Goal: Find specific page/section: Find specific page/section

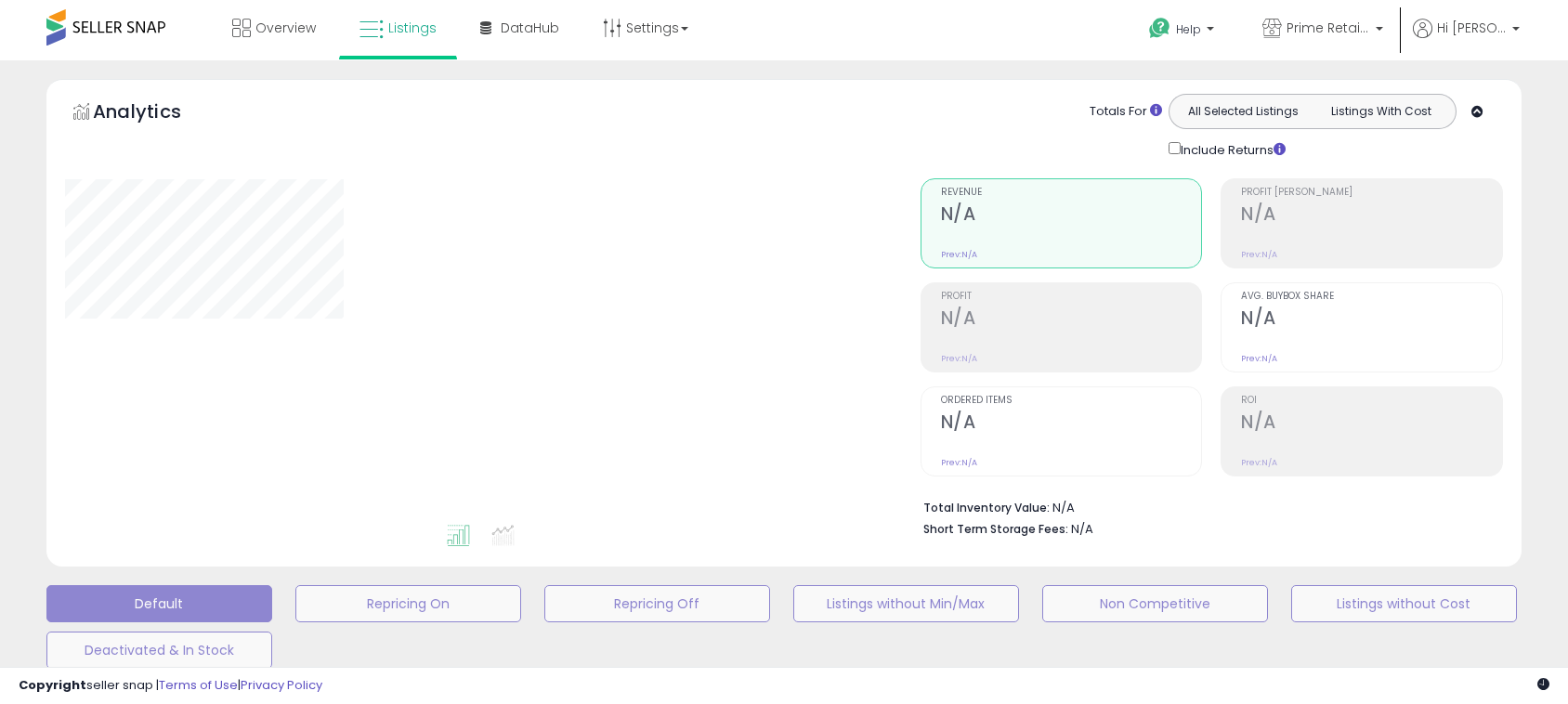
type input "**********"
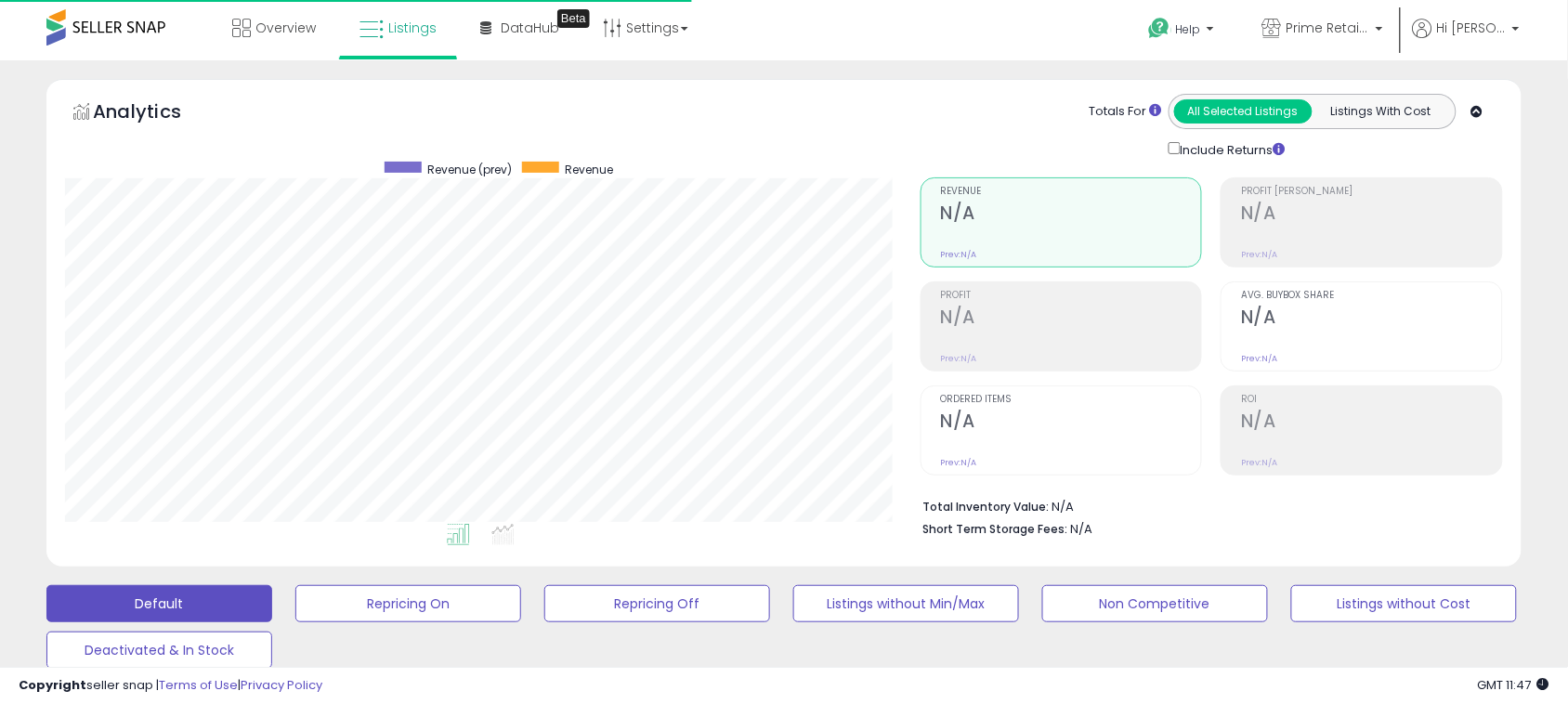
scroll to position [381, 856]
click at [1300, 42] on link "Prime Retail Solution" at bounding box center [1323, 30] width 149 height 60
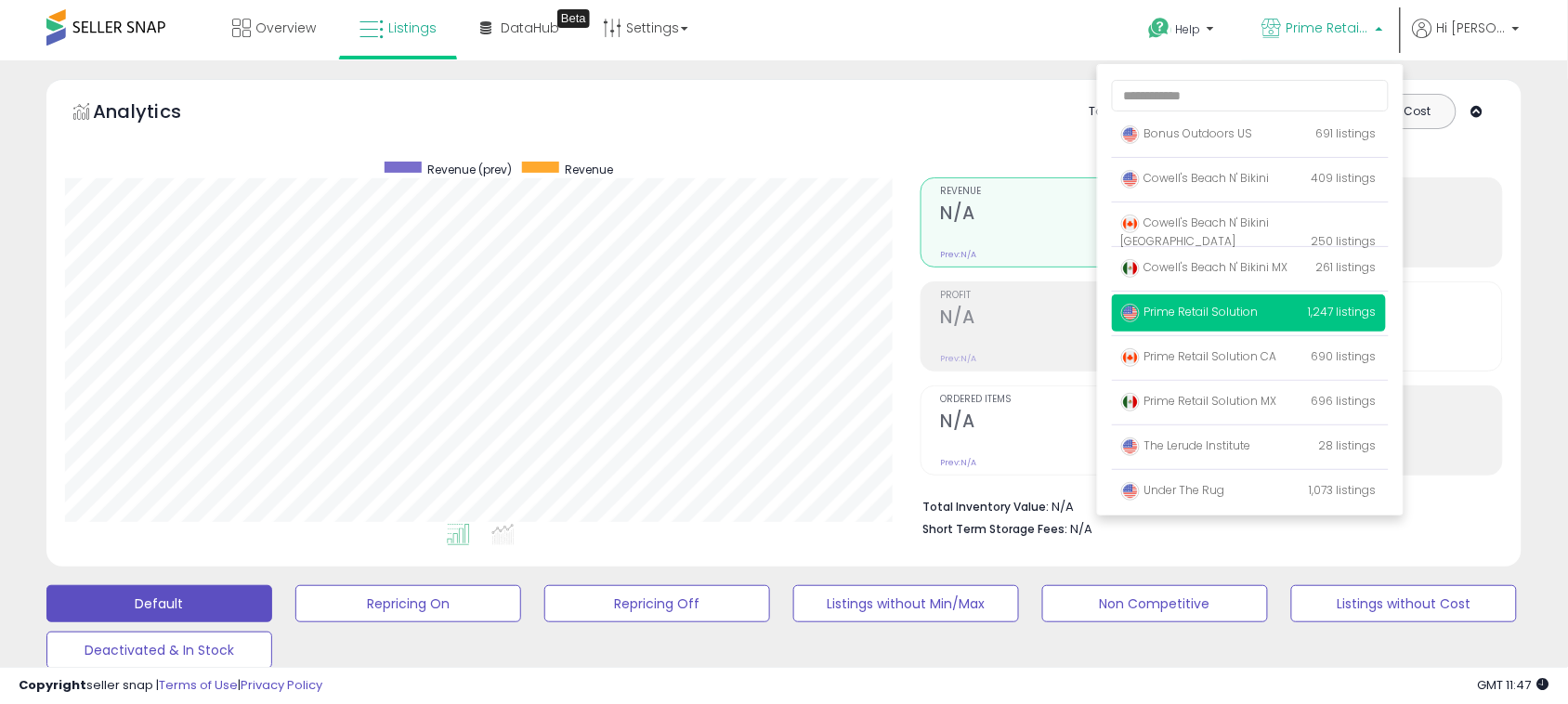
click at [1231, 322] on p "Prime Retail Solution 1,247 listings" at bounding box center [1249, 314] width 274 height 37
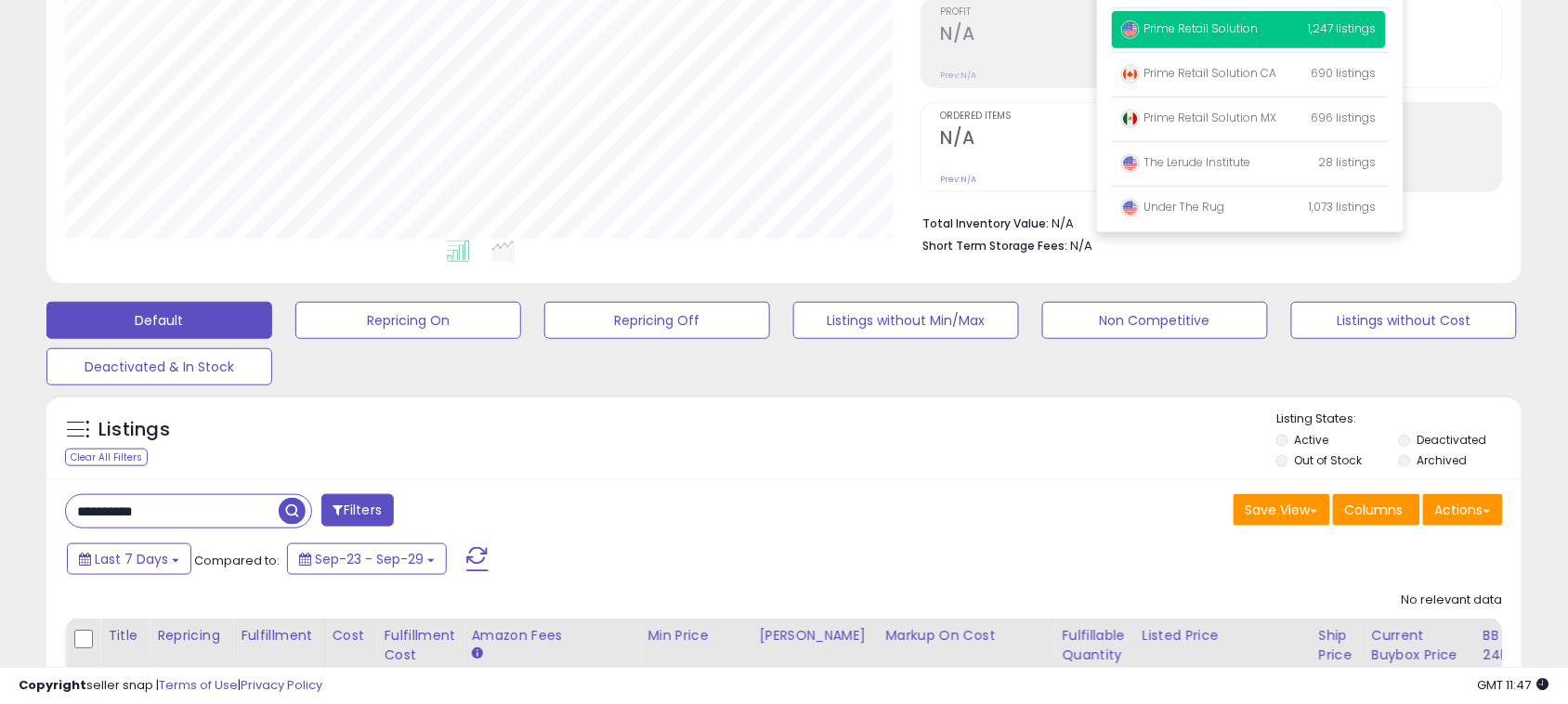
scroll to position [433, 0]
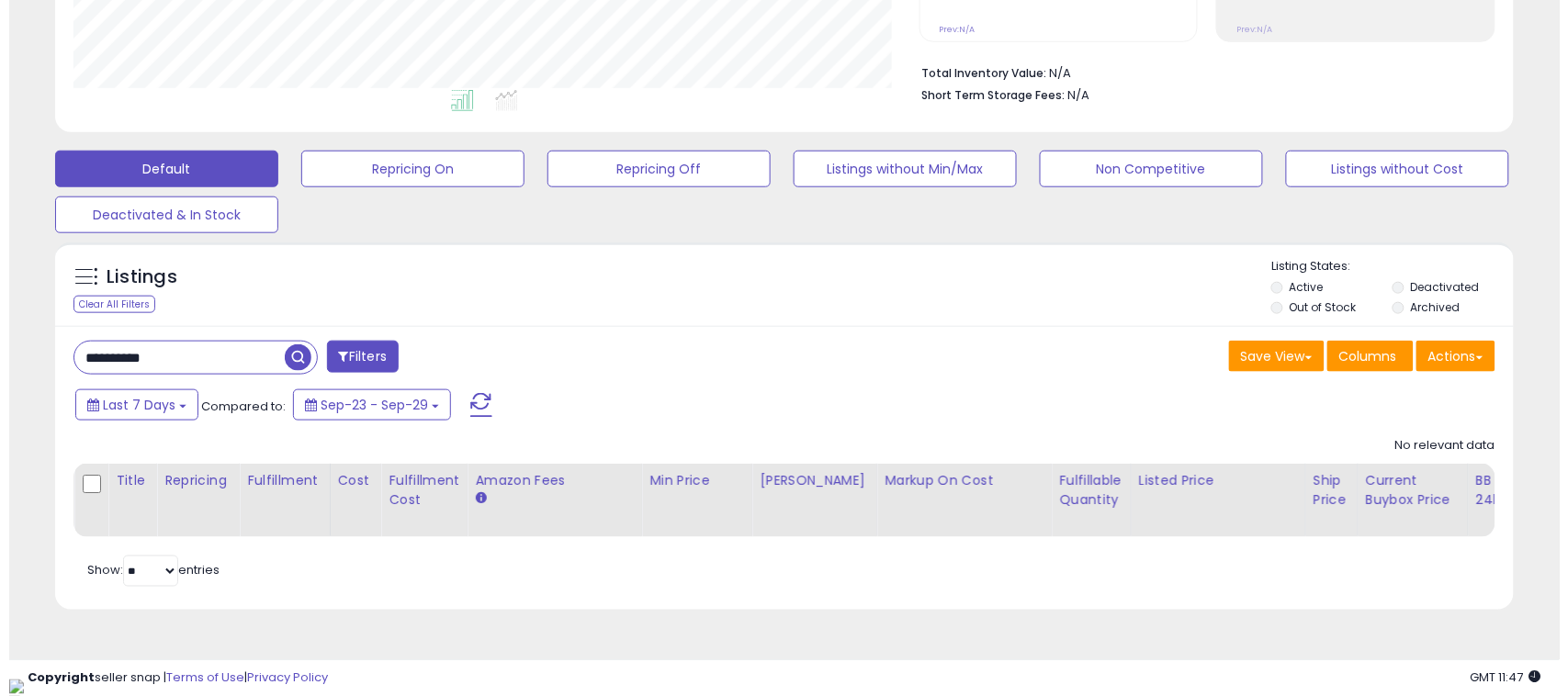
scroll to position [376, 846]
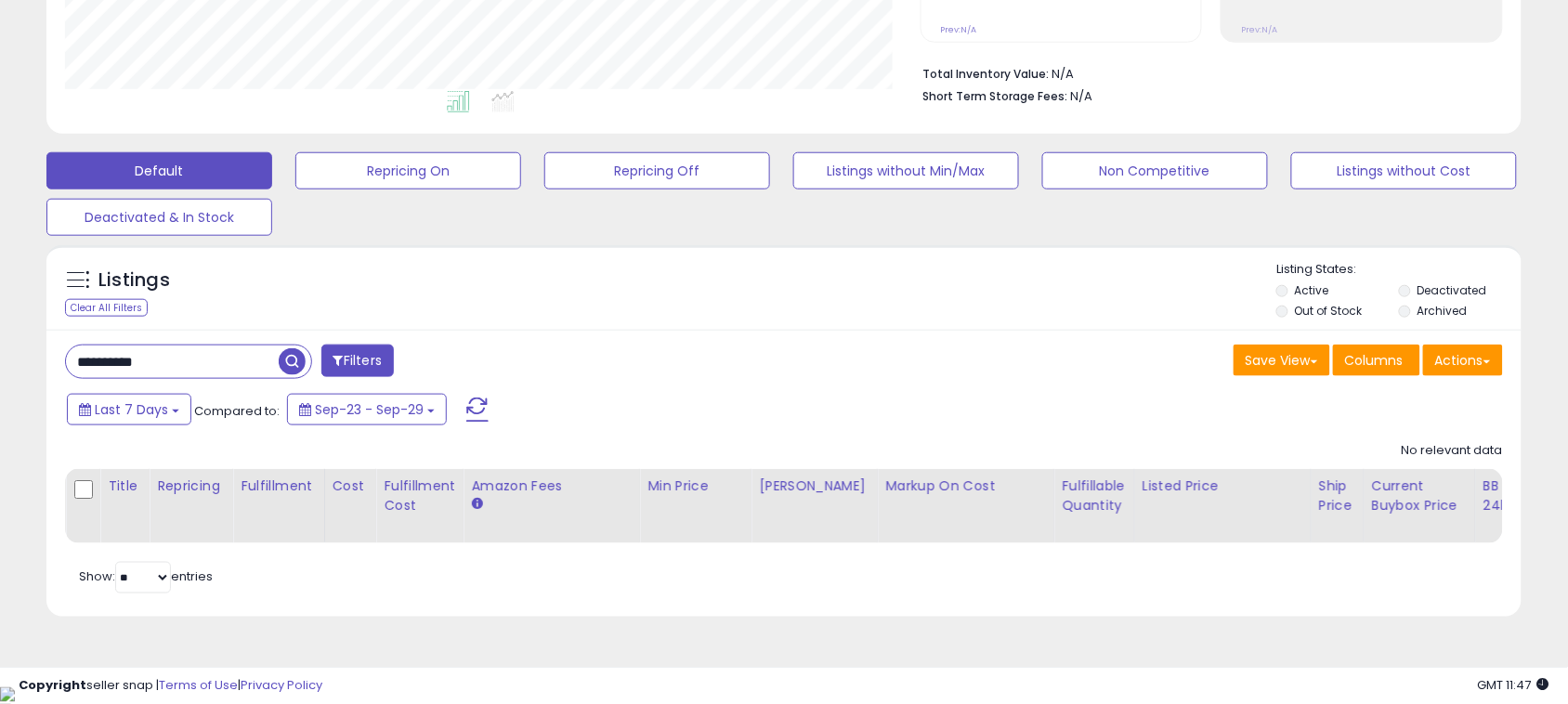
click at [234, 367] on input "**********" at bounding box center [172, 361] width 213 height 32
paste input "****"
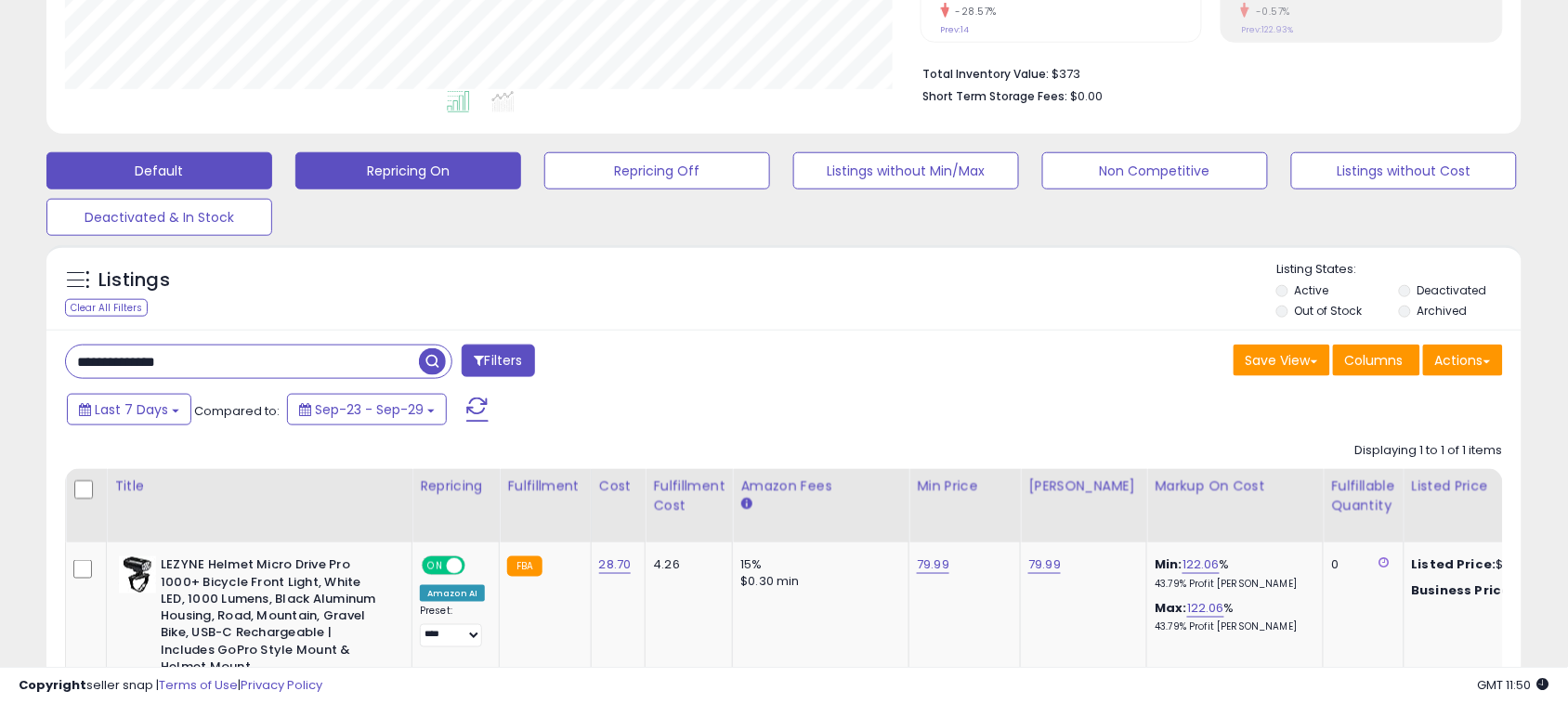
paste input "text"
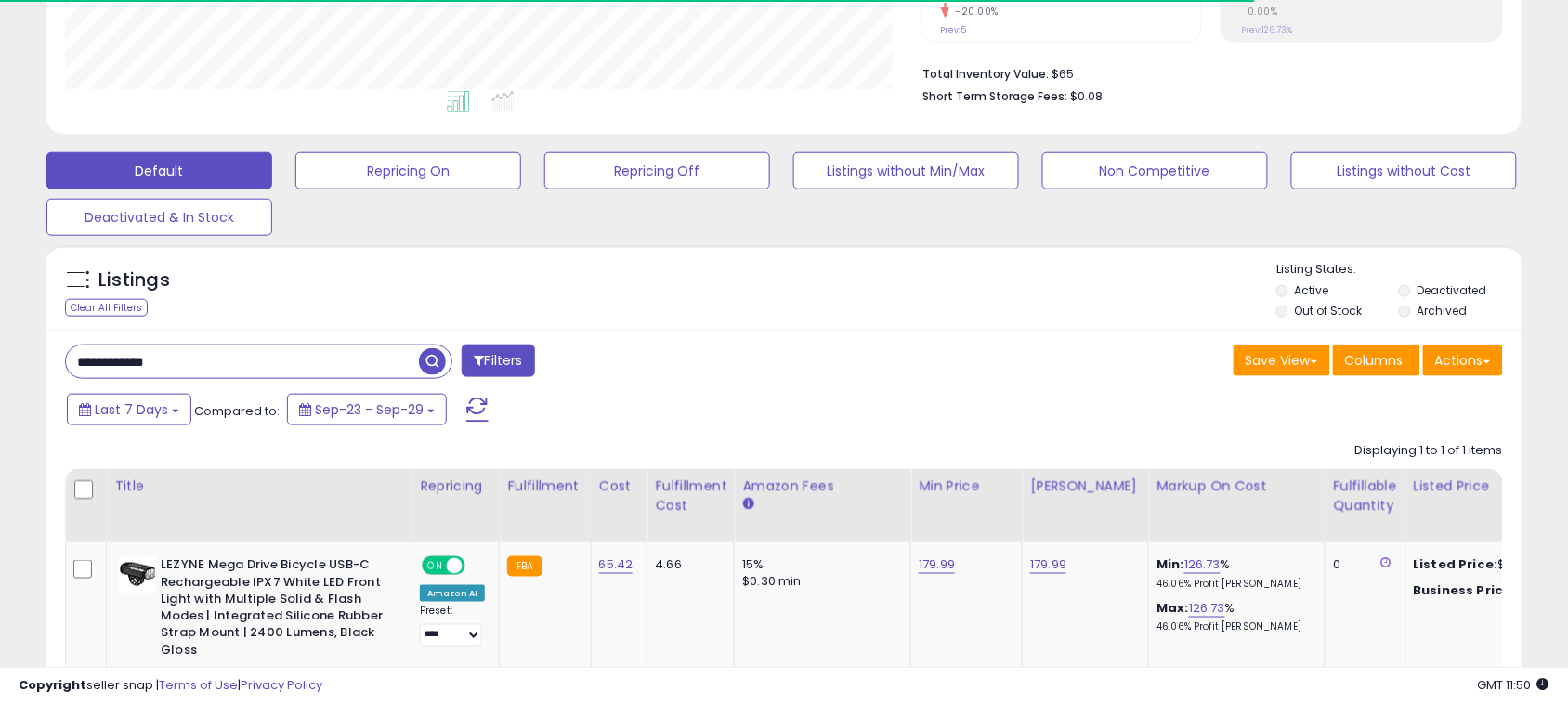
scroll to position [615, 0]
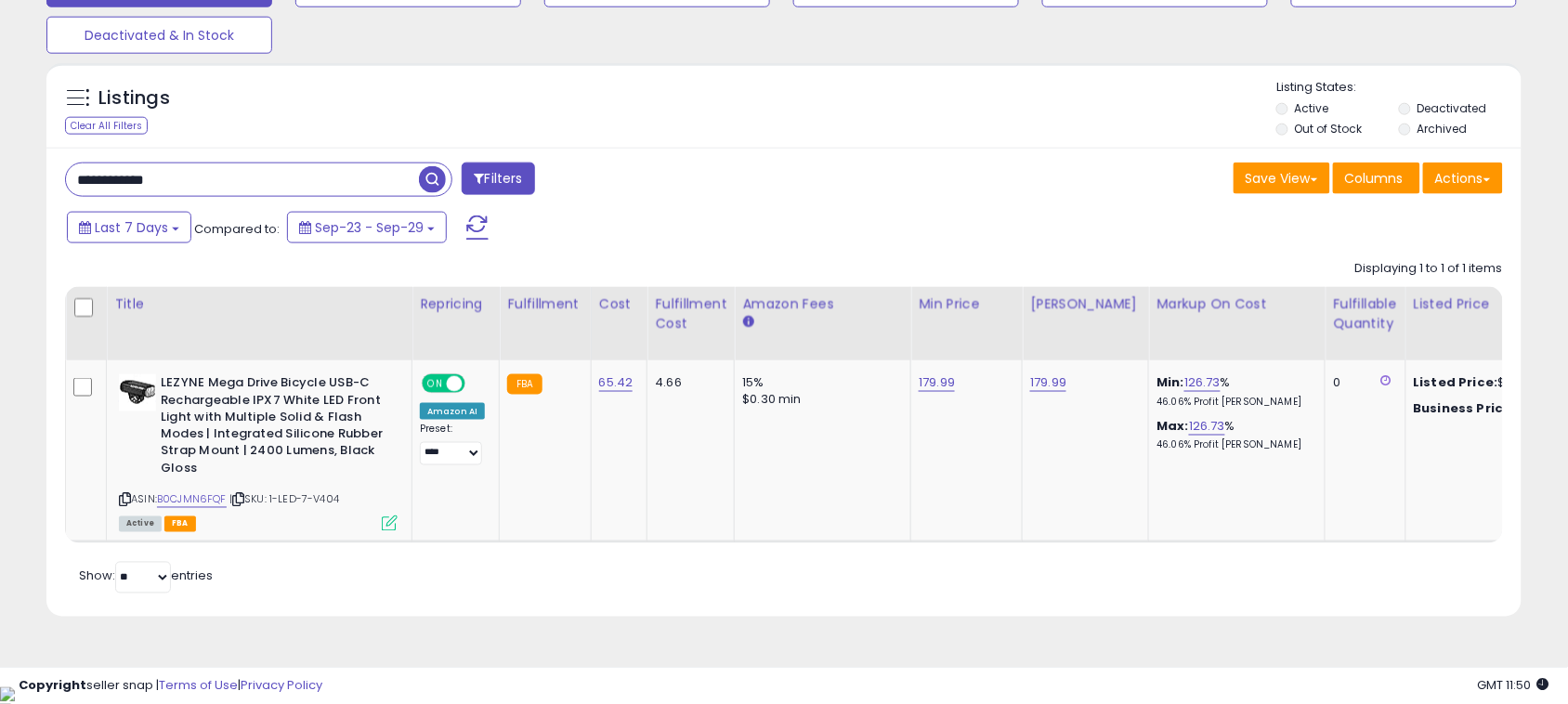
paste input "*"
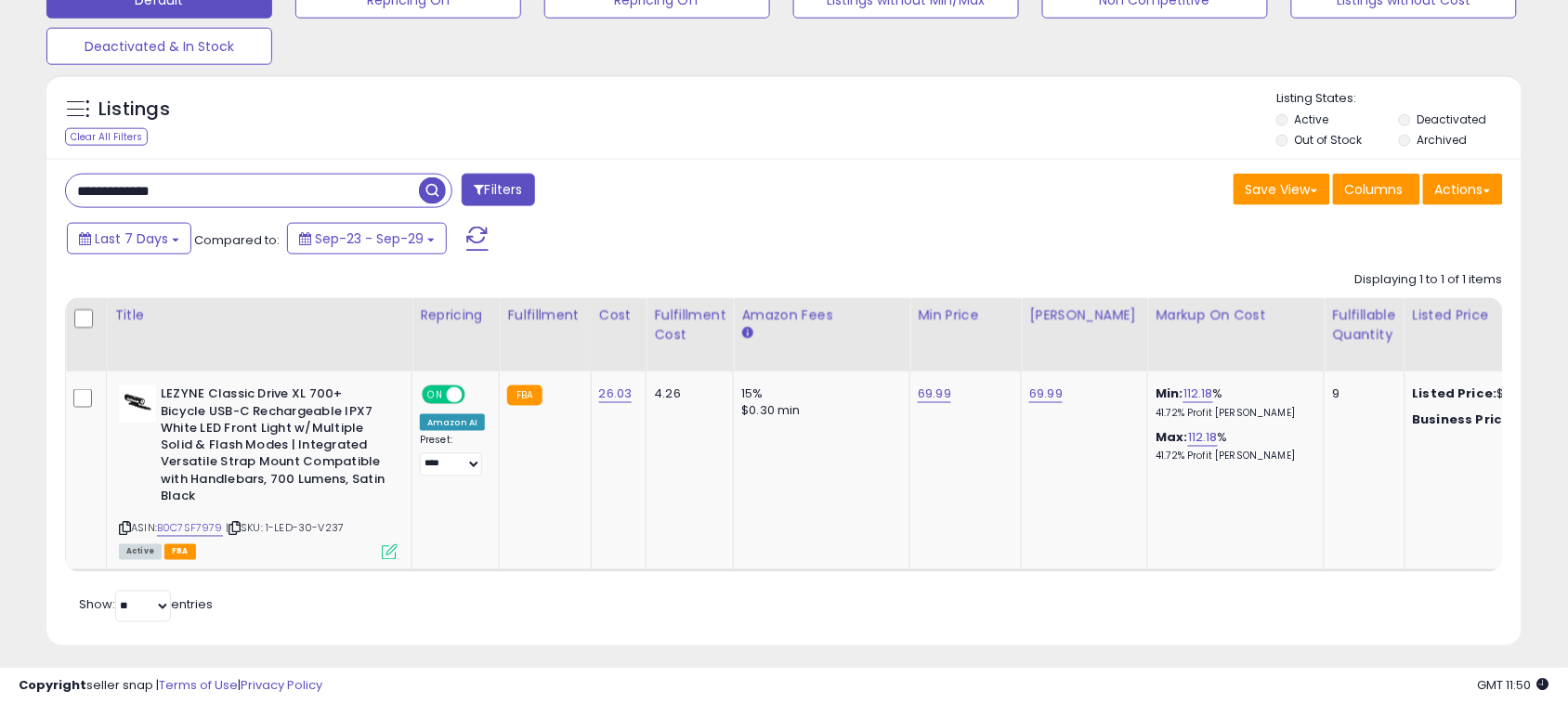
scroll to position [633, 0]
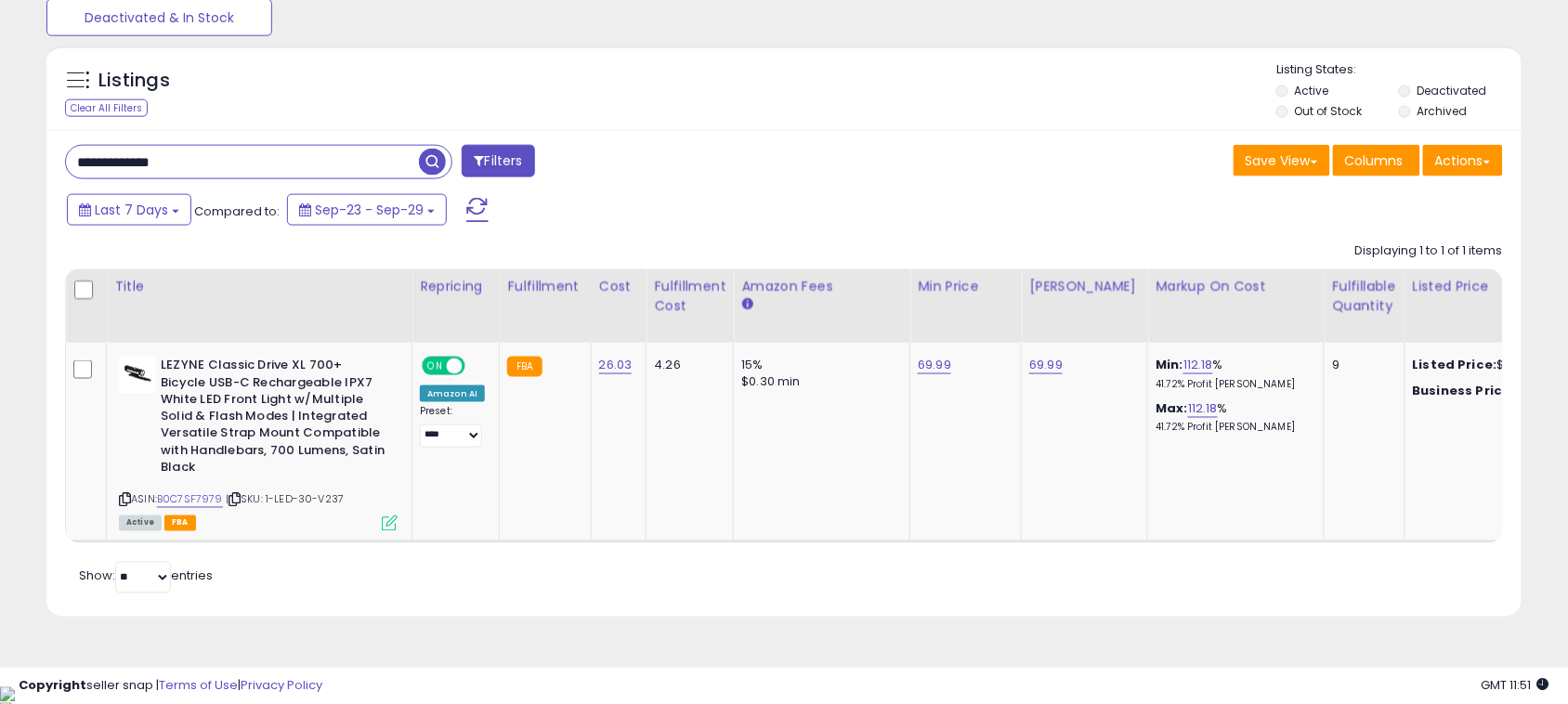
paste input "**"
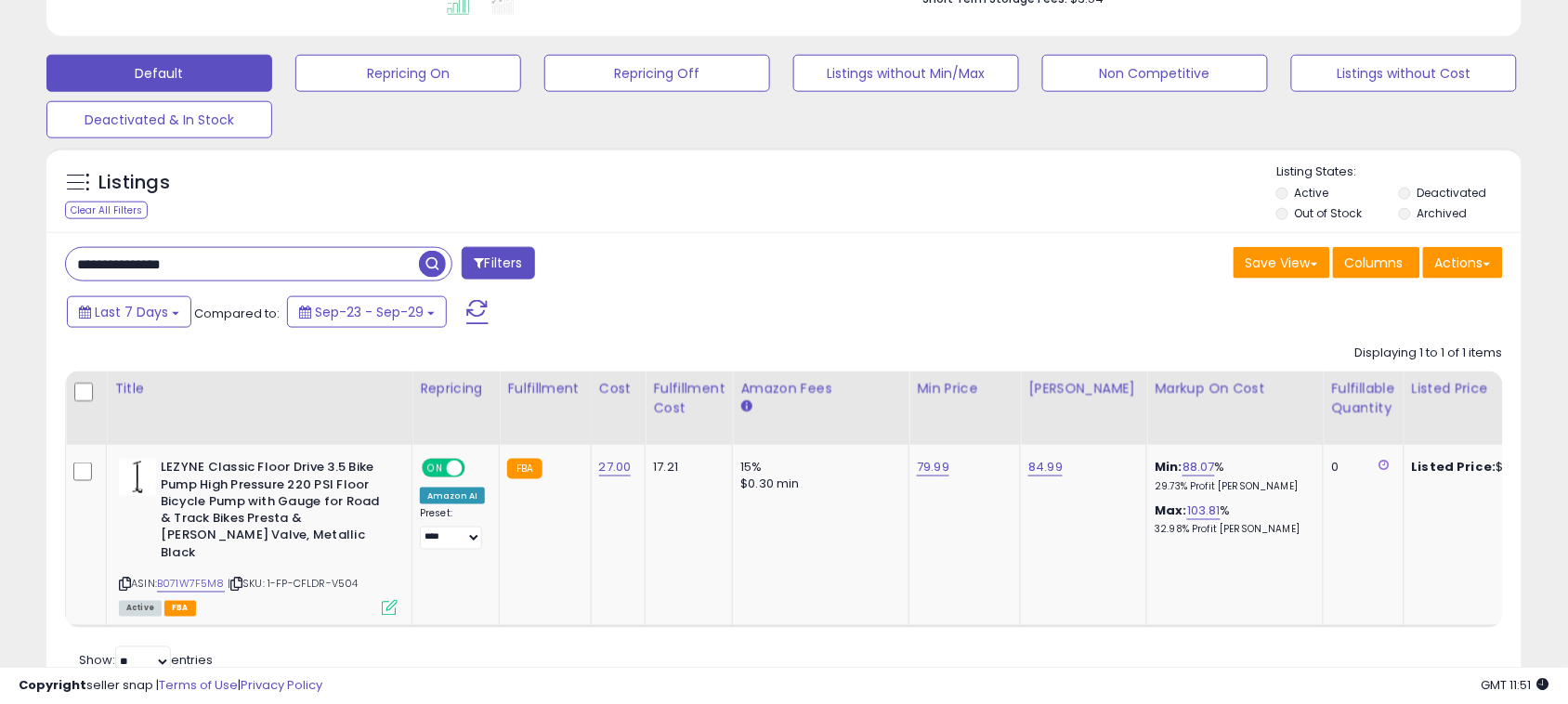
scroll to position [598, 0]
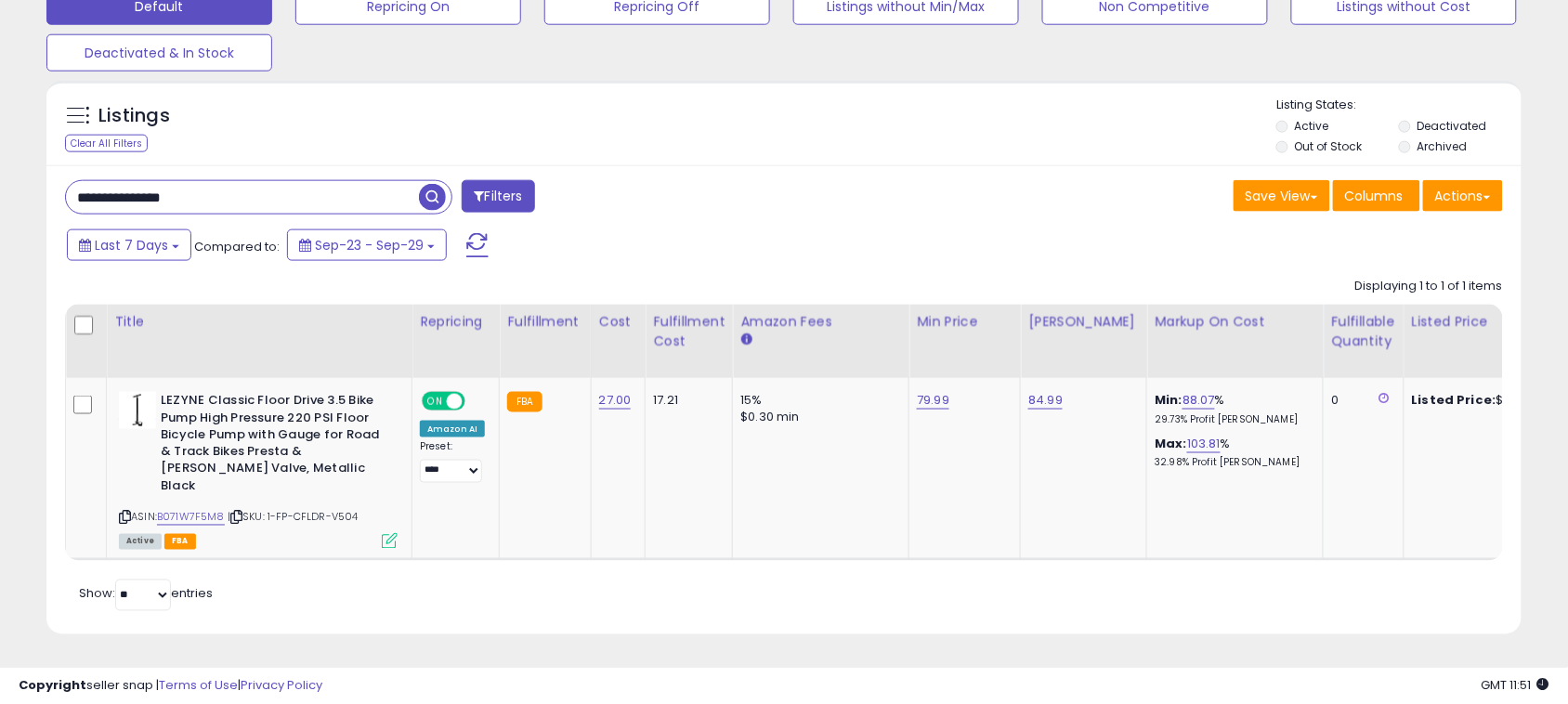
paste input "*"
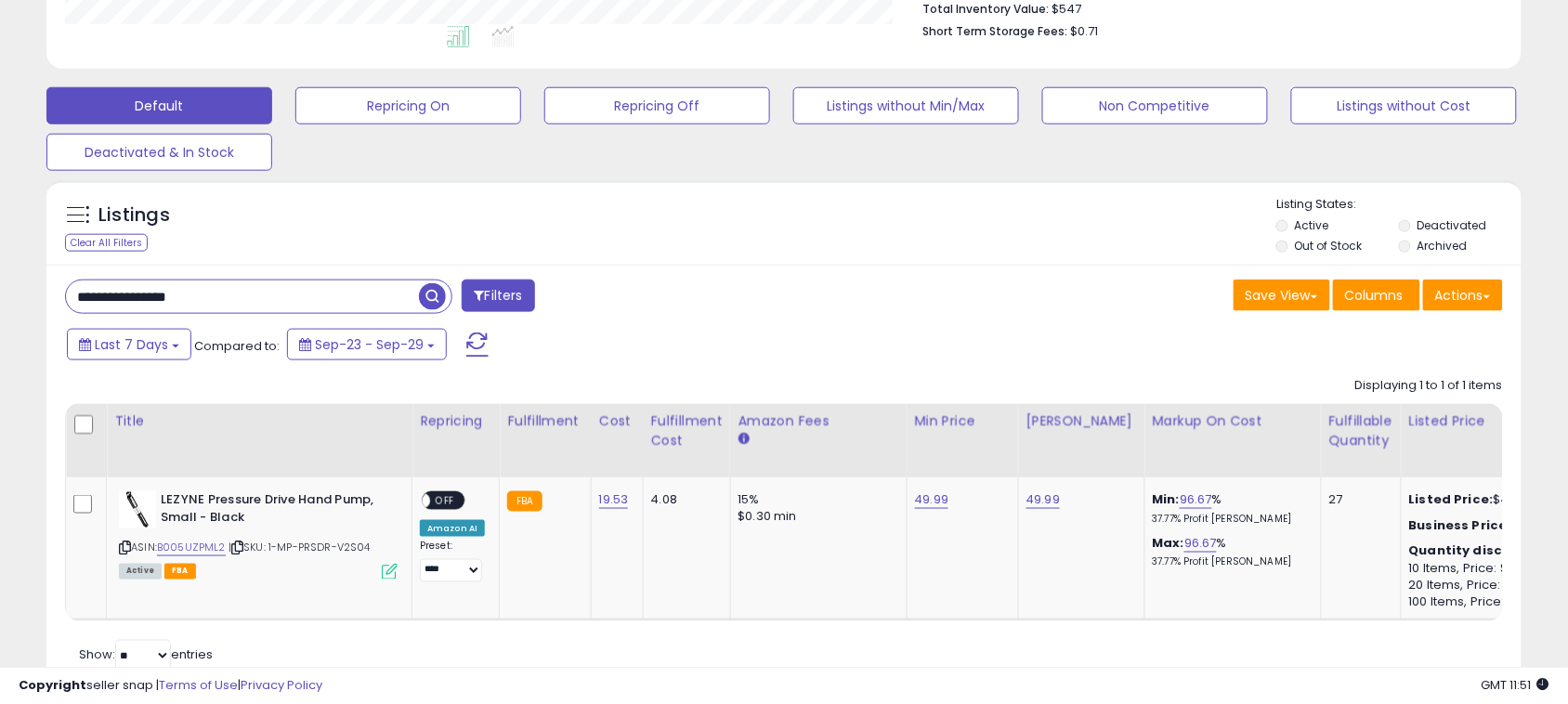
scroll to position [576, 0]
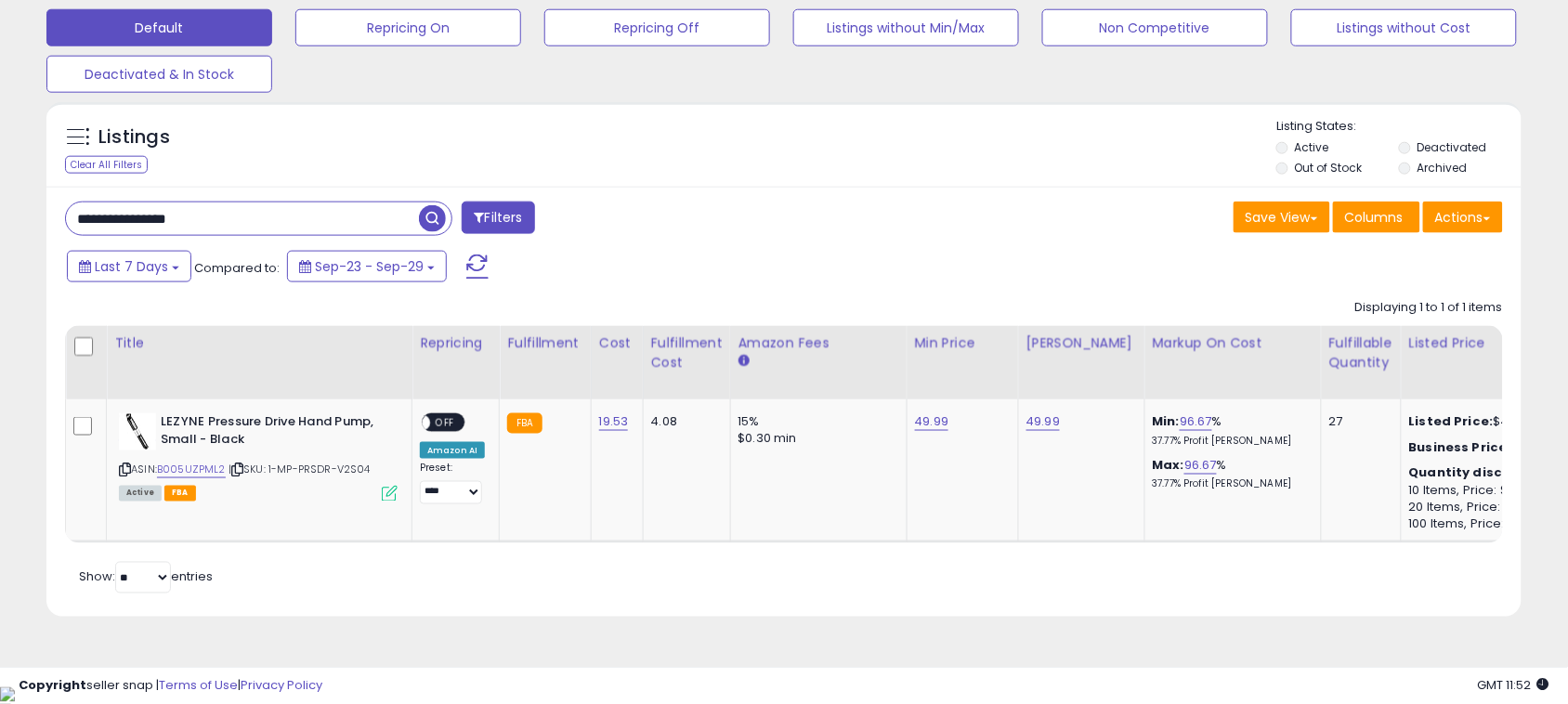
paste input "*"
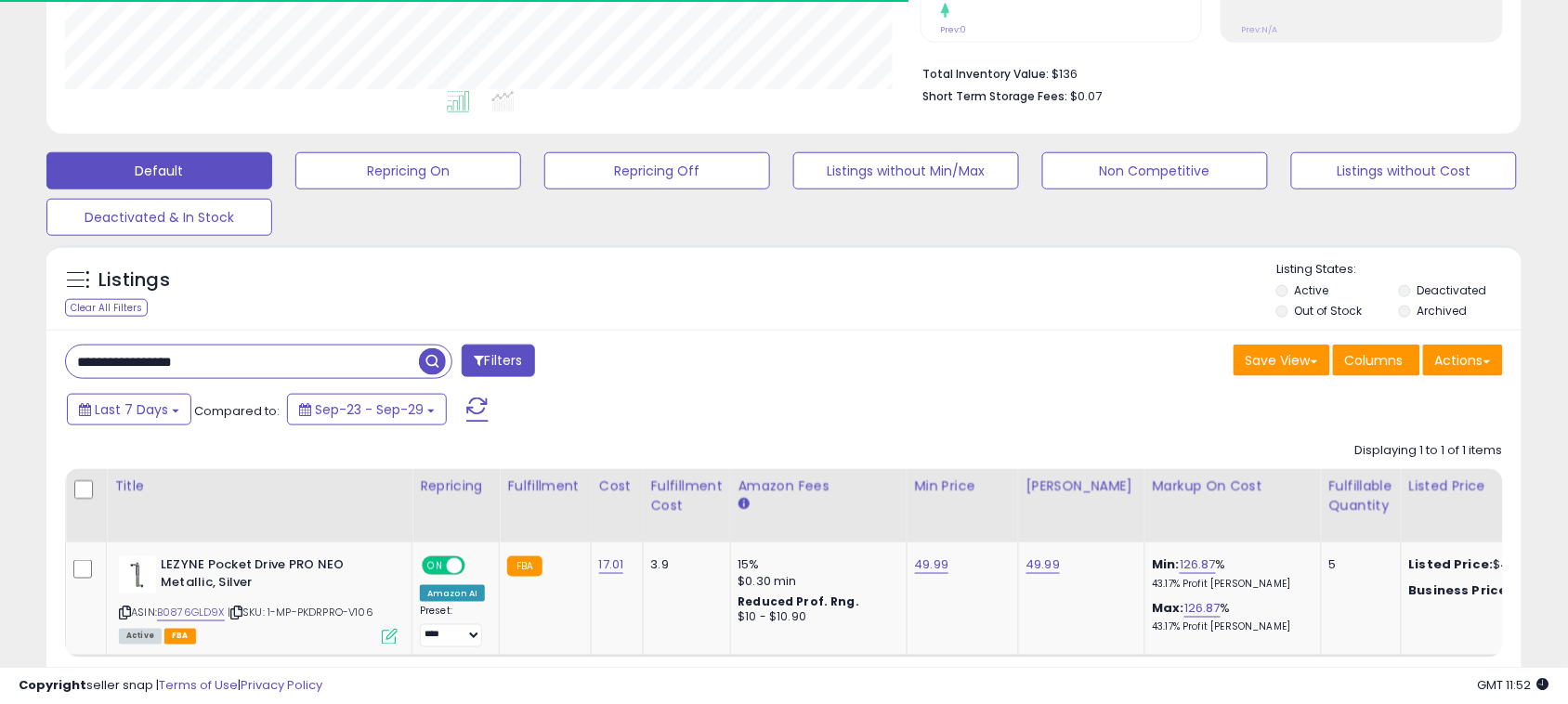
scroll to position [381, 856]
click at [1062, 407] on div "Last 7 Days Compared to: Sep-23 - Sep-29" at bounding box center [602, 412] width 1078 height 42
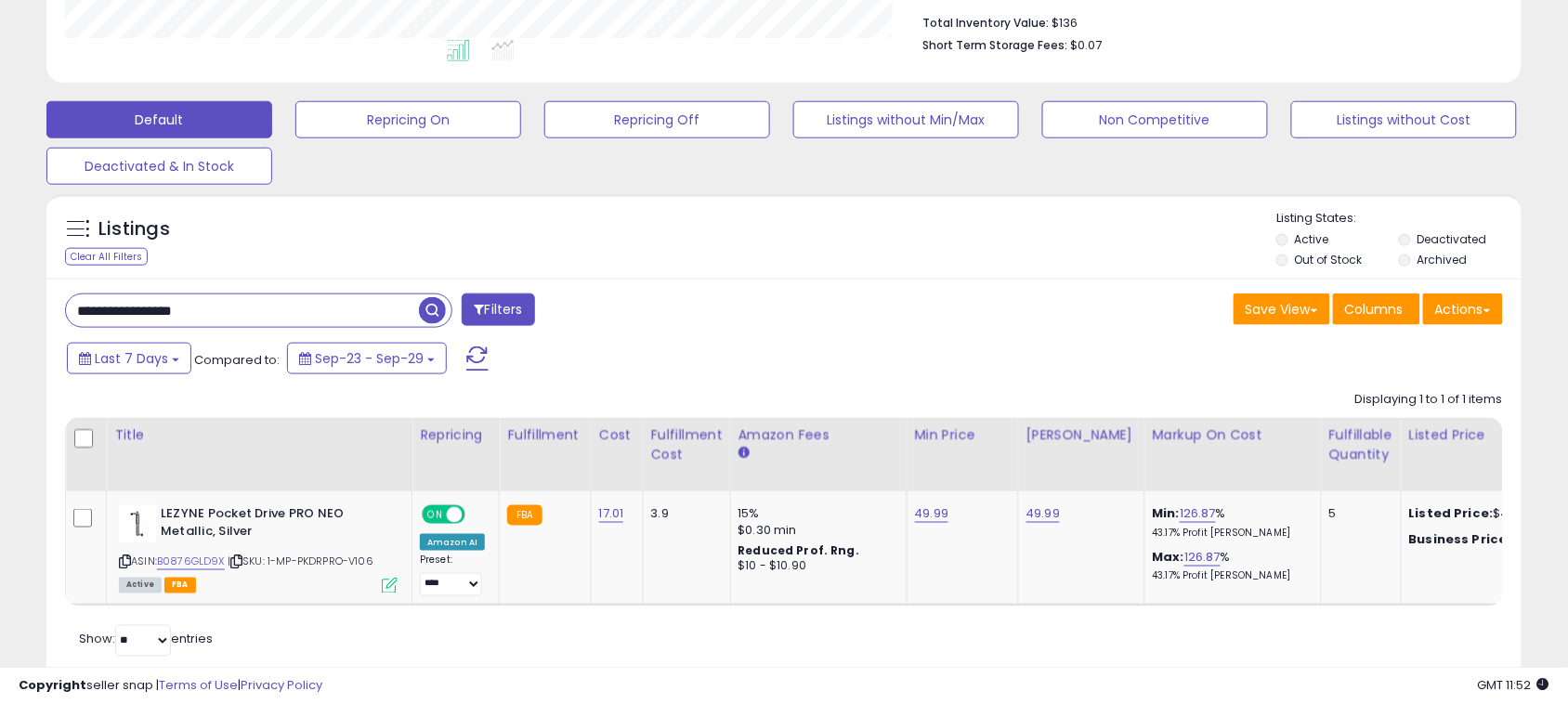
scroll to position [548, 0]
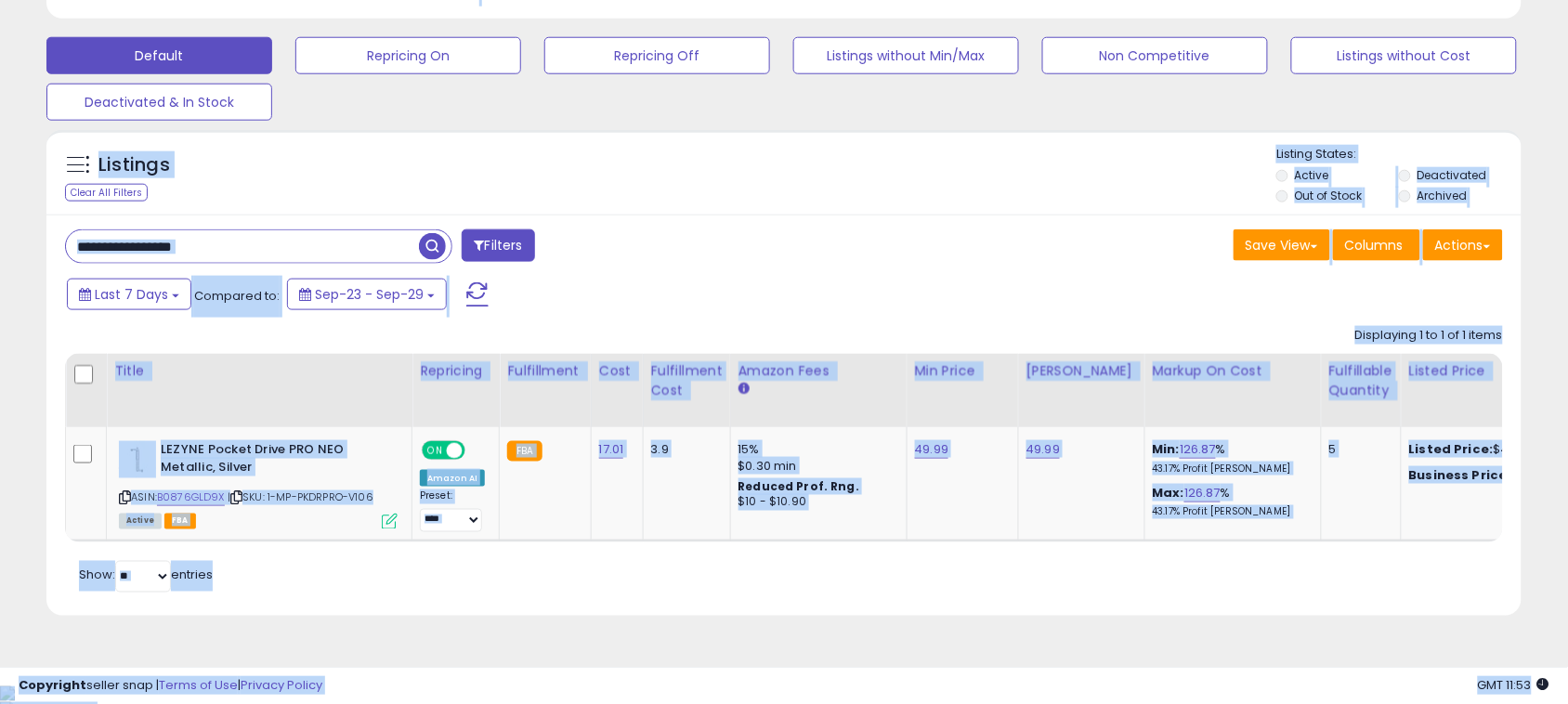
click at [312, 258] on input "**********" at bounding box center [242, 246] width 353 height 32
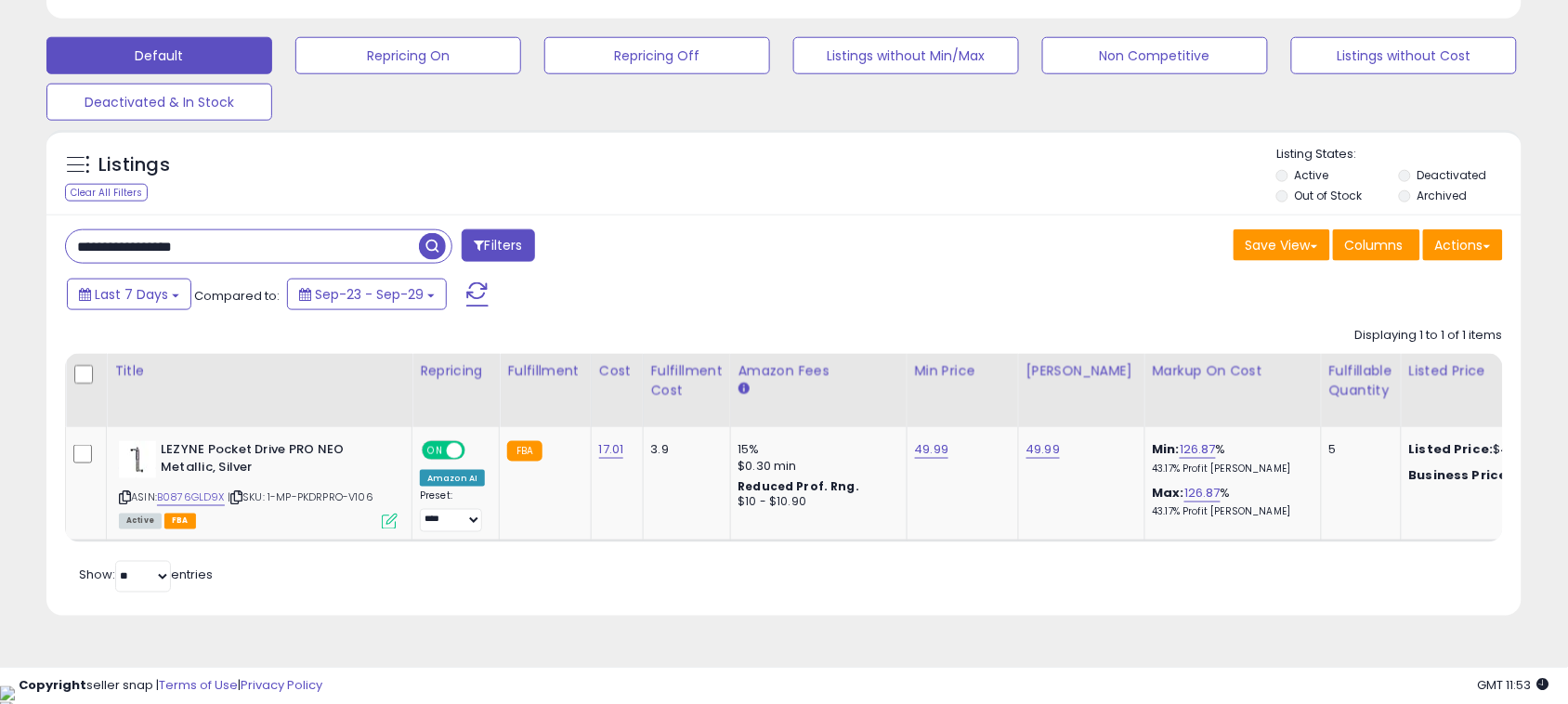
paste input "text"
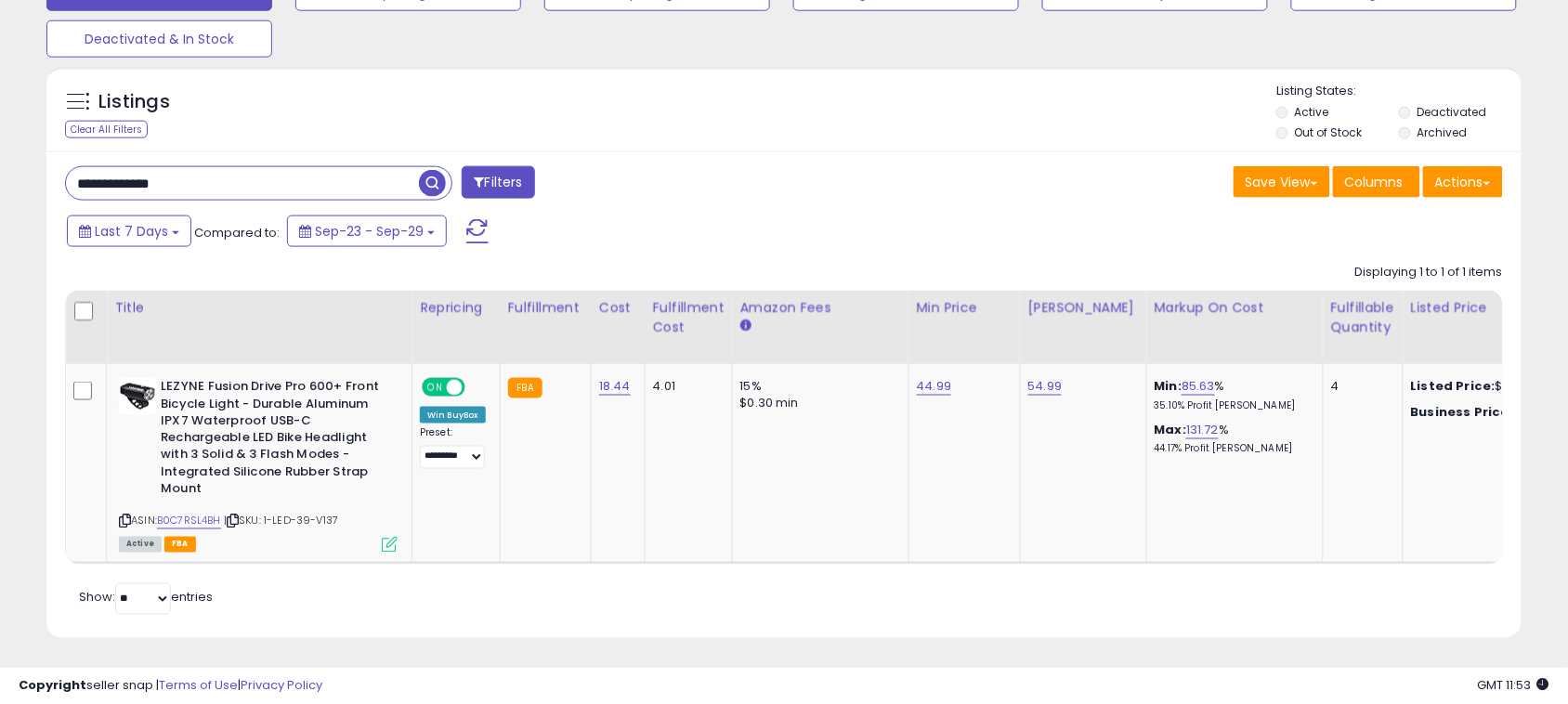
scroll to position [633, 0]
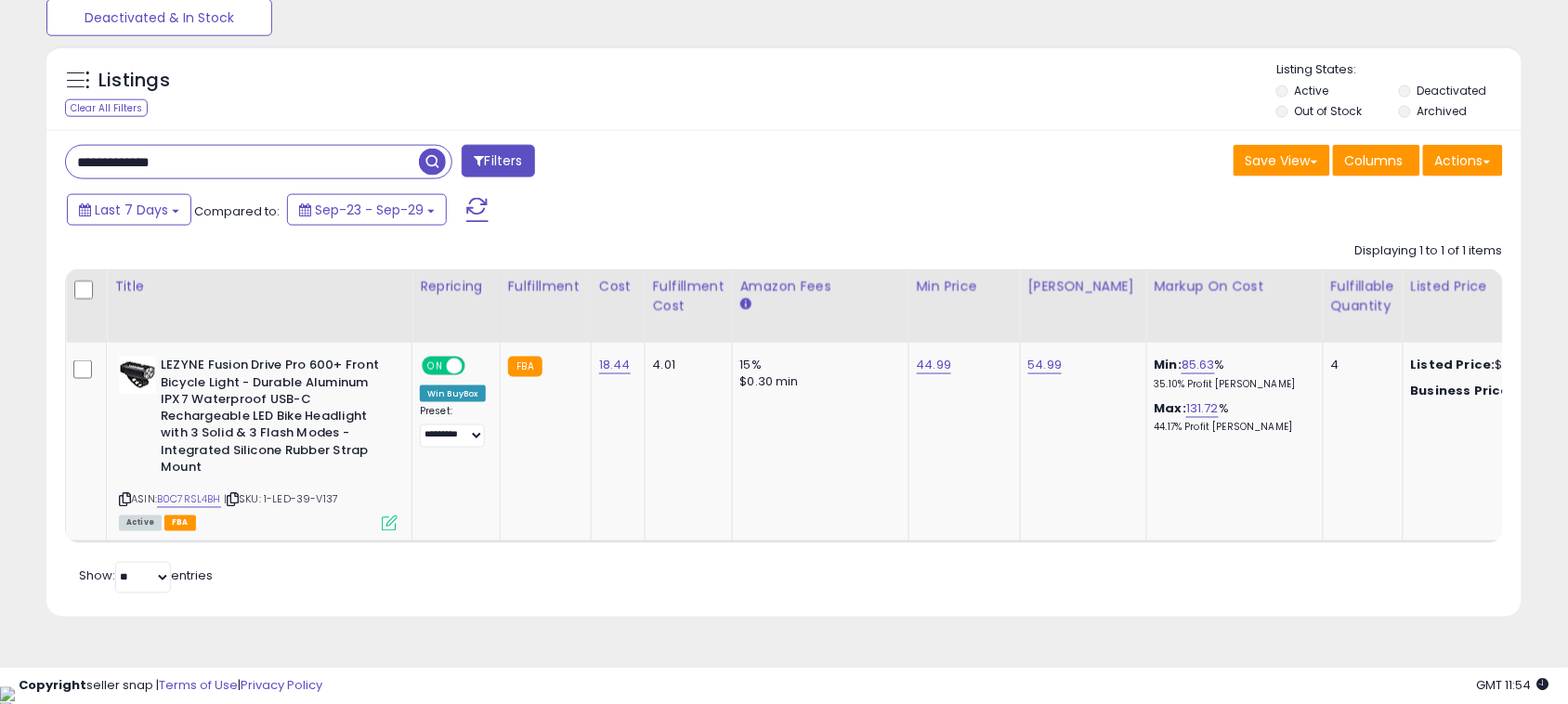
click at [355, 154] on input "**********" at bounding box center [242, 162] width 353 height 32
paste input "text"
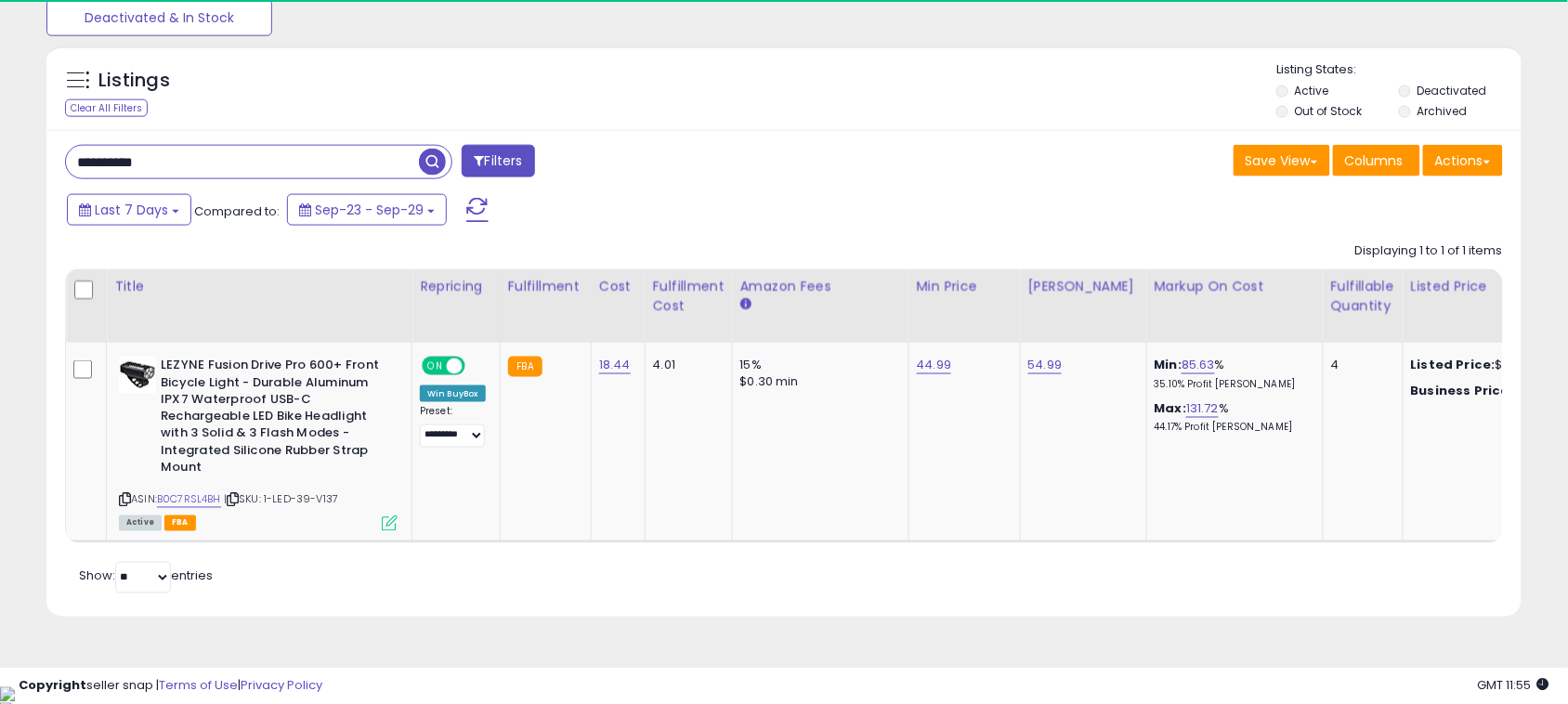
scroll to position [381, 856]
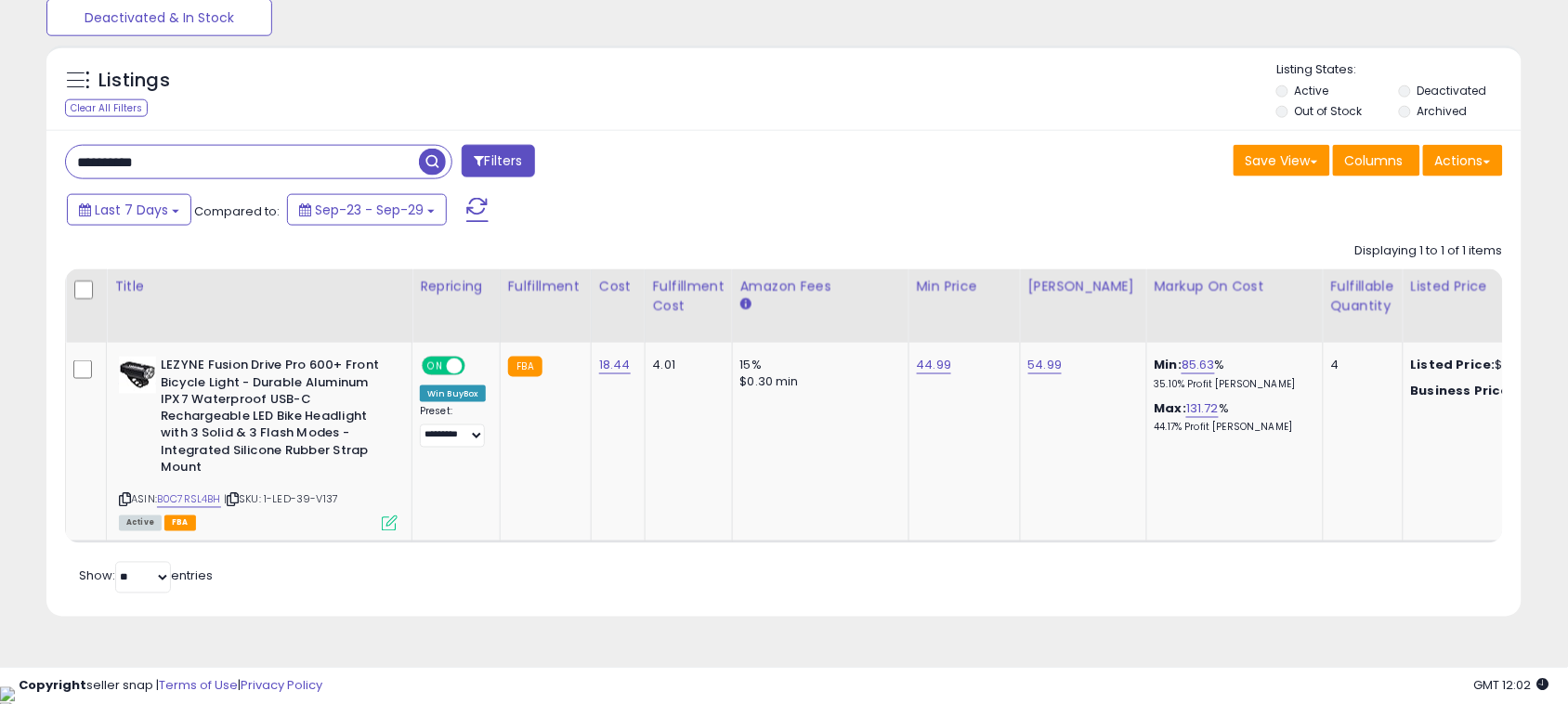
paste input "***"
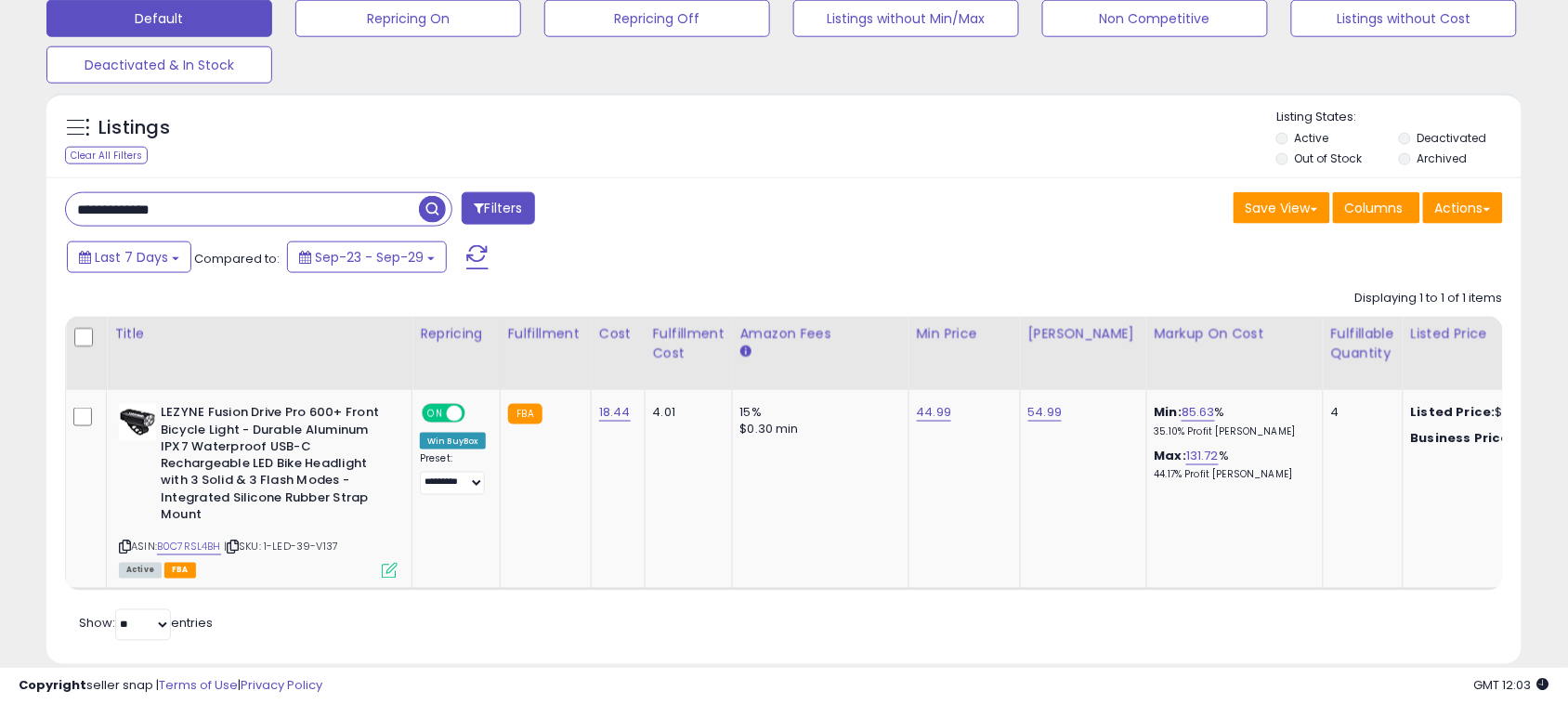
scroll to position [633, 0]
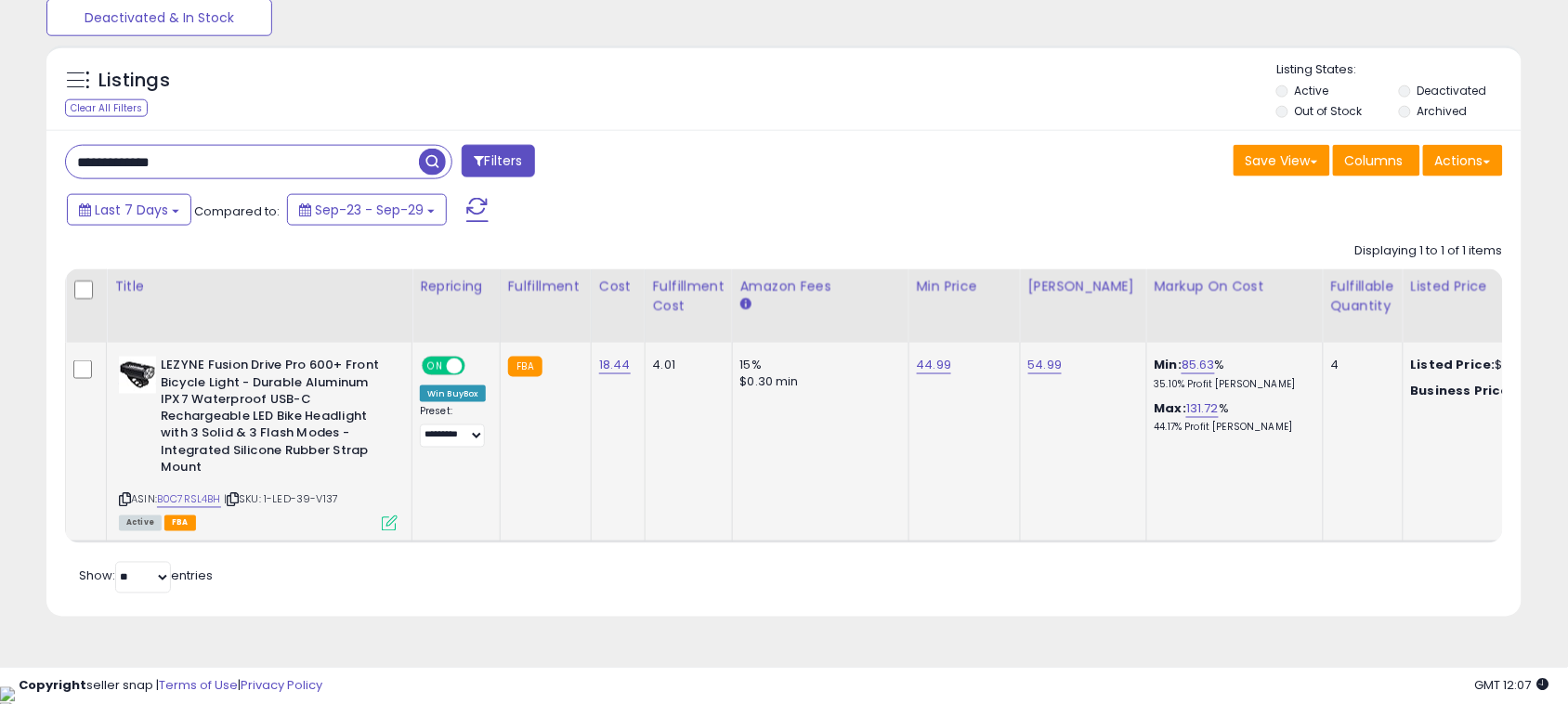
paste input "****"
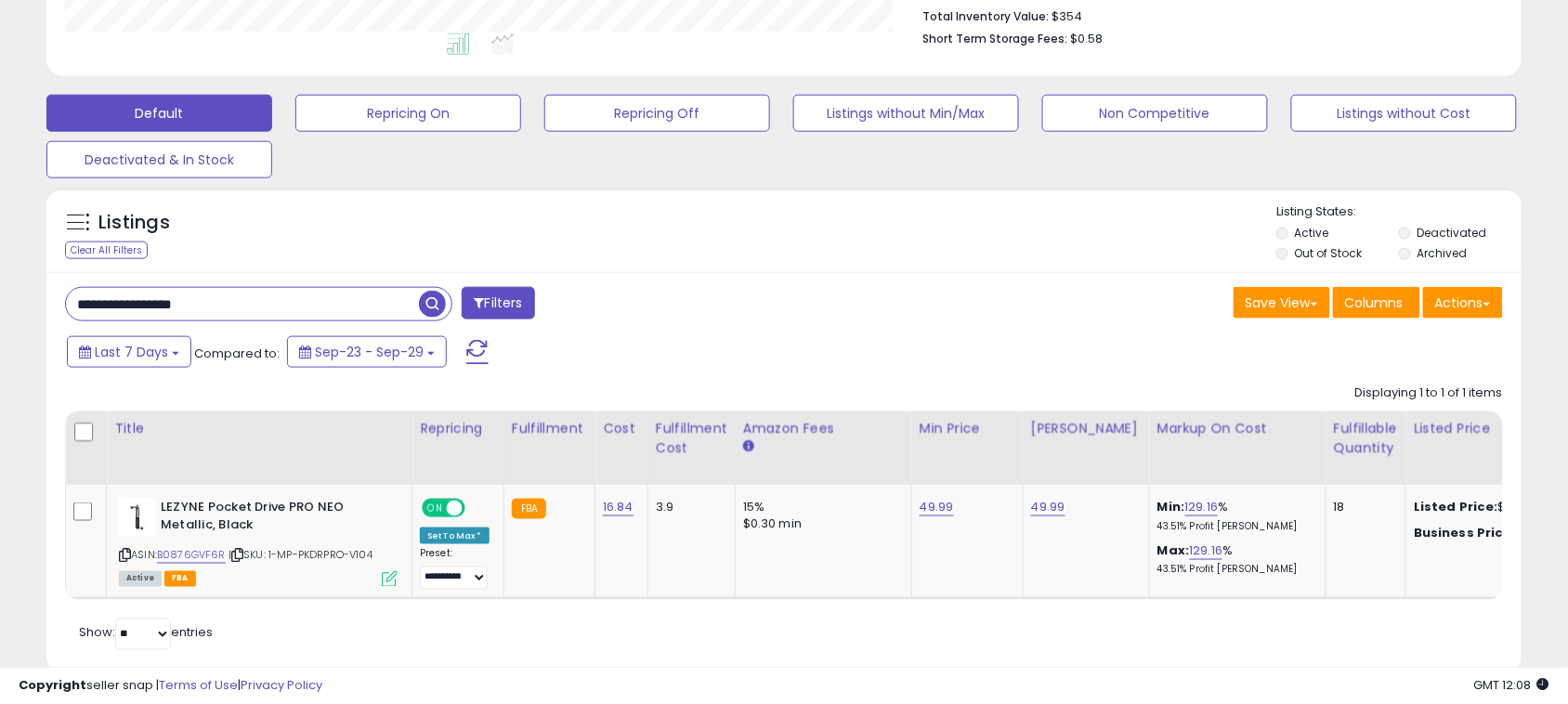
scroll to position [548, 0]
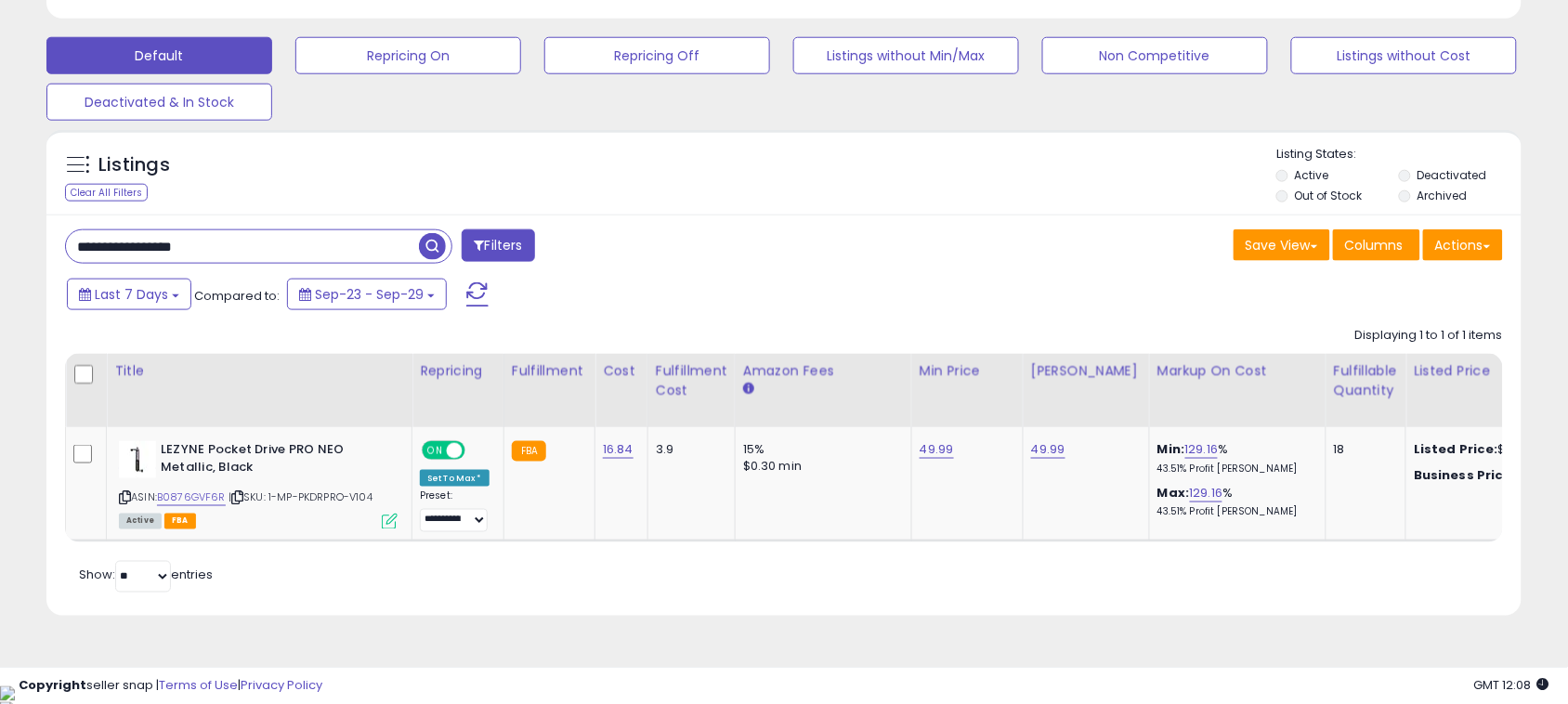
paste input "text"
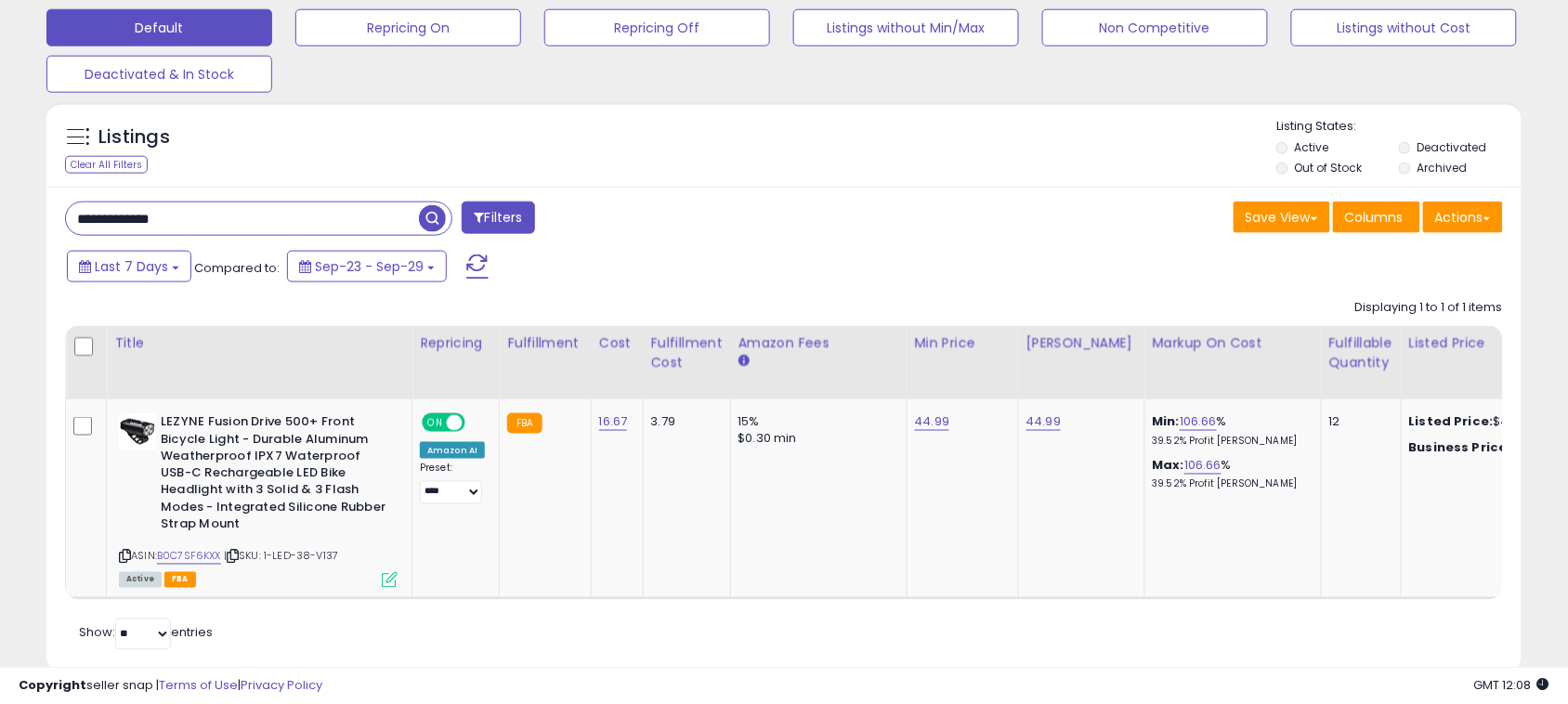
scroll to position [633, 0]
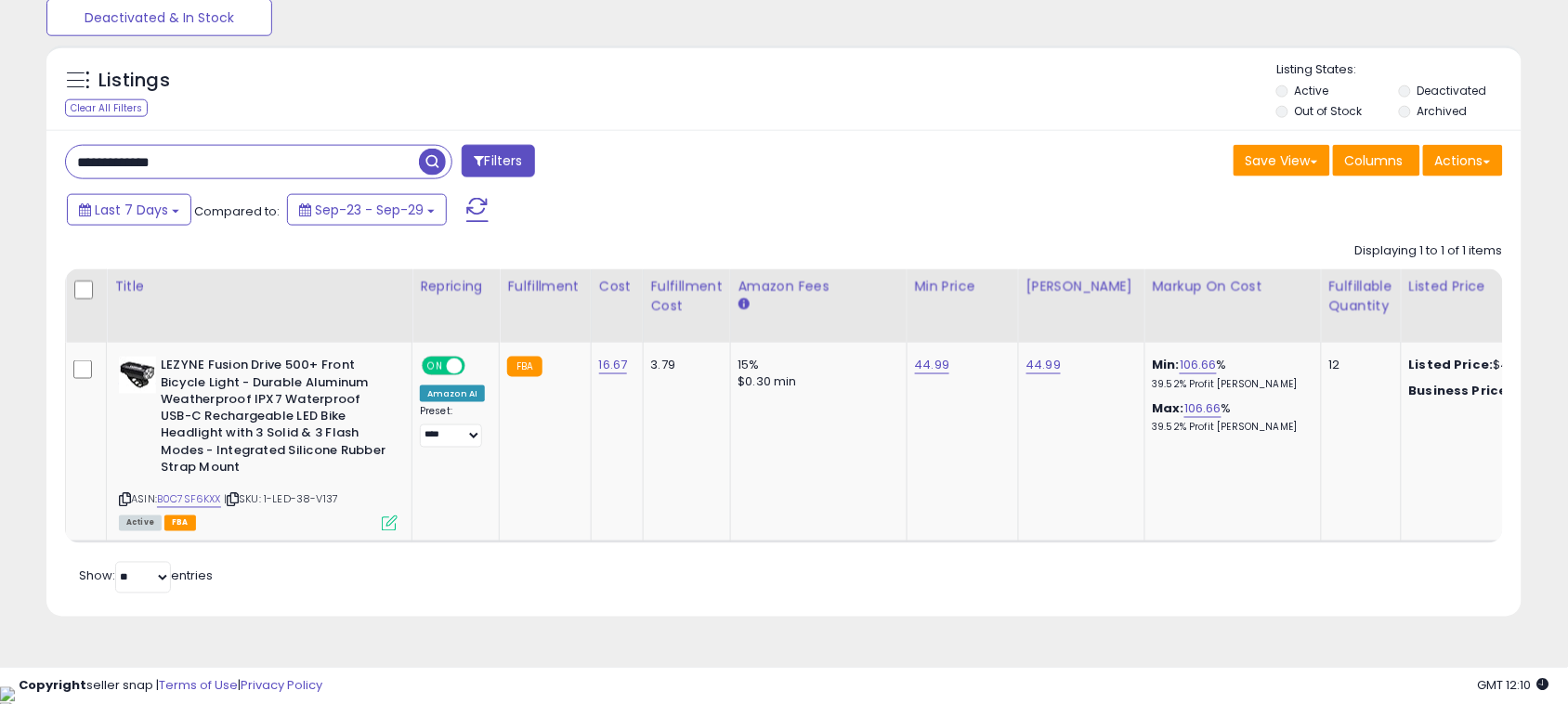
paste input "***"
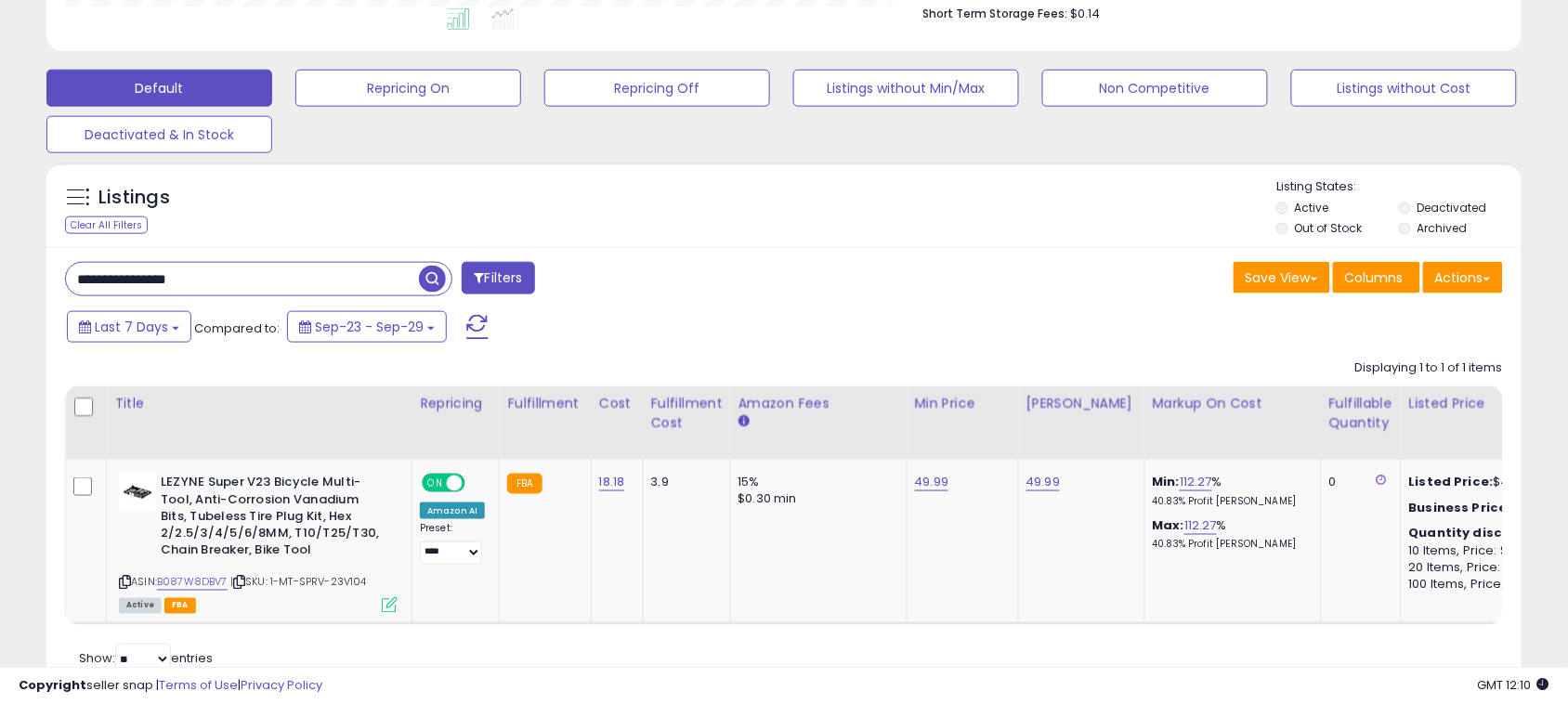
scroll to position [598, 0]
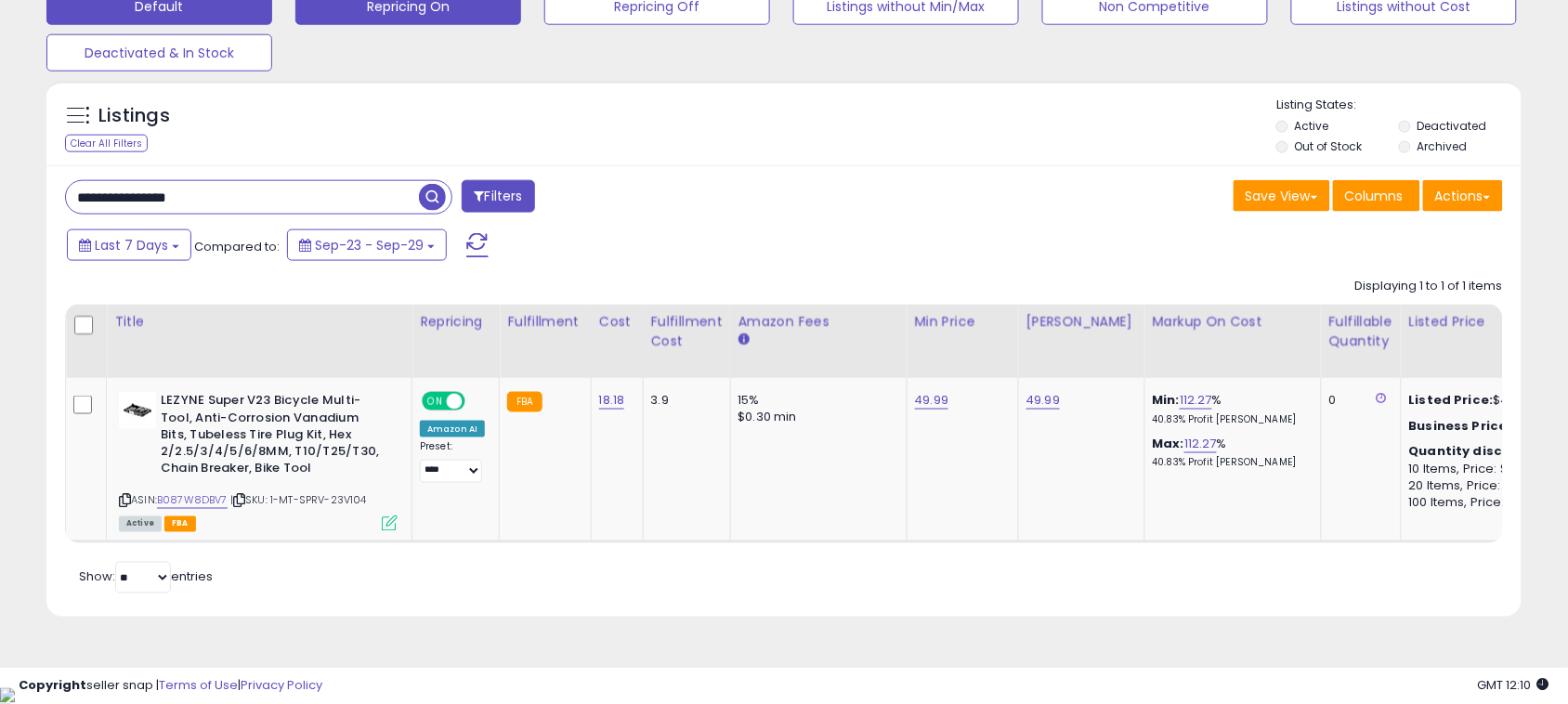
paste input "text"
type input "**********"
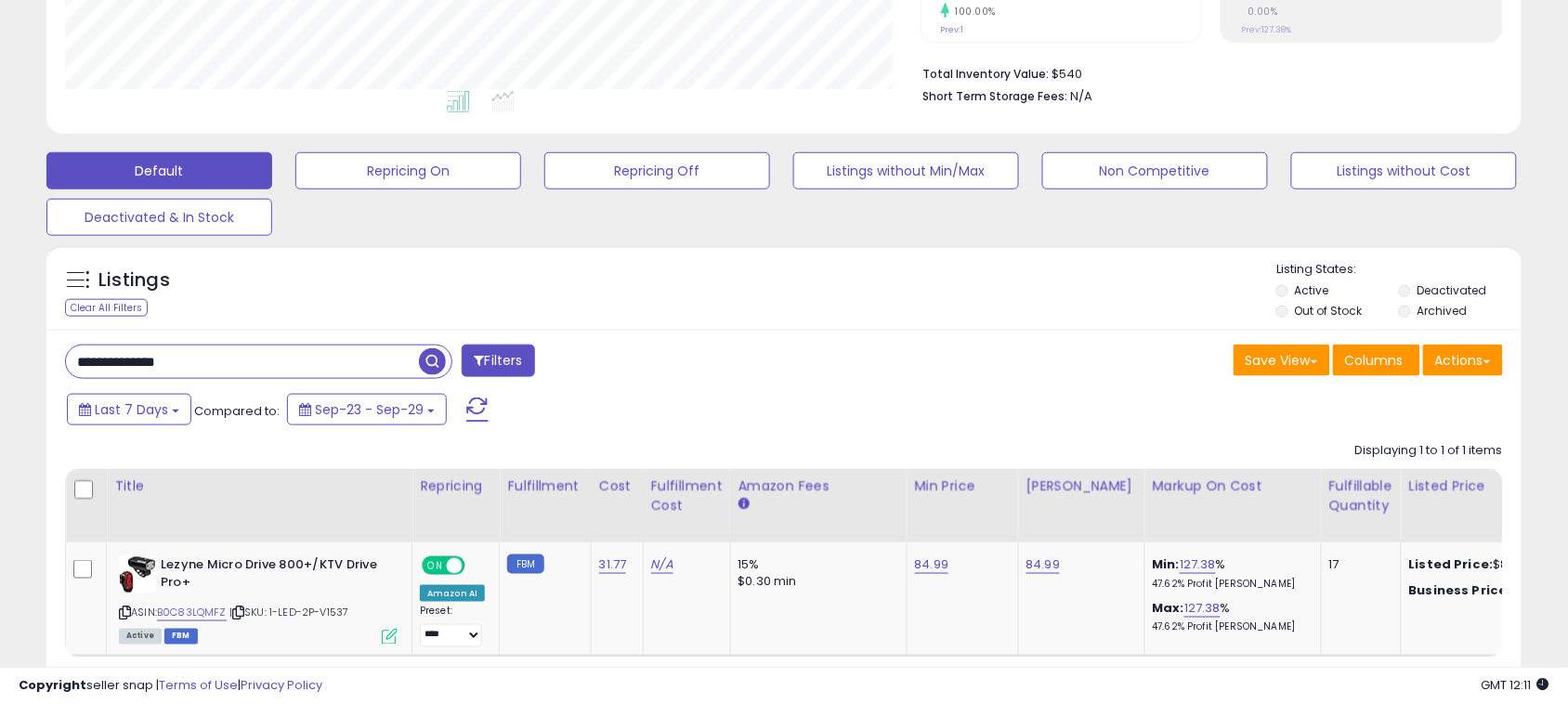
scroll to position [548, 0]
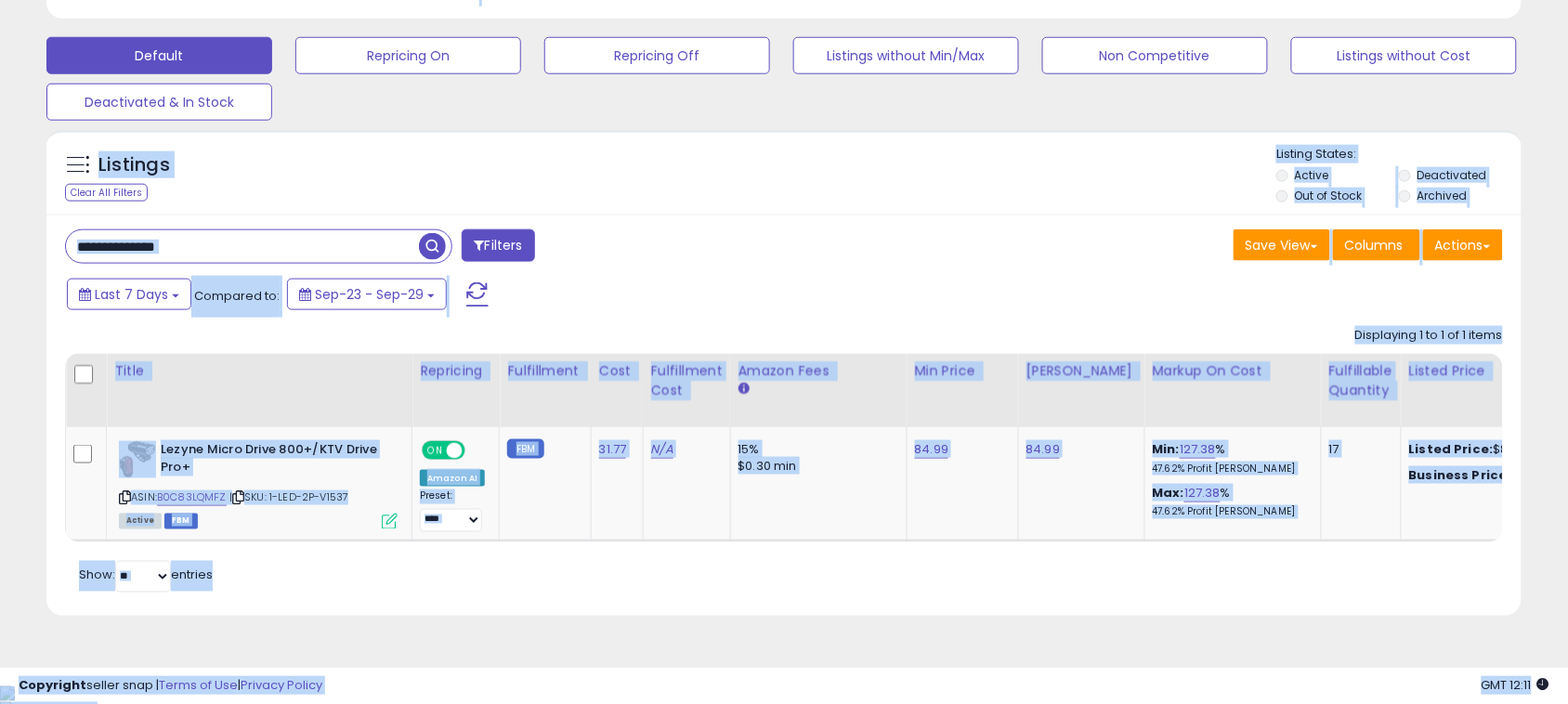
click at [418, 231] on button "button" at bounding box center [434, 244] width 33 height 28
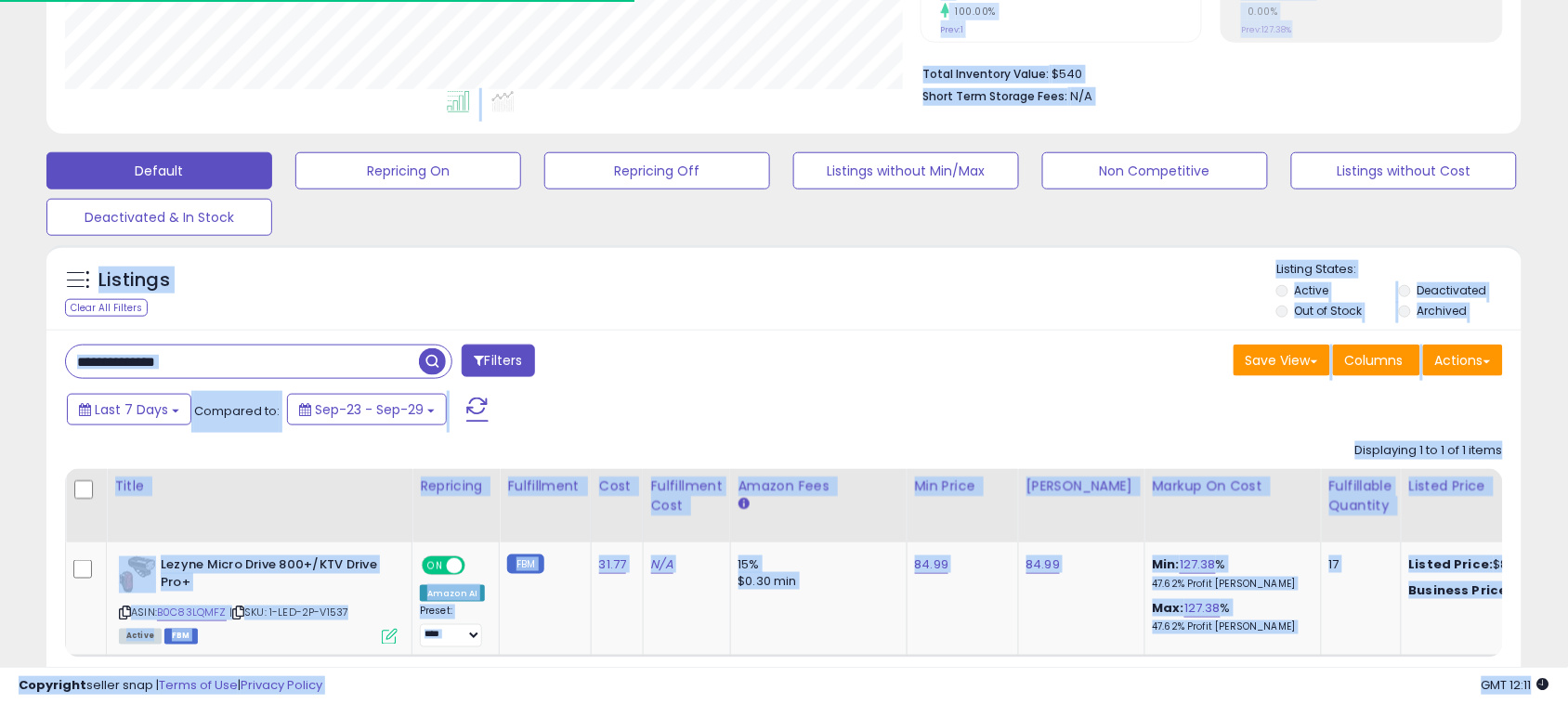
scroll to position [928826, 927958]
click at [307, 375] on input "**********" at bounding box center [242, 361] width 353 height 32
click at [309, 369] on input "**********" at bounding box center [242, 361] width 353 height 32
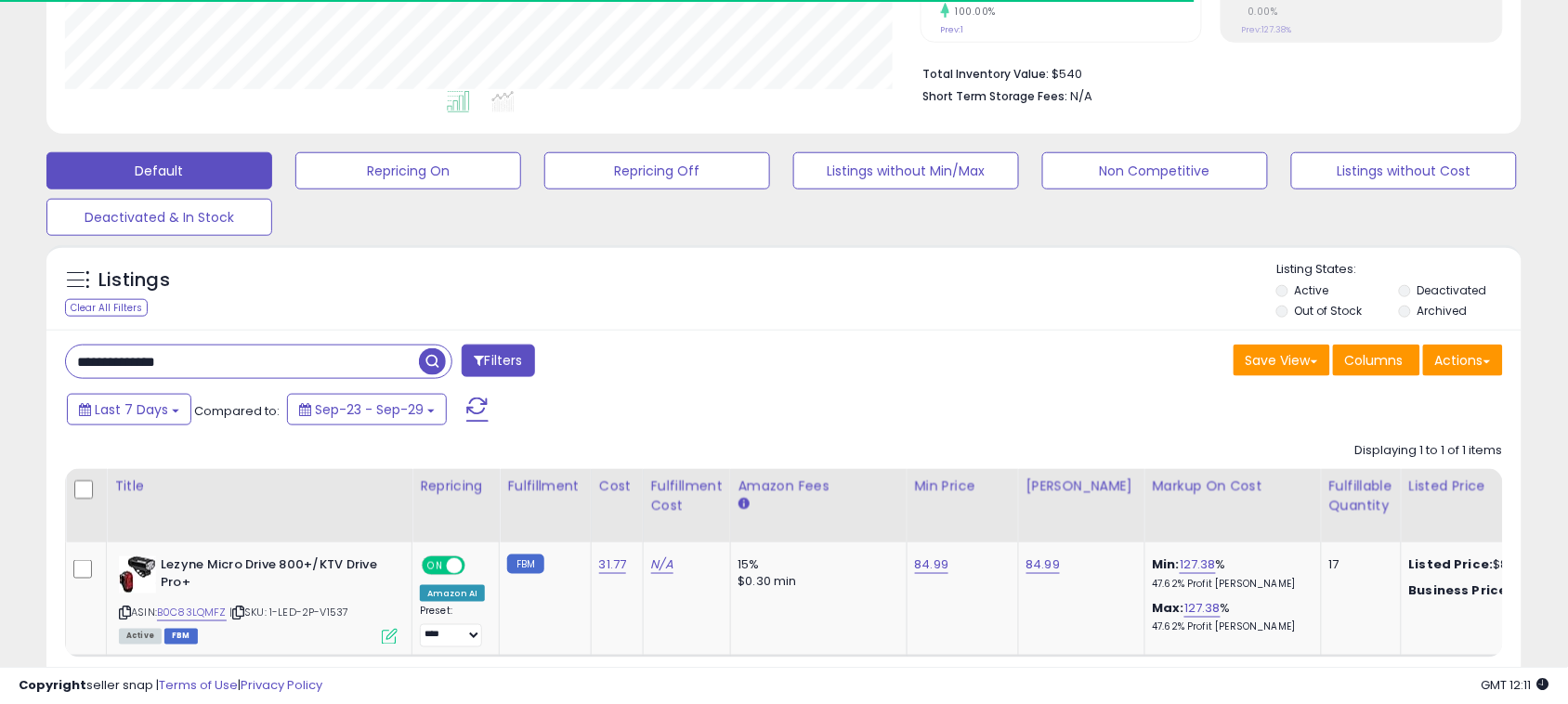
scroll to position [381, 856]
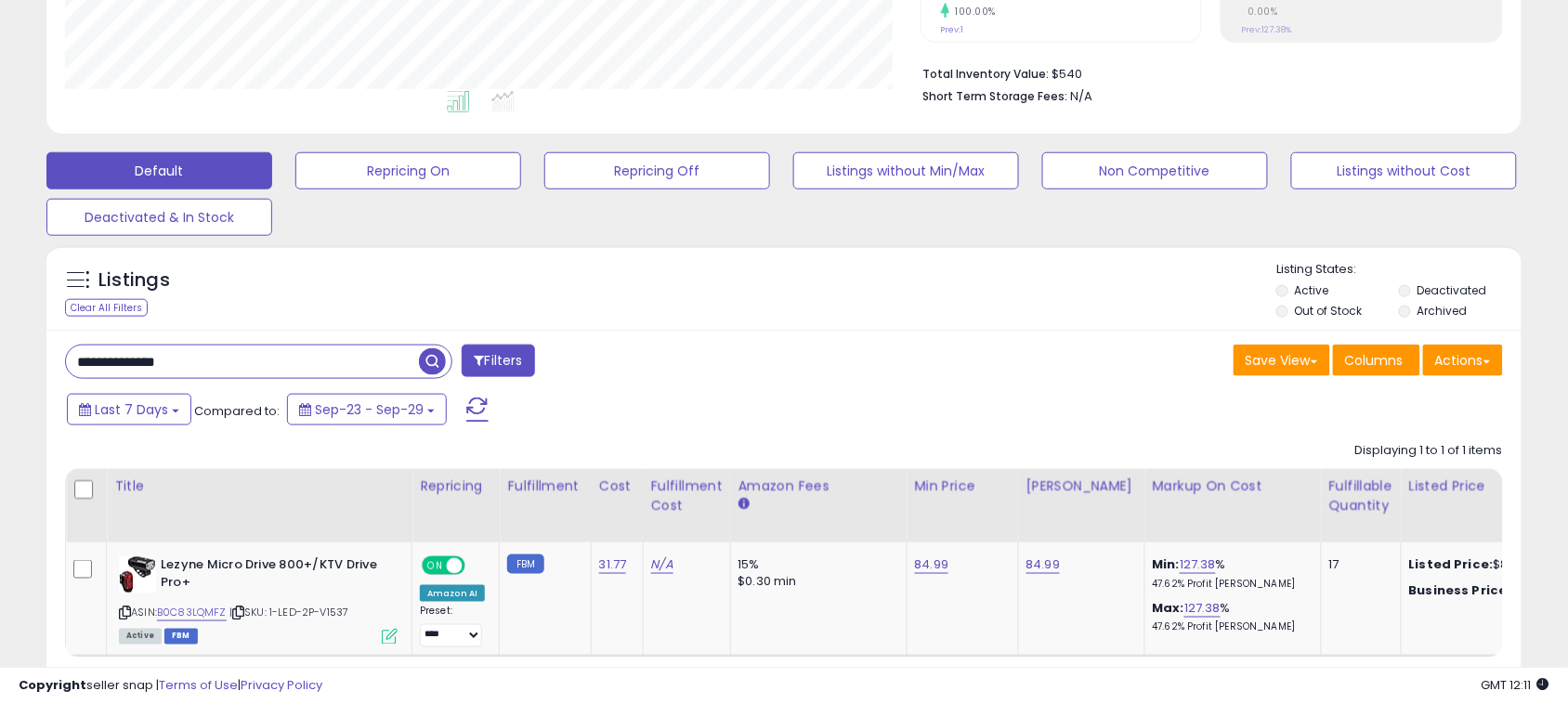
paste input "***"
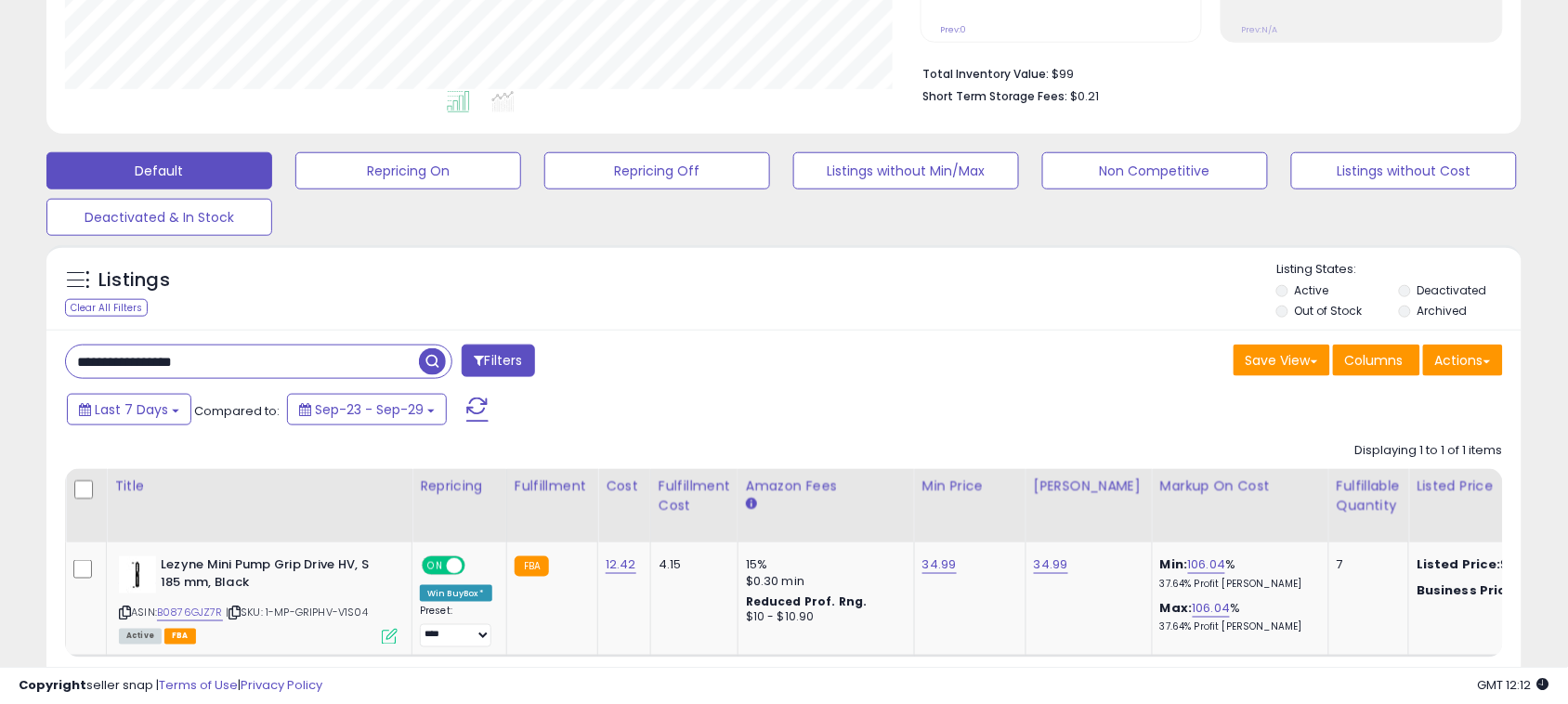
paste input "text"
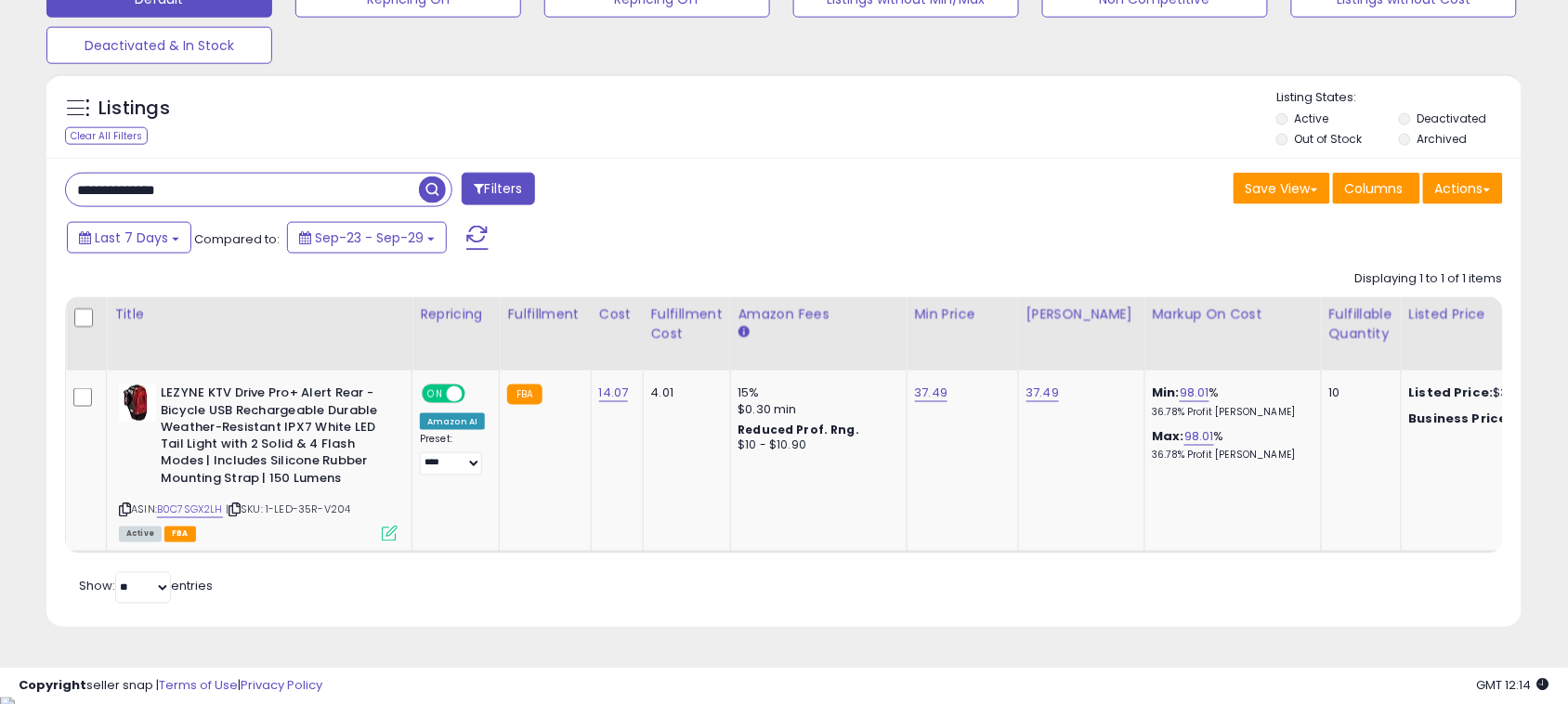
scroll to position [615, 0]
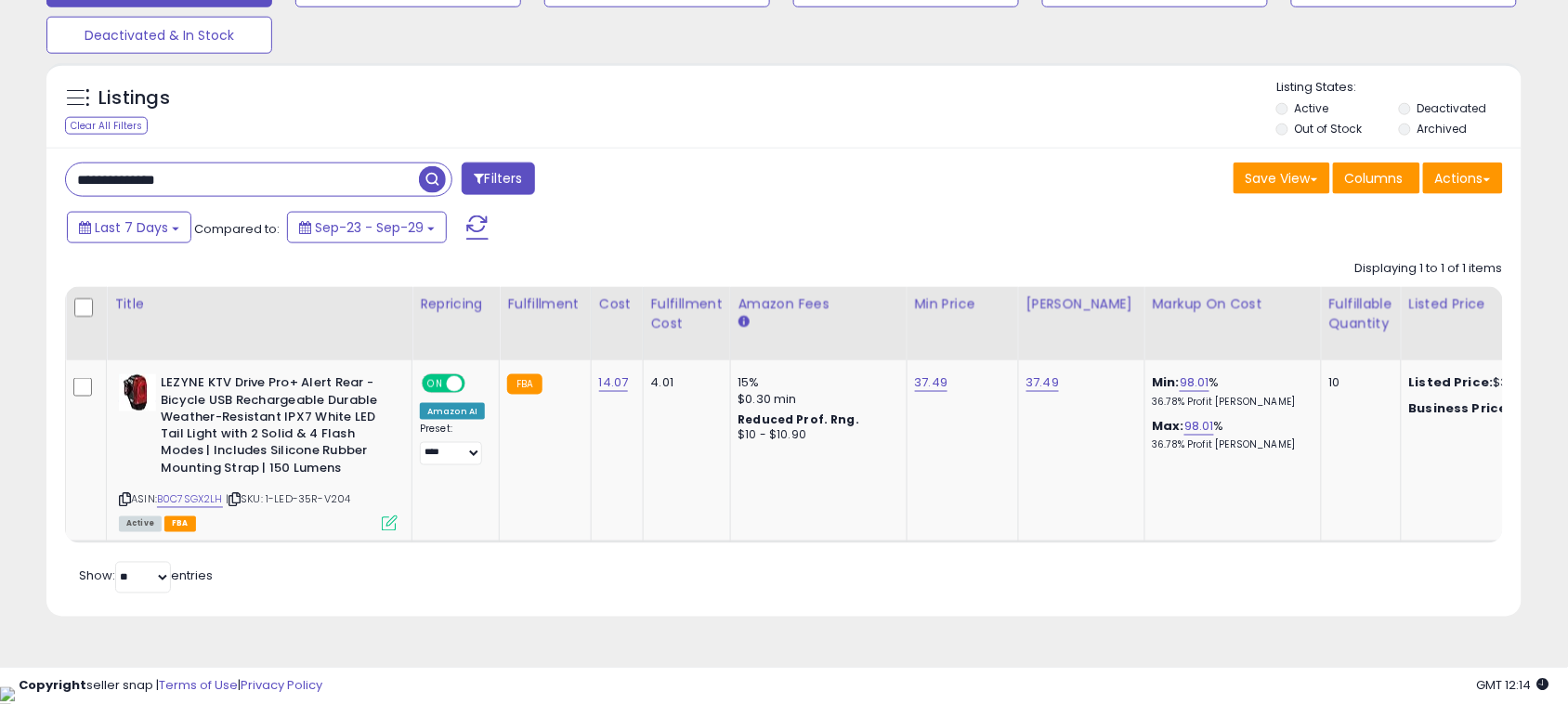
paste input "*"
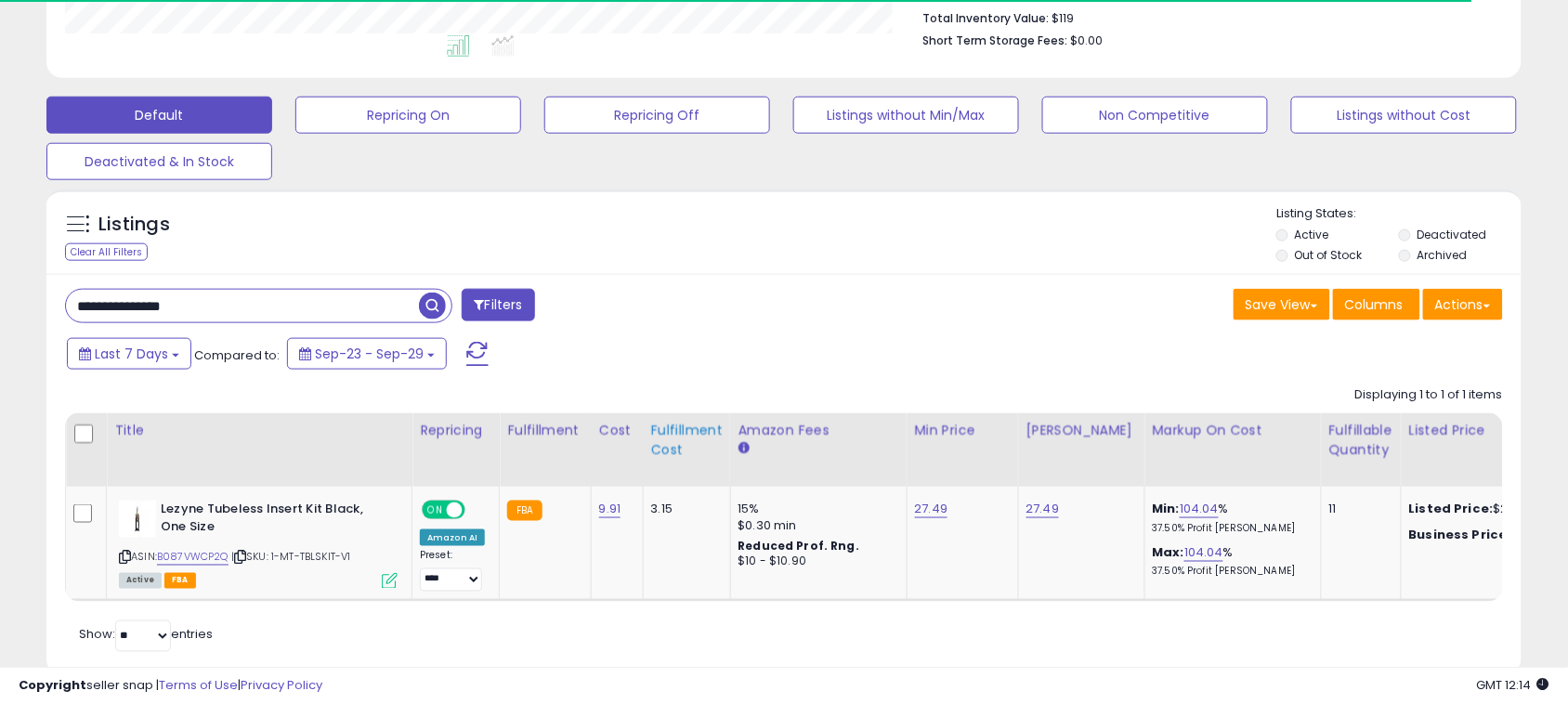
scroll to position [548, 0]
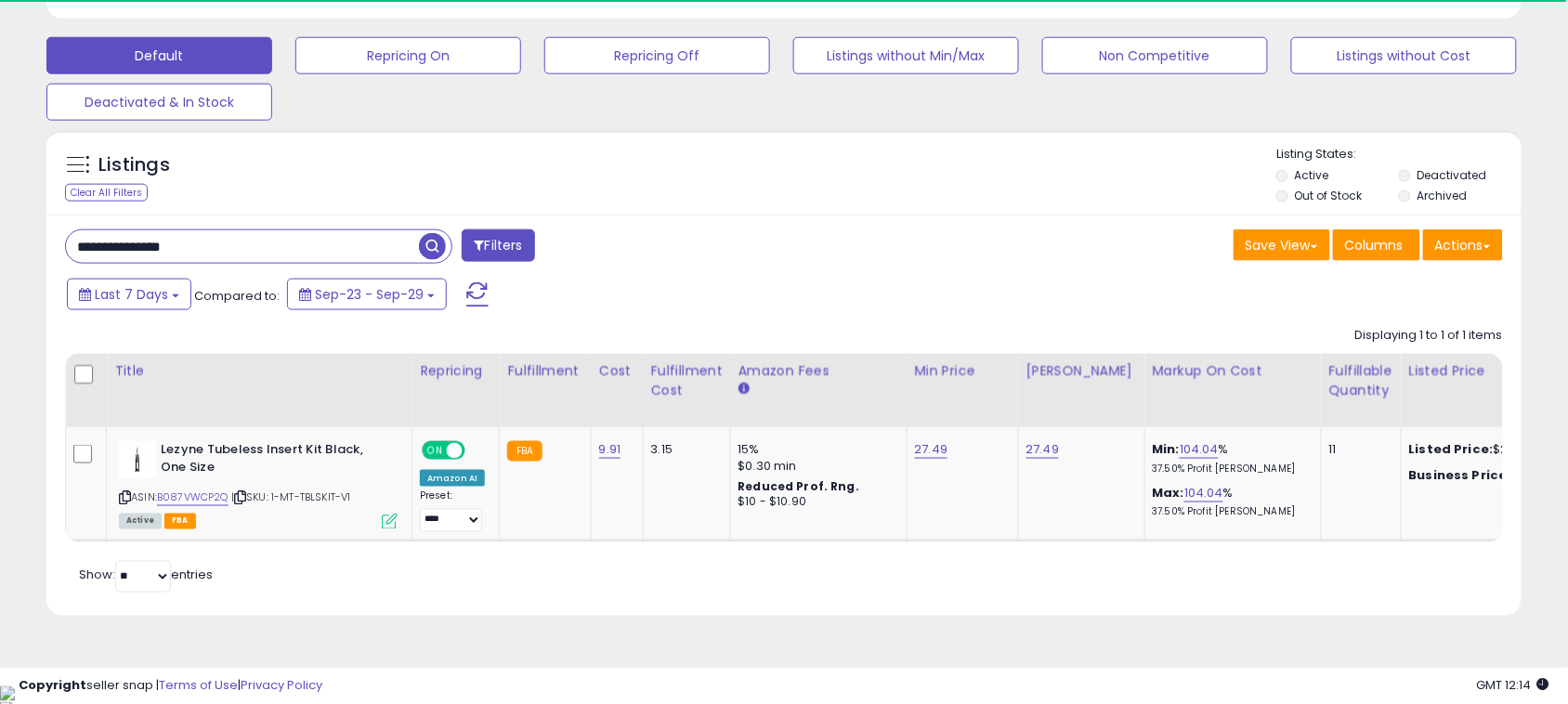
paste input "text"
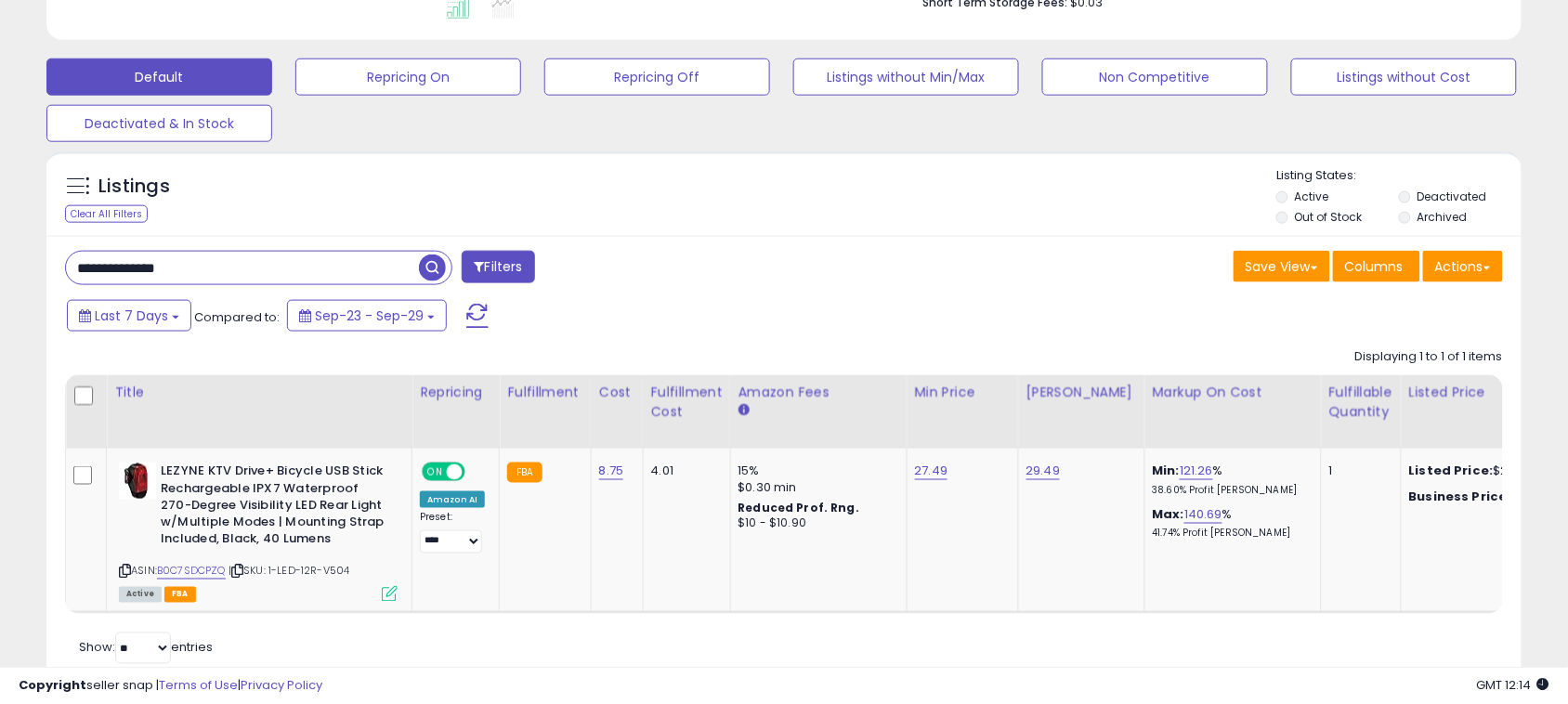
scroll to position [598, 0]
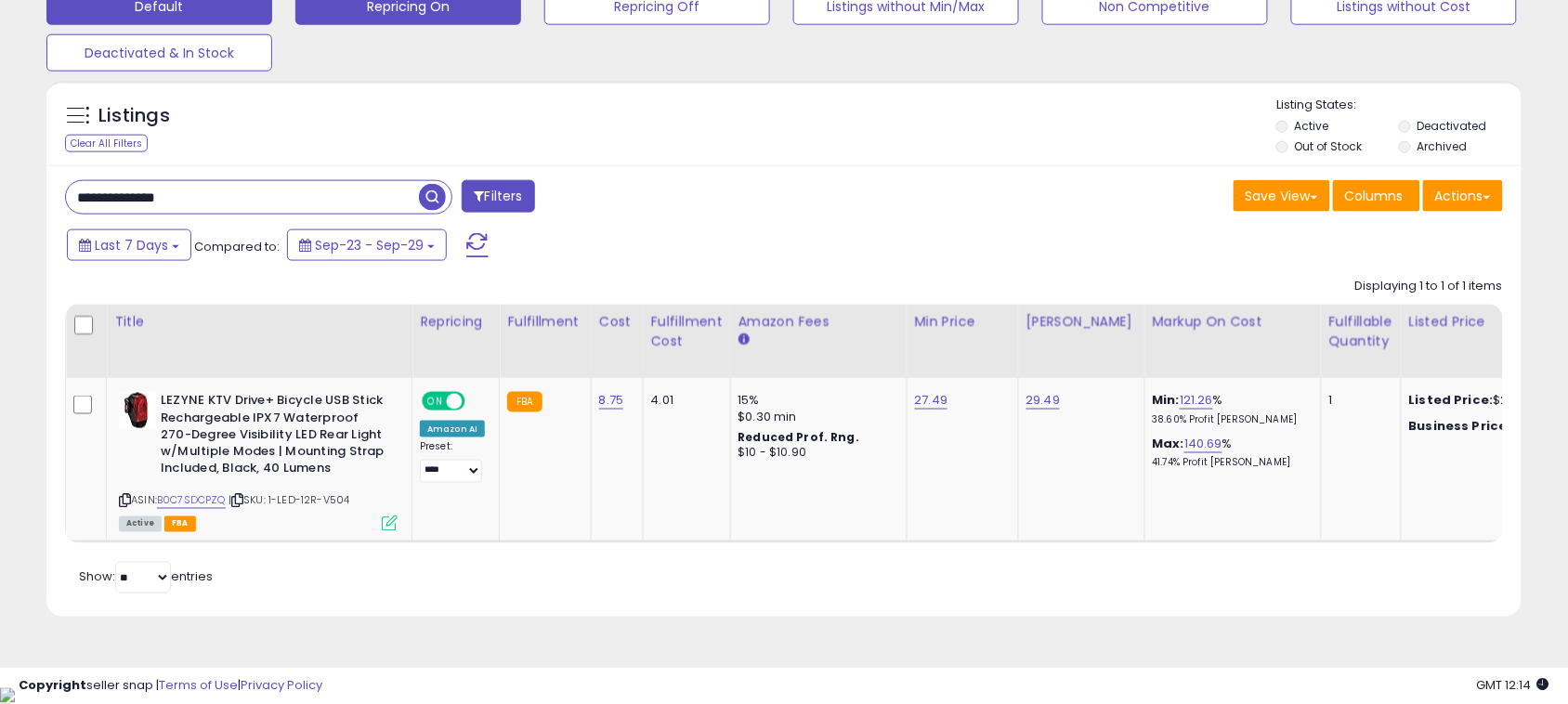
paste input "text"
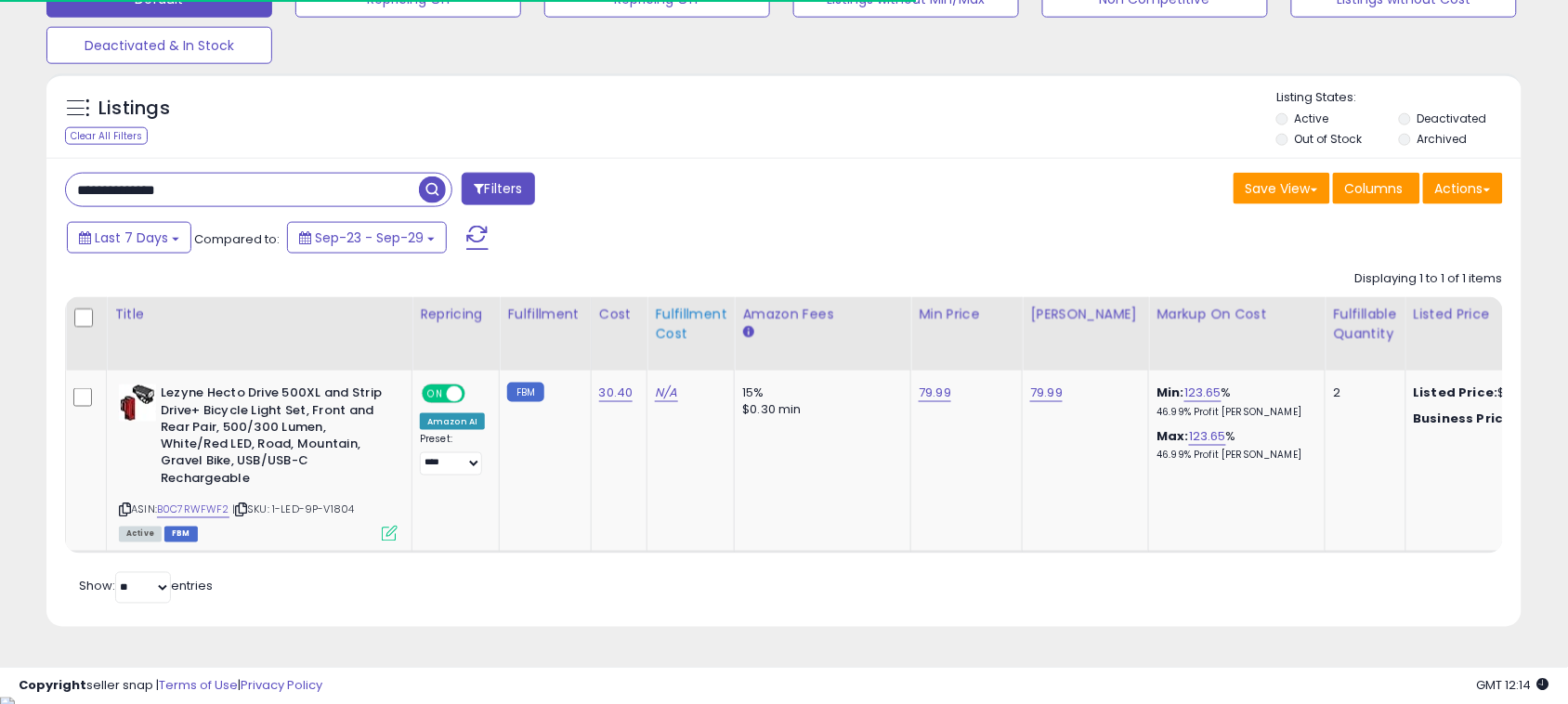
scroll to position [615, 0]
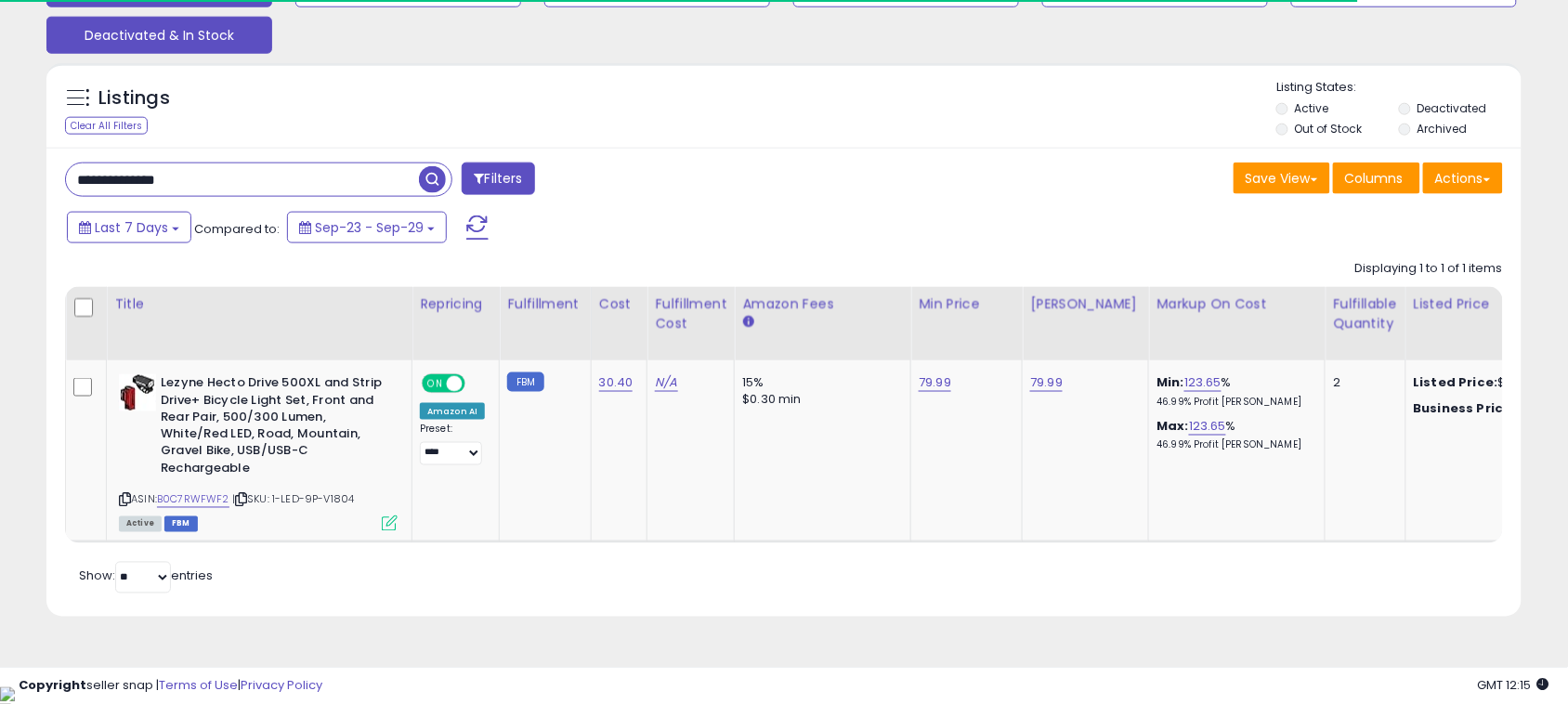
paste input "text"
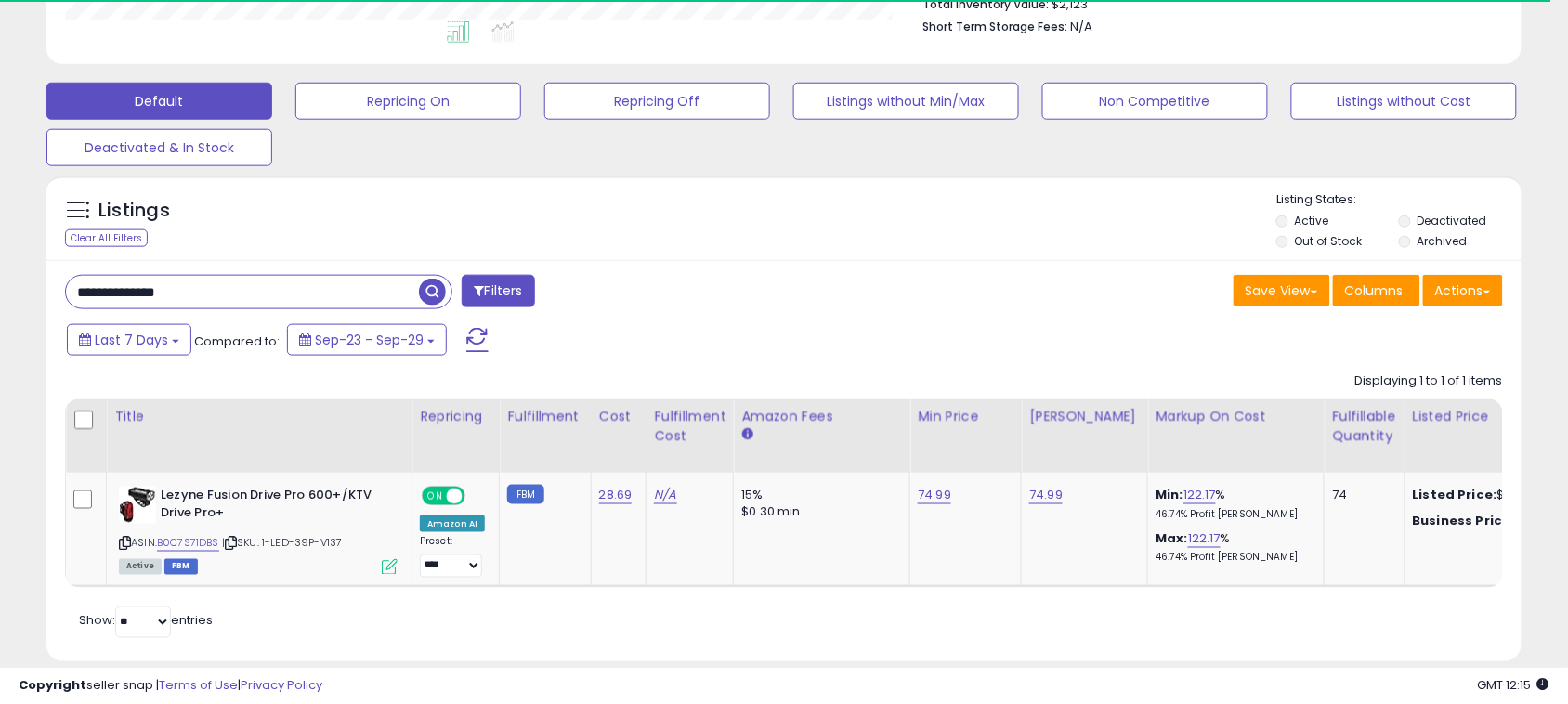
scroll to position [548, 0]
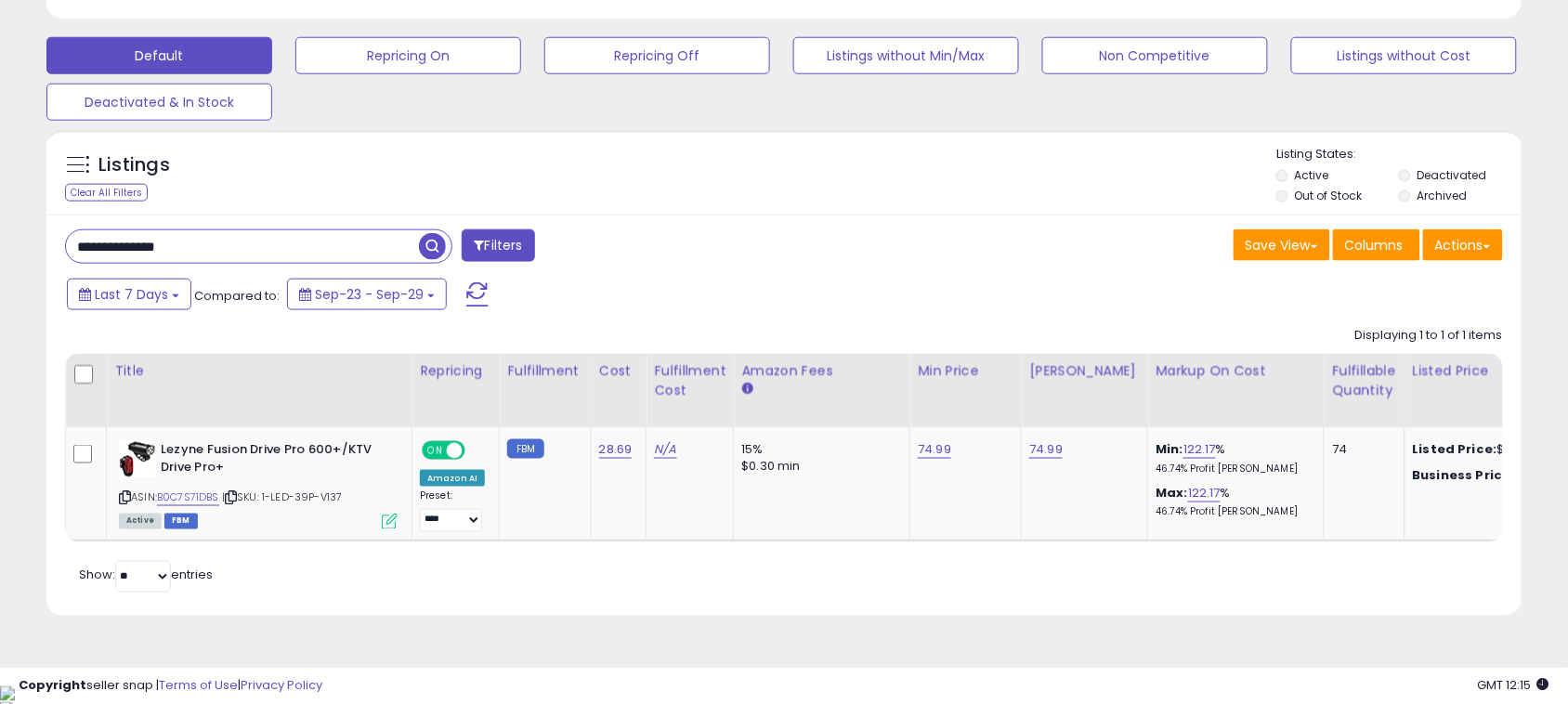
paste input "*"
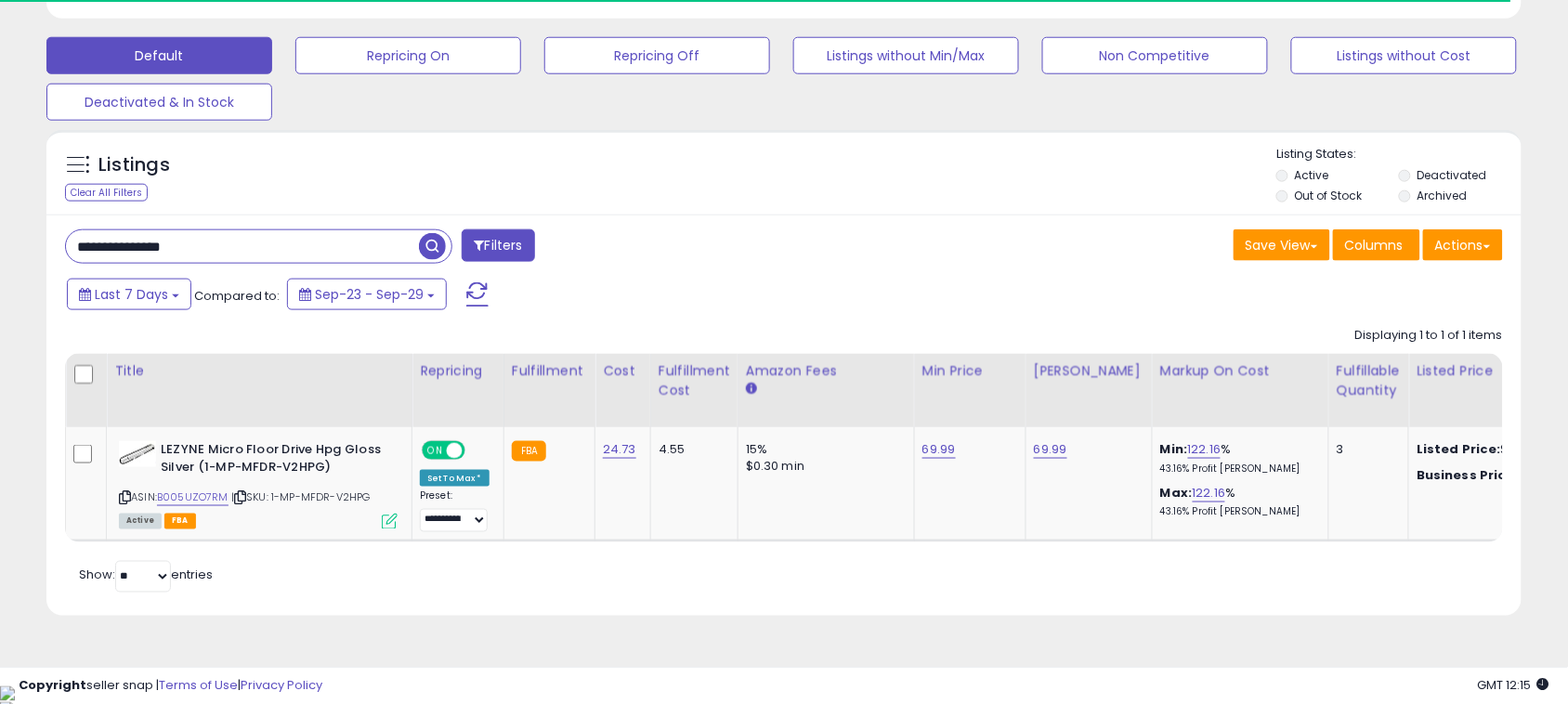
paste input "*"
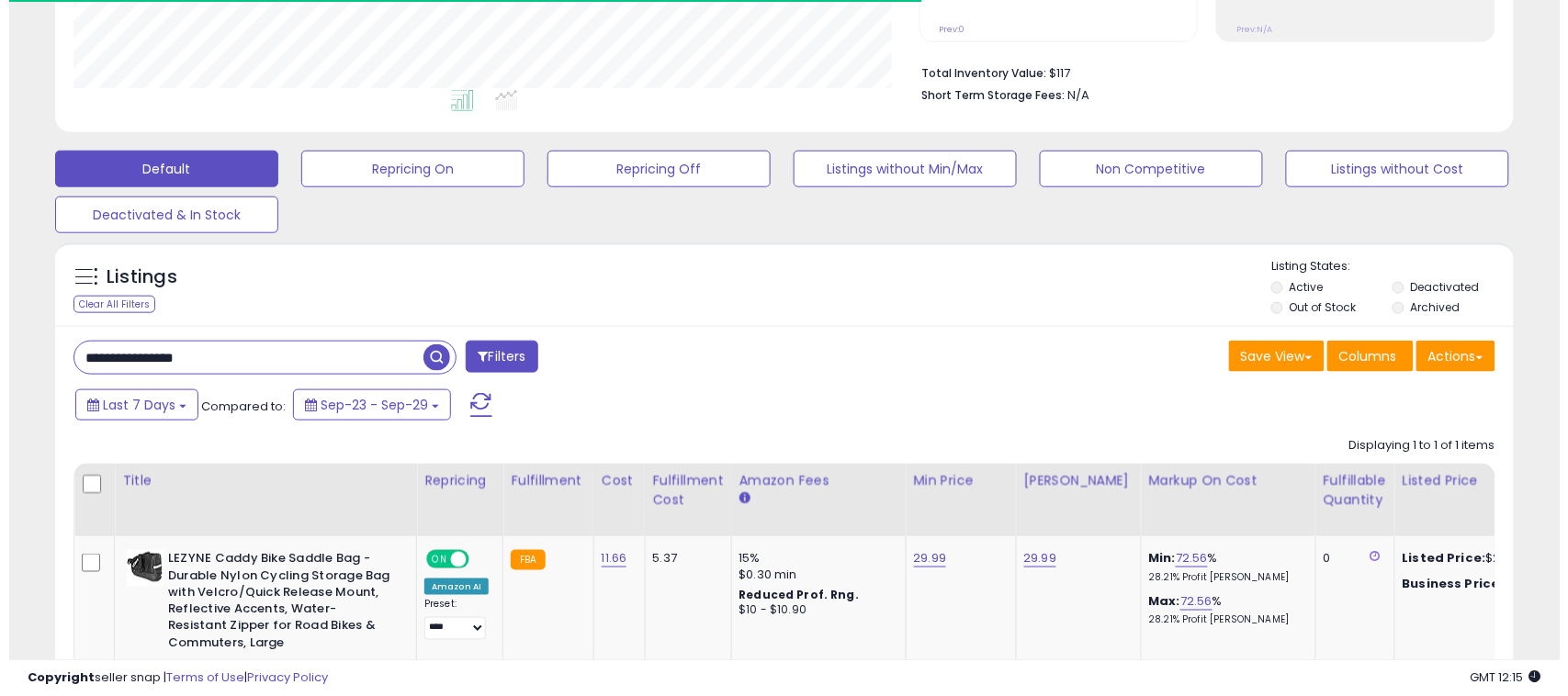
scroll to position [376, 846]
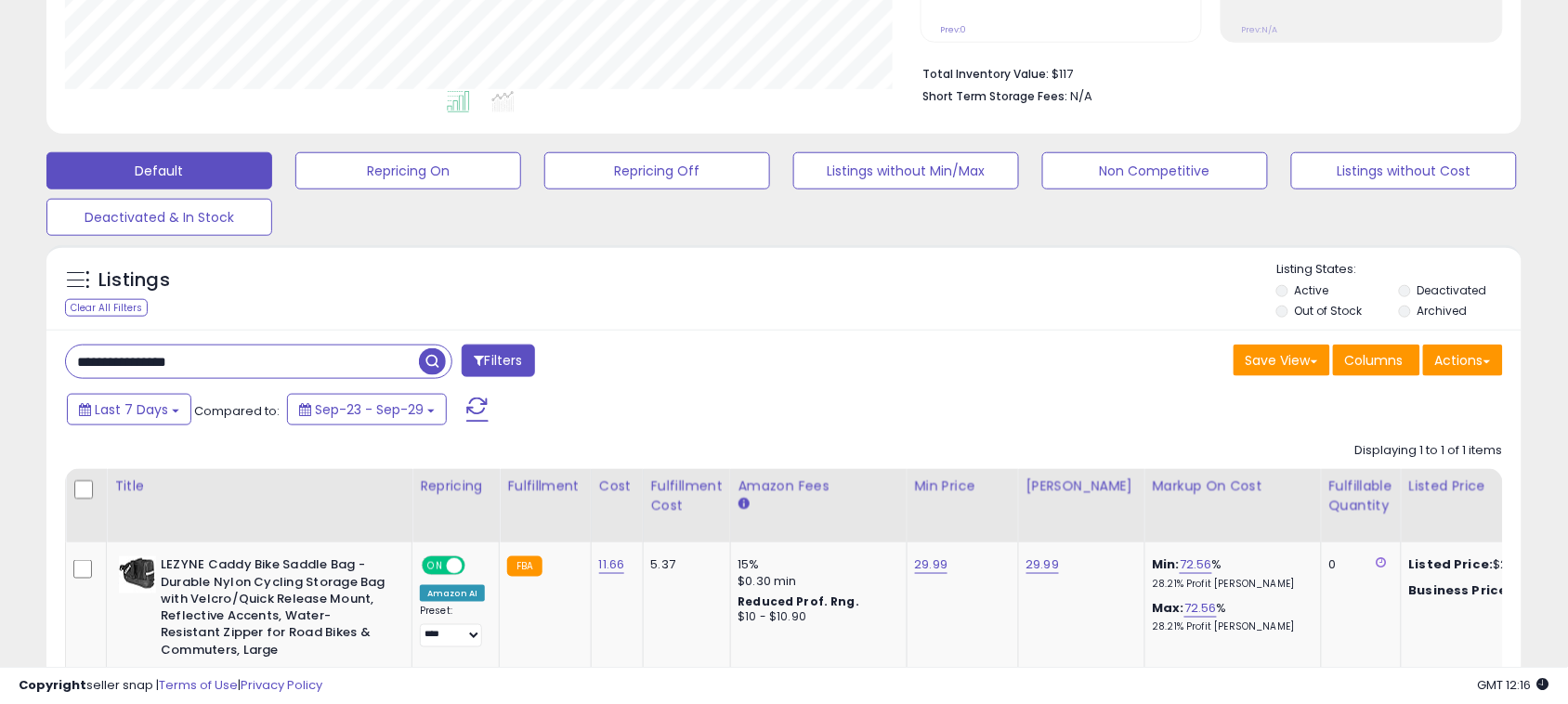
click at [233, 355] on input "**********" at bounding box center [242, 361] width 353 height 32
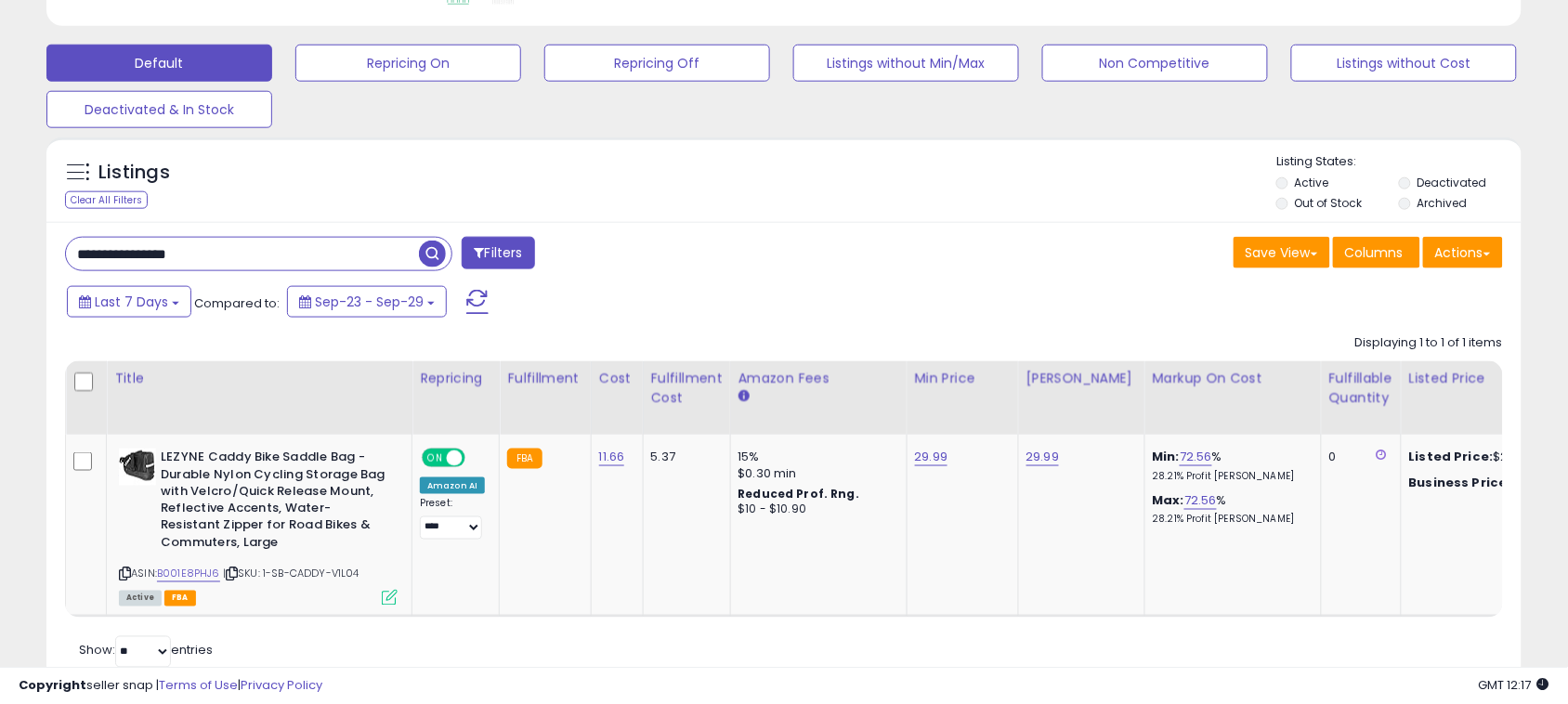
scroll to position [615, 0]
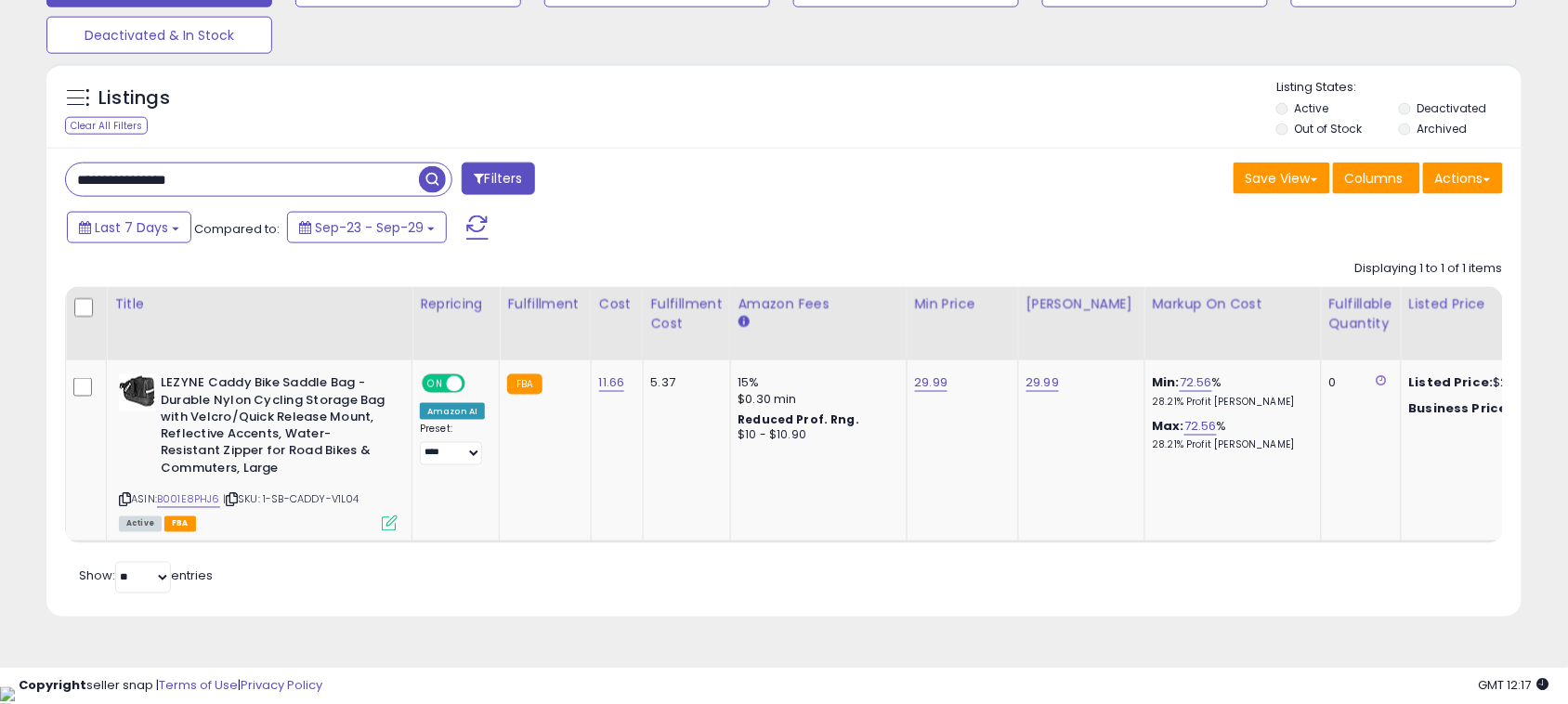
paste input "text"
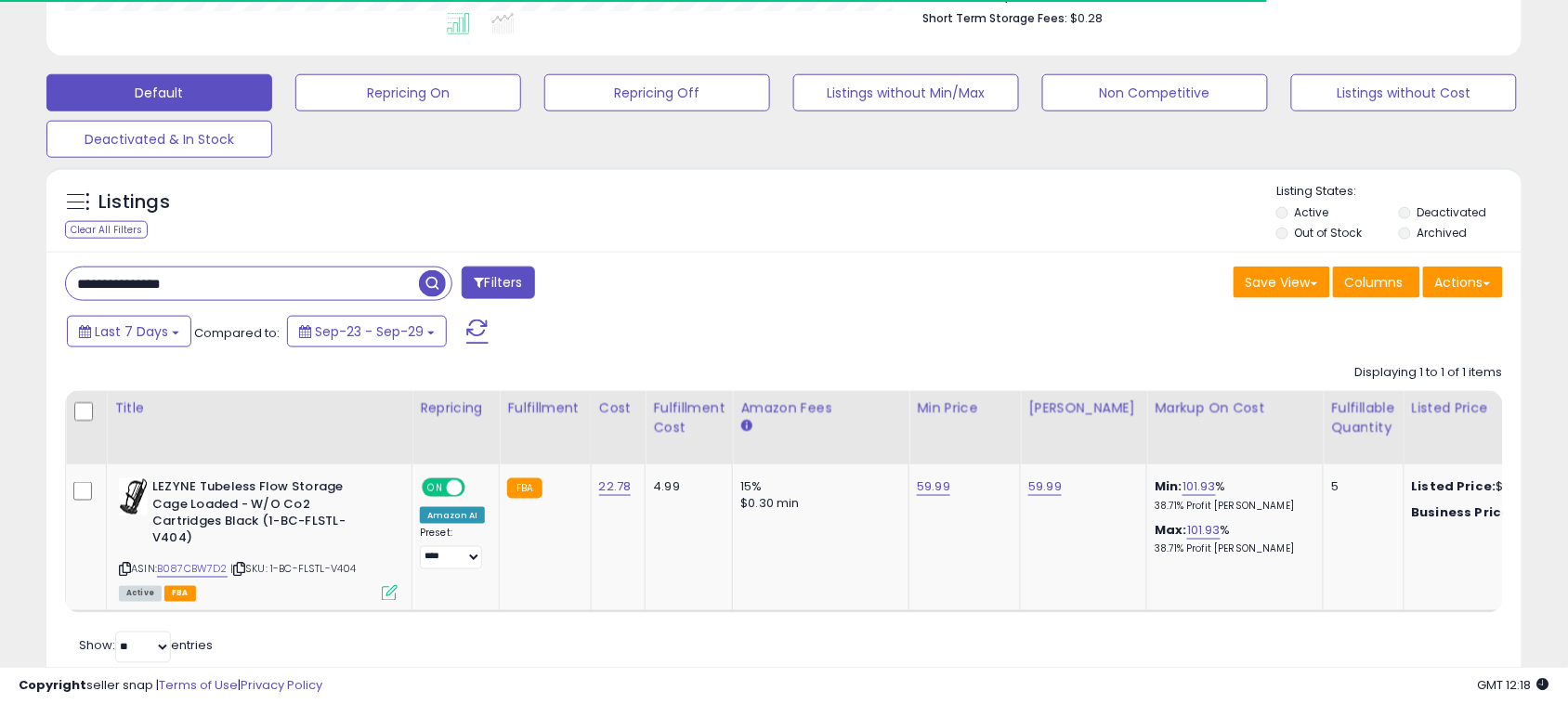
scroll to position [563, 0]
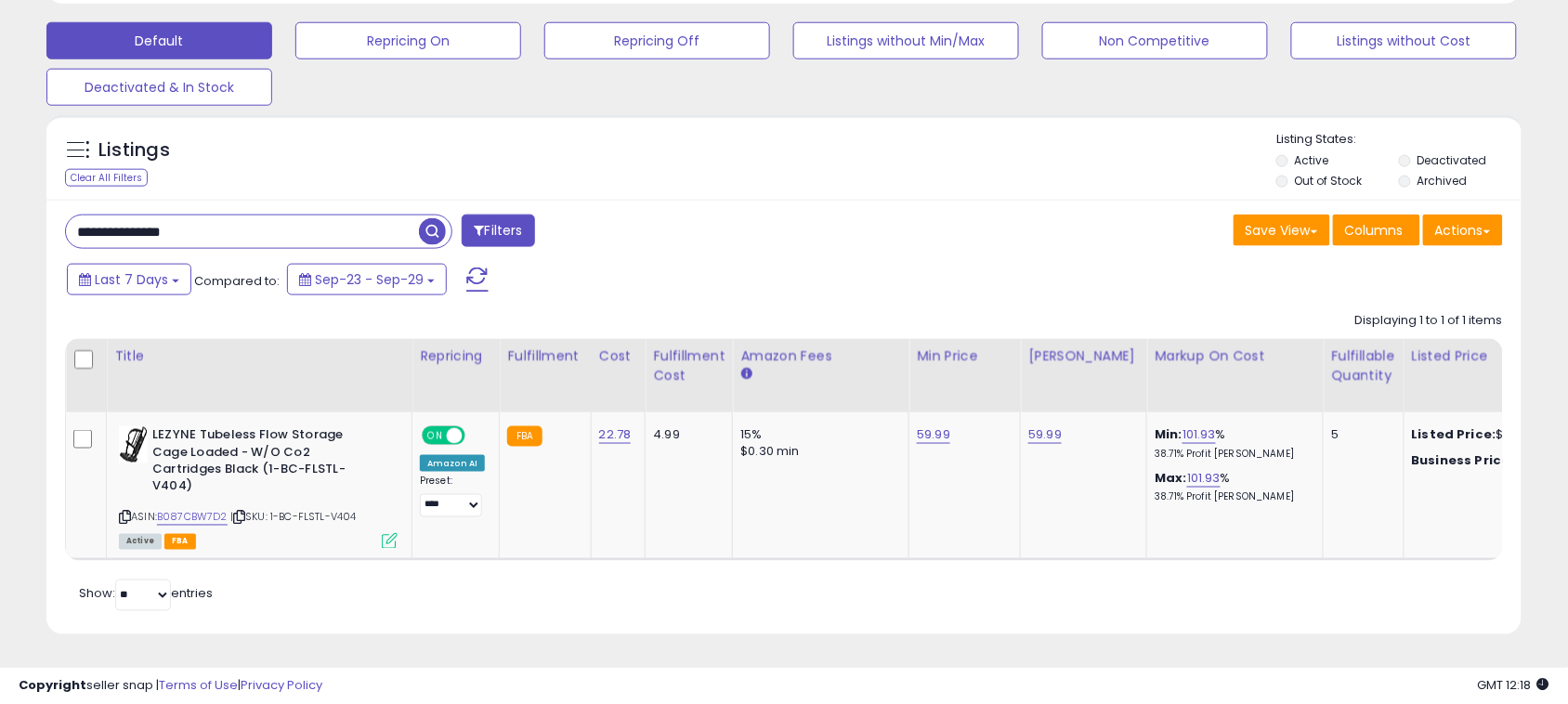
paste input "text"
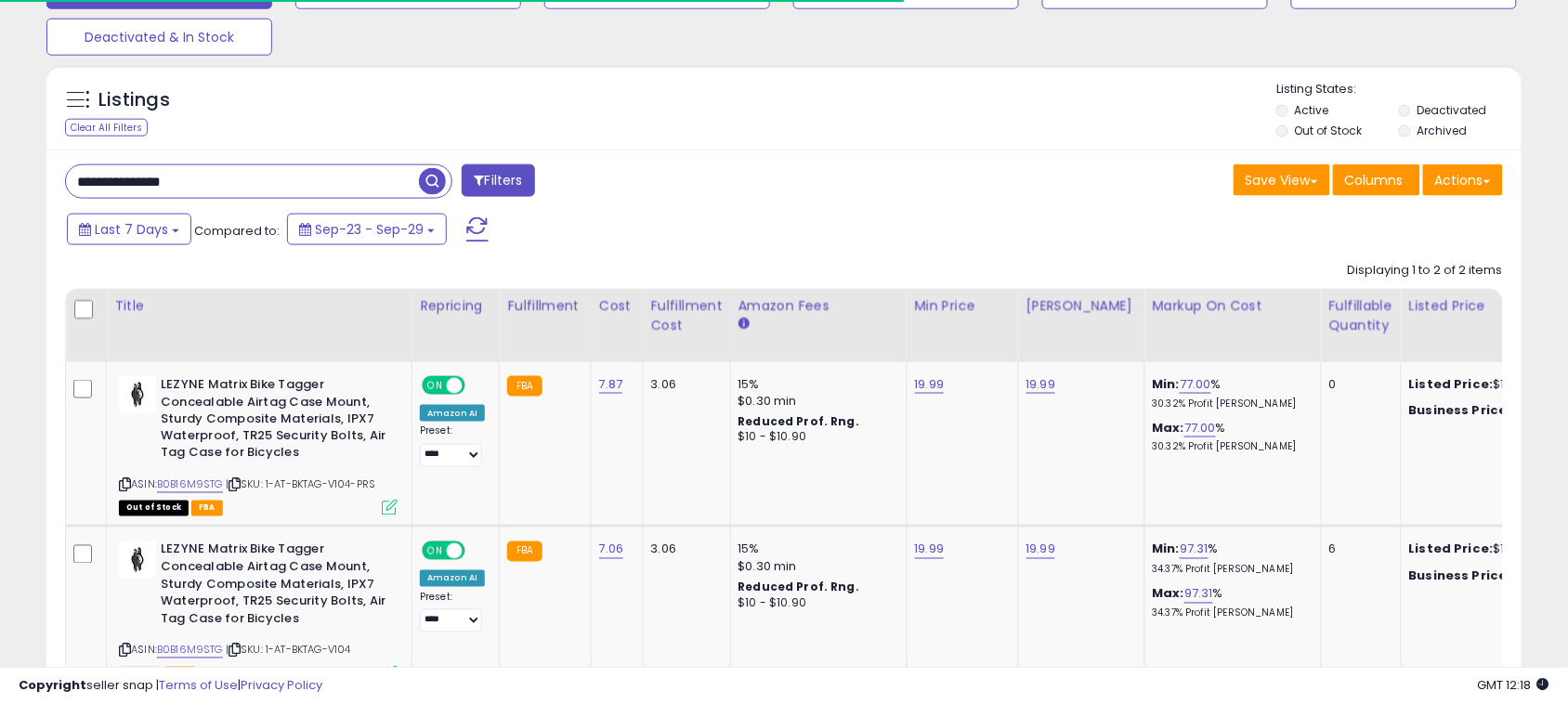
scroll to position [762, 0]
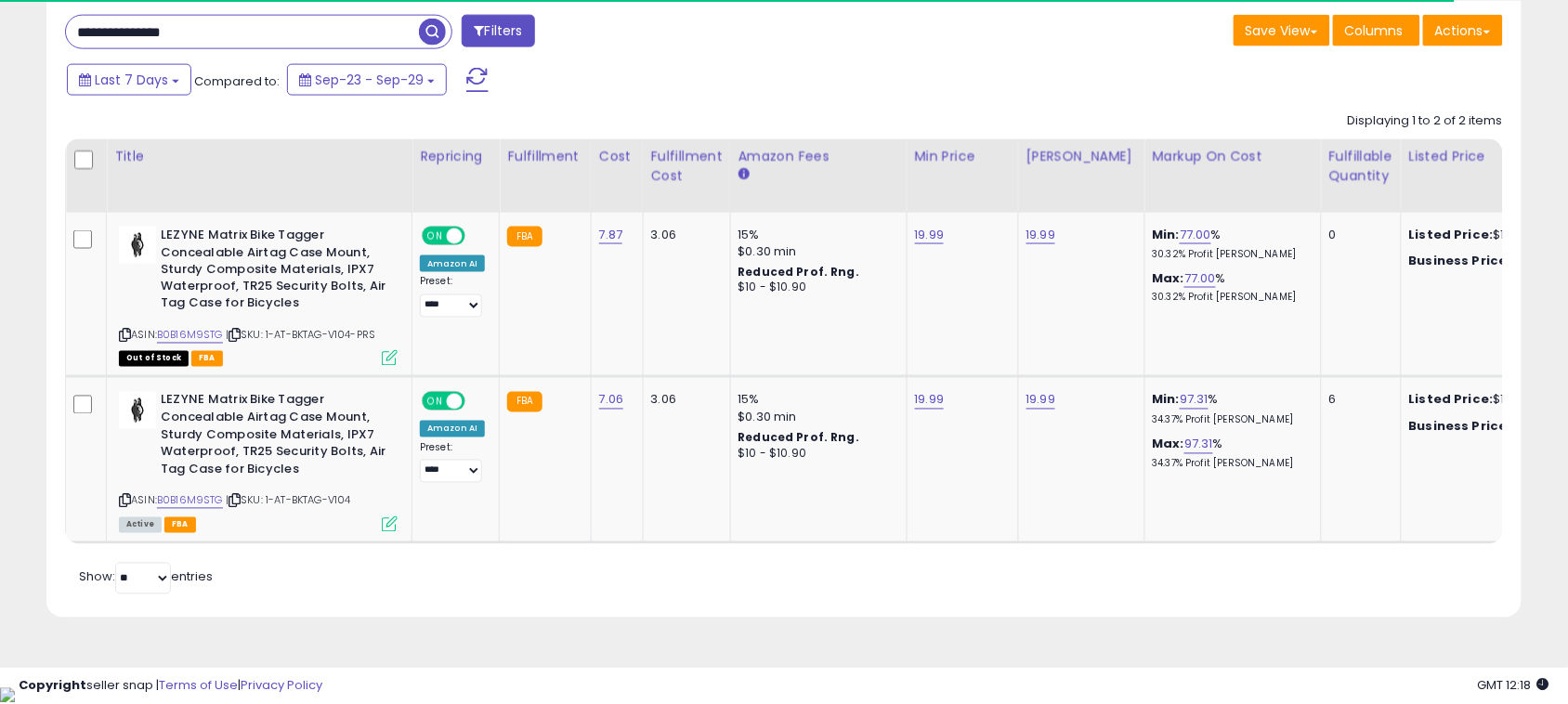
paste input "*"
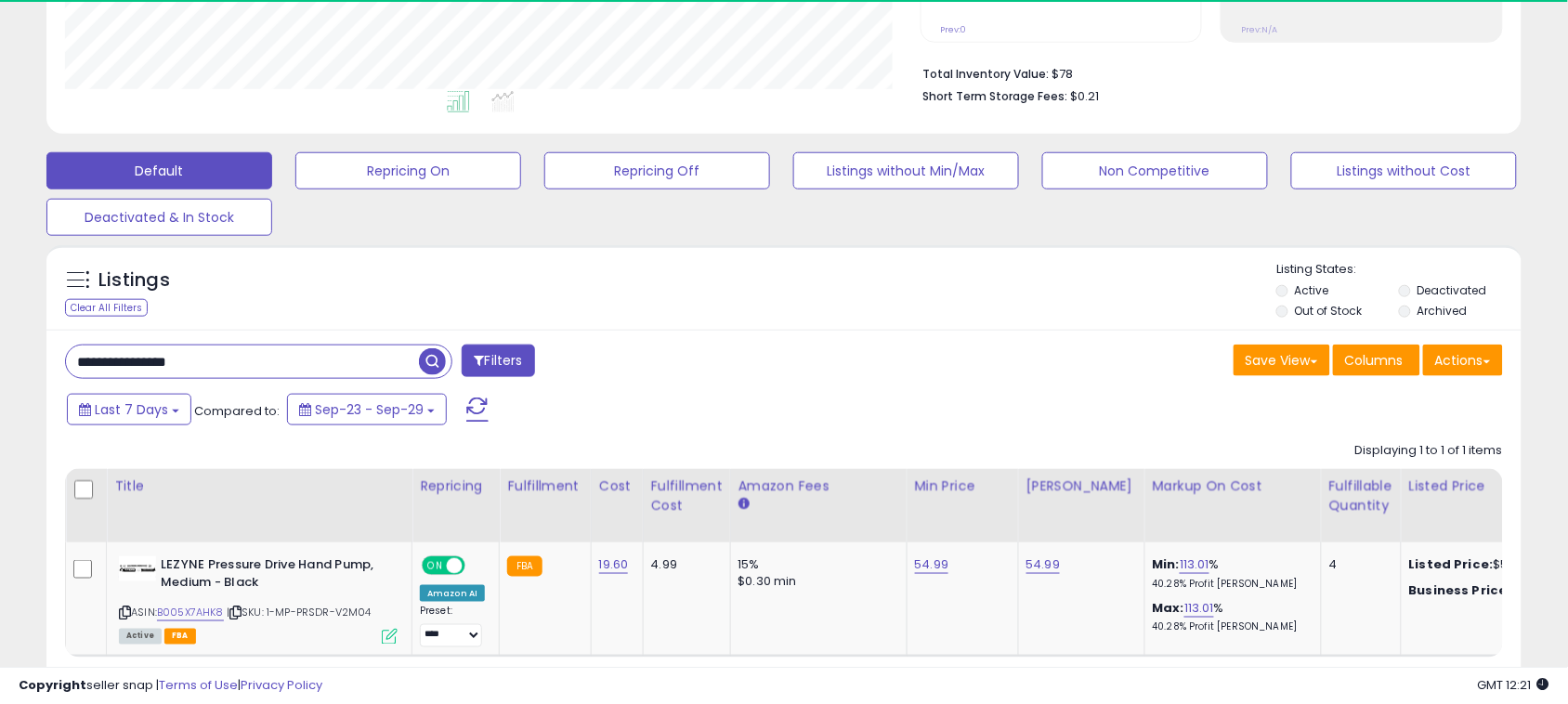
scroll to position [548, 0]
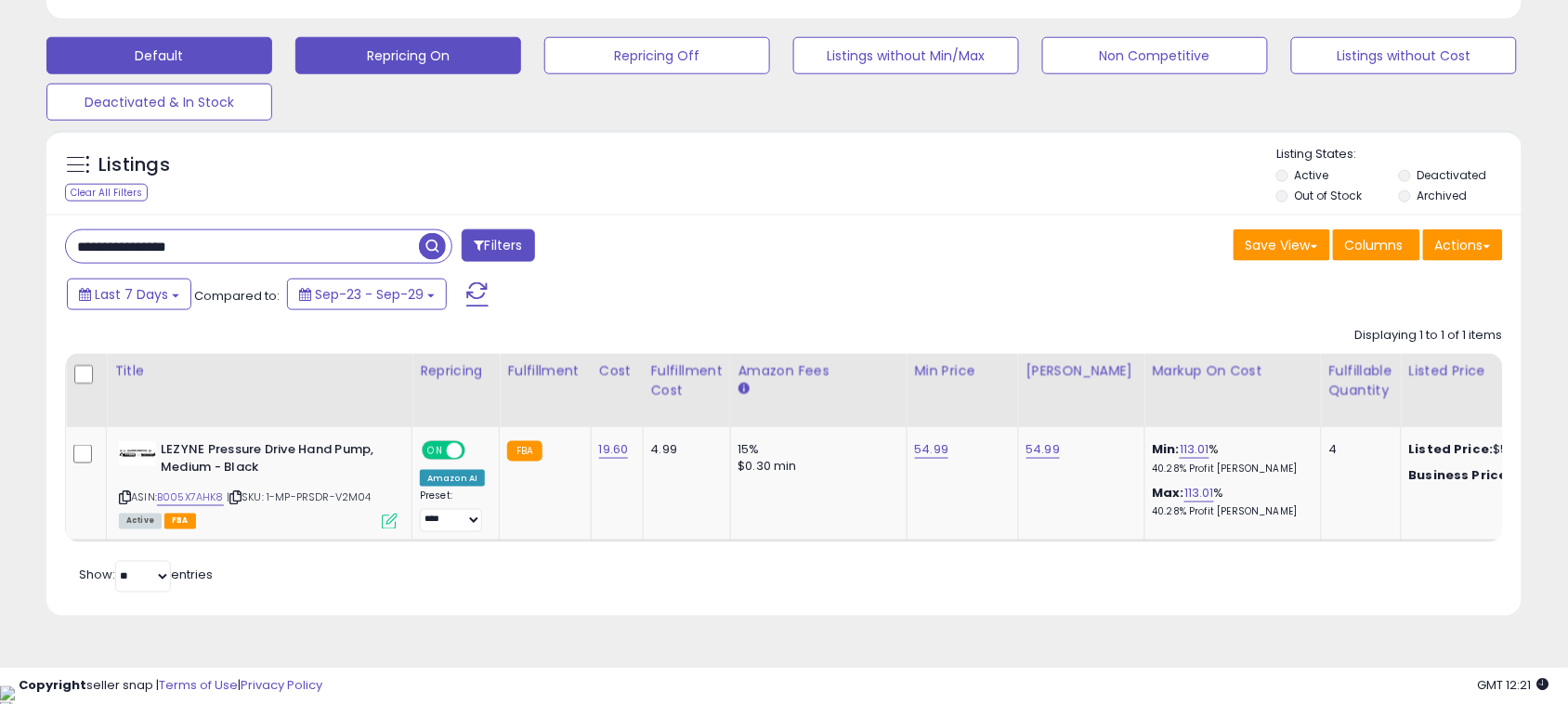
paste input "text"
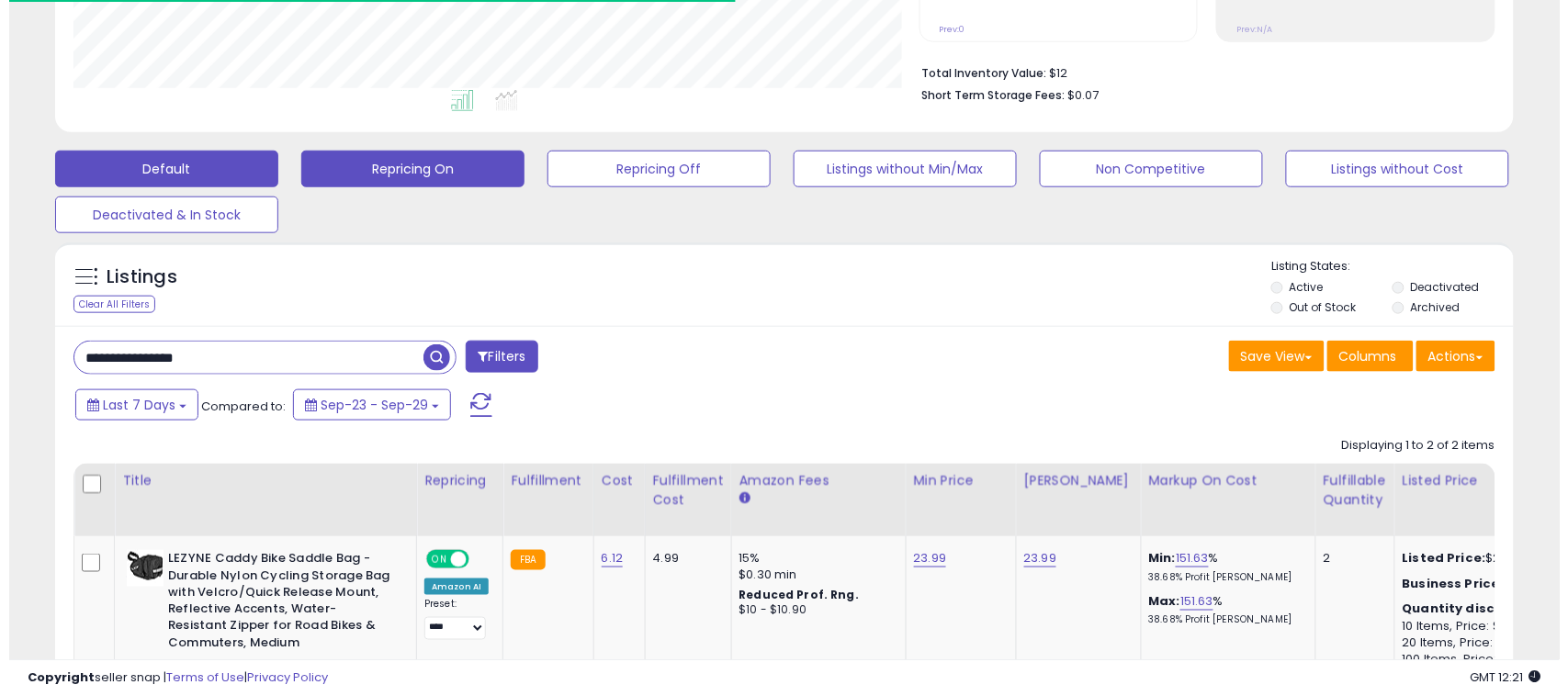
scroll to position [376, 846]
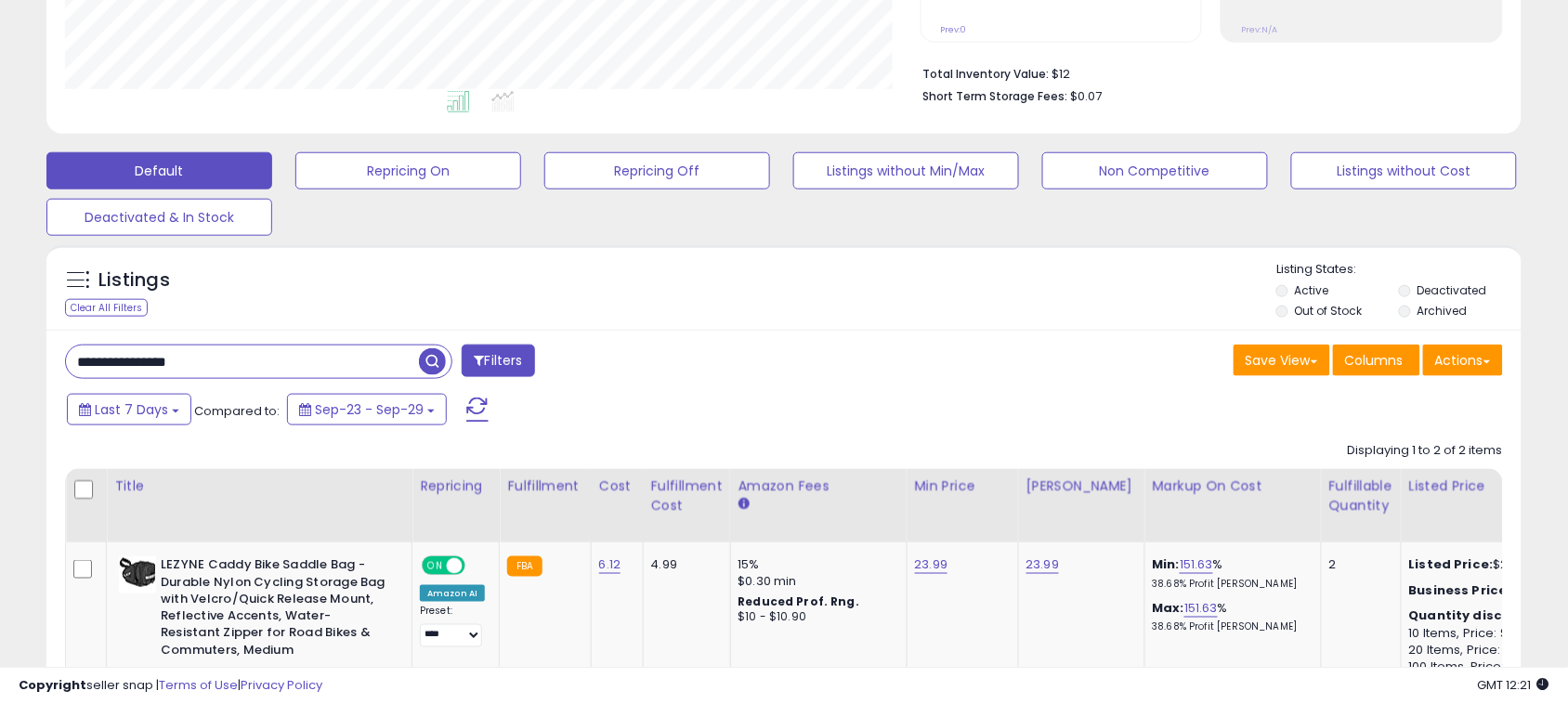
paste input "*"
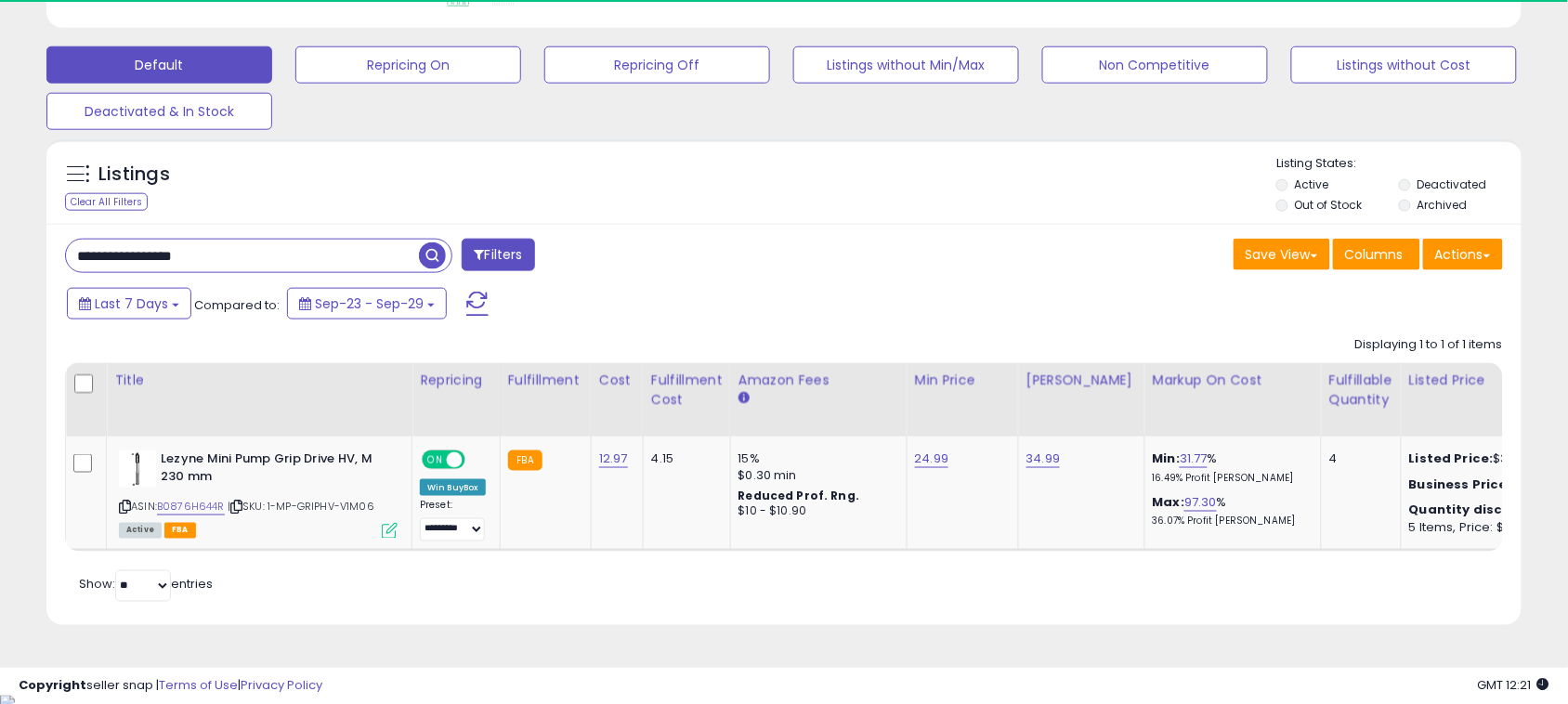
scroll to position [548, 0]
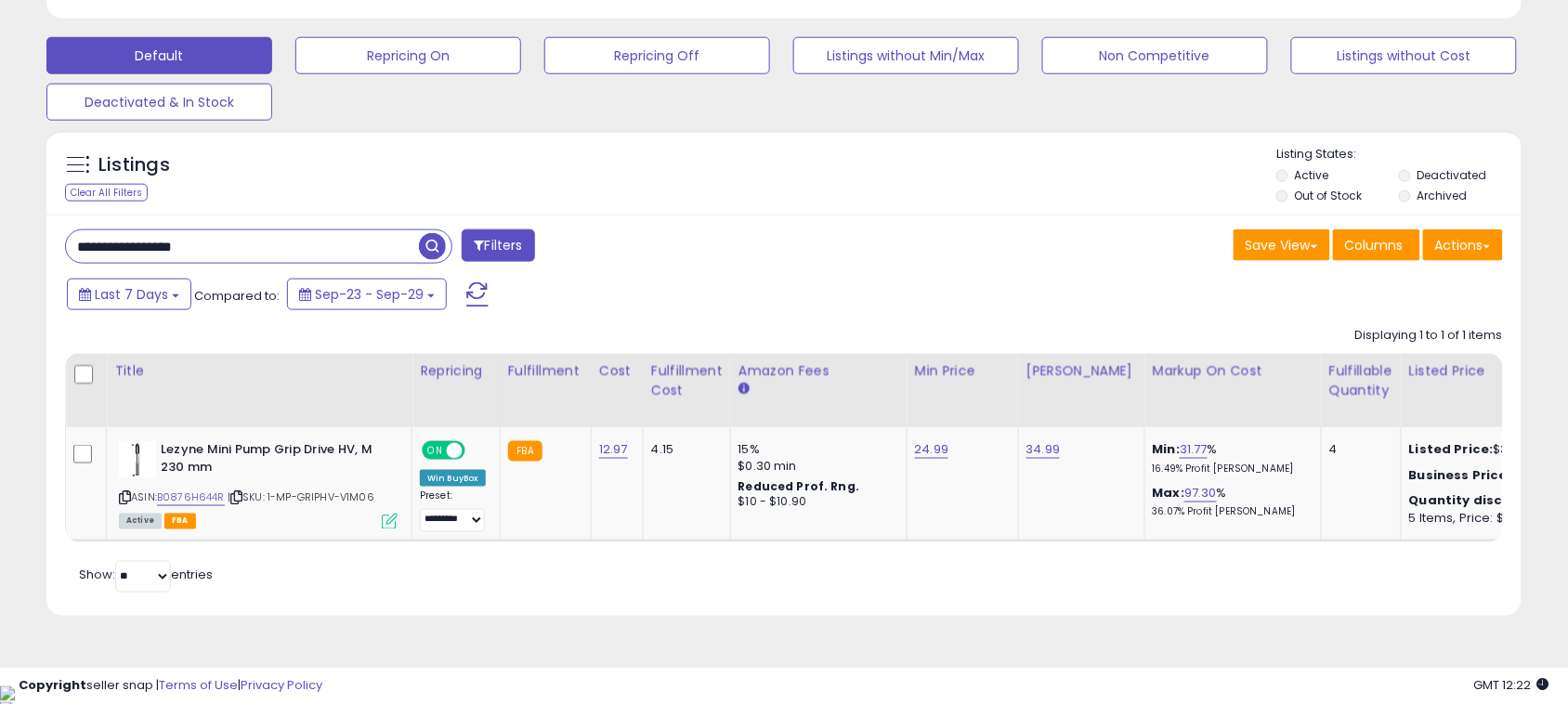
paste input "text"
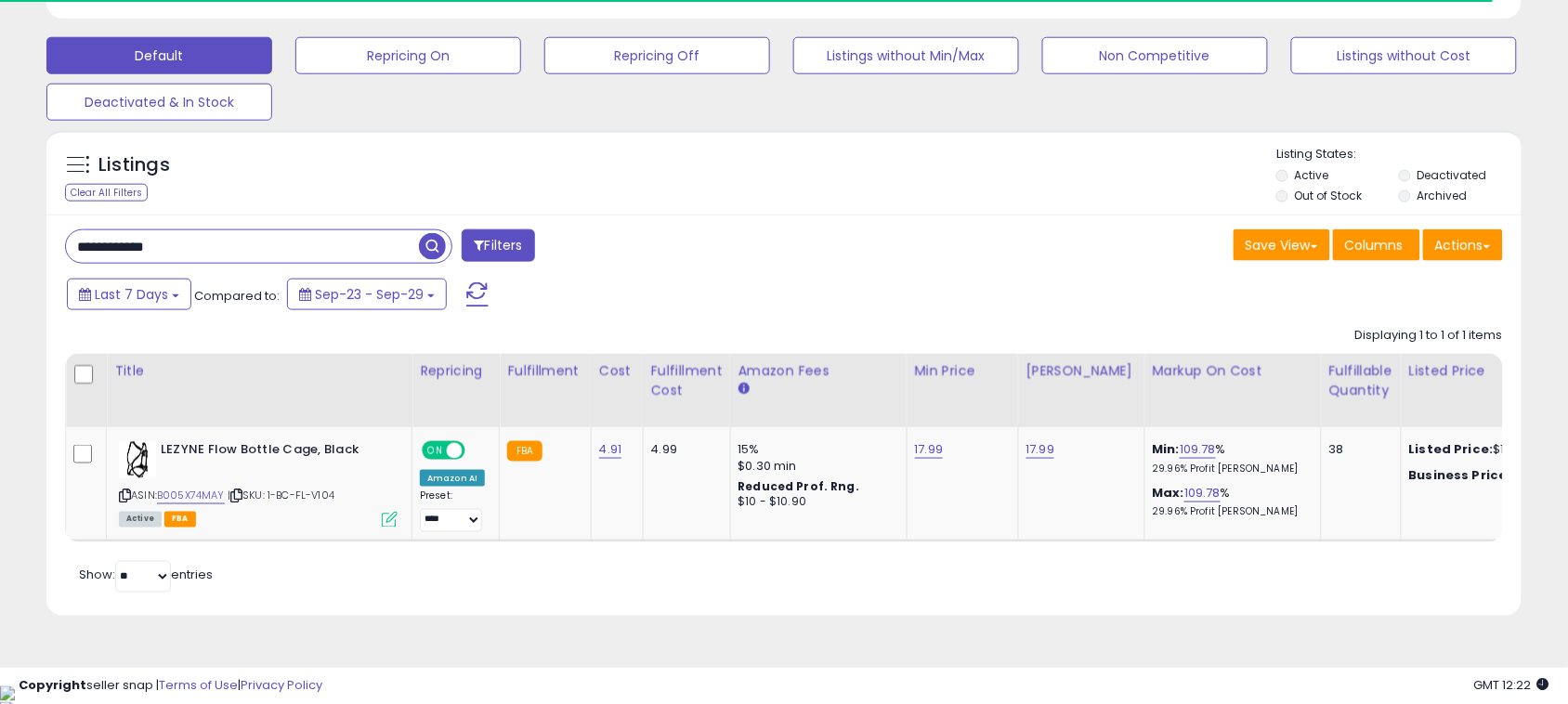
paste input "****"
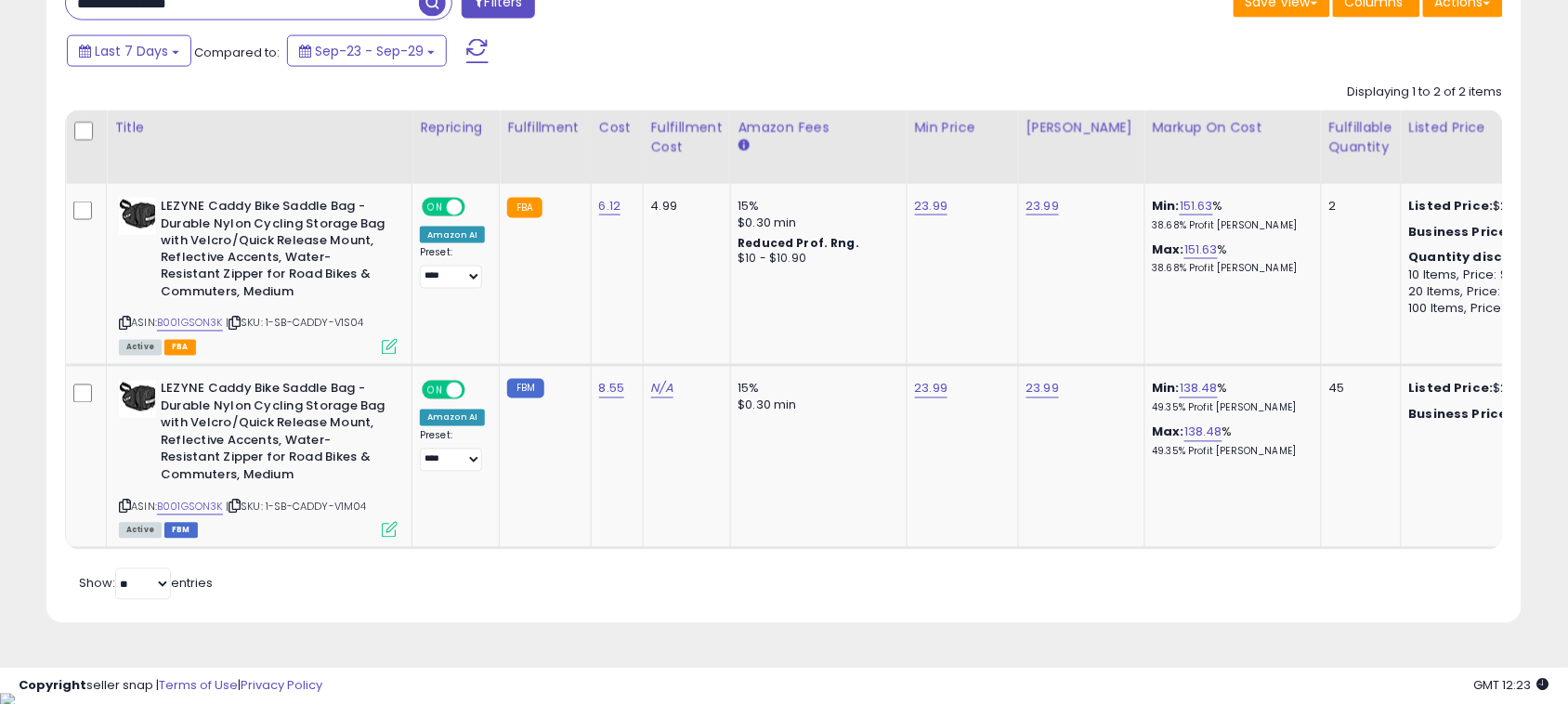
scroll to position [797, 0]
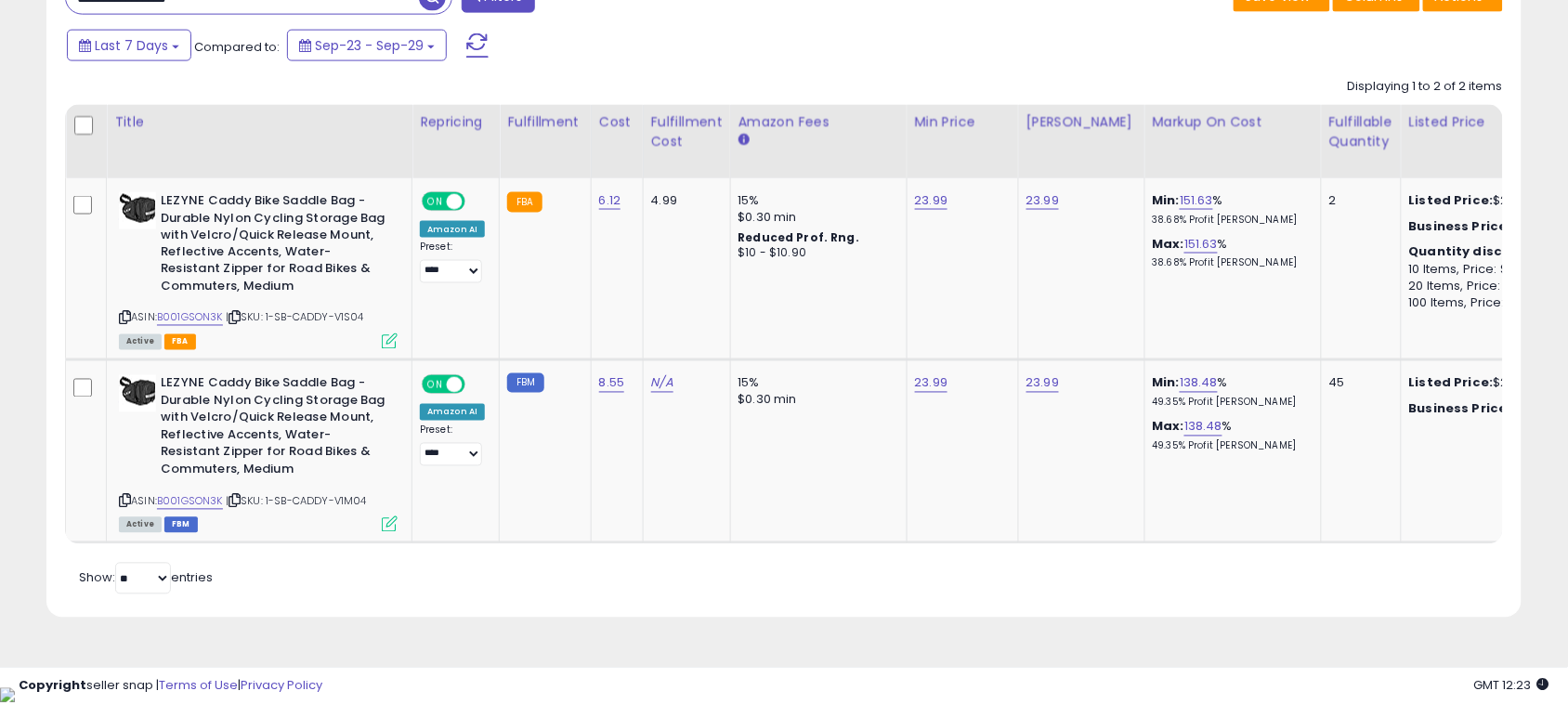
paste input "text"
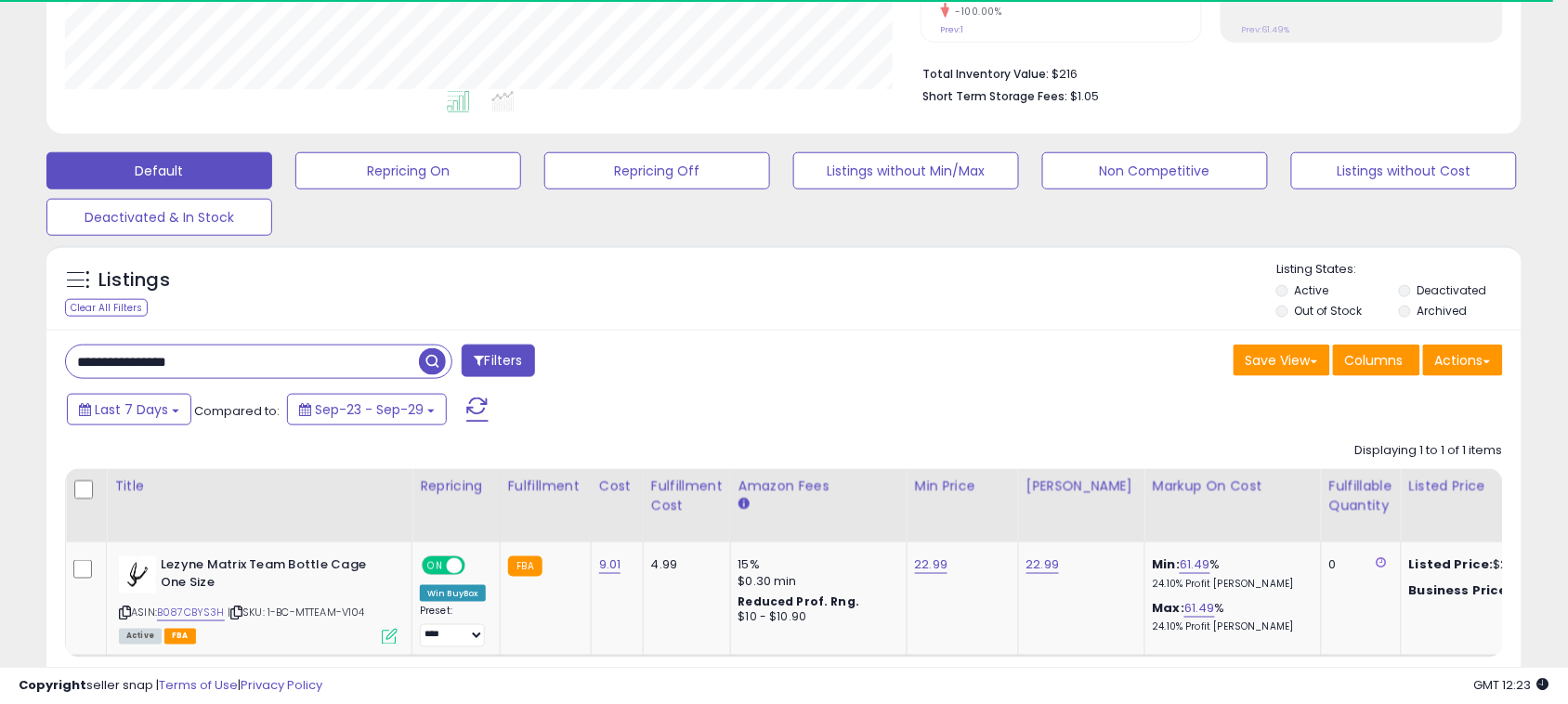
scroll to position [548, 0]
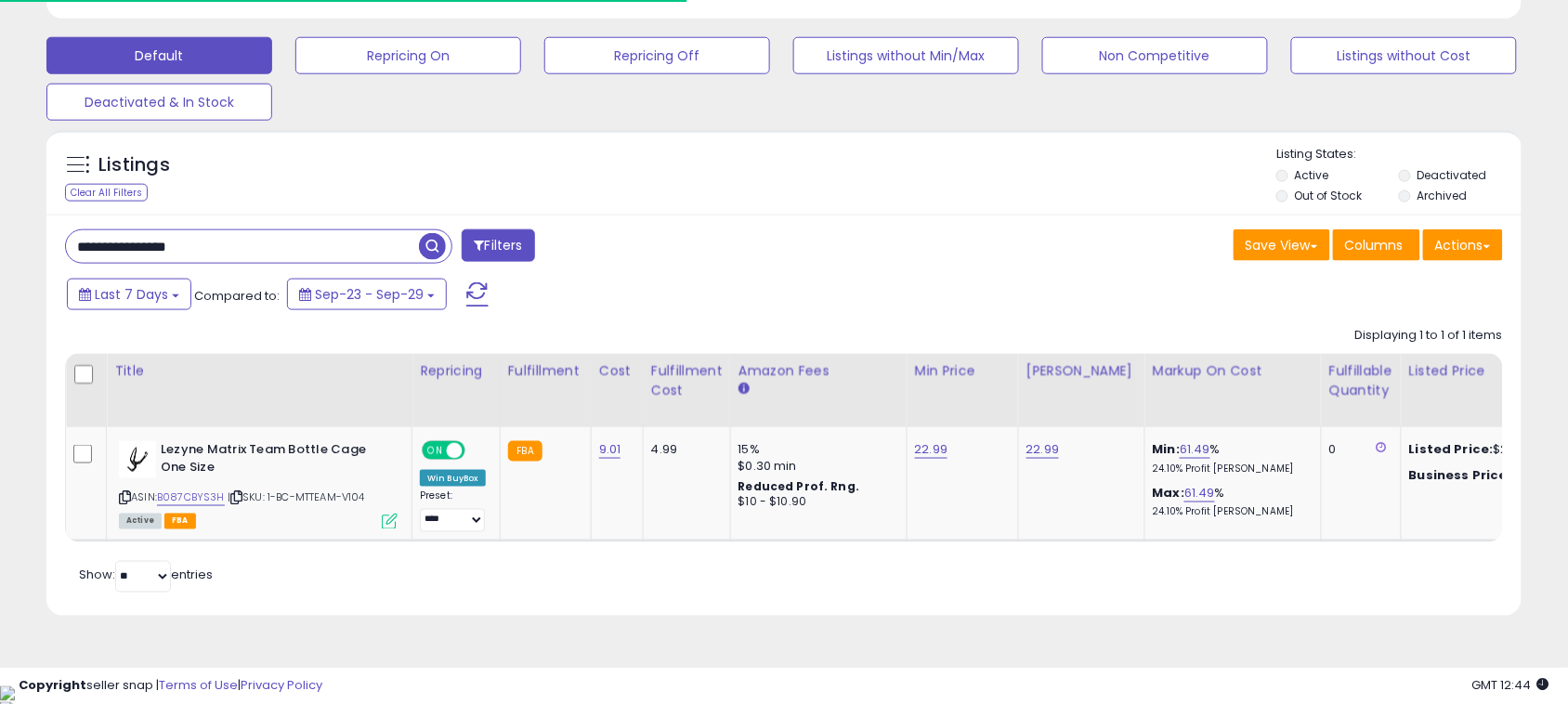
paste input "***"
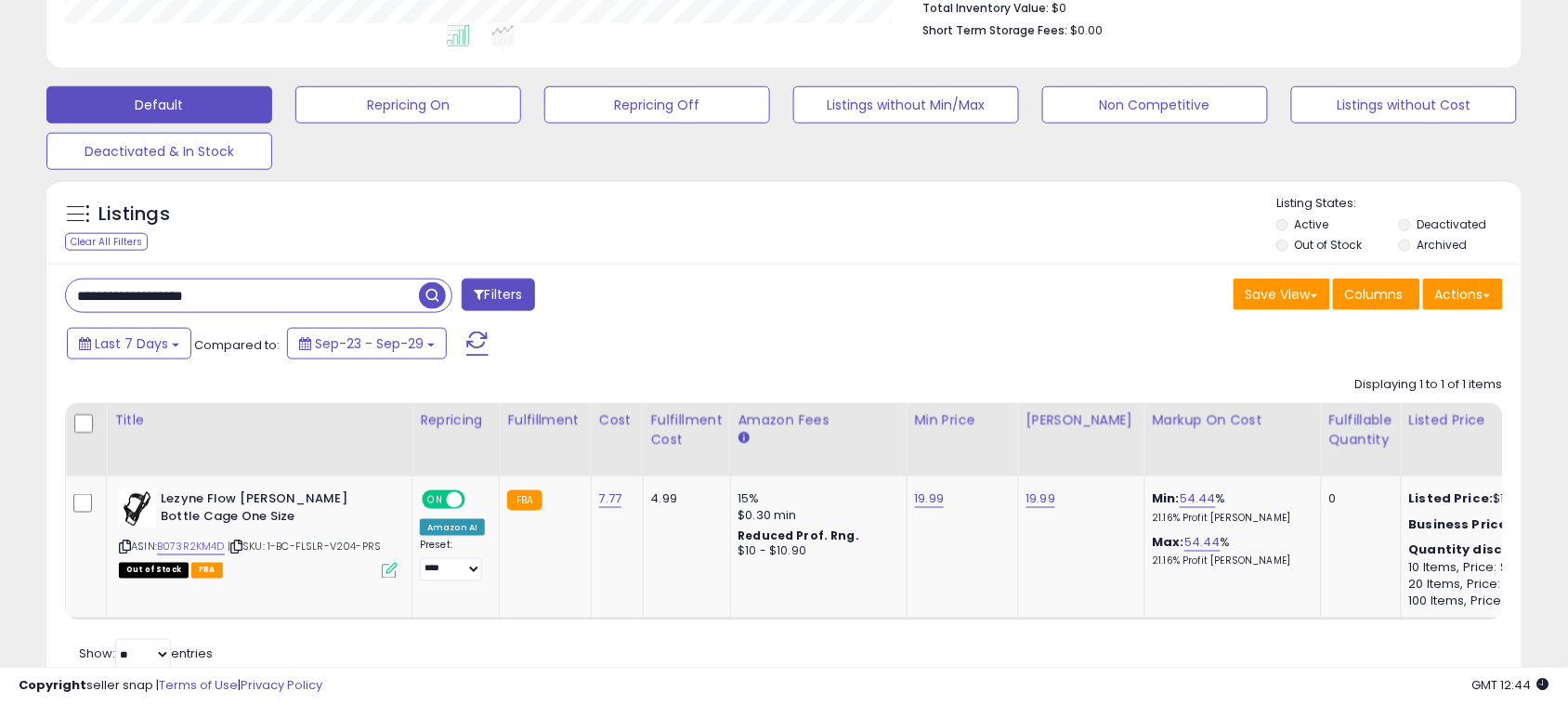
scroll to position [576, 0]
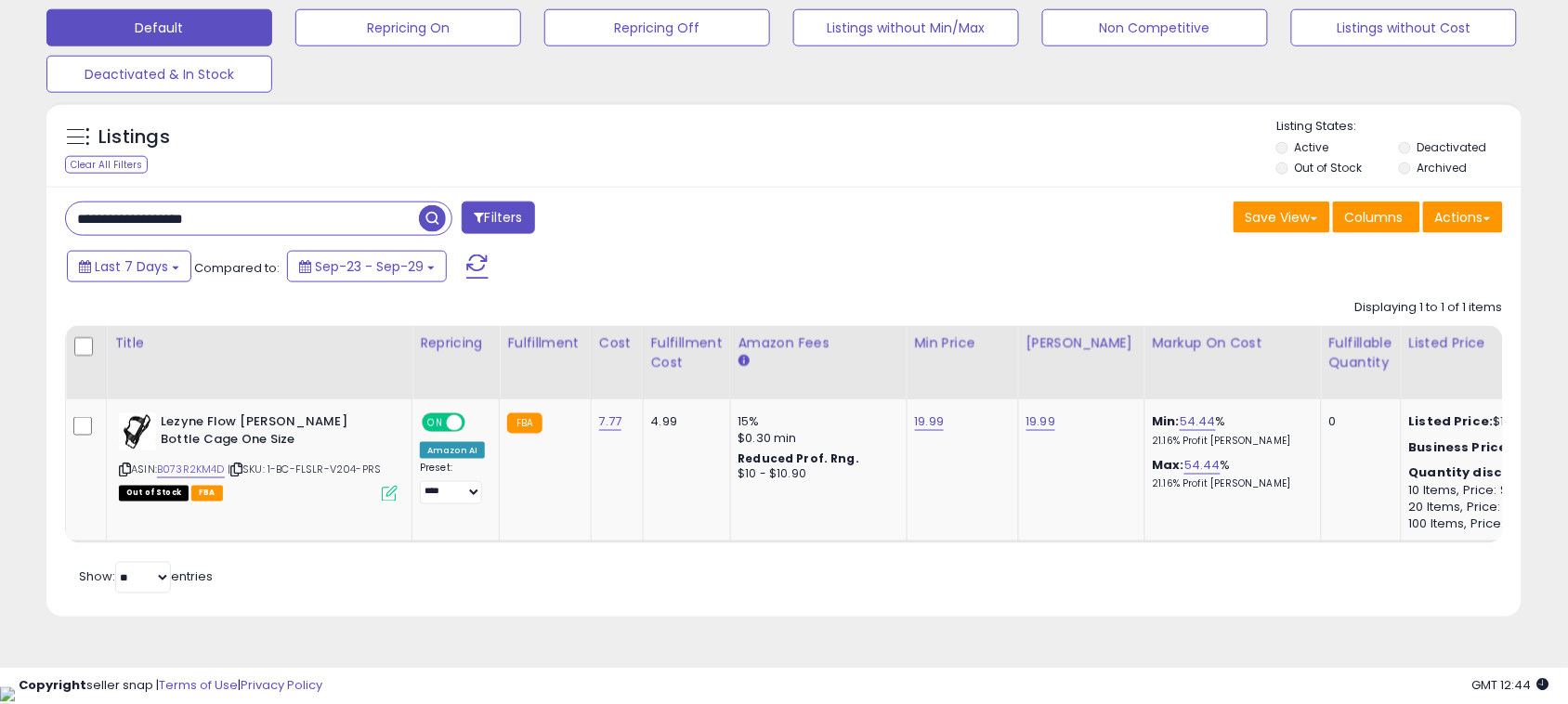
paste input "text"
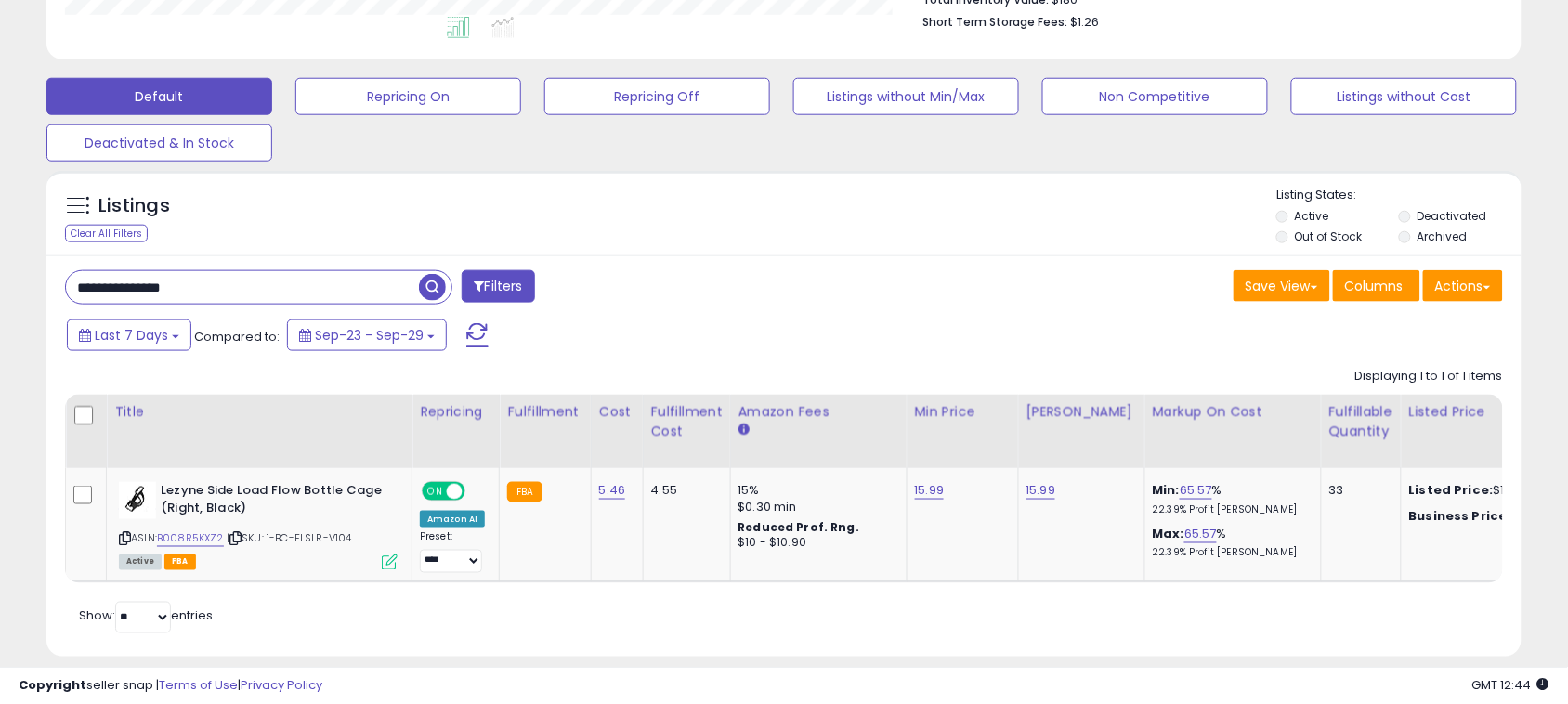
scroll to position [548, 0]
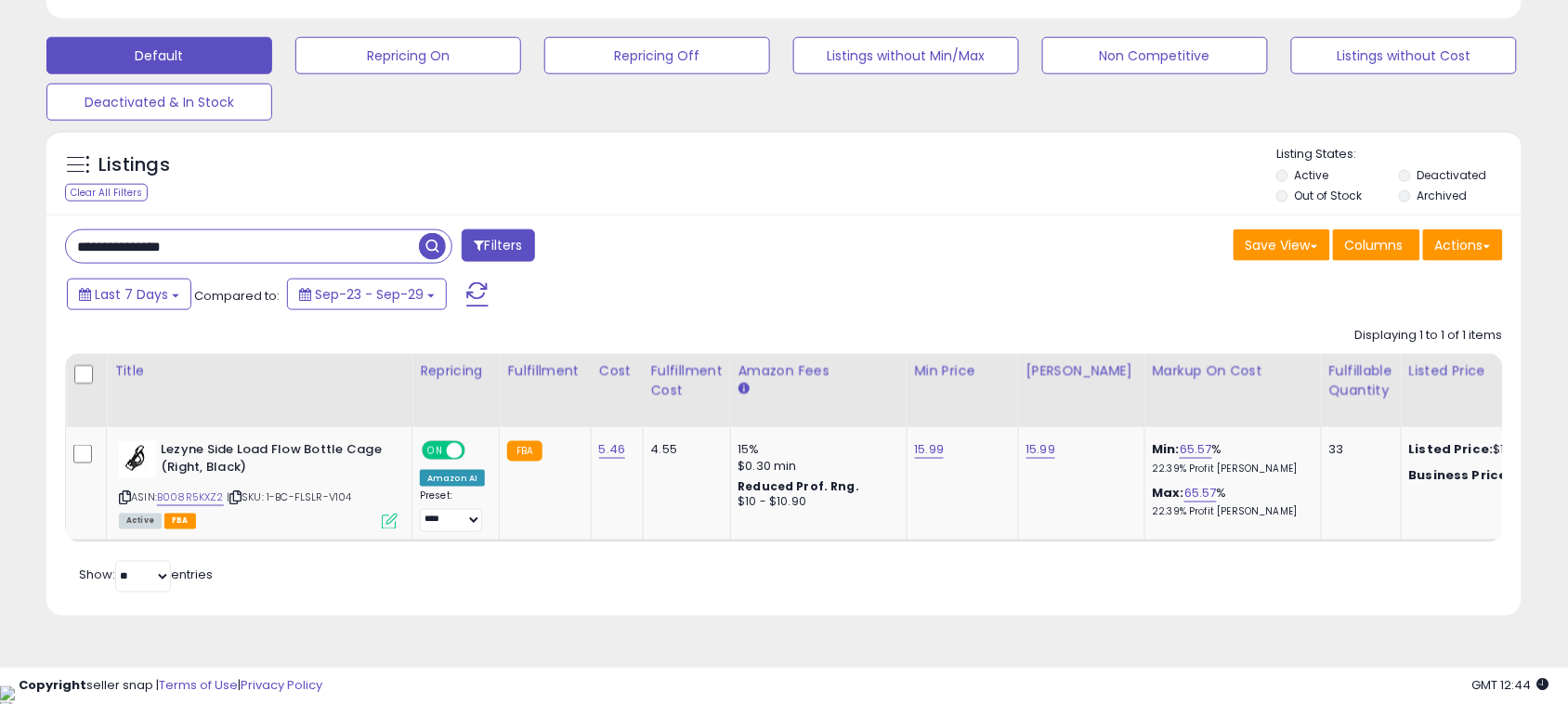
paste input "text"
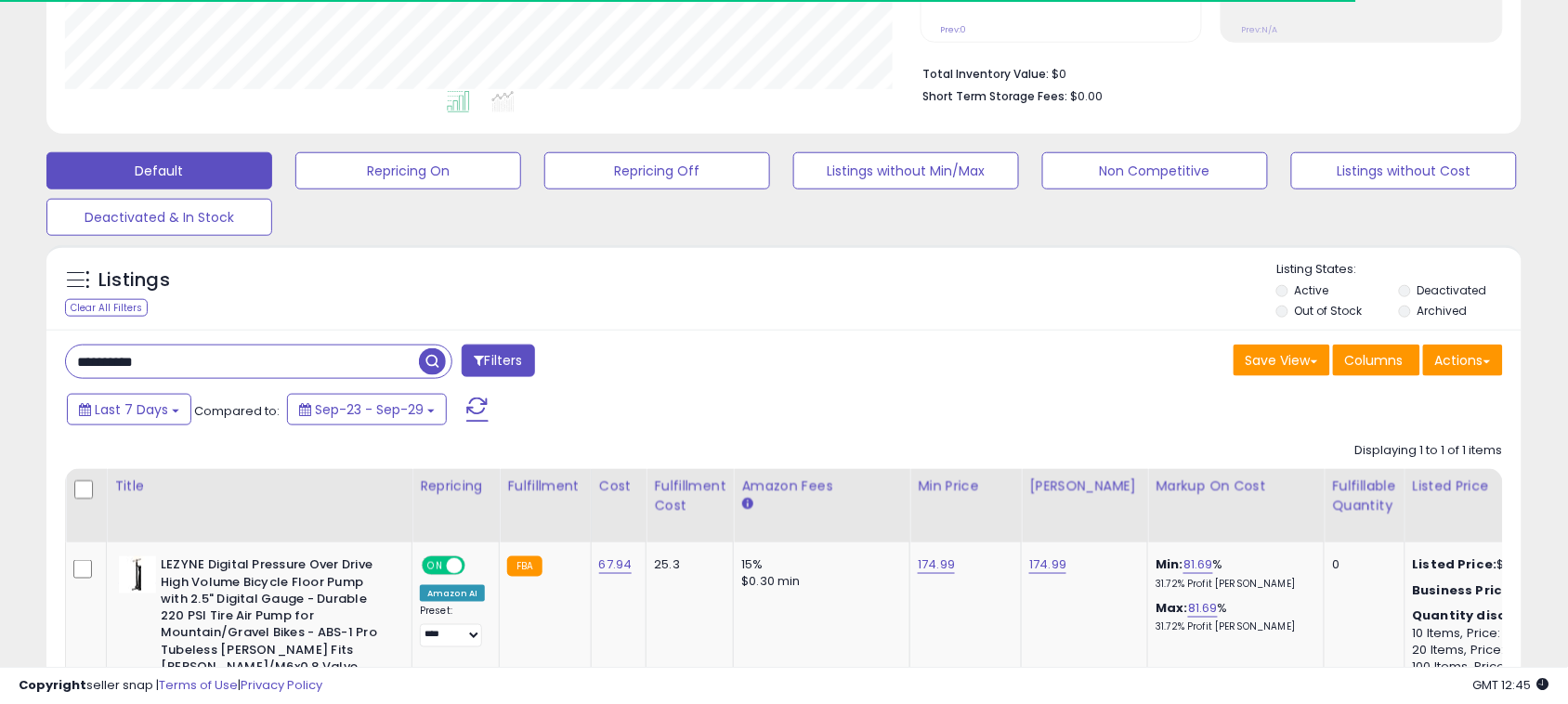
scroll to position [381, 856]
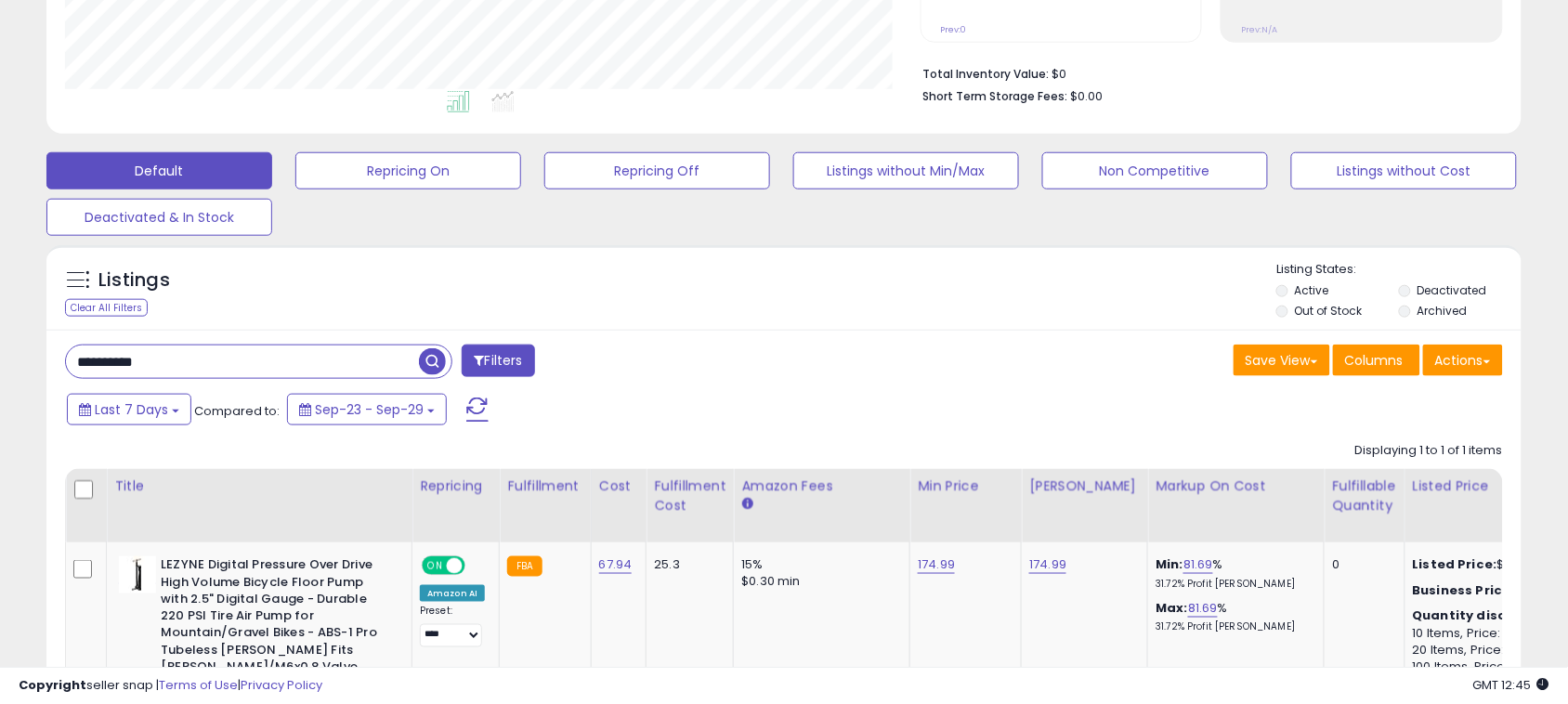
paste input "******"
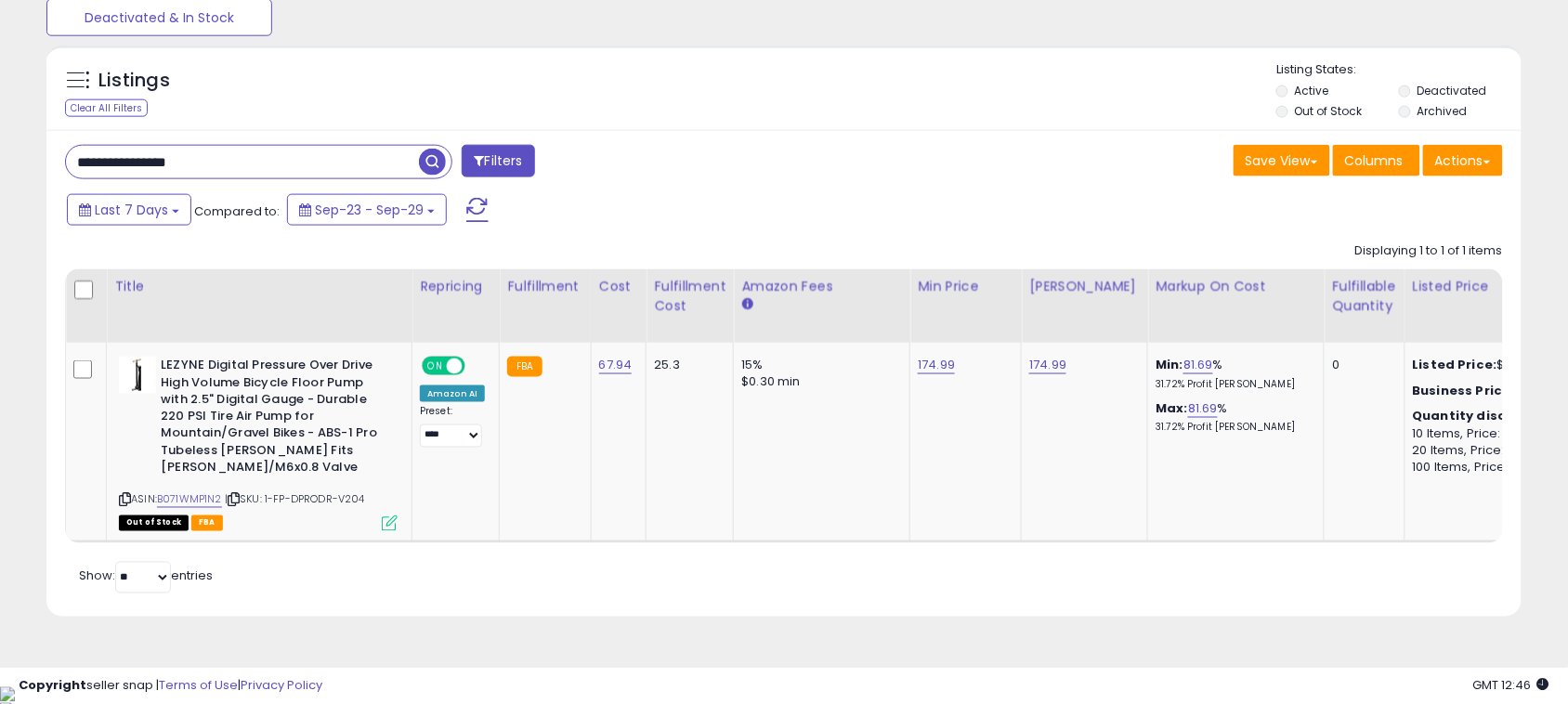
paste input "text"
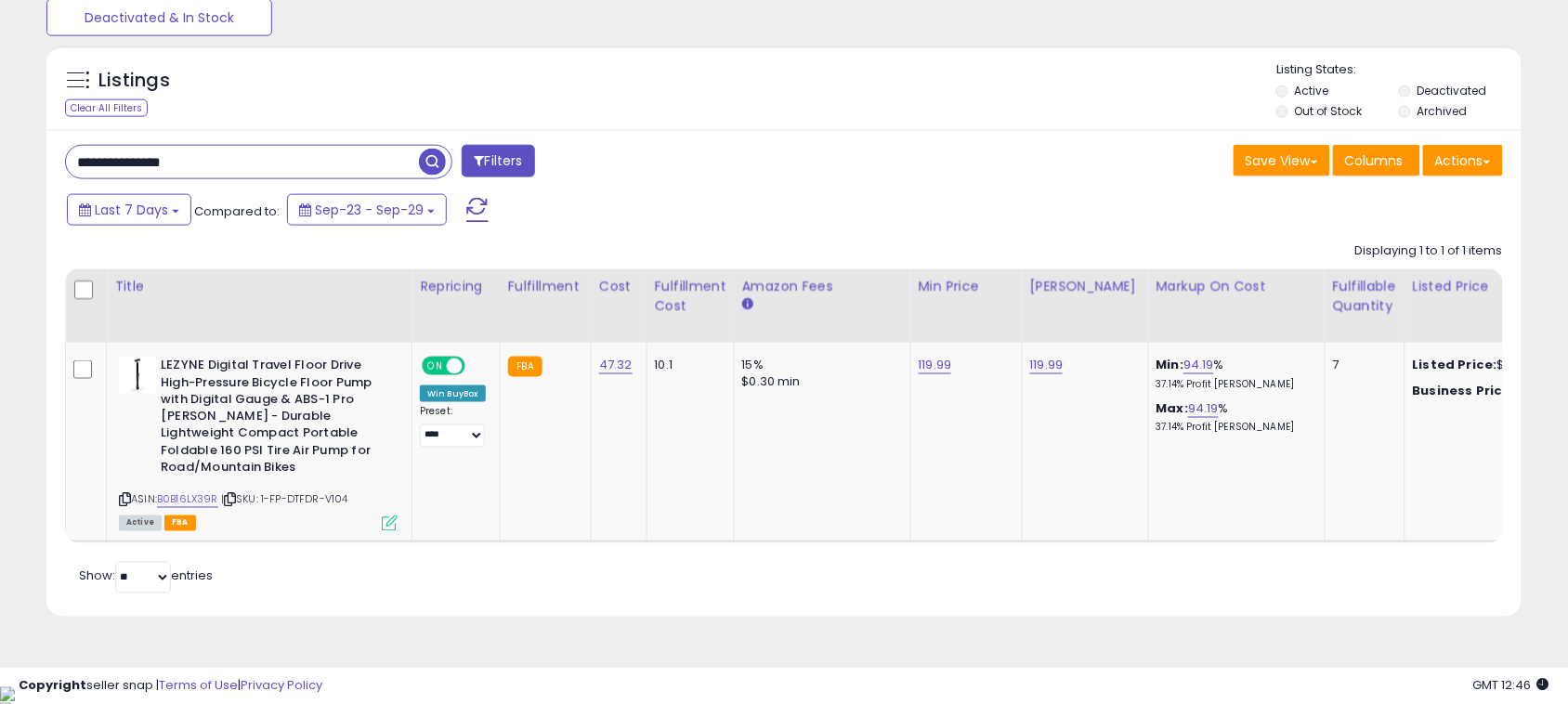
paste input "text"
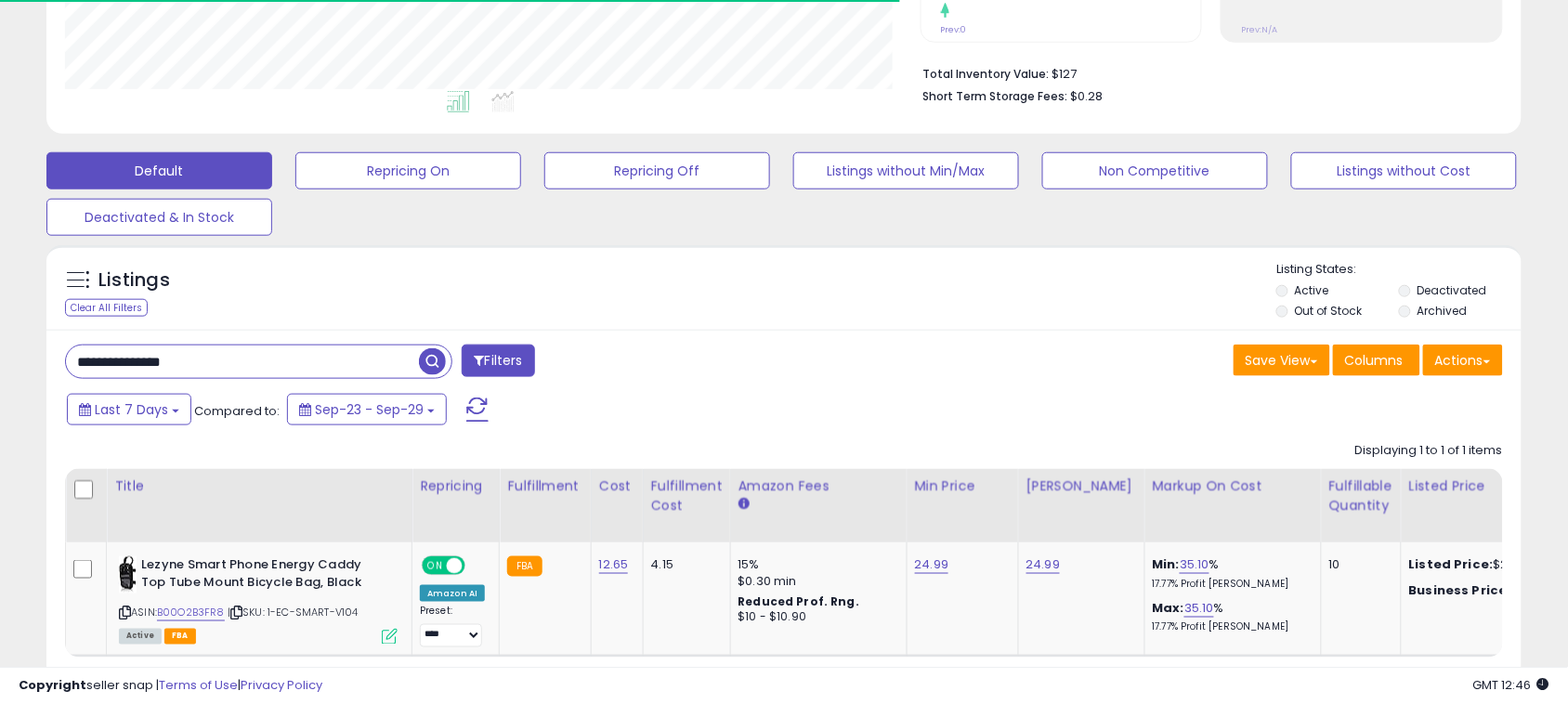
scroll to position [548, 0]
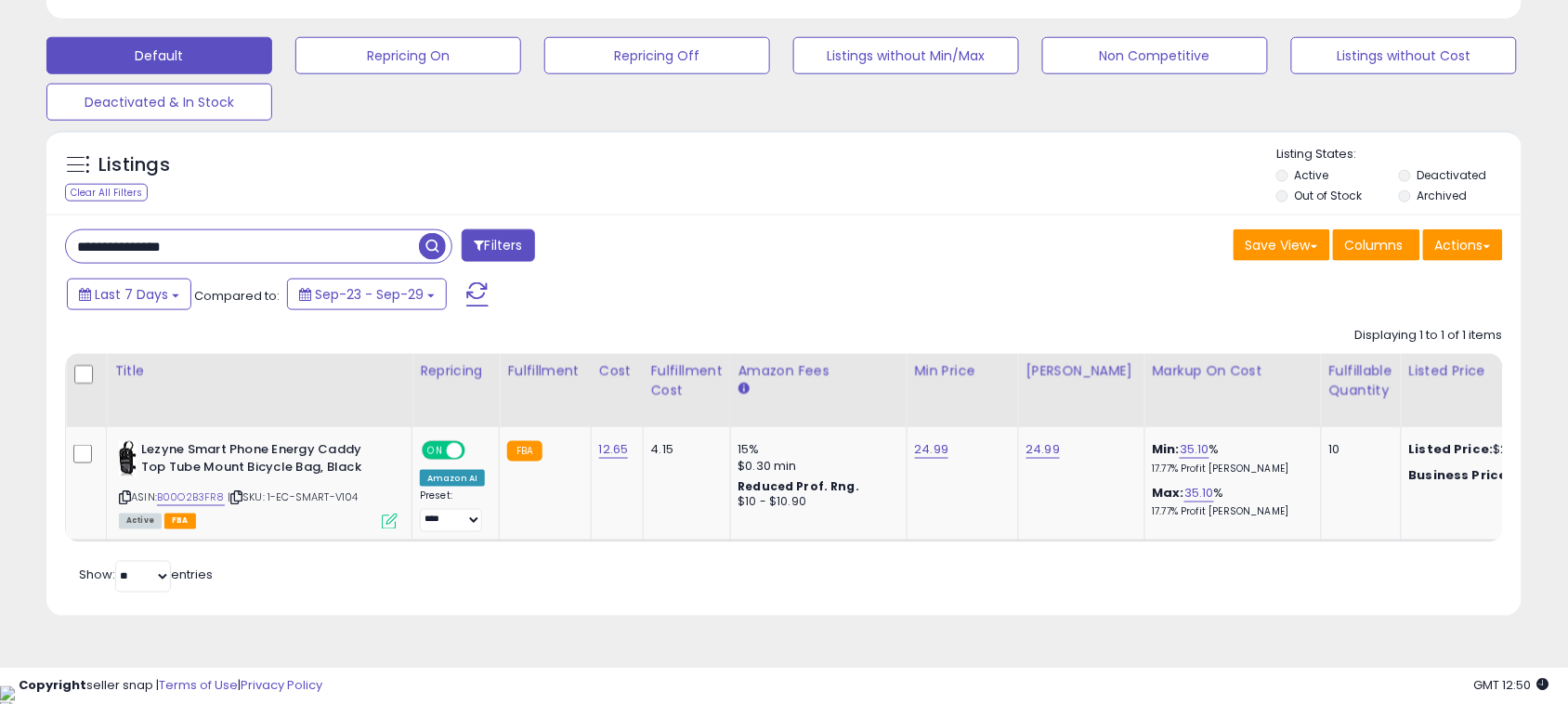
paste input "text"
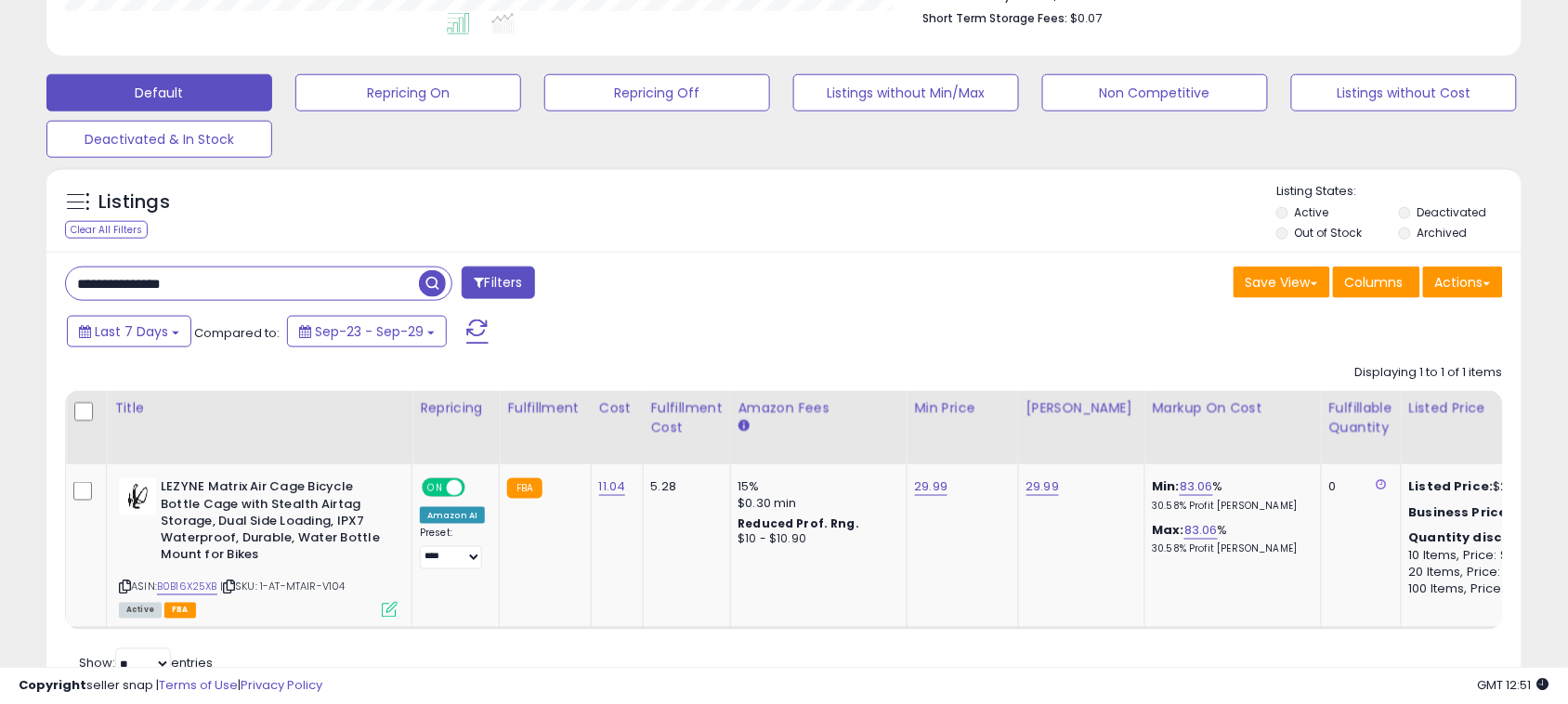
scroll to position [598, 0]
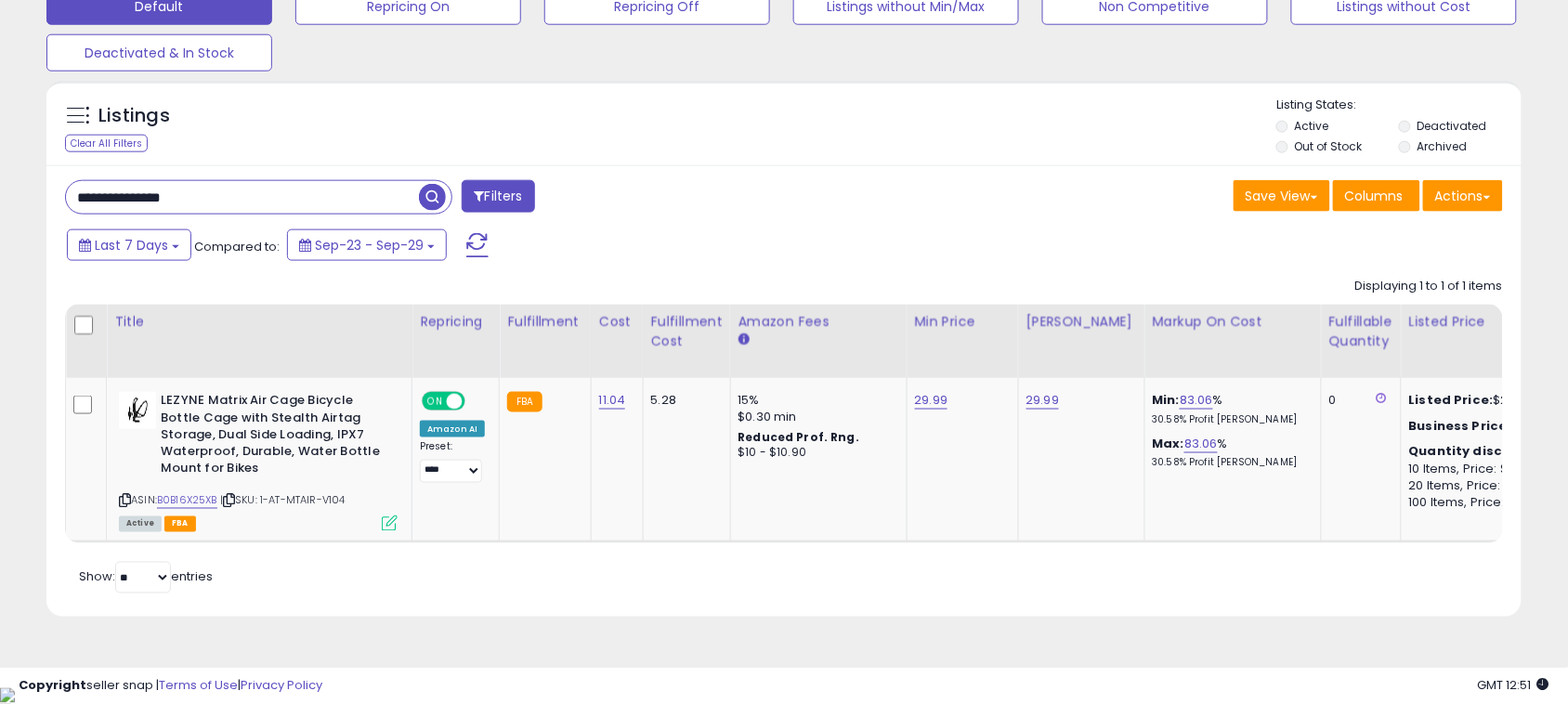
paste input "*"
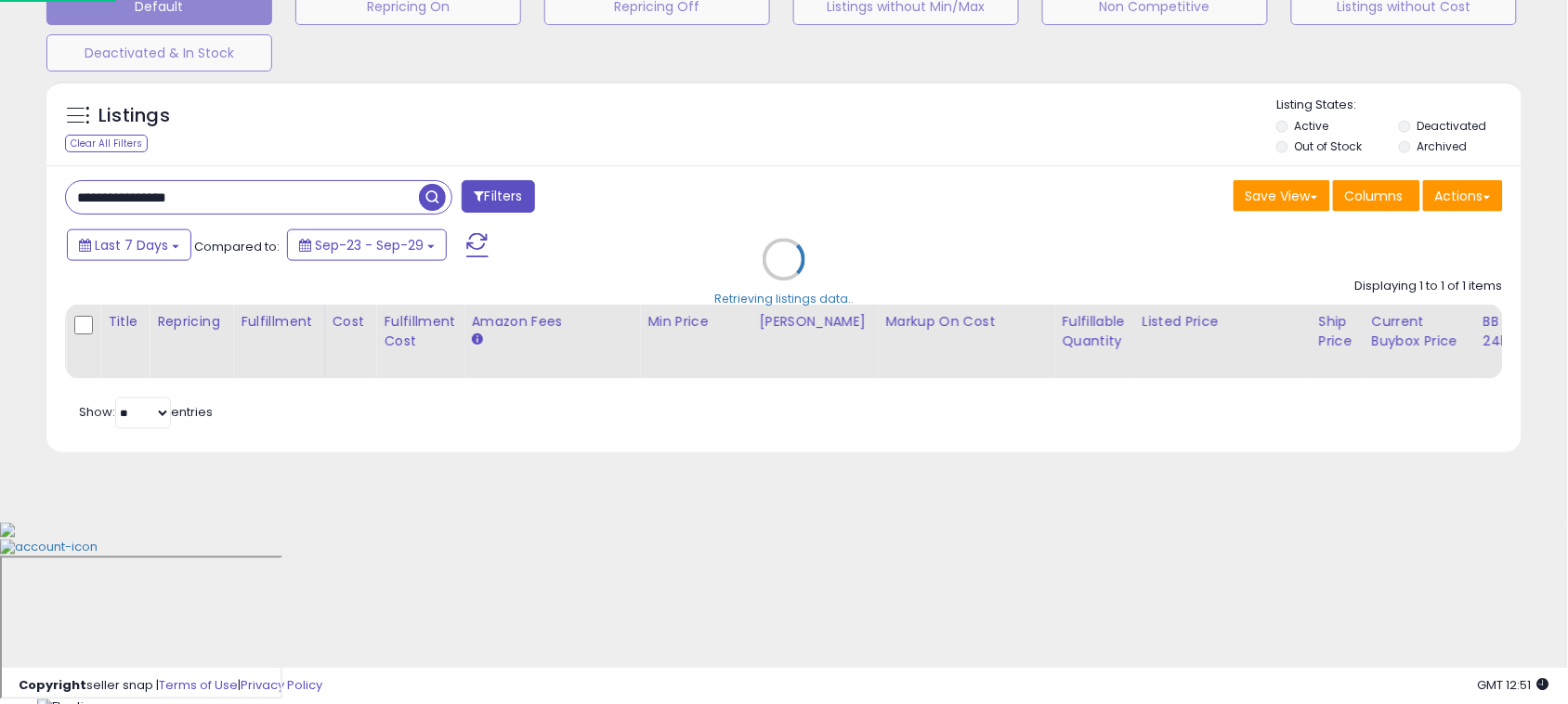
scroll to position [381, 864]
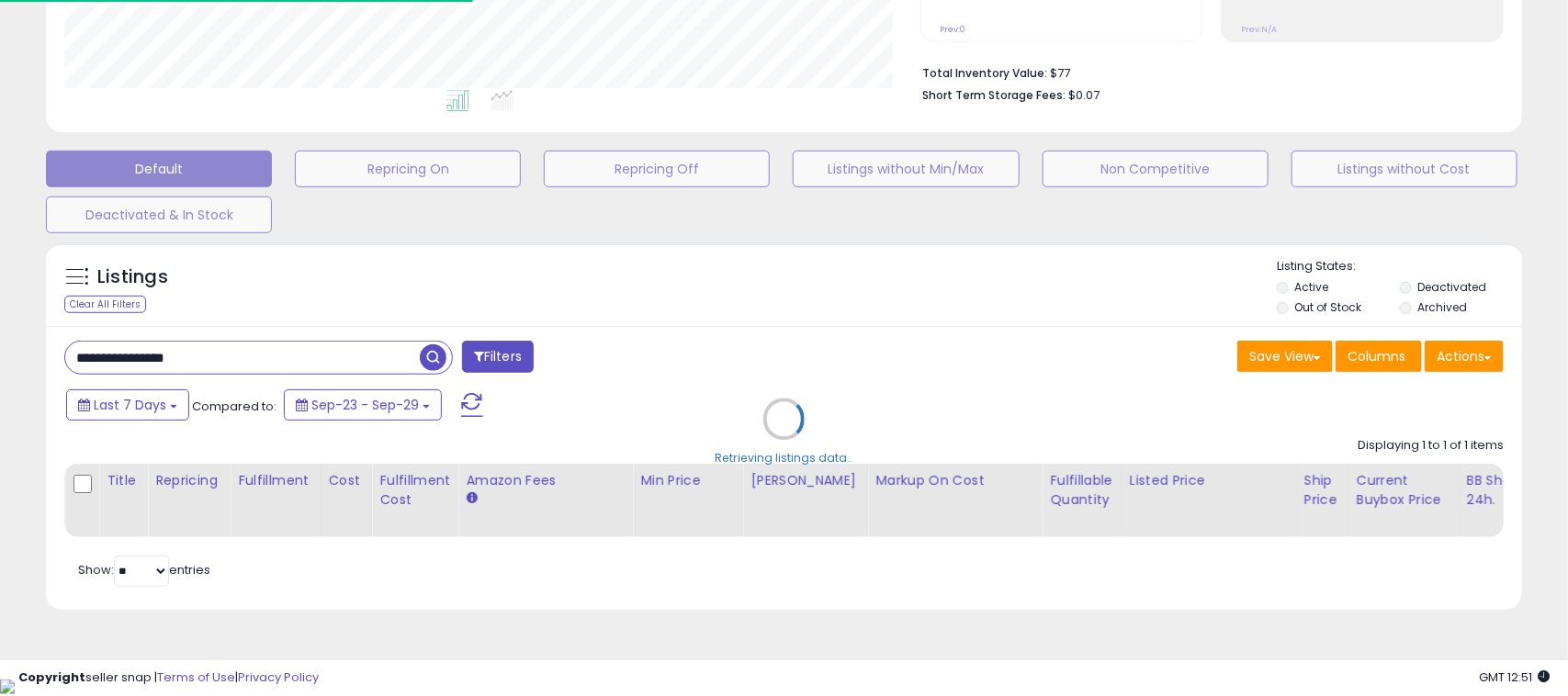
click at [506, 193] on div "Default Repricing On Repricing Off Listings without Min/Max Non Competitive Lis…" at bounding box center [784, 187] width 1522 height 91
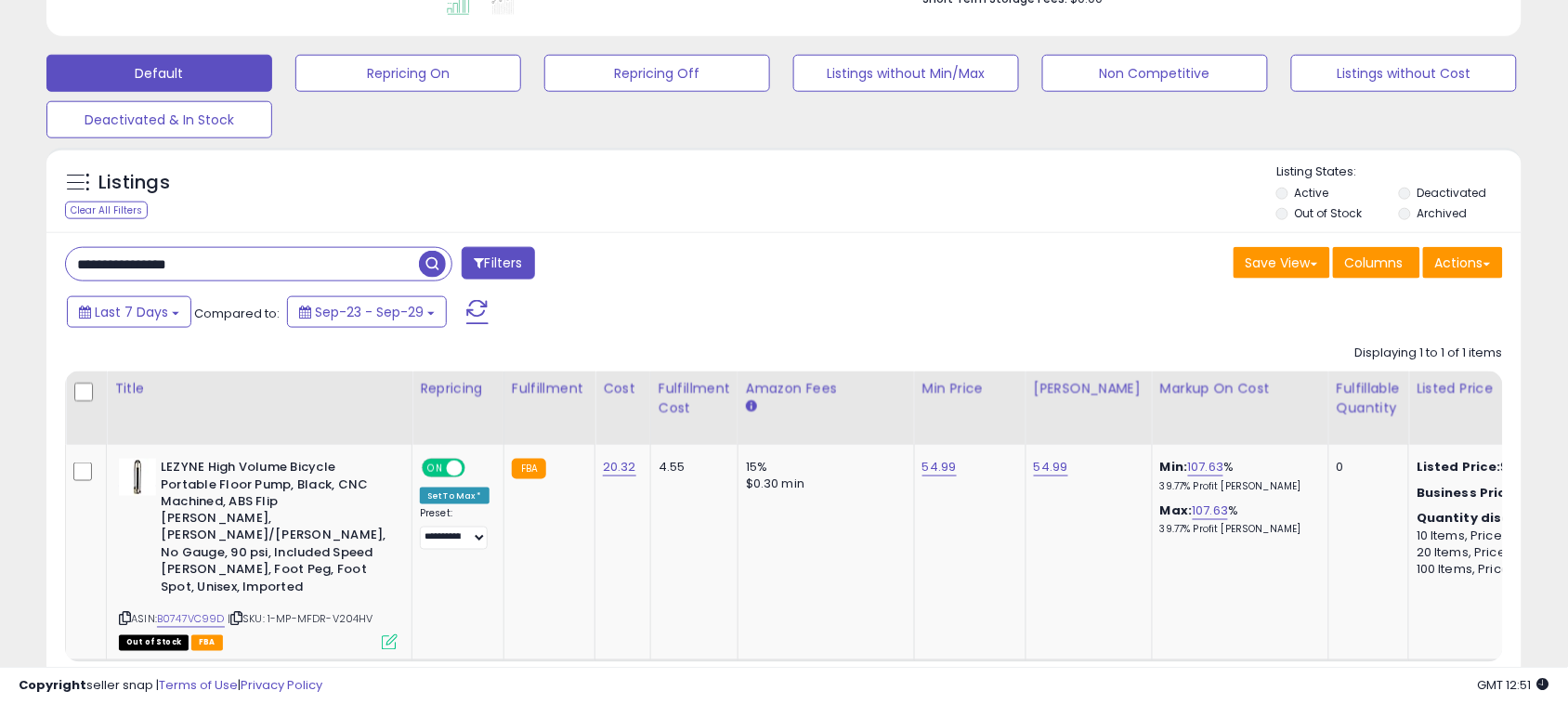
scroll to position [615, 0]
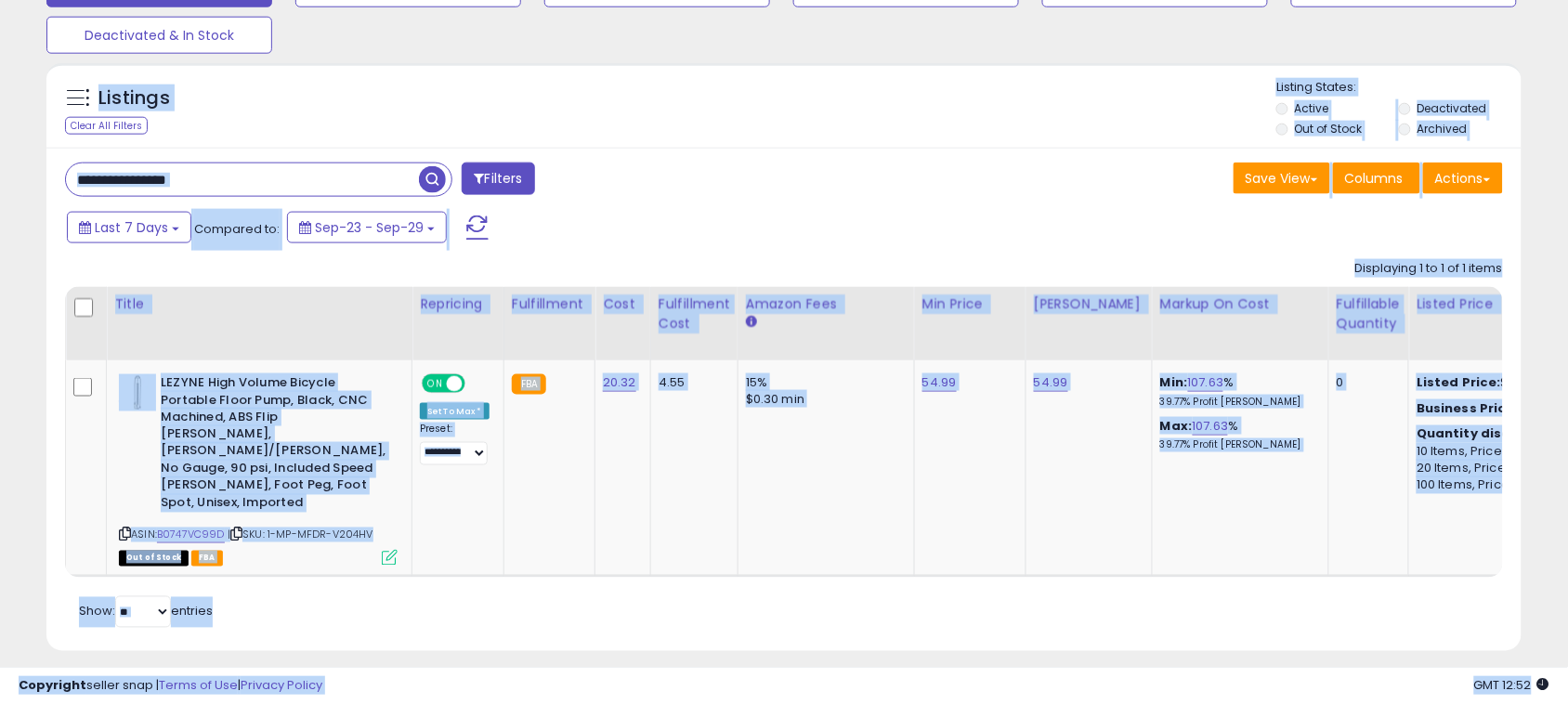
click at [391, 166] on input "**********" at bounding box center [242, 179] width 353 height 32
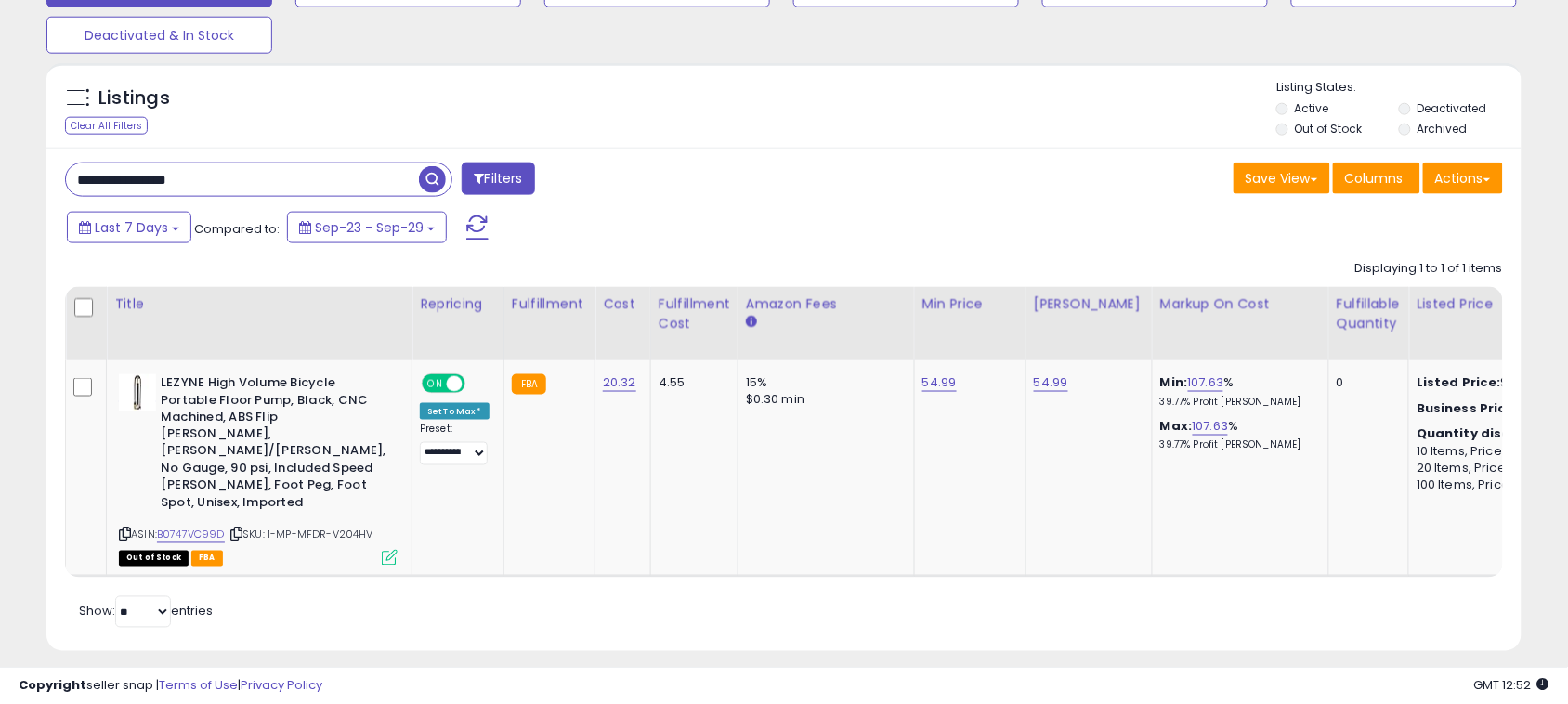
paste input "text"
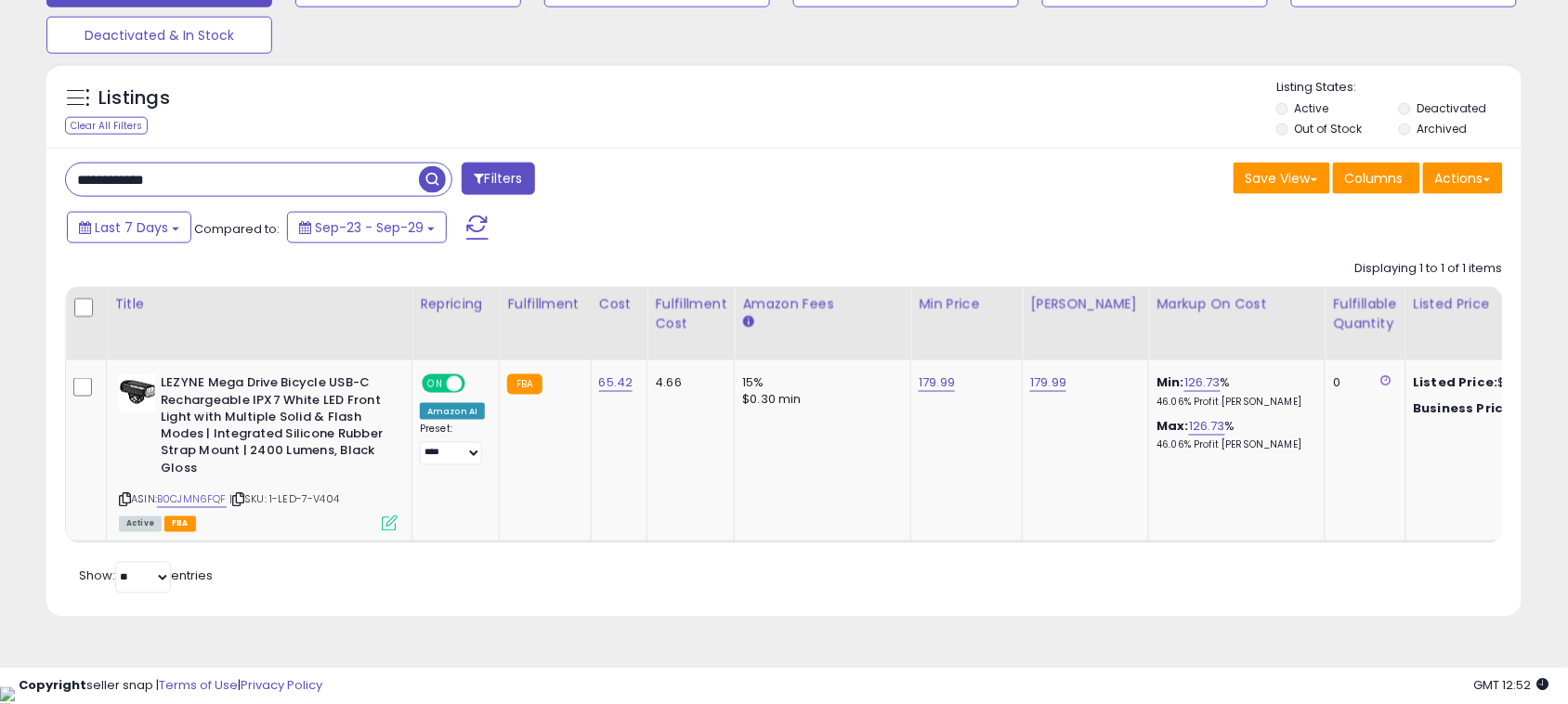
scroll to position [381, 856]
paste input "text"
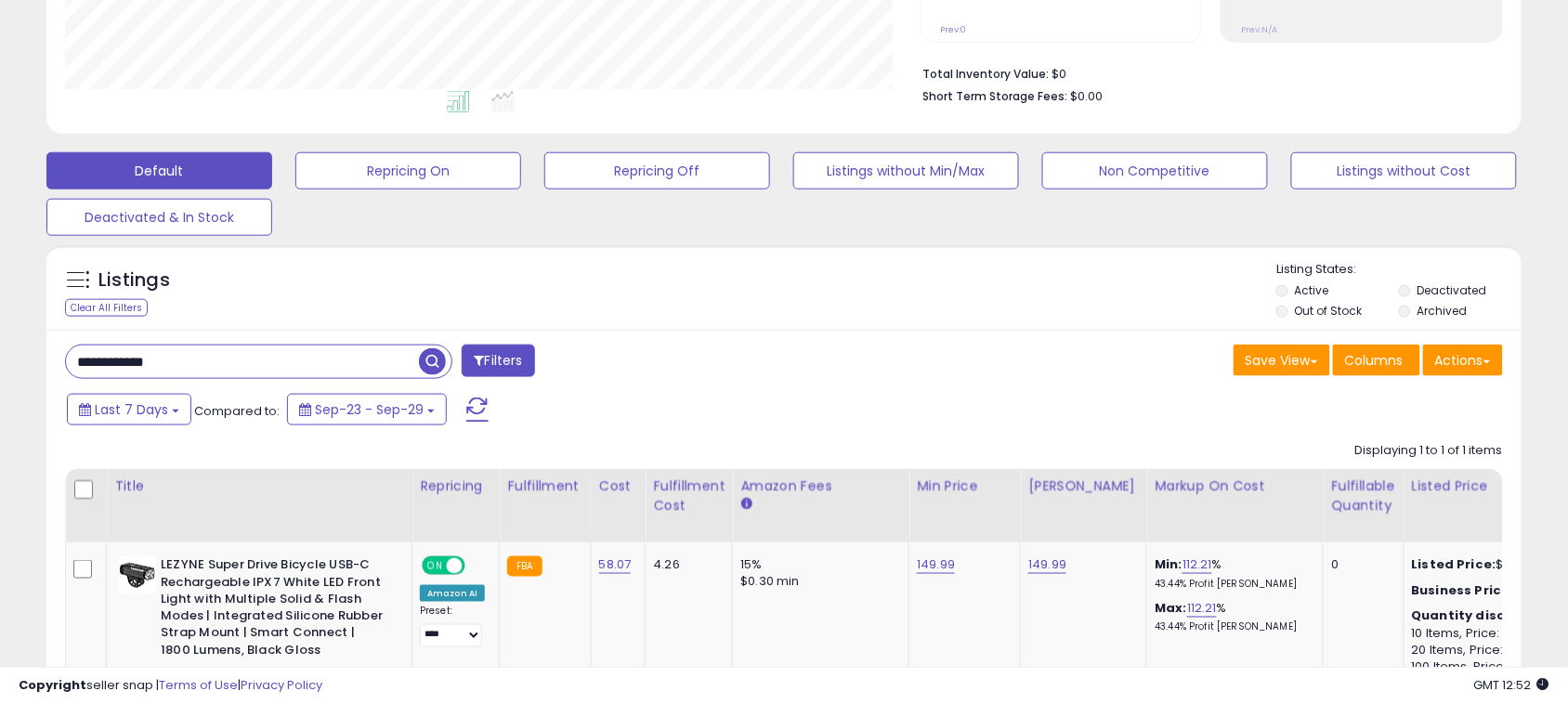
scroll to position [615, 0]
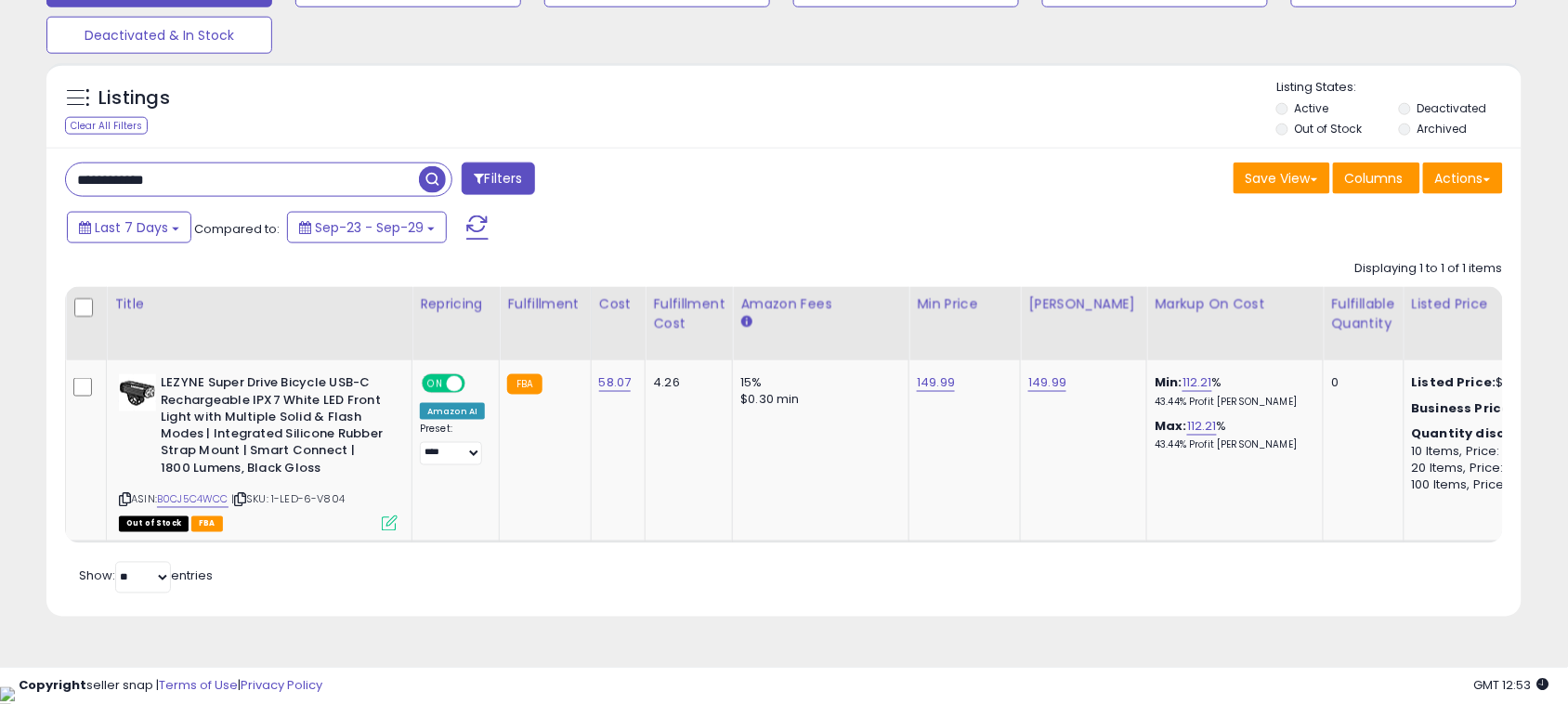
paste input "text"
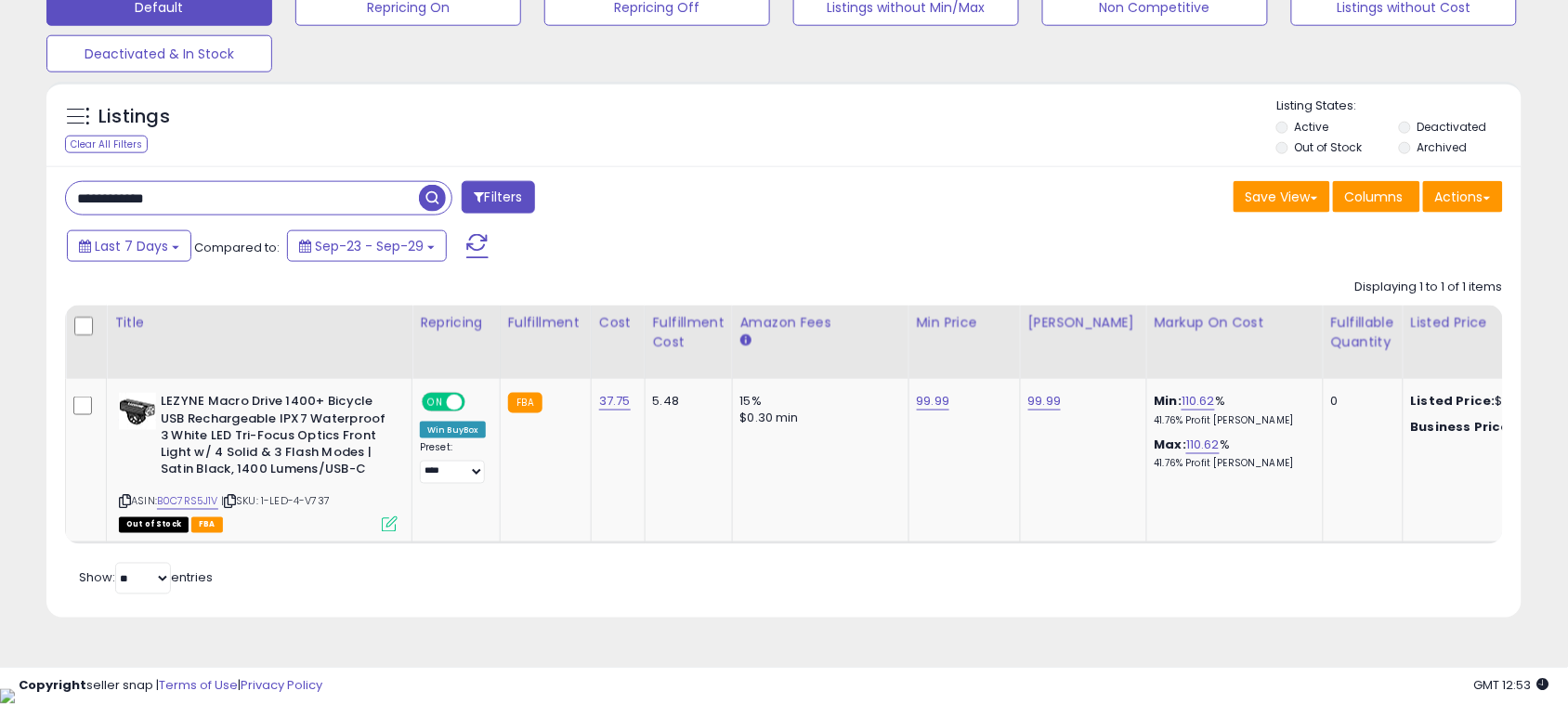
scroll to position [598, 0]
paste input "*"
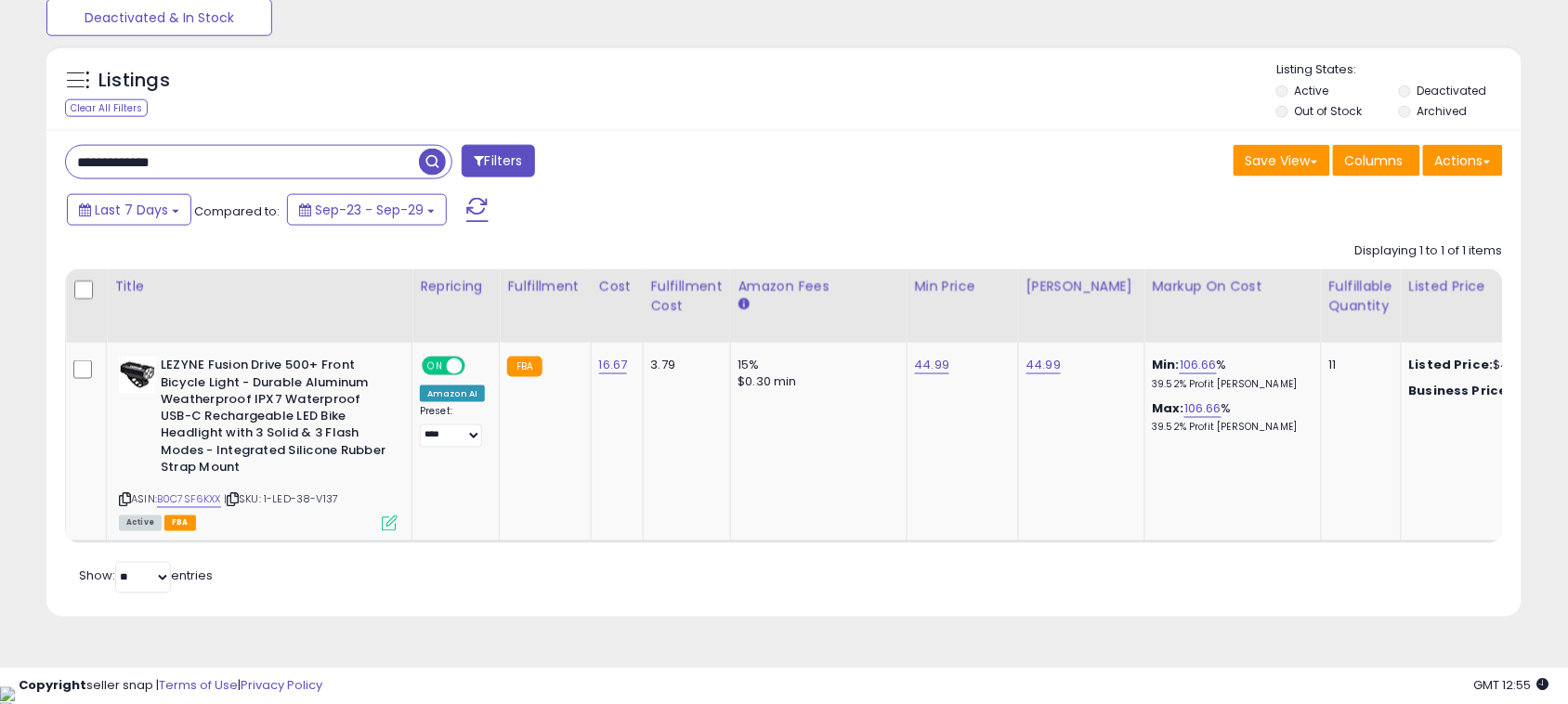
scroll to position [381, 856]
paste input "*"
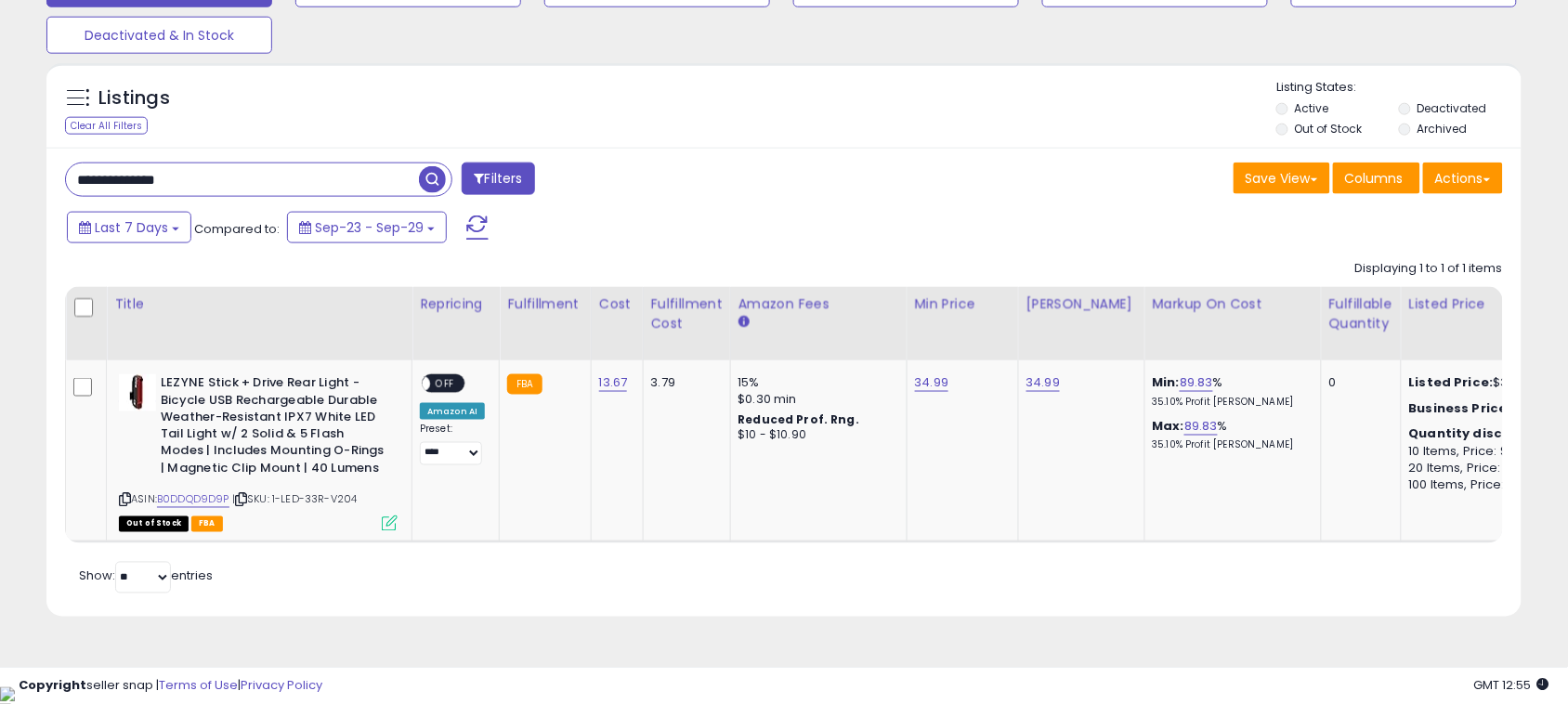
paste input "text"
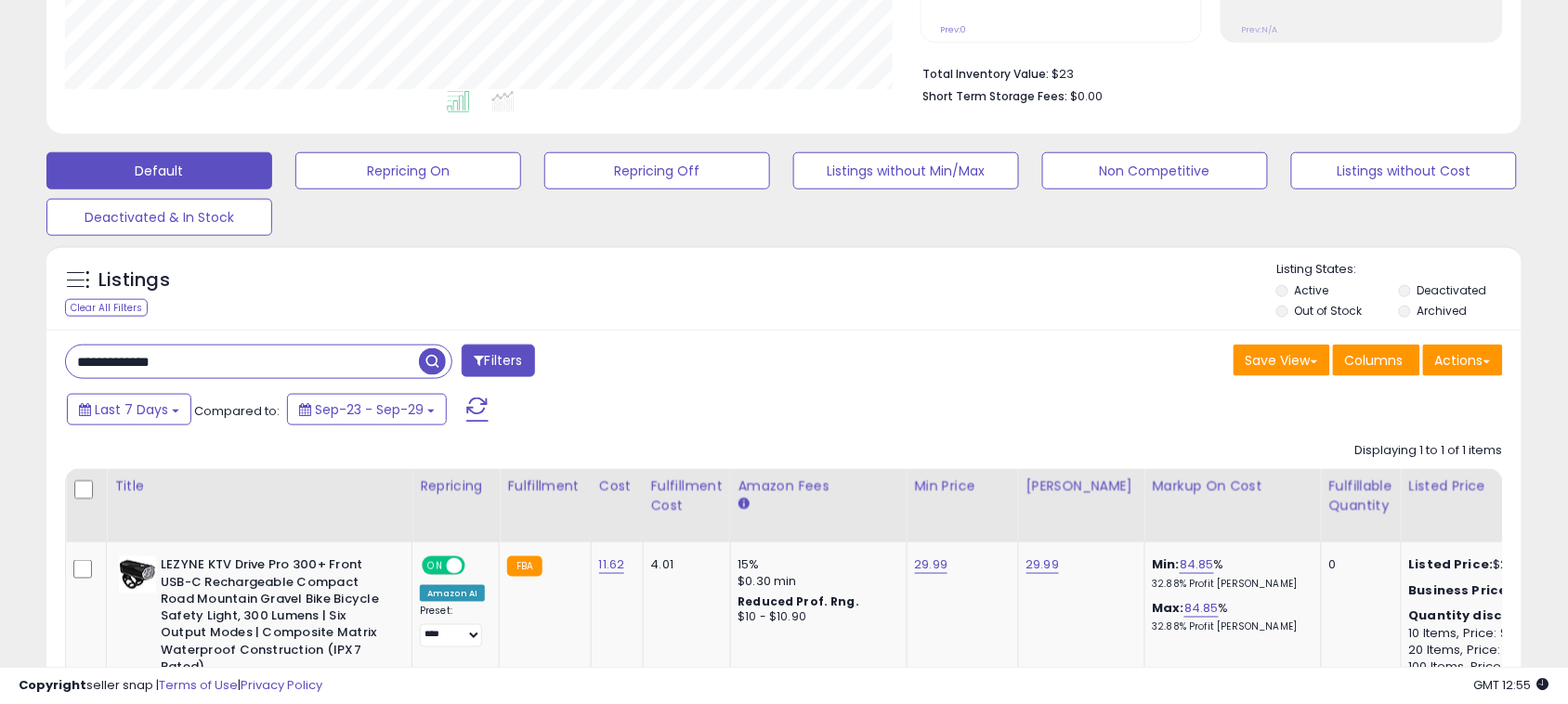
scroll to position [633, 0]
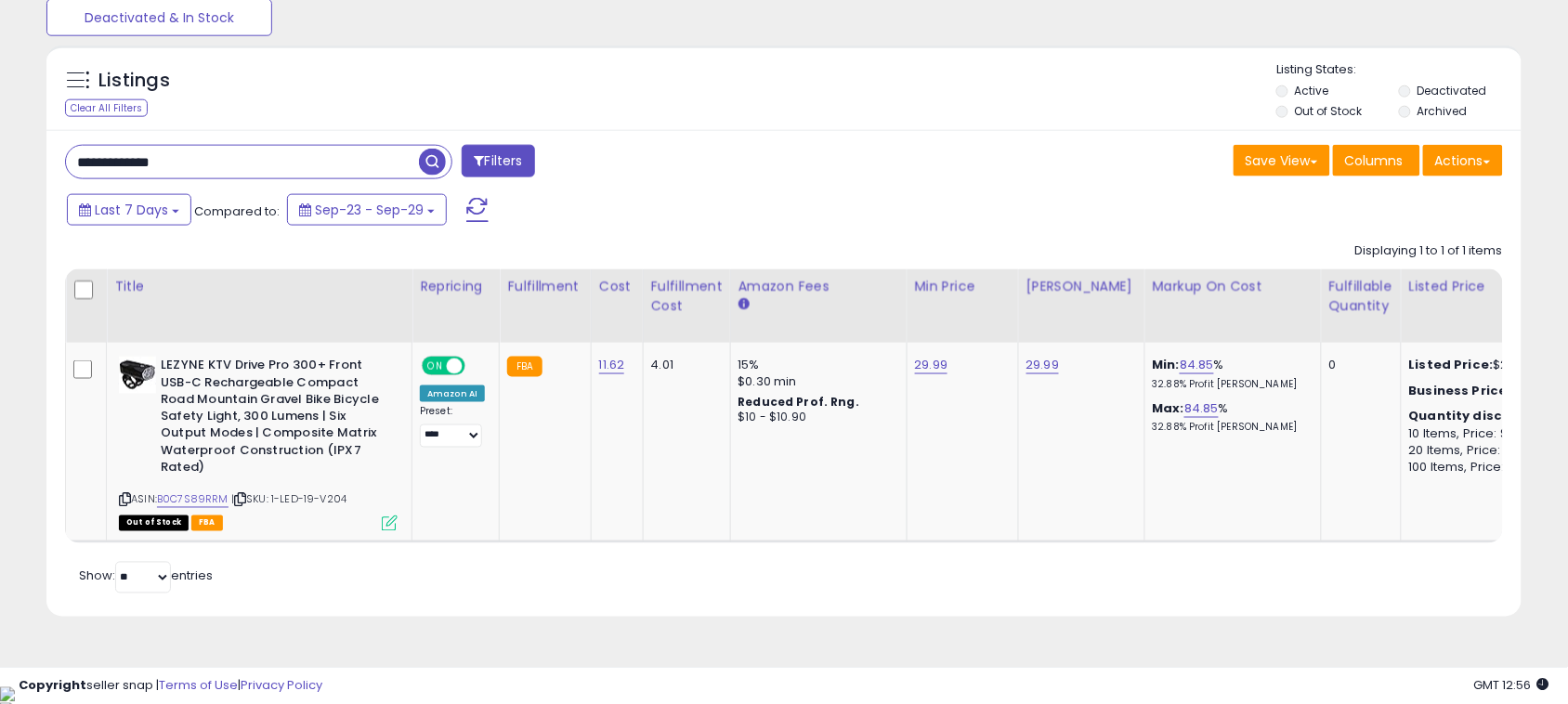
paste input "text"
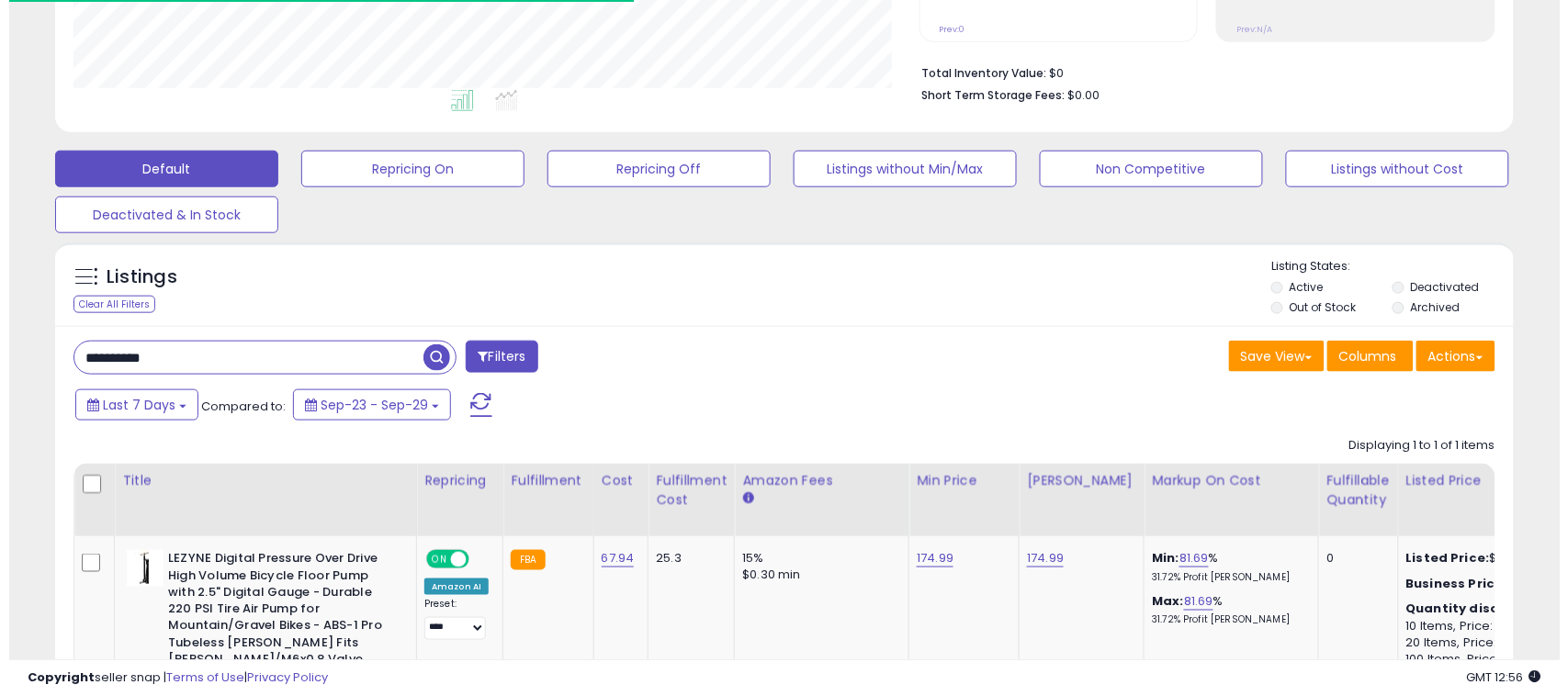
scroll to position [376, 846]
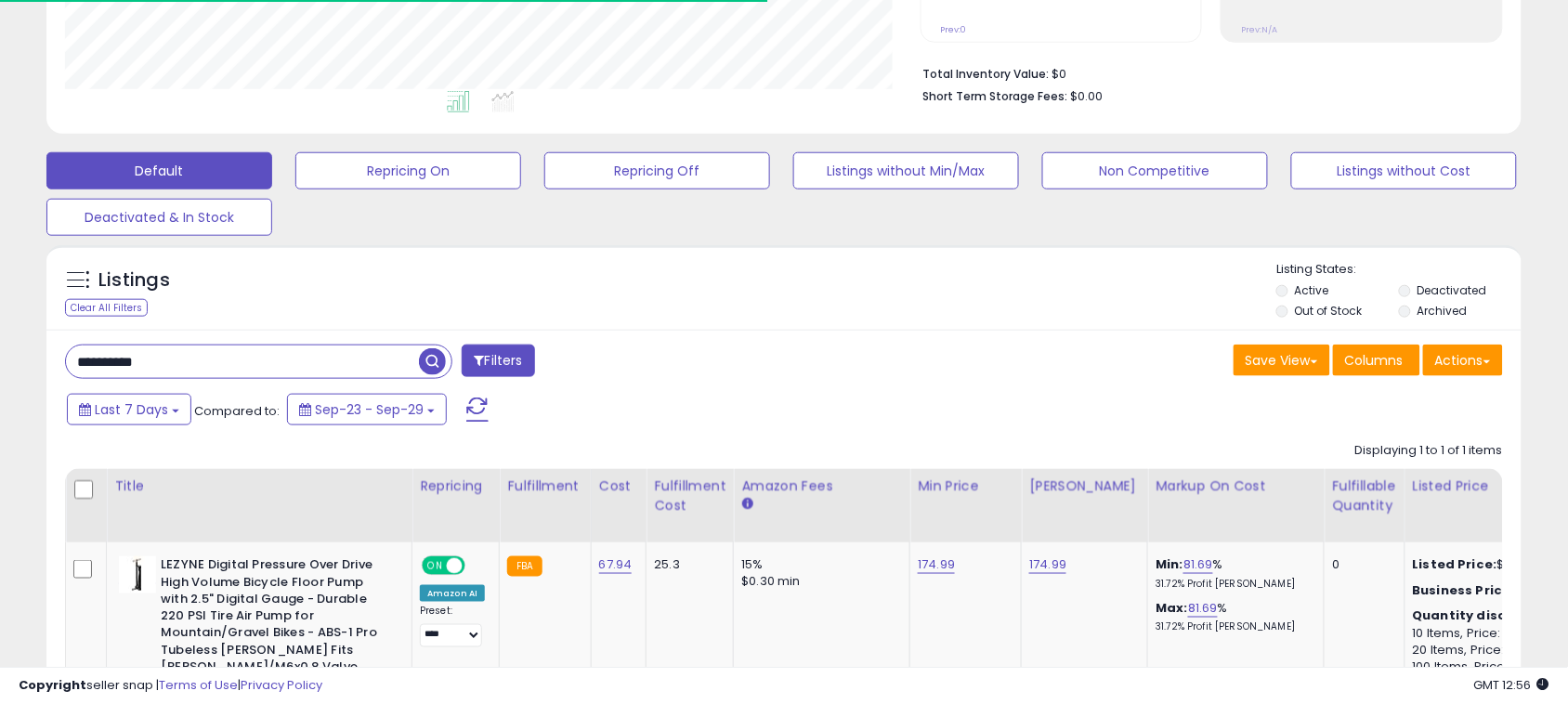
paste input "******"
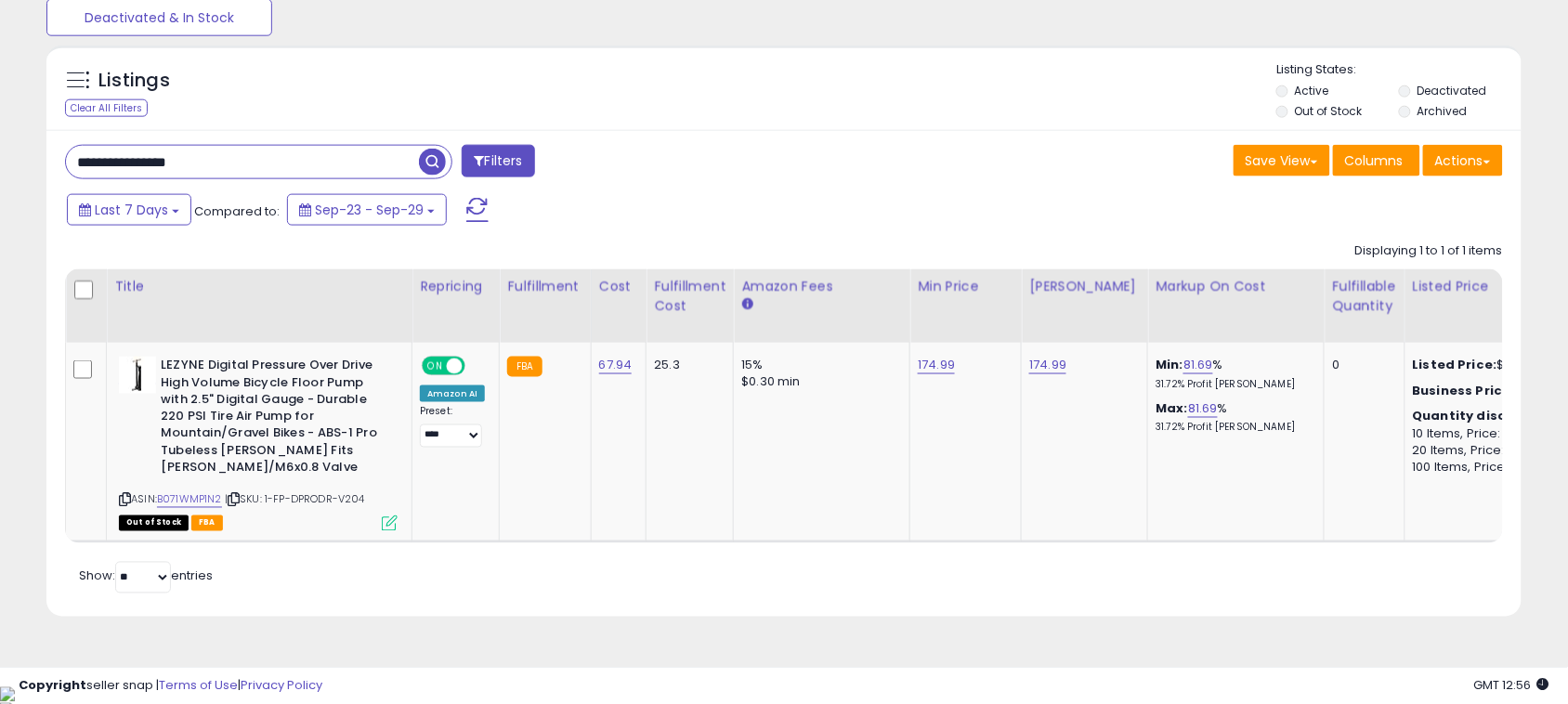
paste input "text"
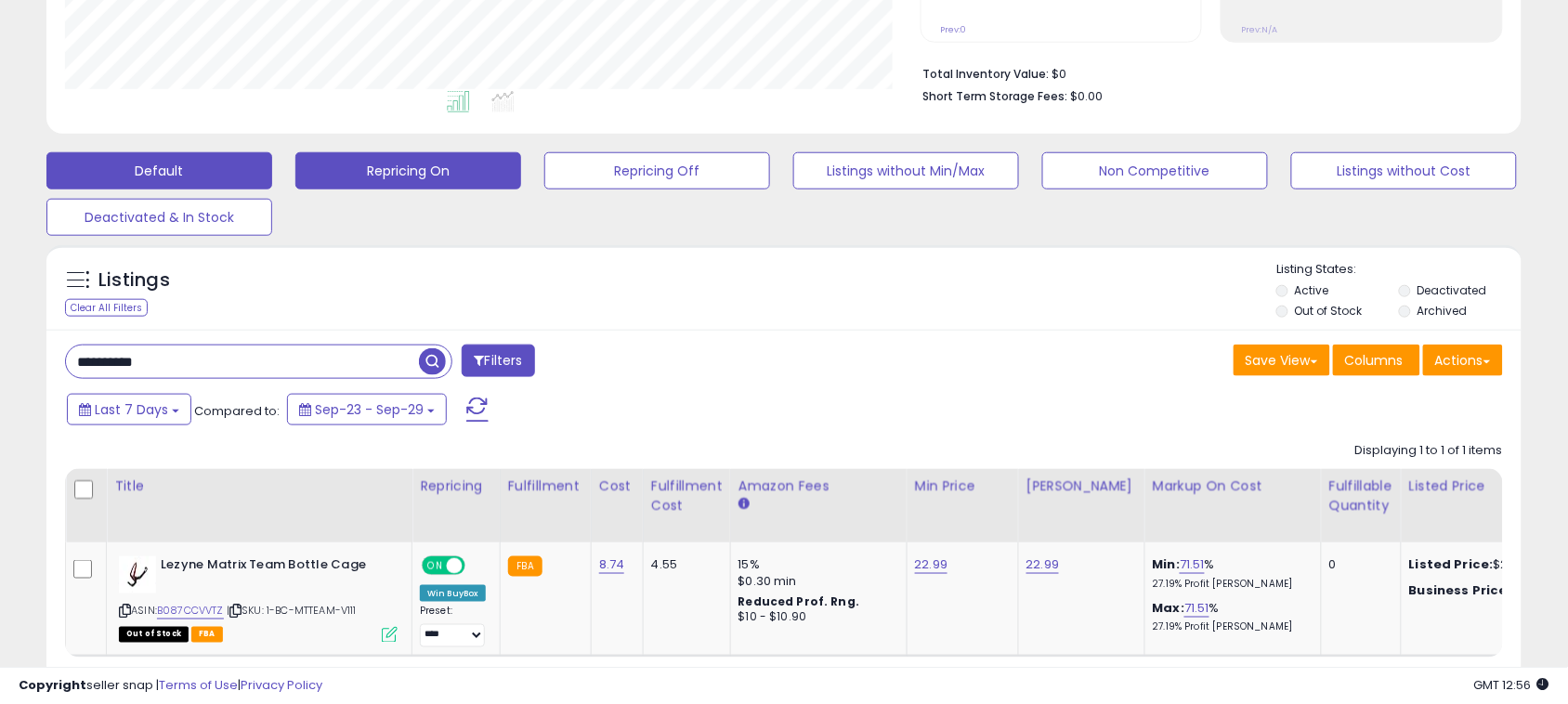
paste input "******"
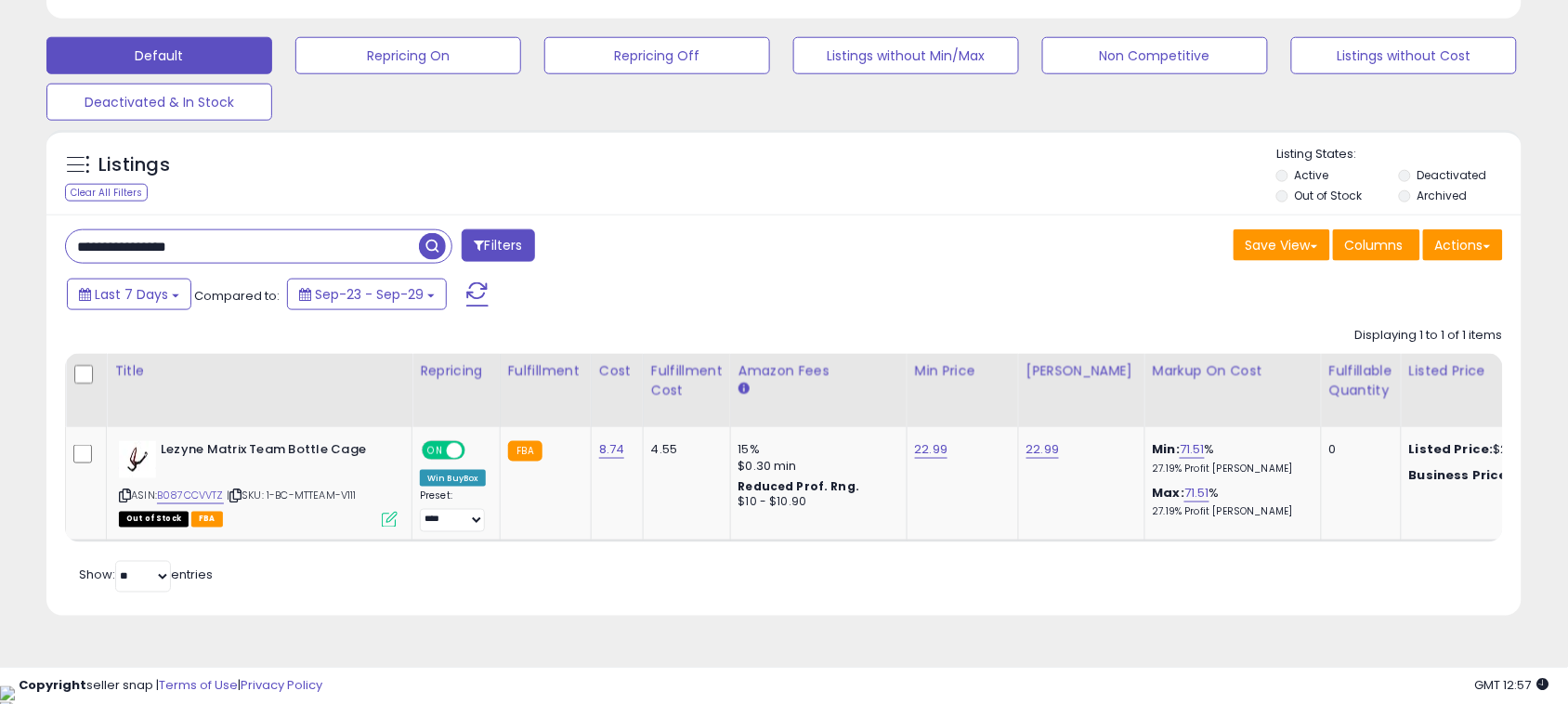
paste input "text"
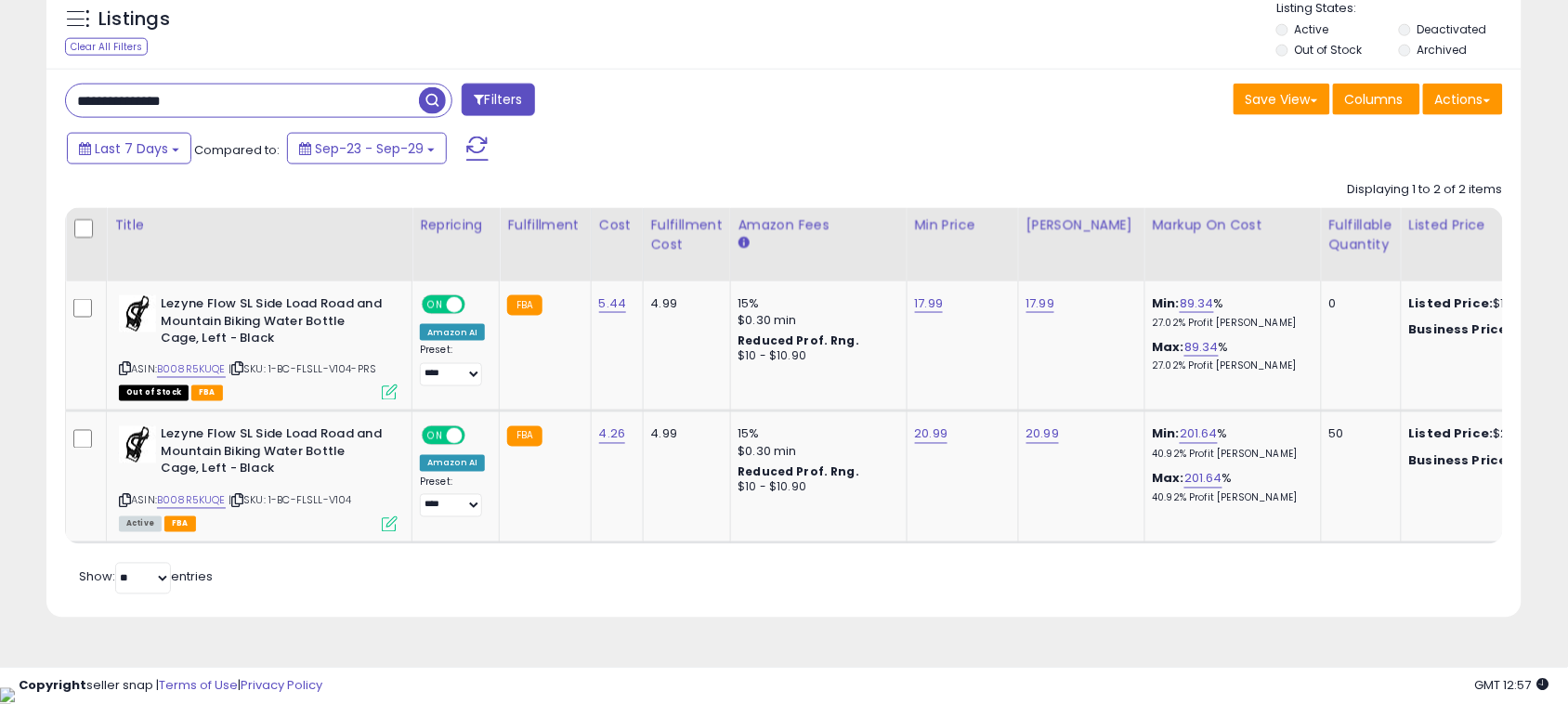
paste input "*"
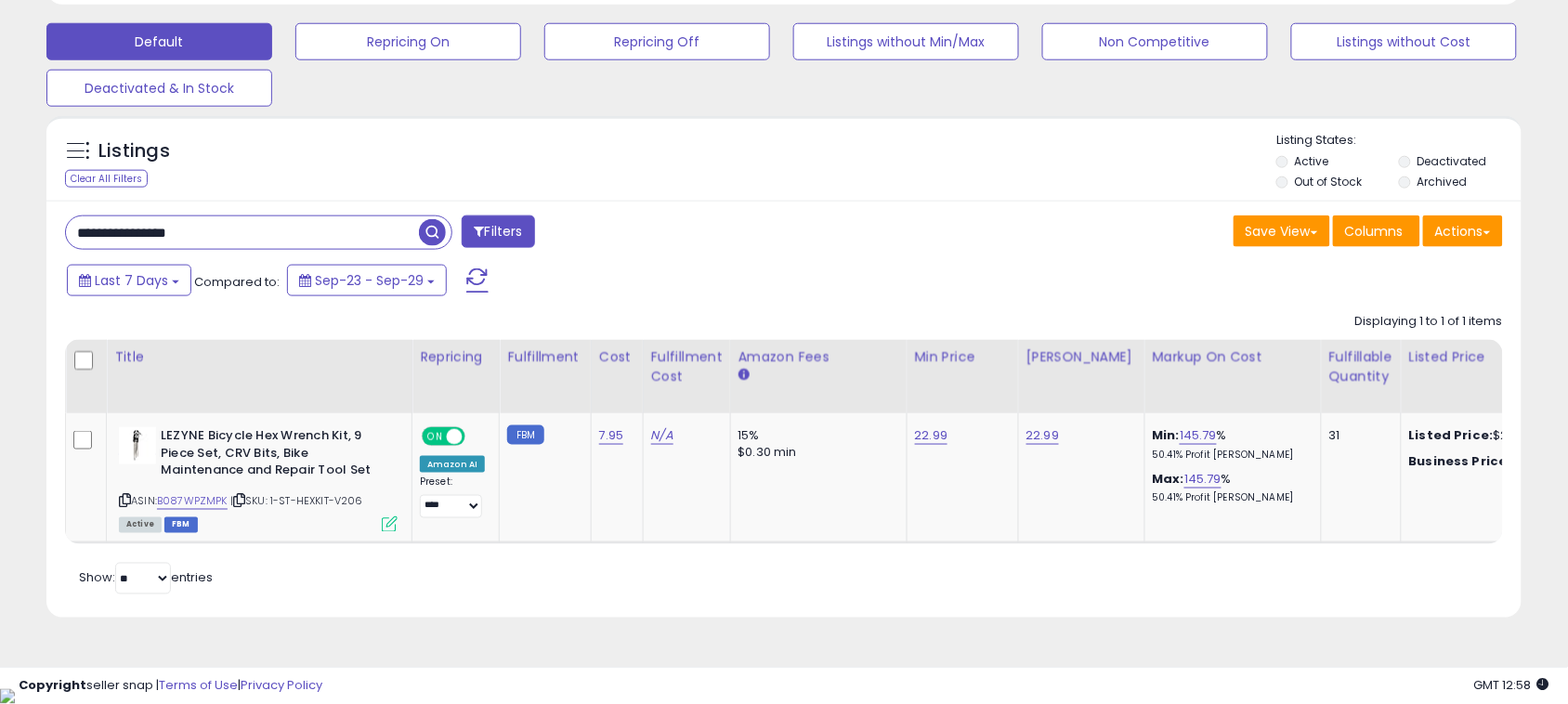
scroll to position [563, 0]
paste input "*"
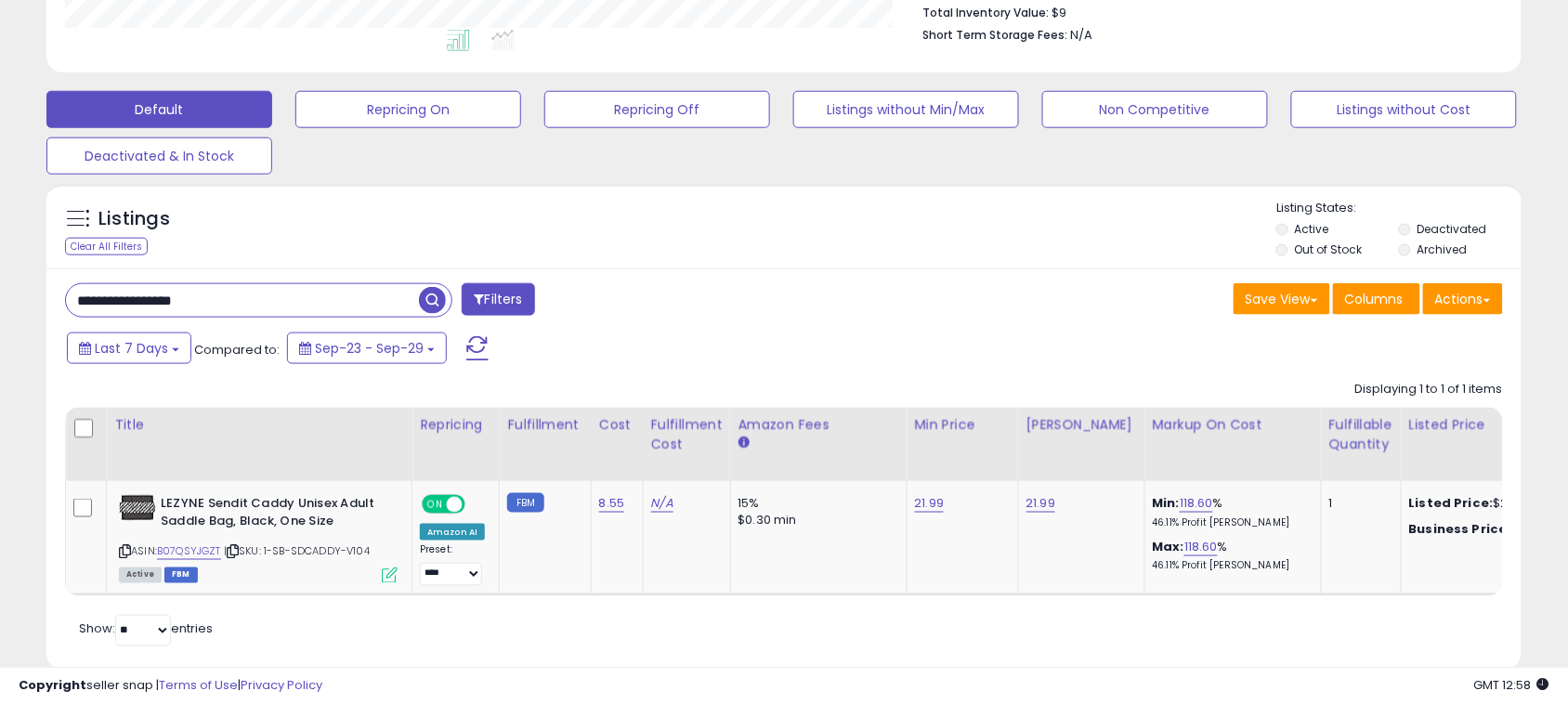
scroll to position [548, 0]
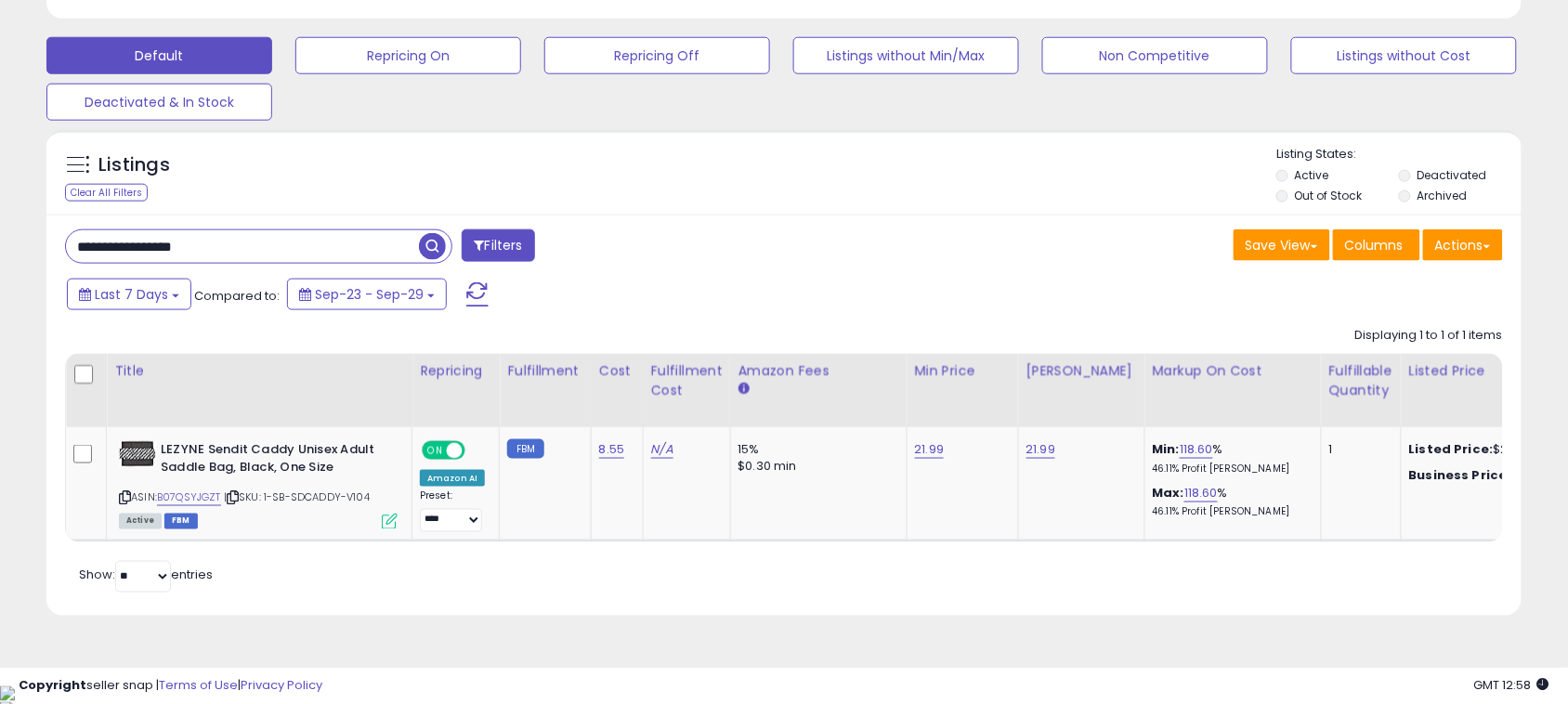
paste input "text"
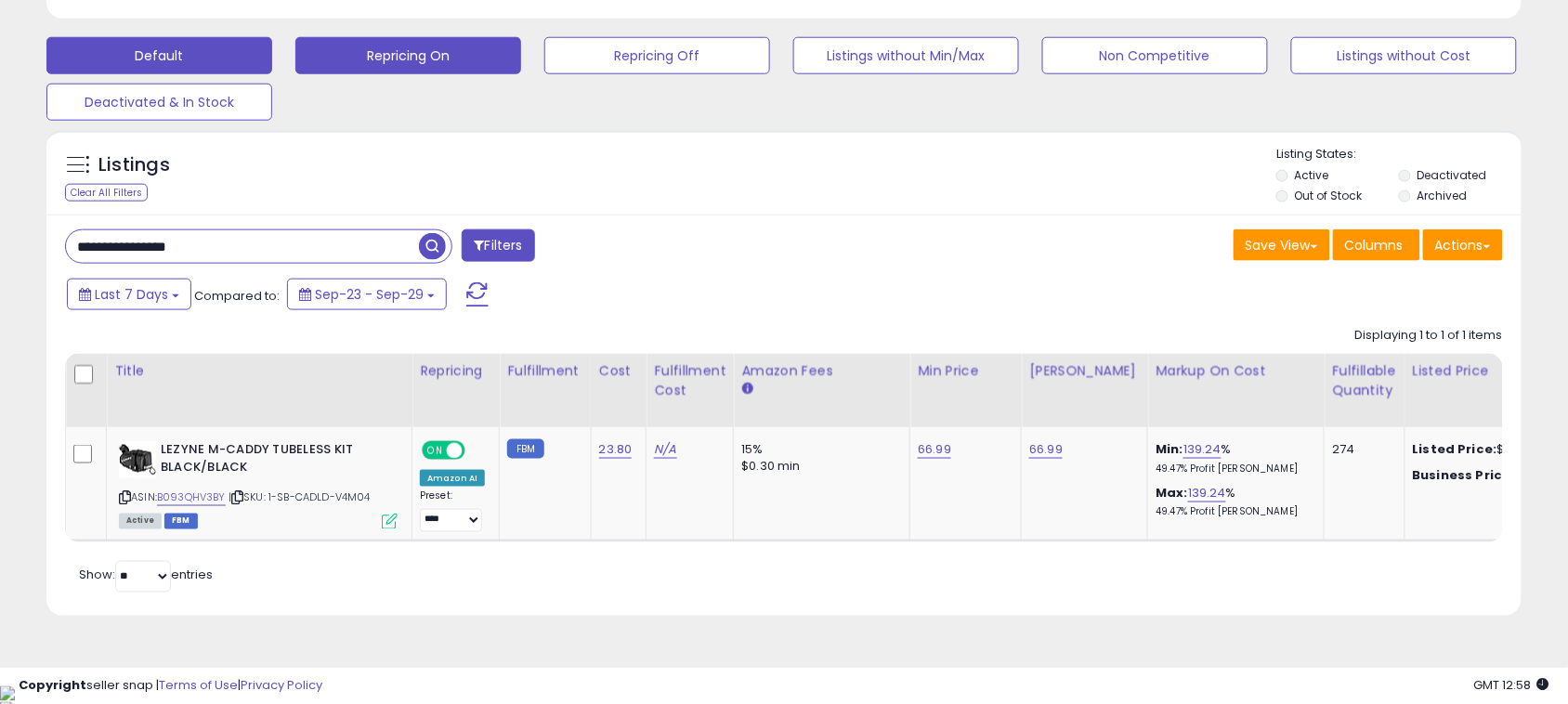
paste input "text"
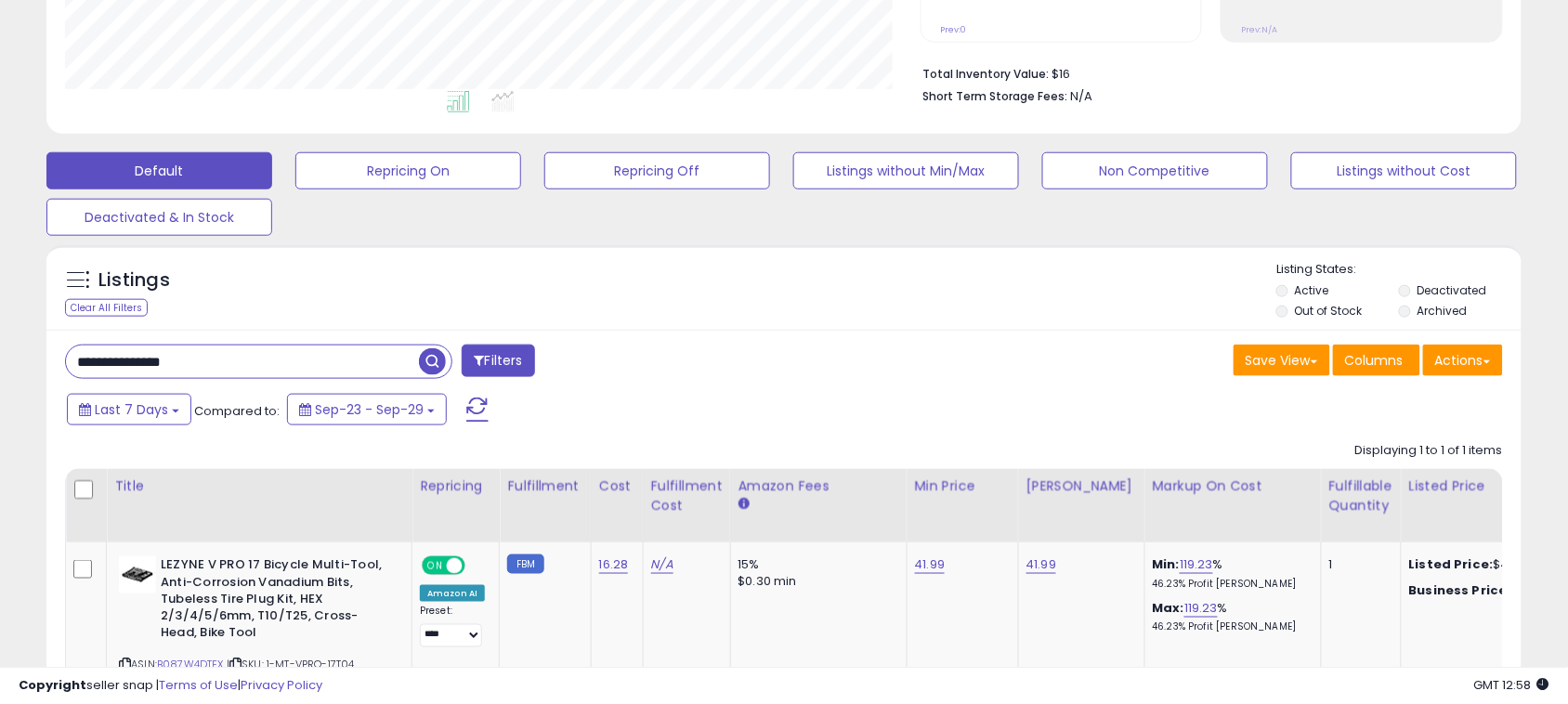
scroll to position [598, 0]
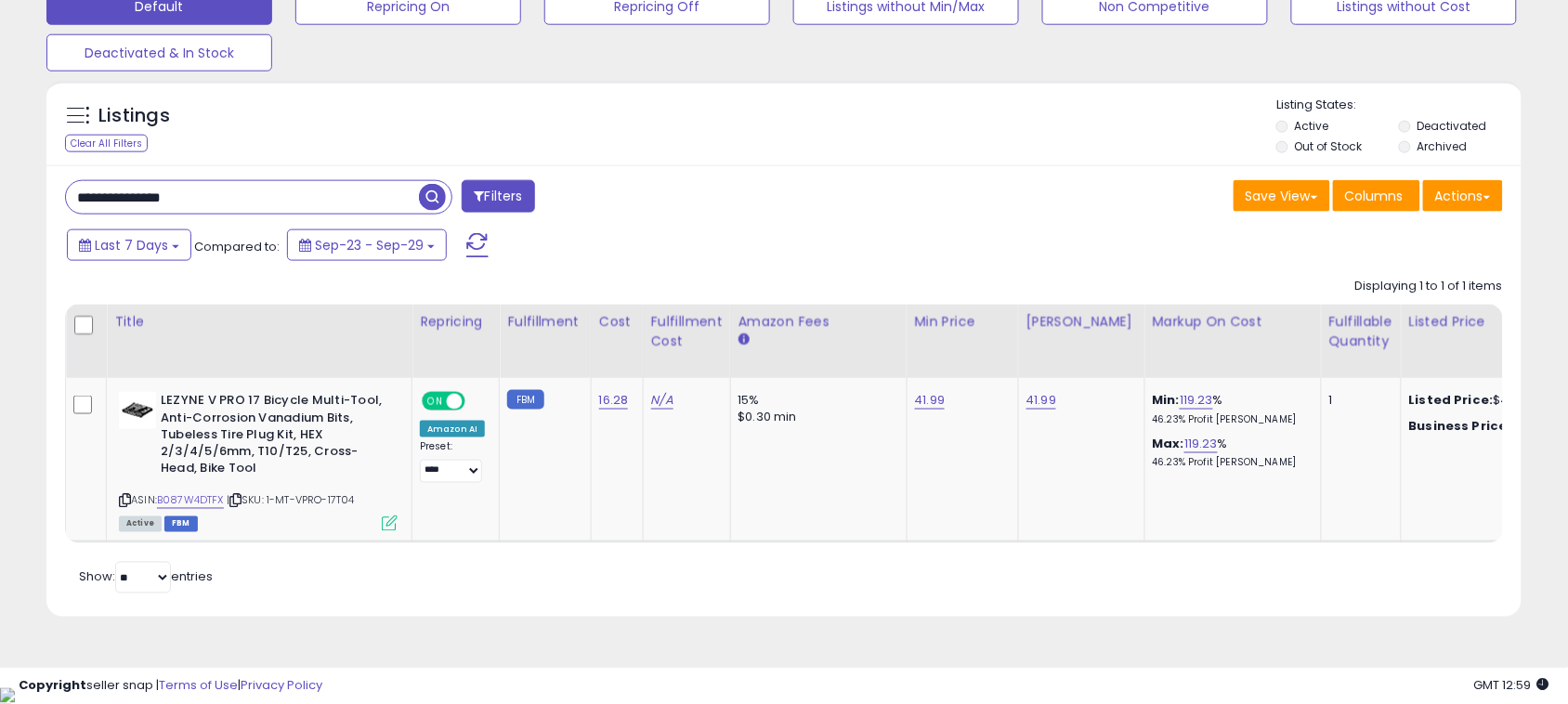
paste input "text"
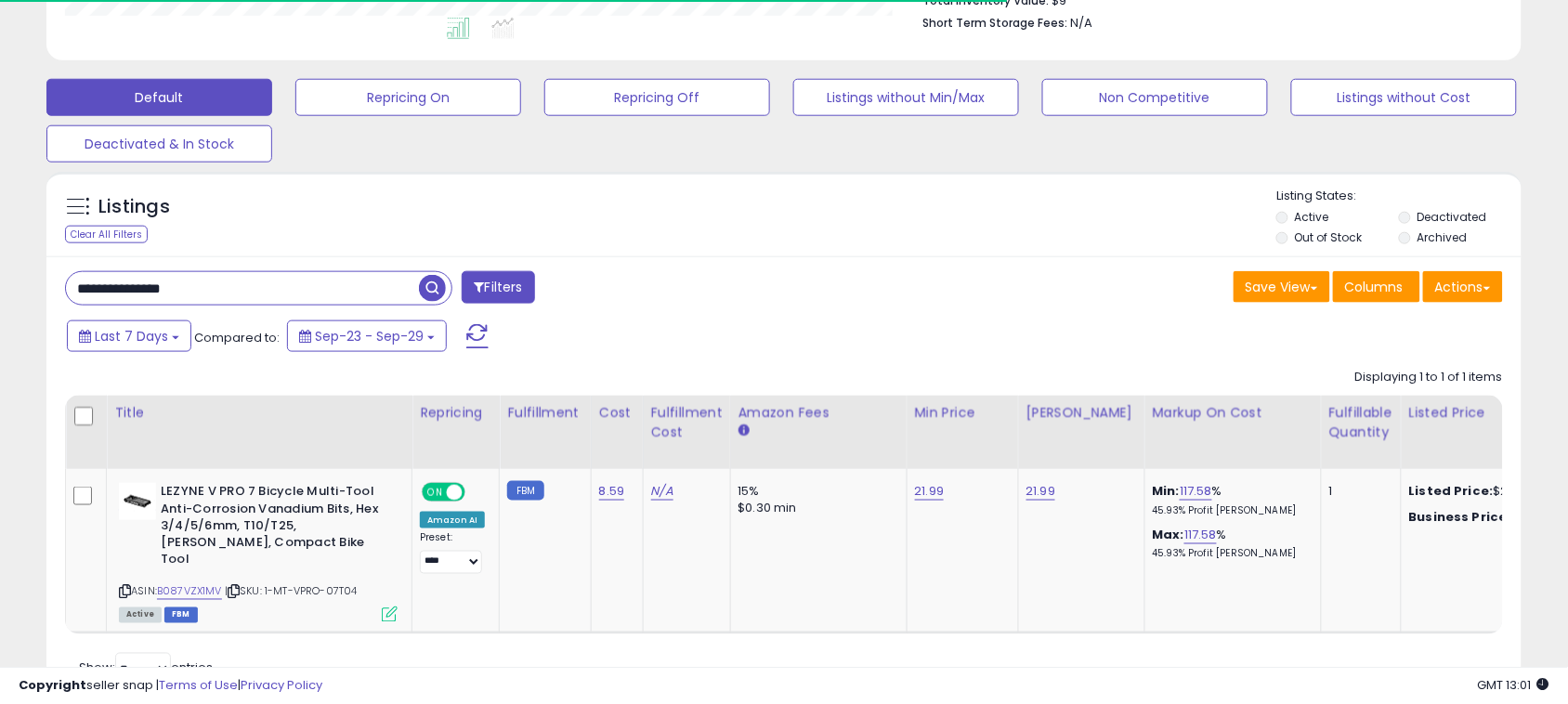
scroll to position [580, 0]
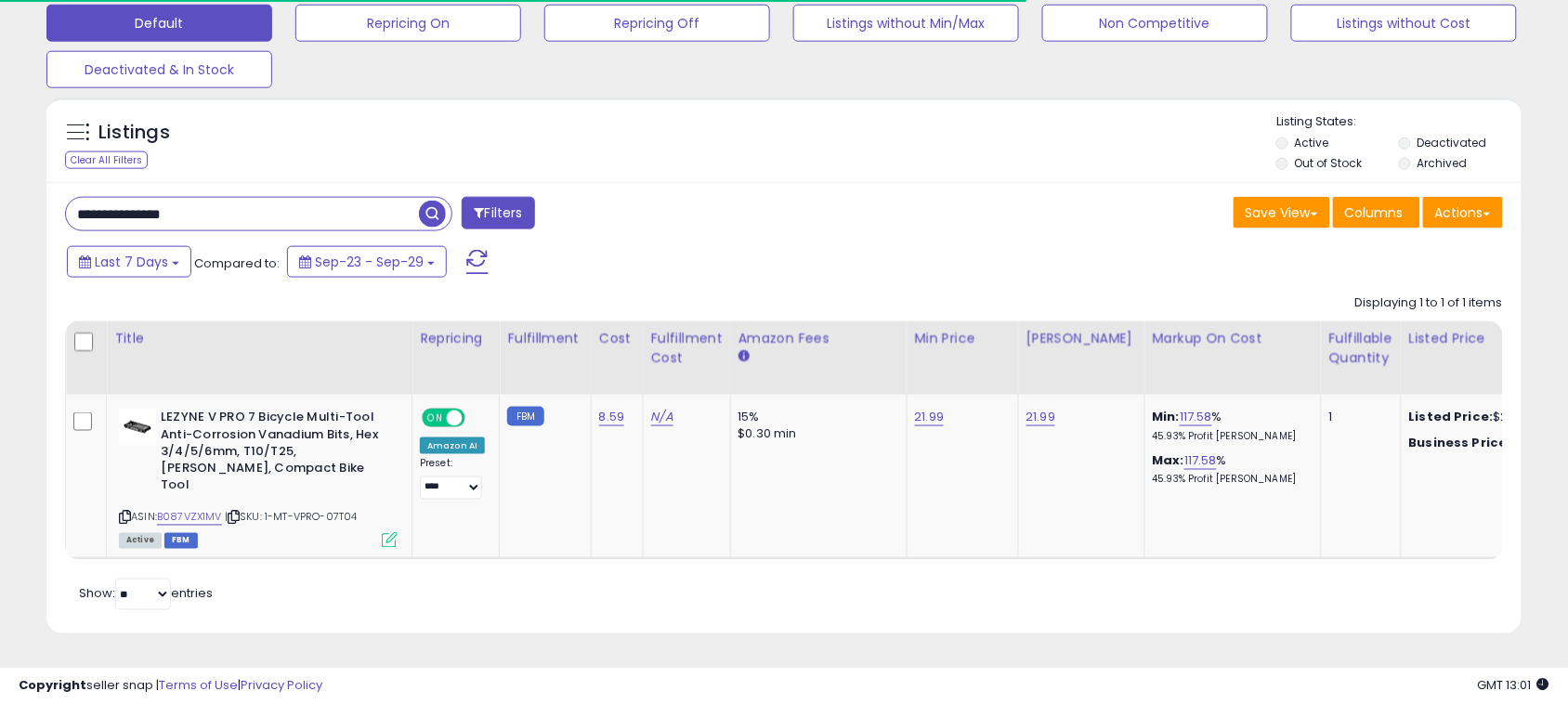
paste input "text"
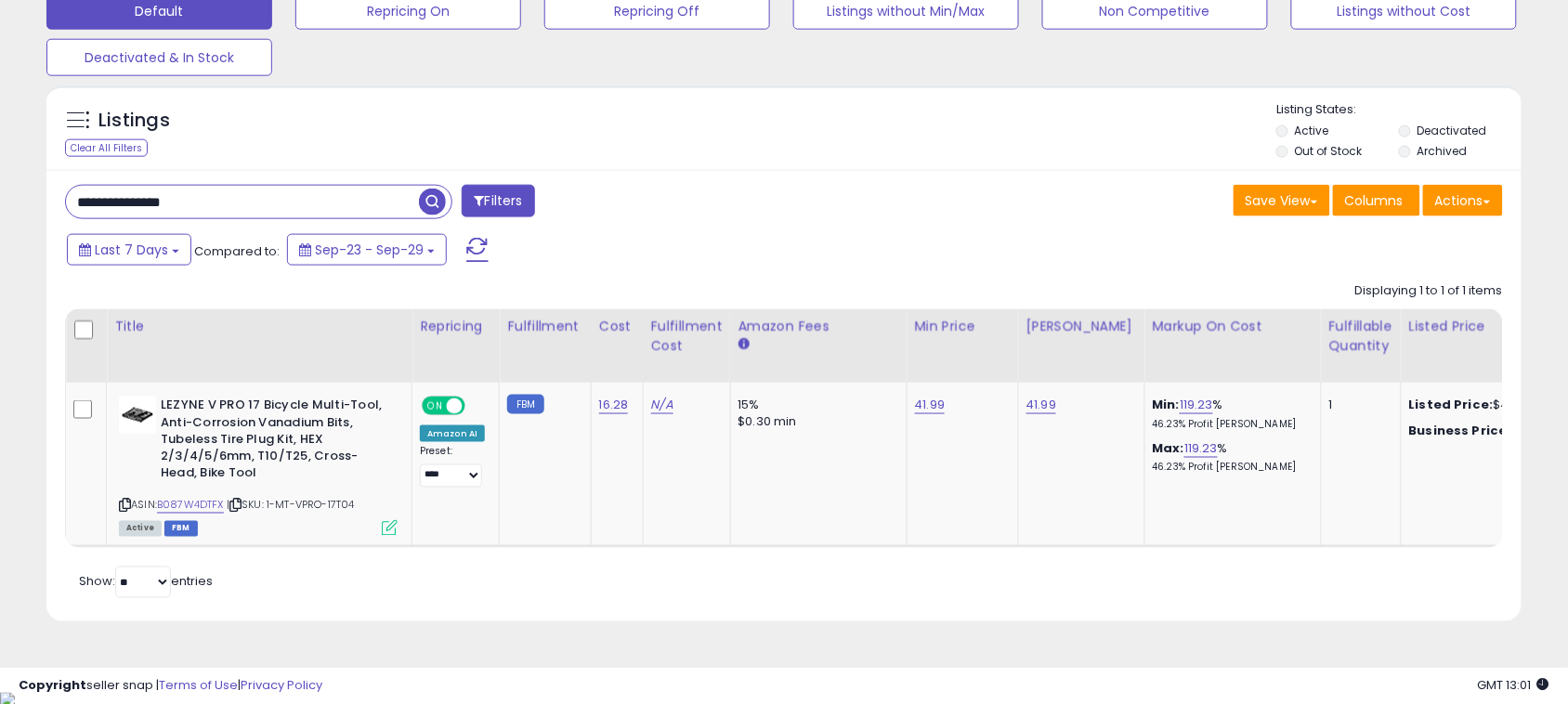
scroll to position [595, 0]
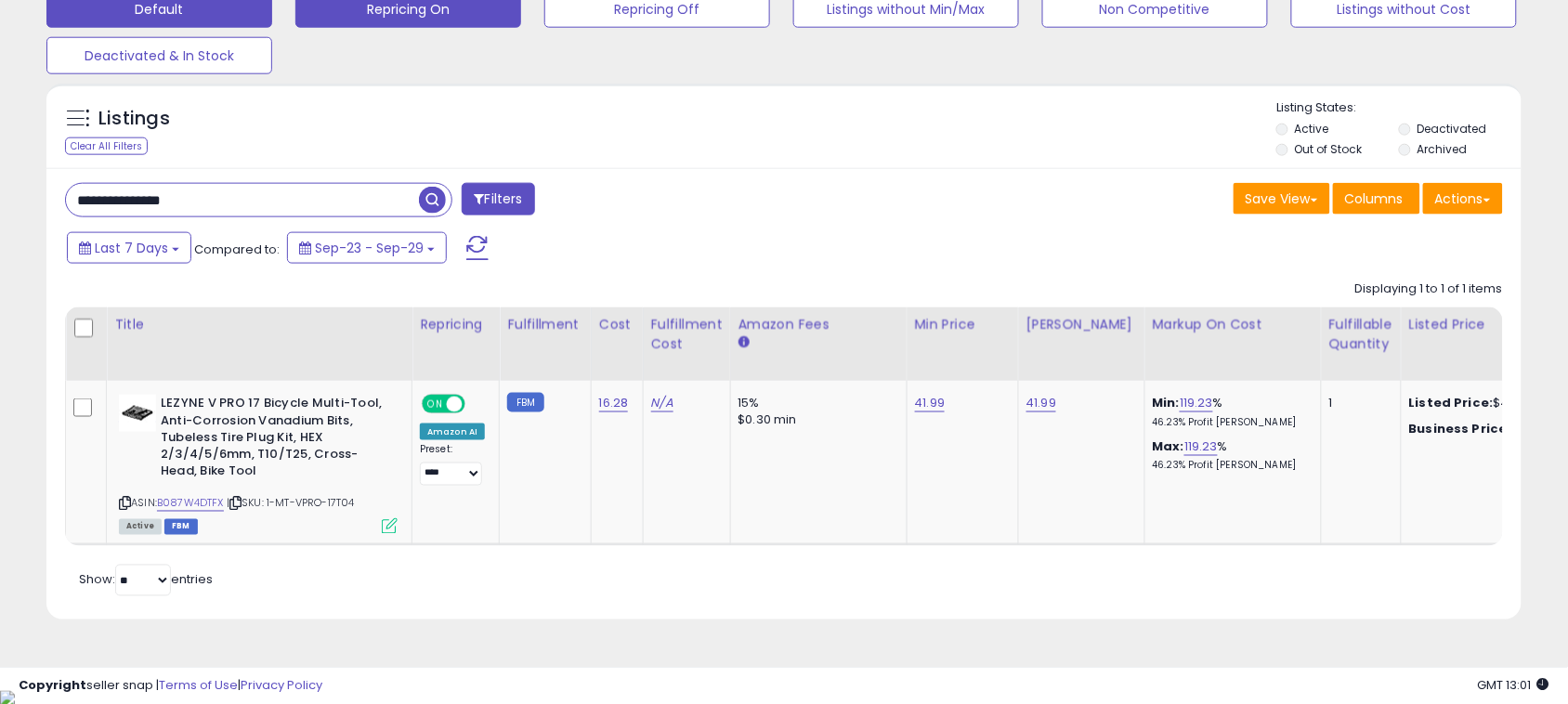
paste input "***"
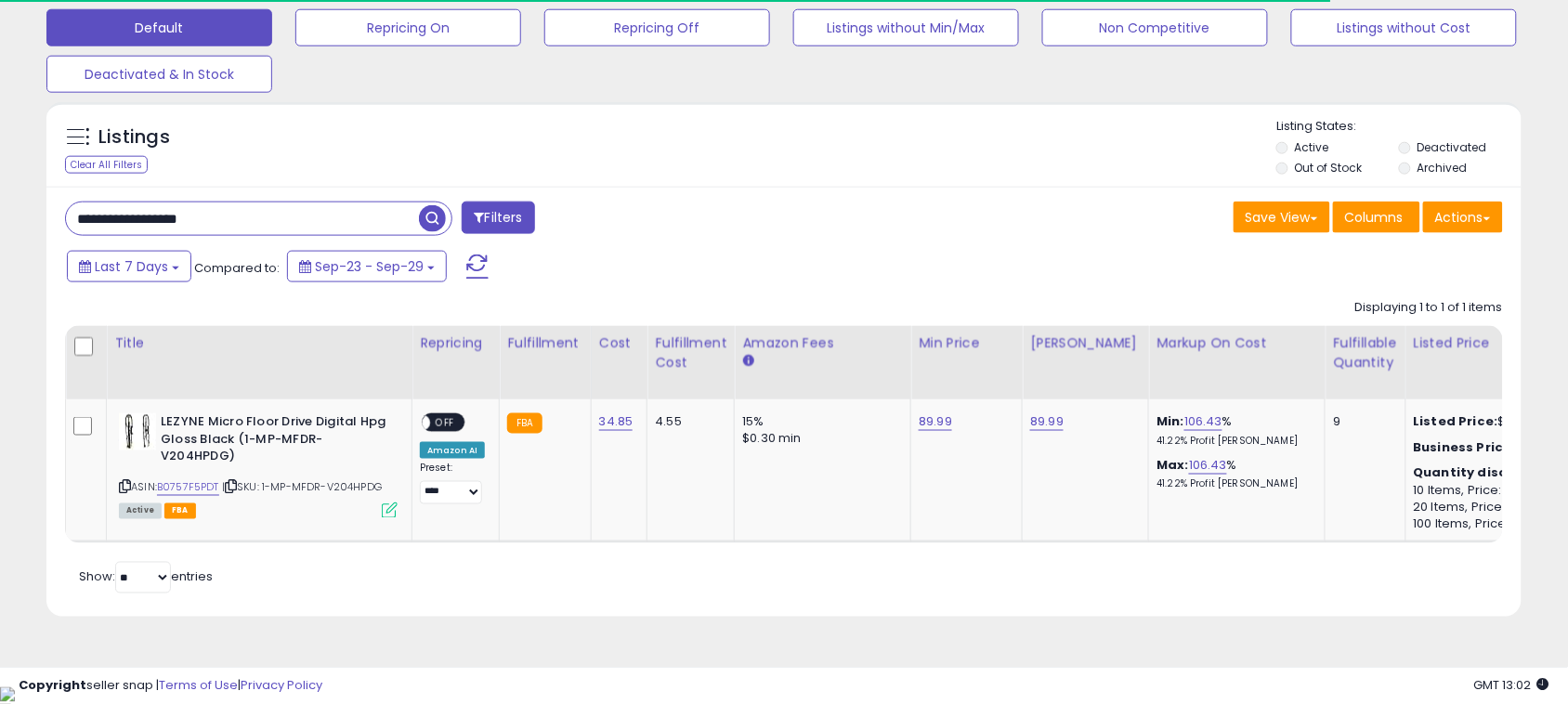
scroll to position [381, 856]
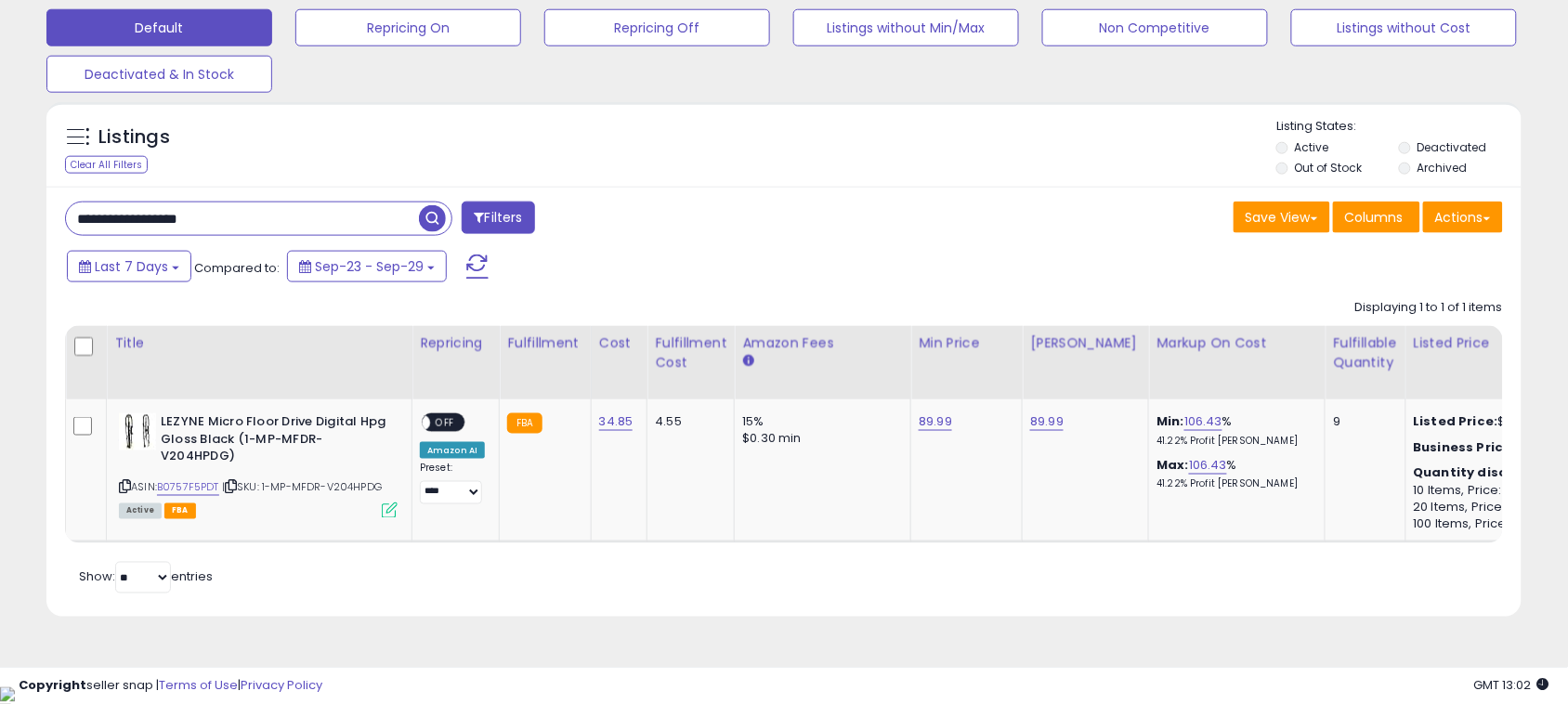
paste input "text"
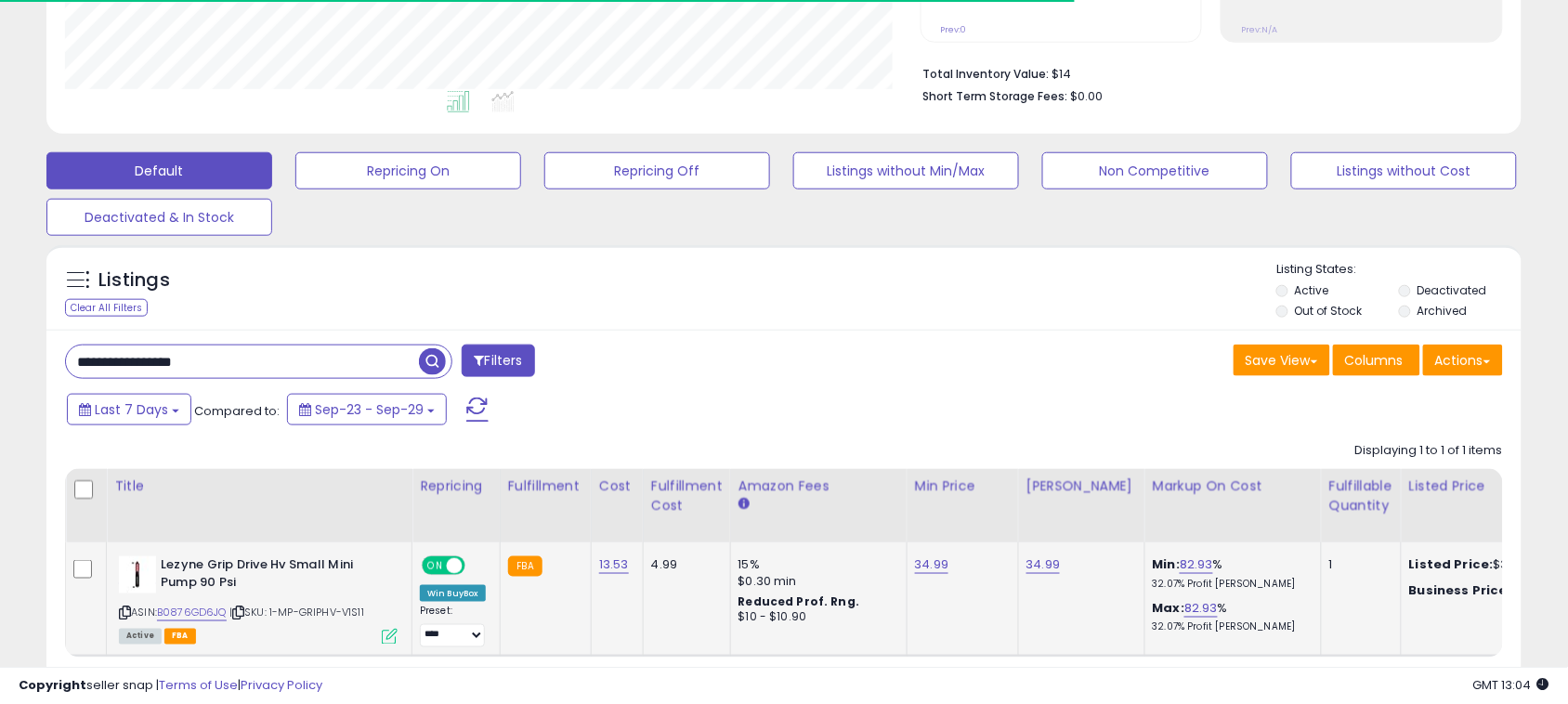
scroll to position [548, 0]
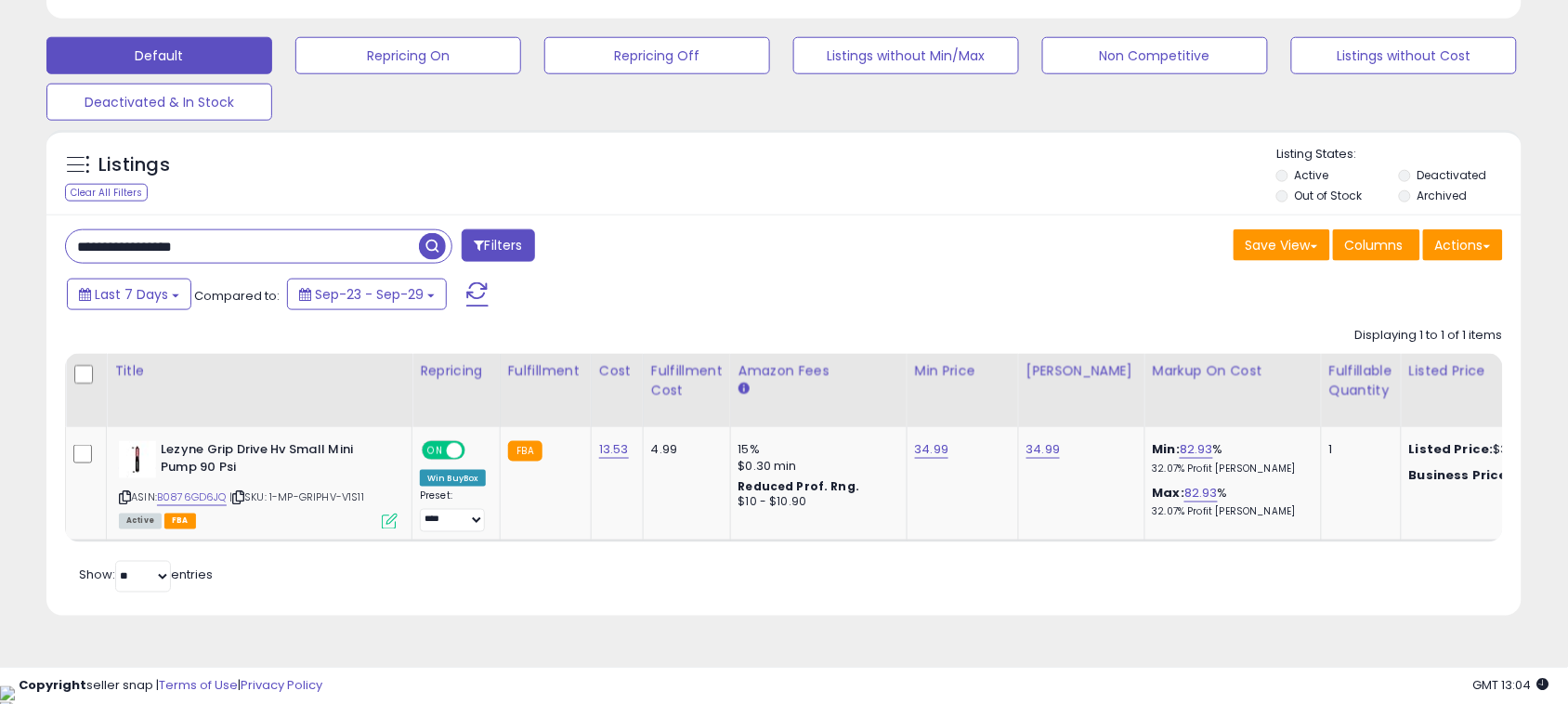
paste input "text"
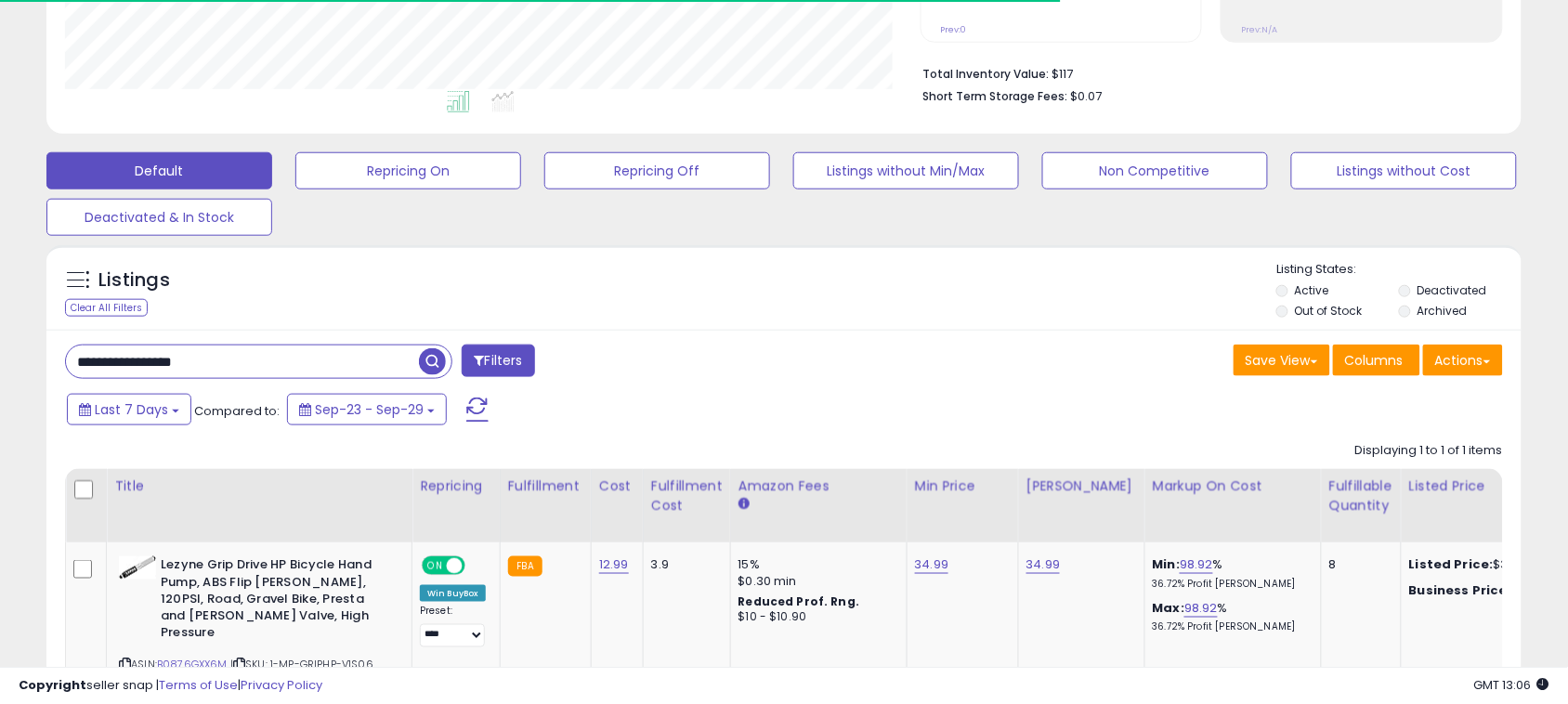
scroll to position [580, 0]
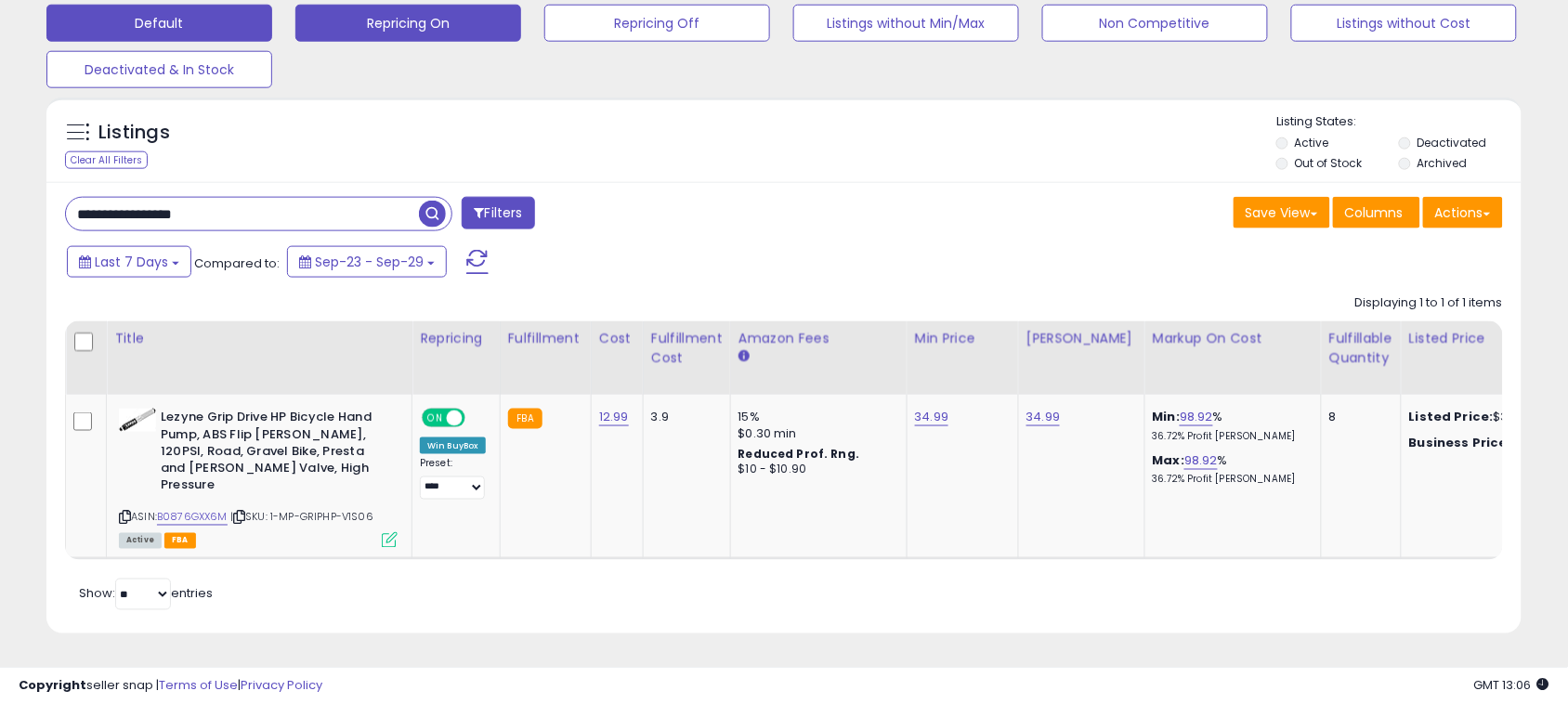
paste input "text"
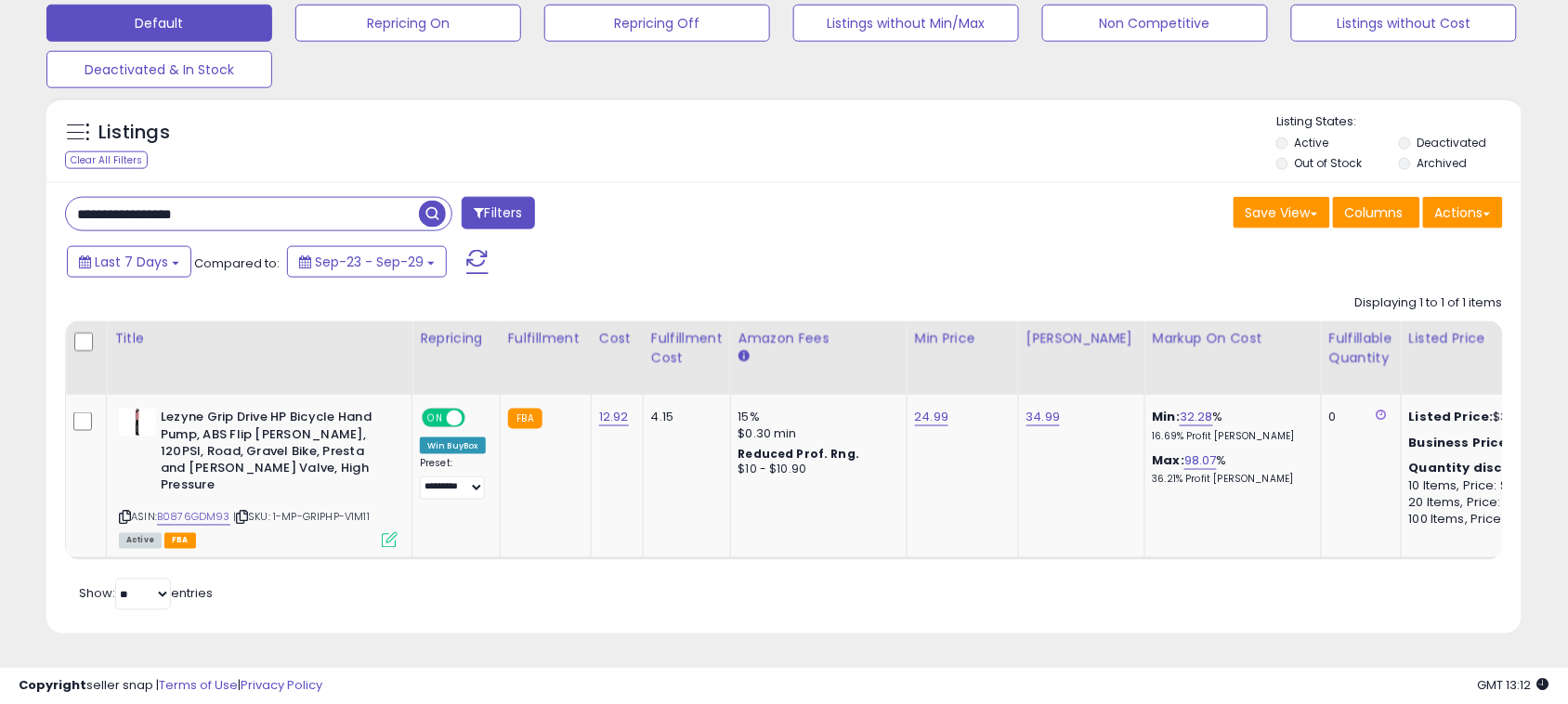
paste input "**********"
paste input "text"
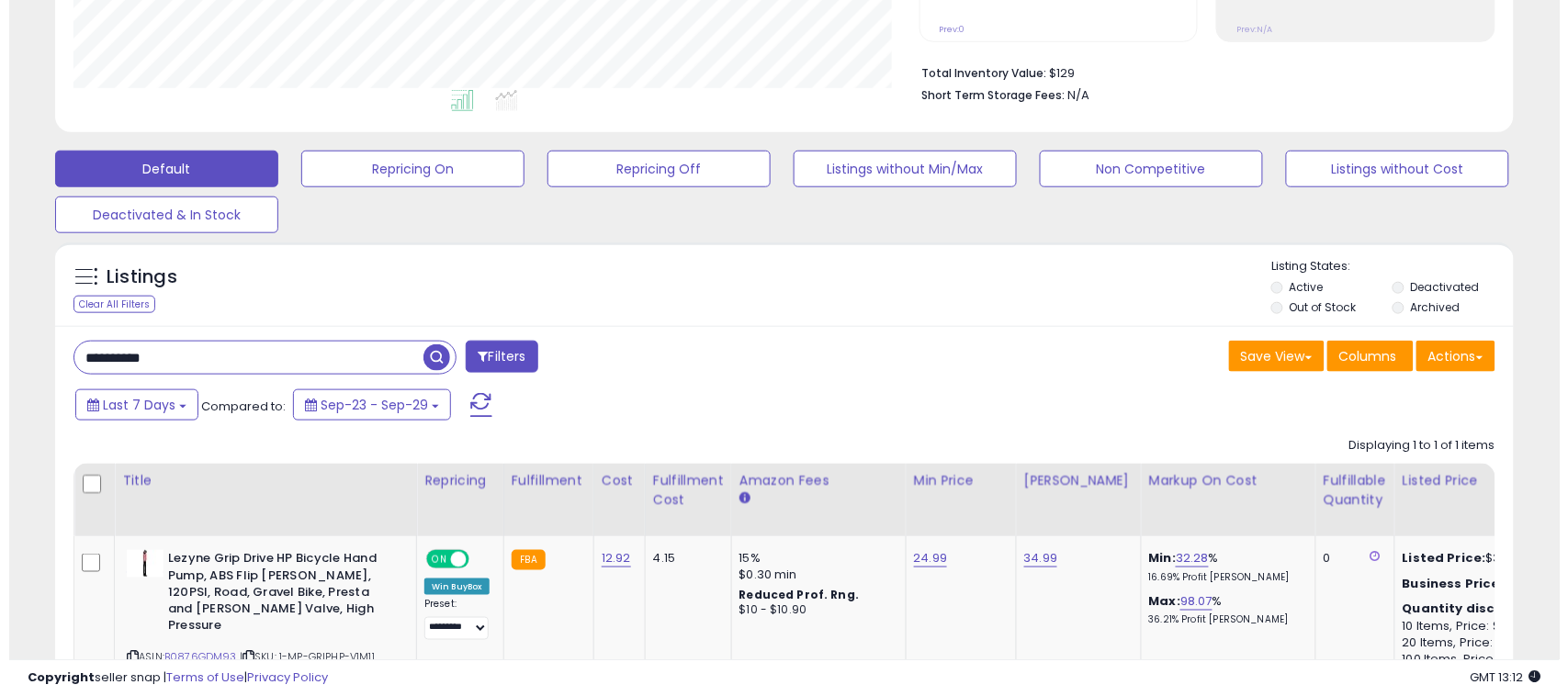
scroll to position [376, 846]
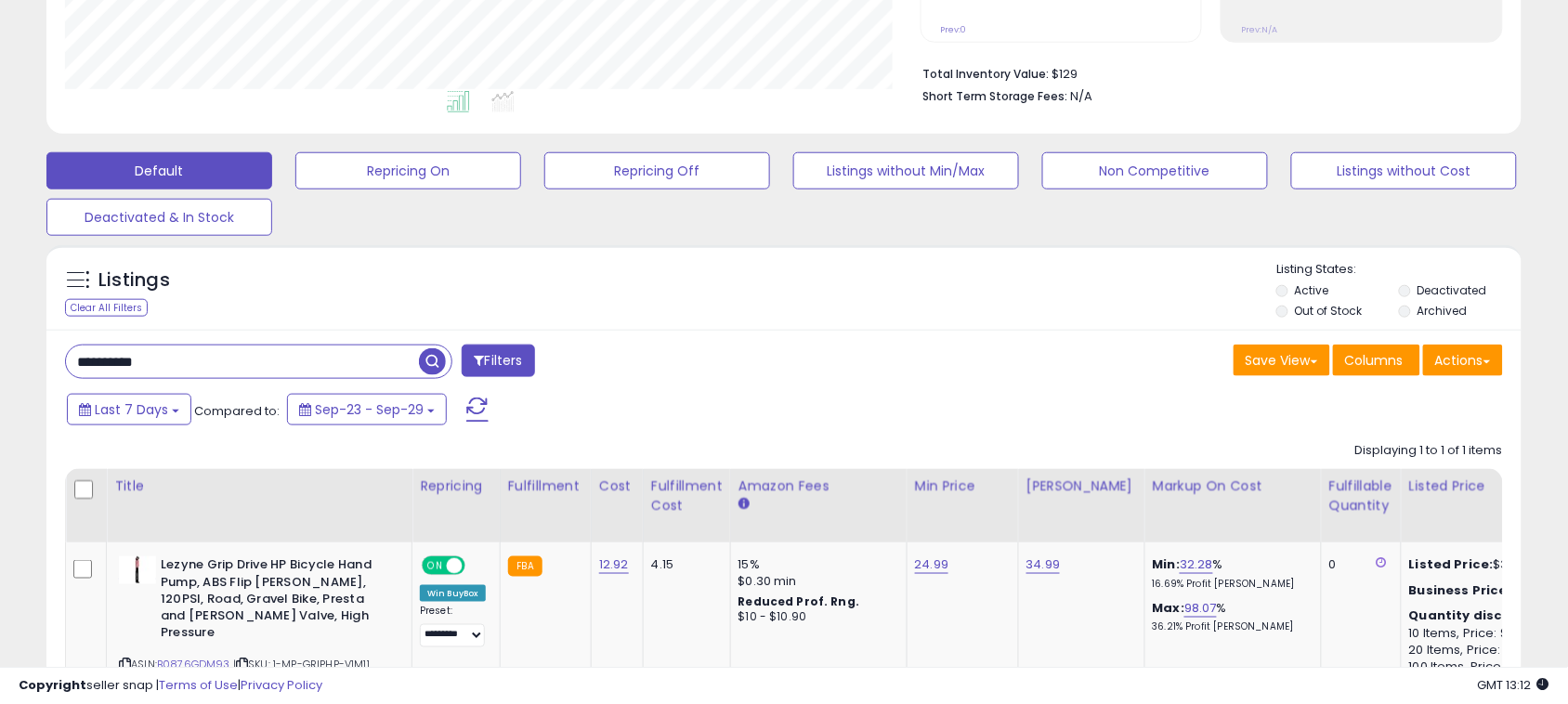
paste input "*******"
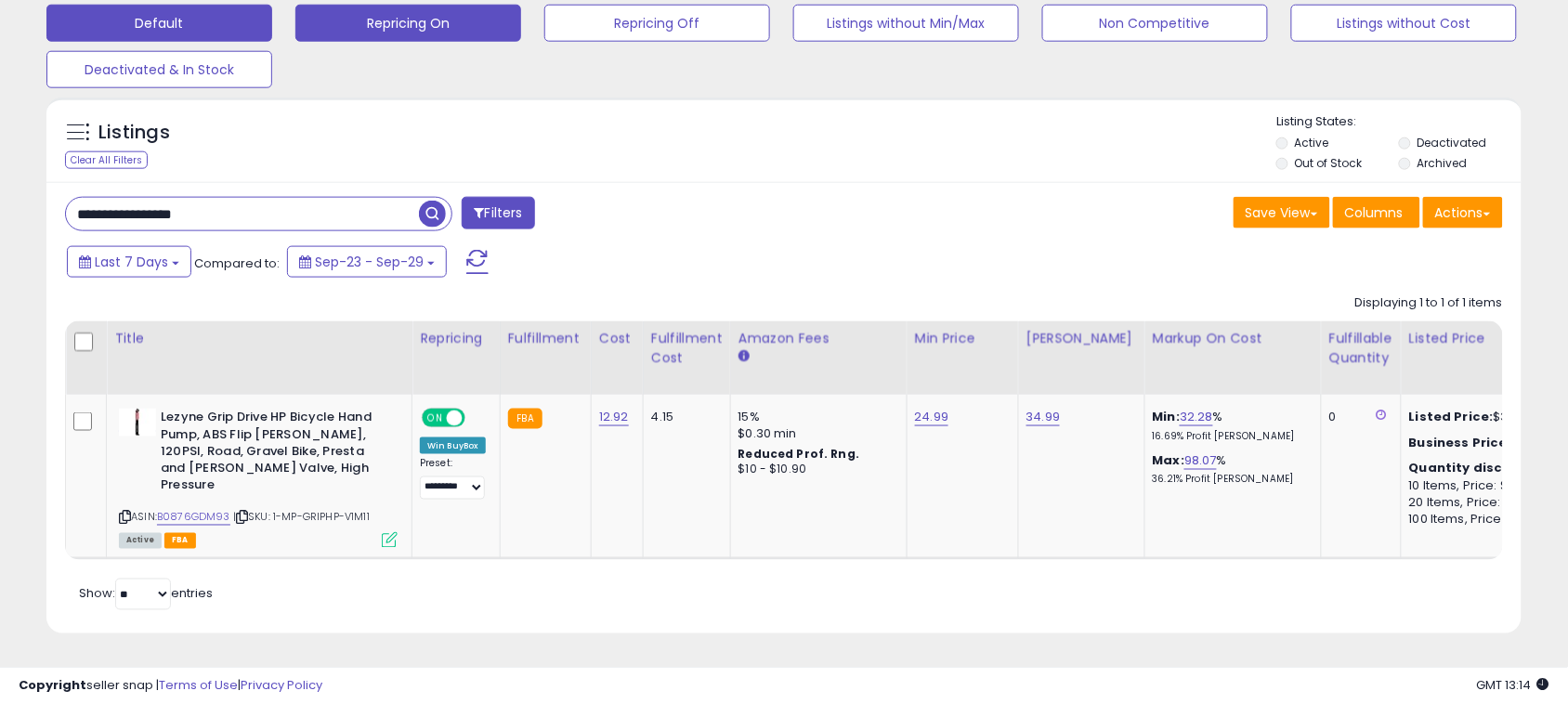
paste input "text"
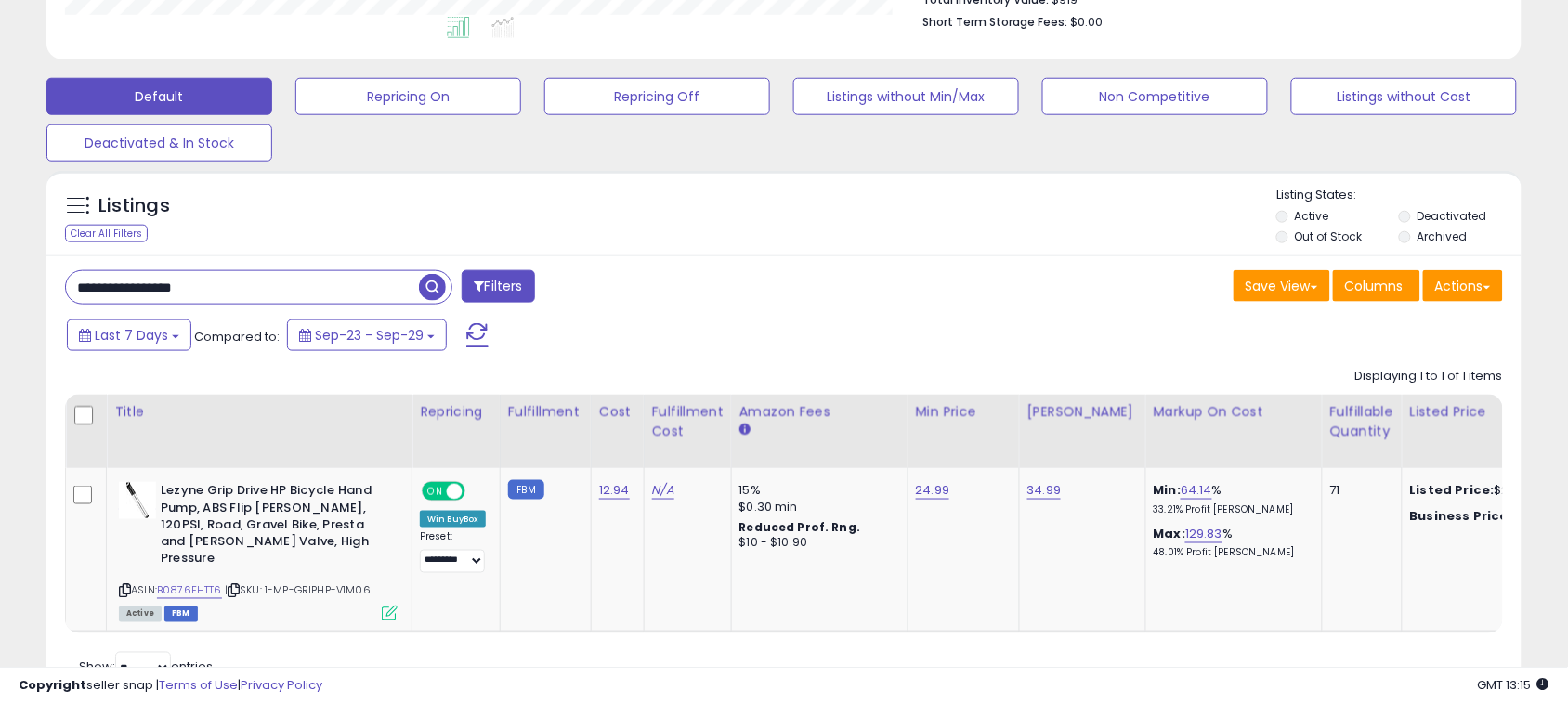
scroll to position [580, 0]
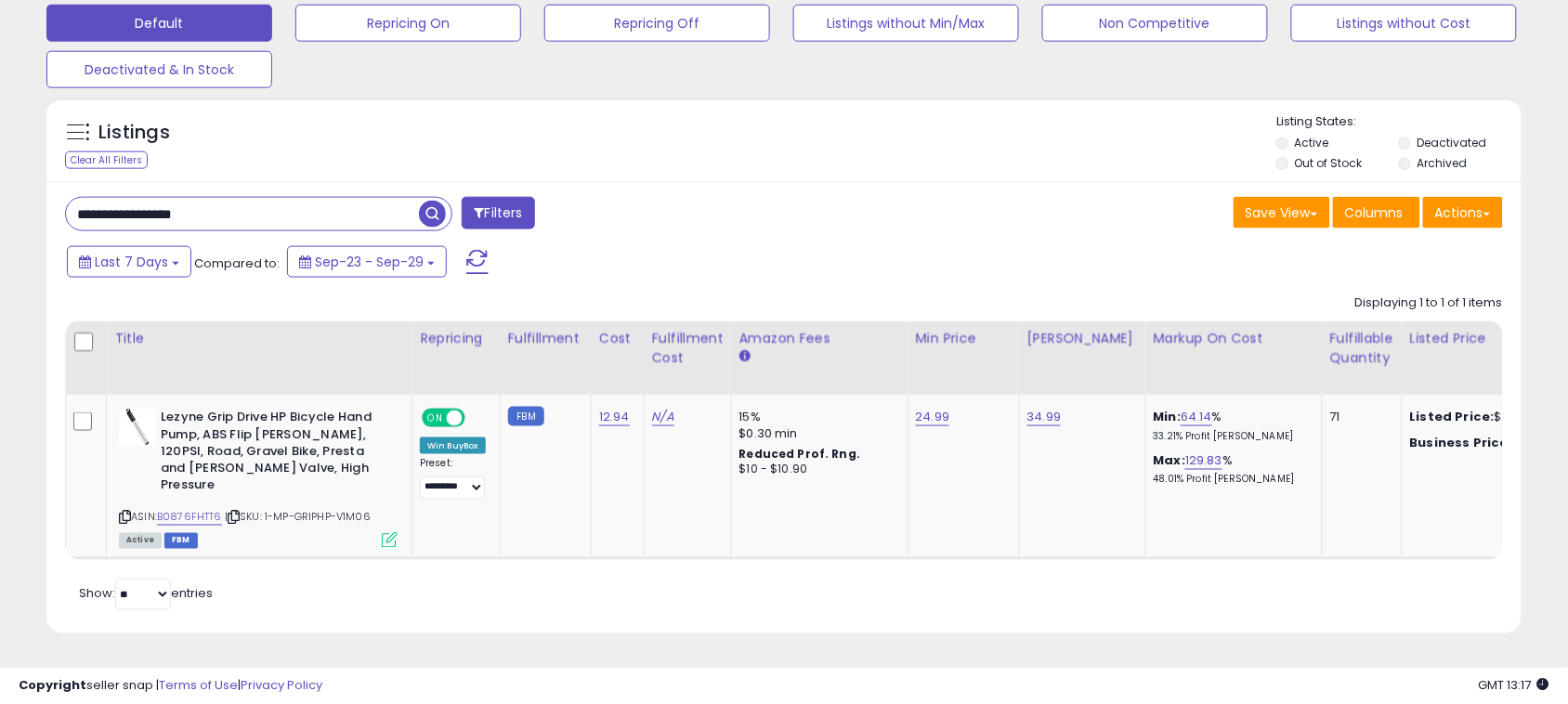
paste input "text"
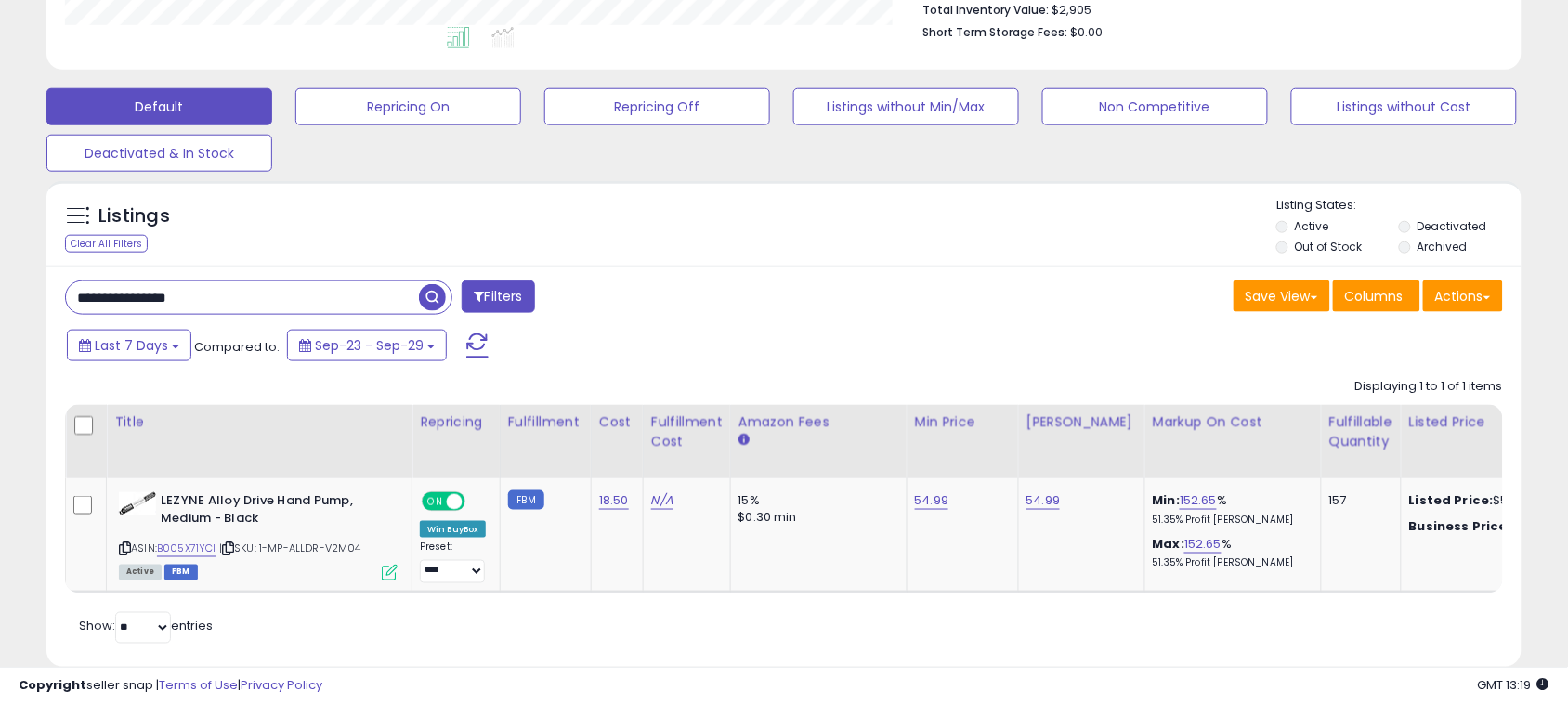
scroll to position [548, 0]
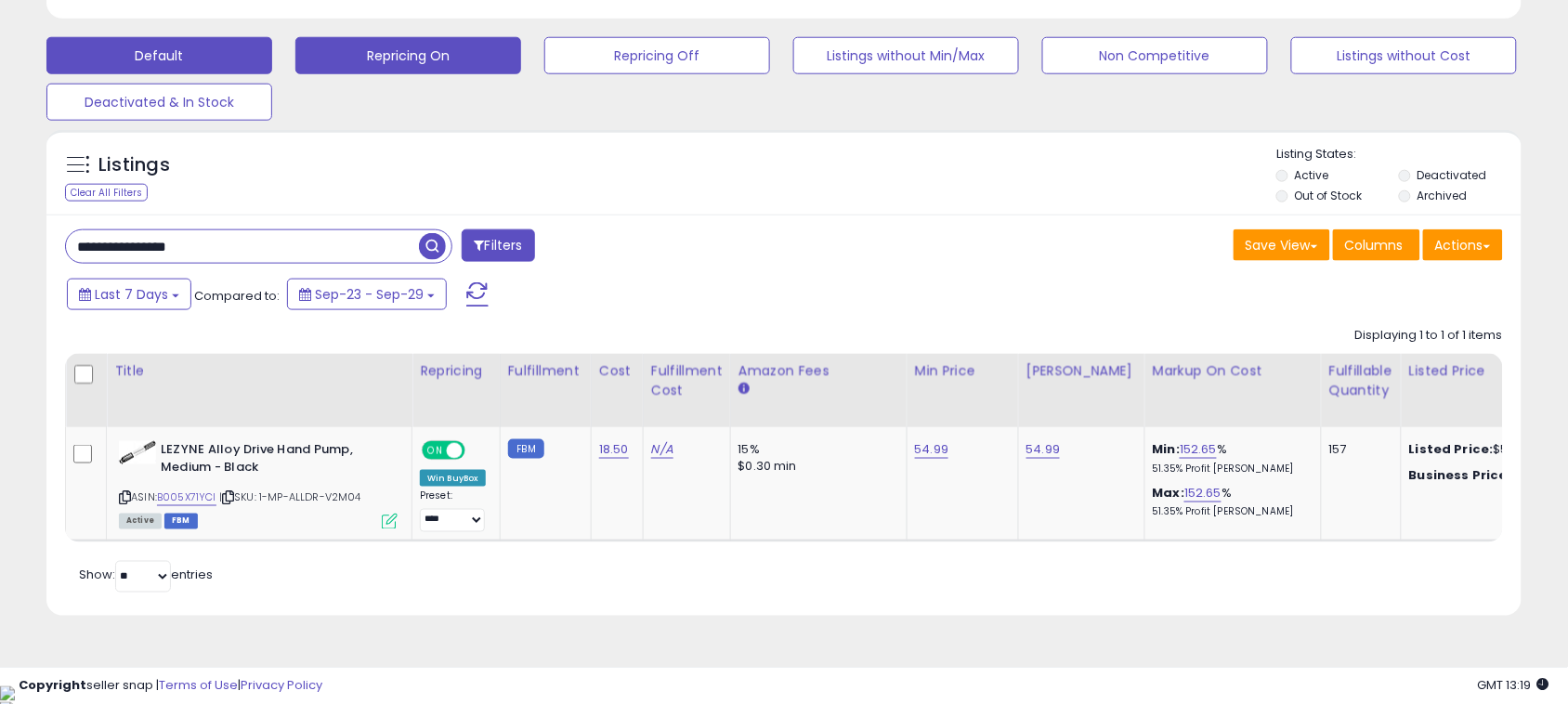
paste input "text"
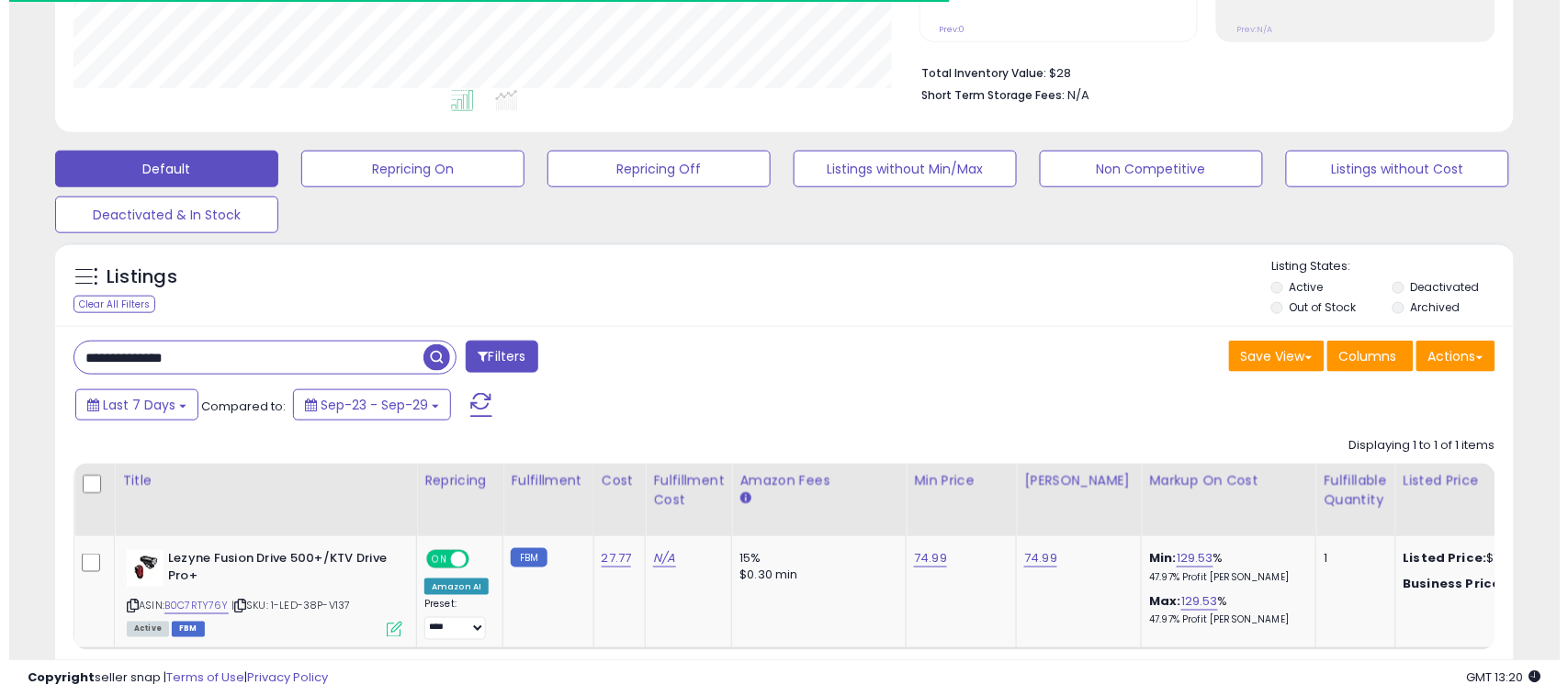
scroll to position [376, 846]
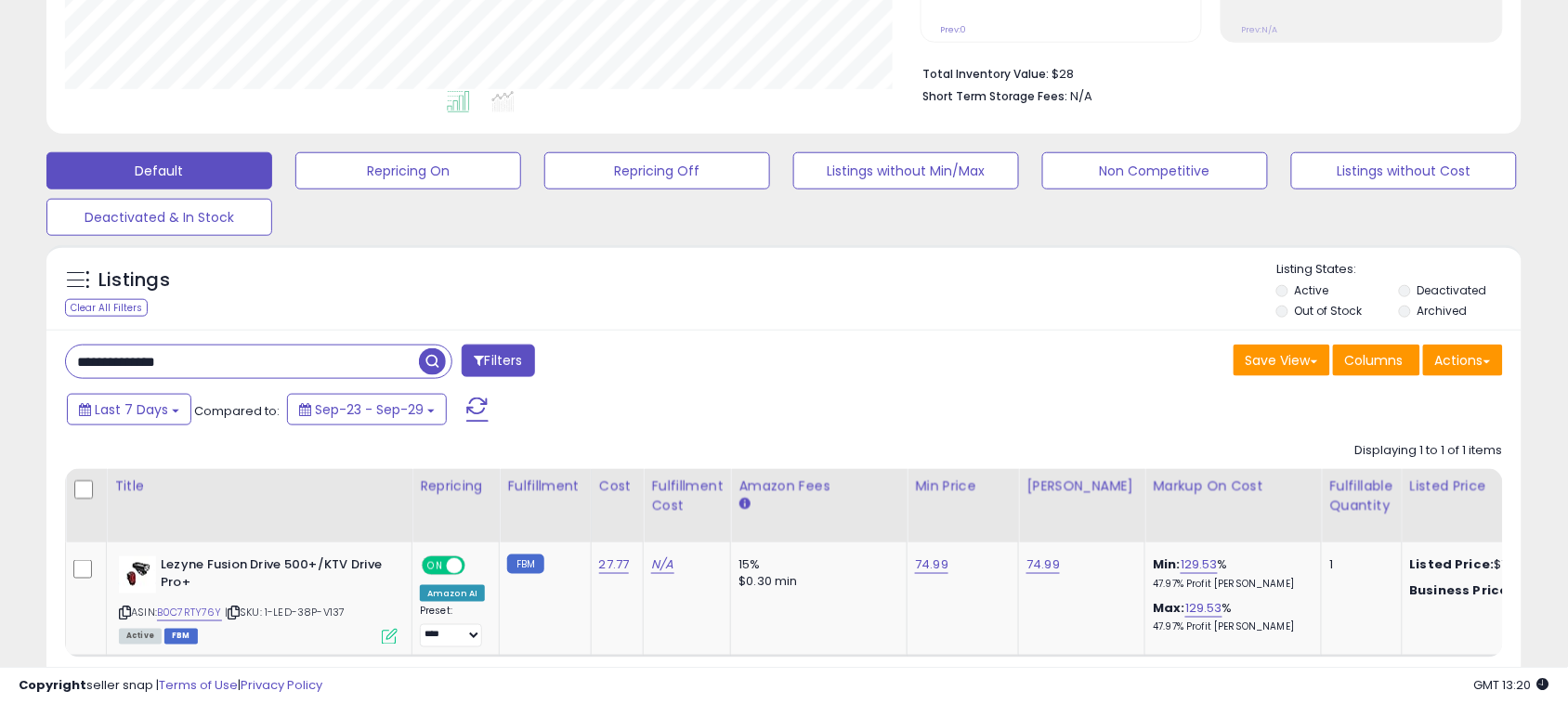
paste input "text"
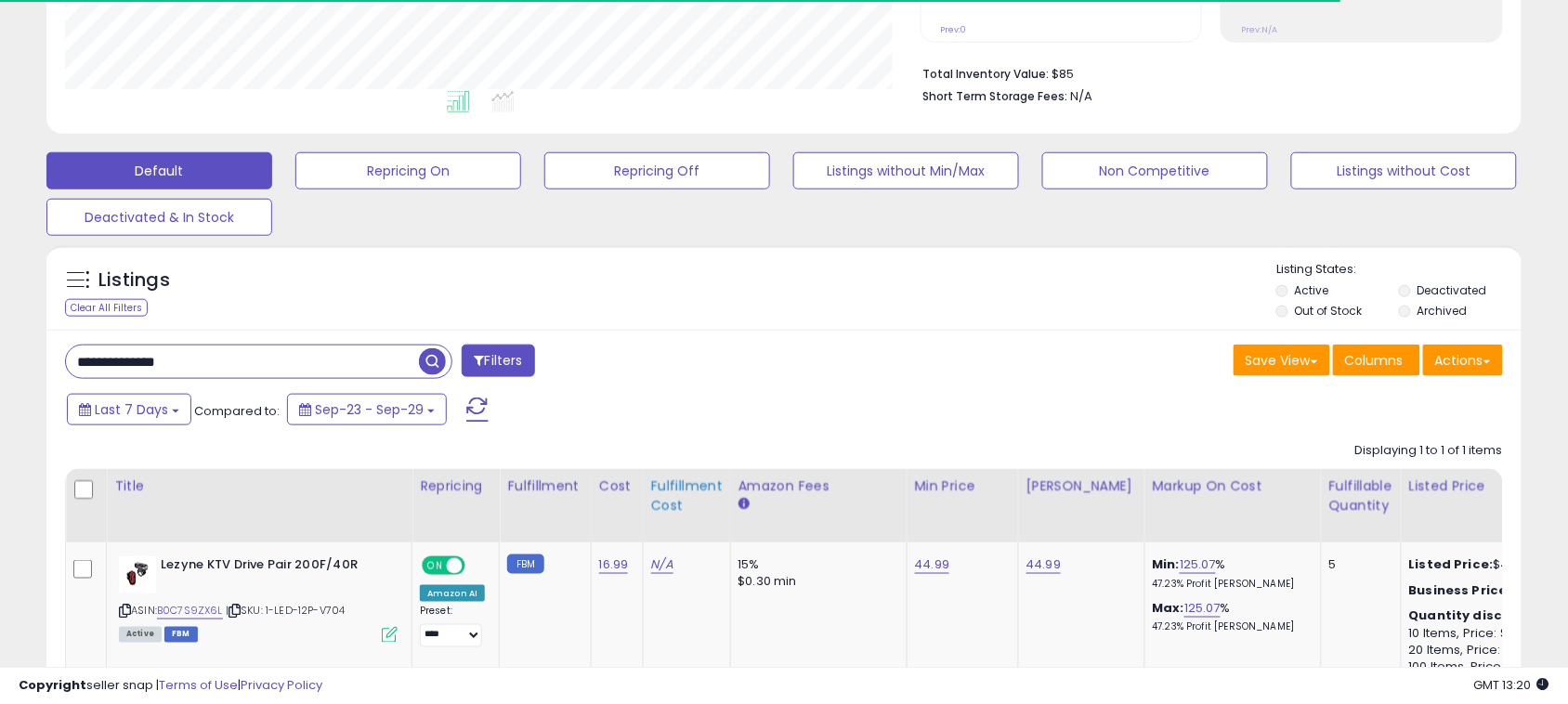
scroll to position [576, 0]
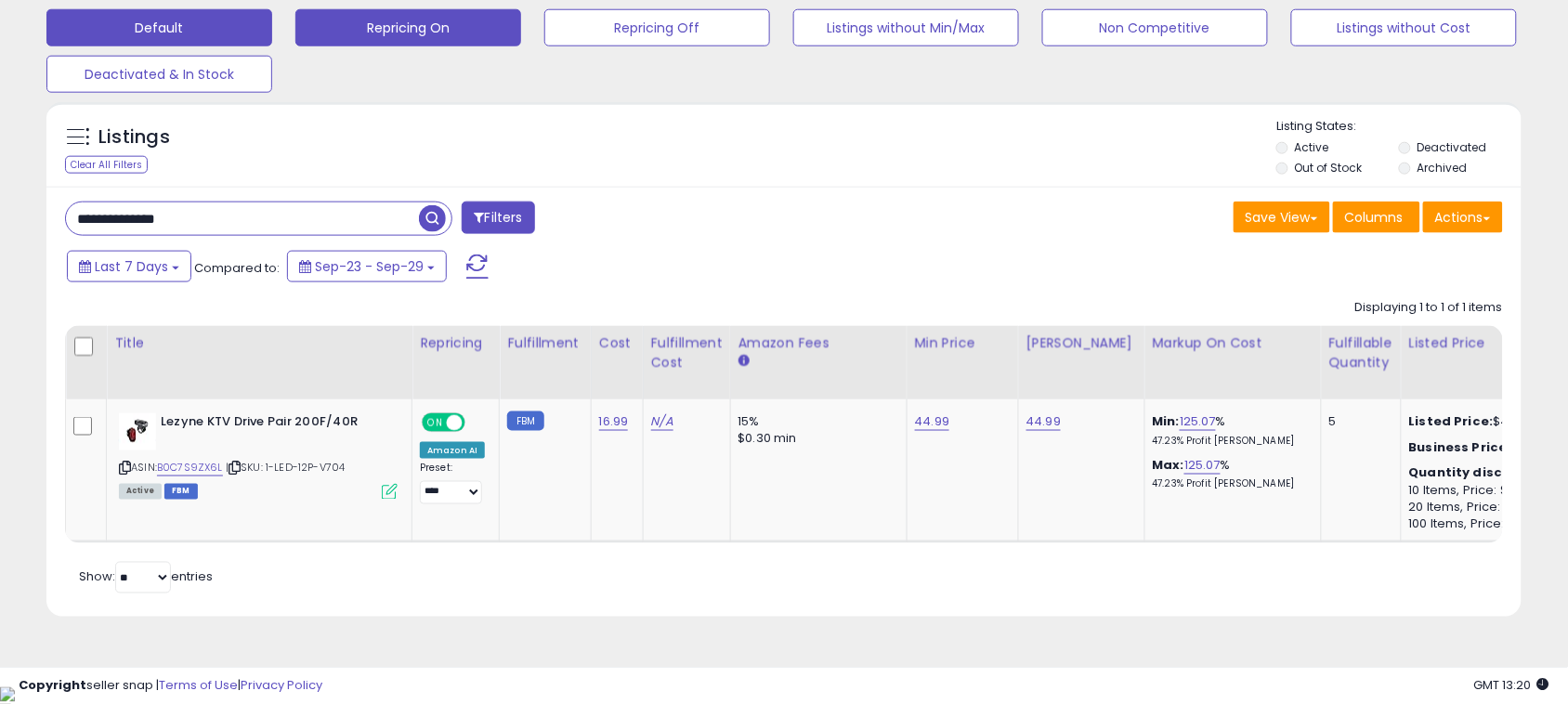
paste input "***"
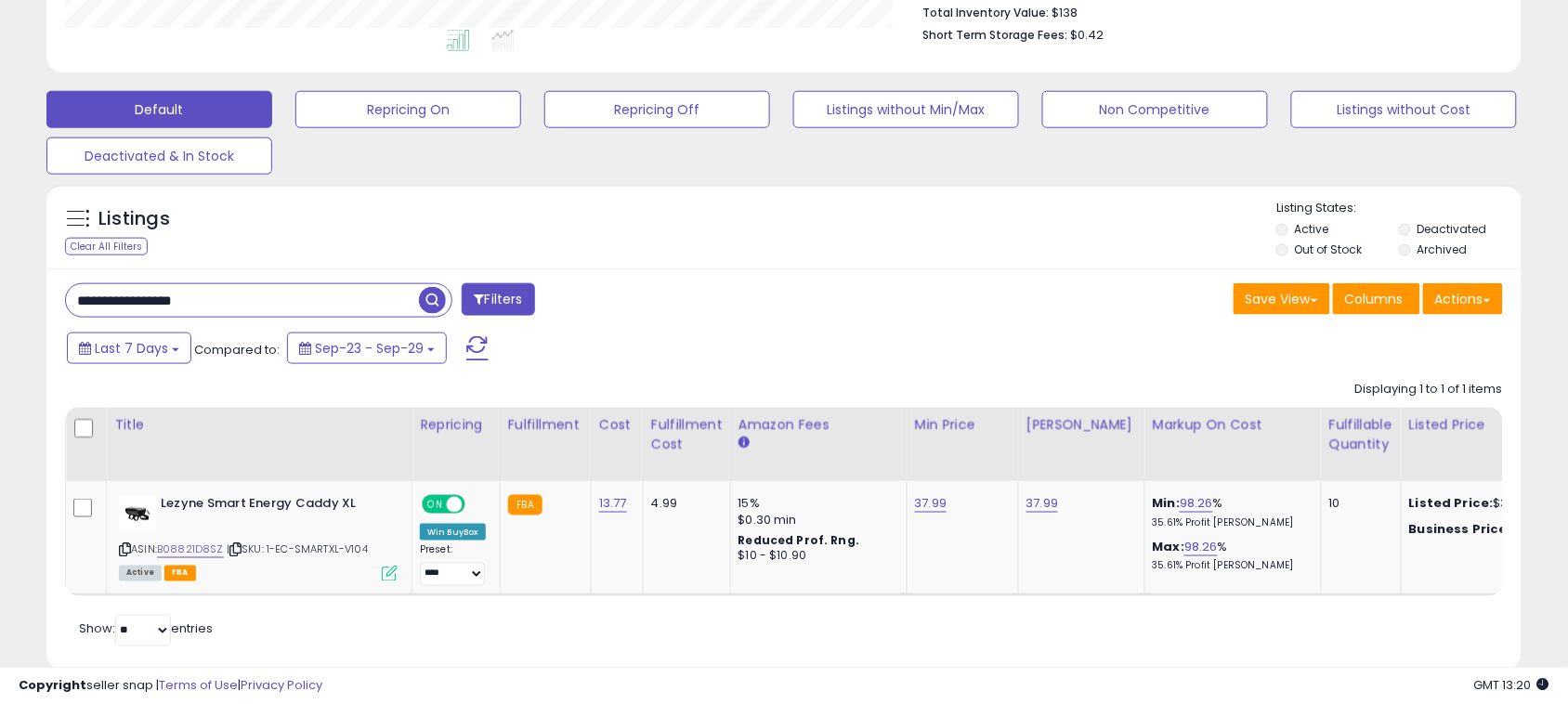
scroll to position [548, 0]
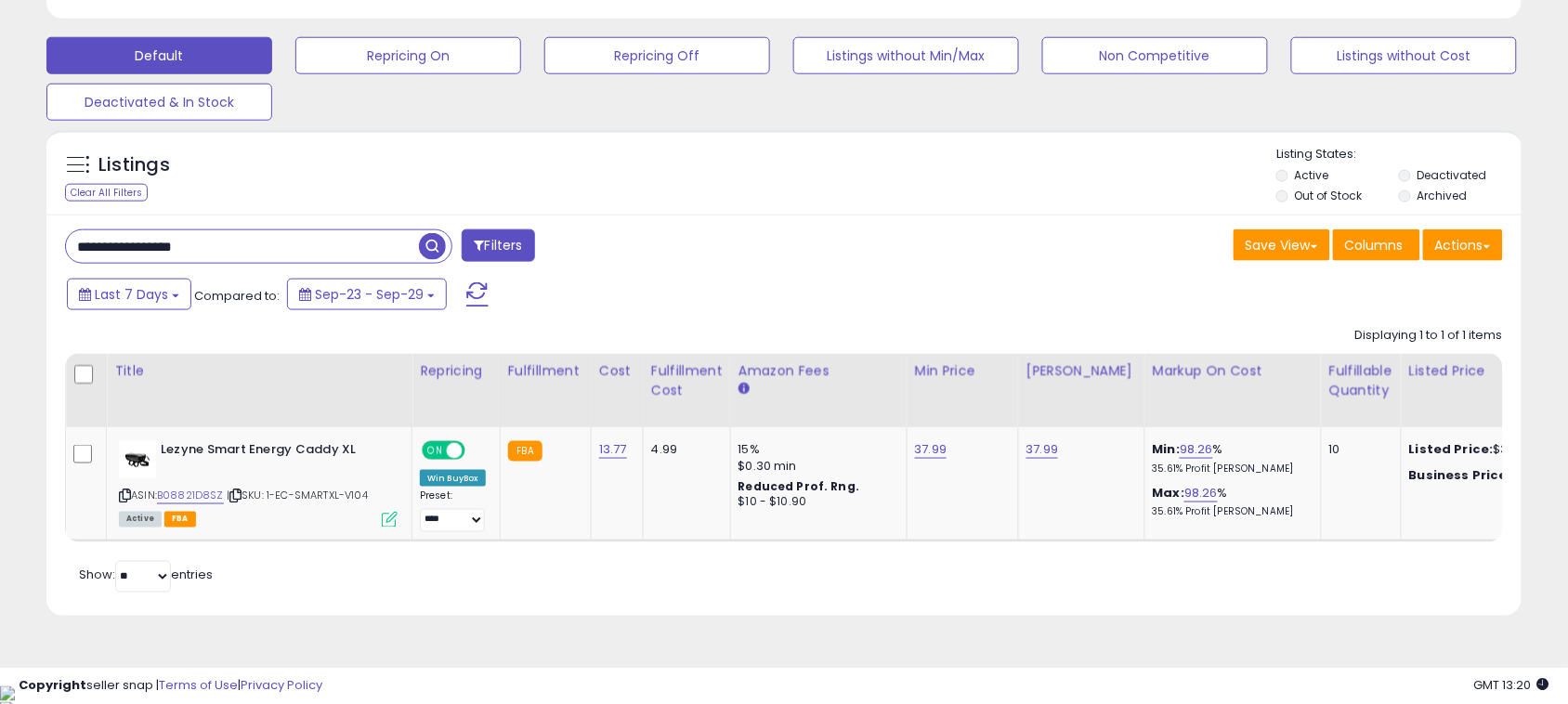
paste input "text"
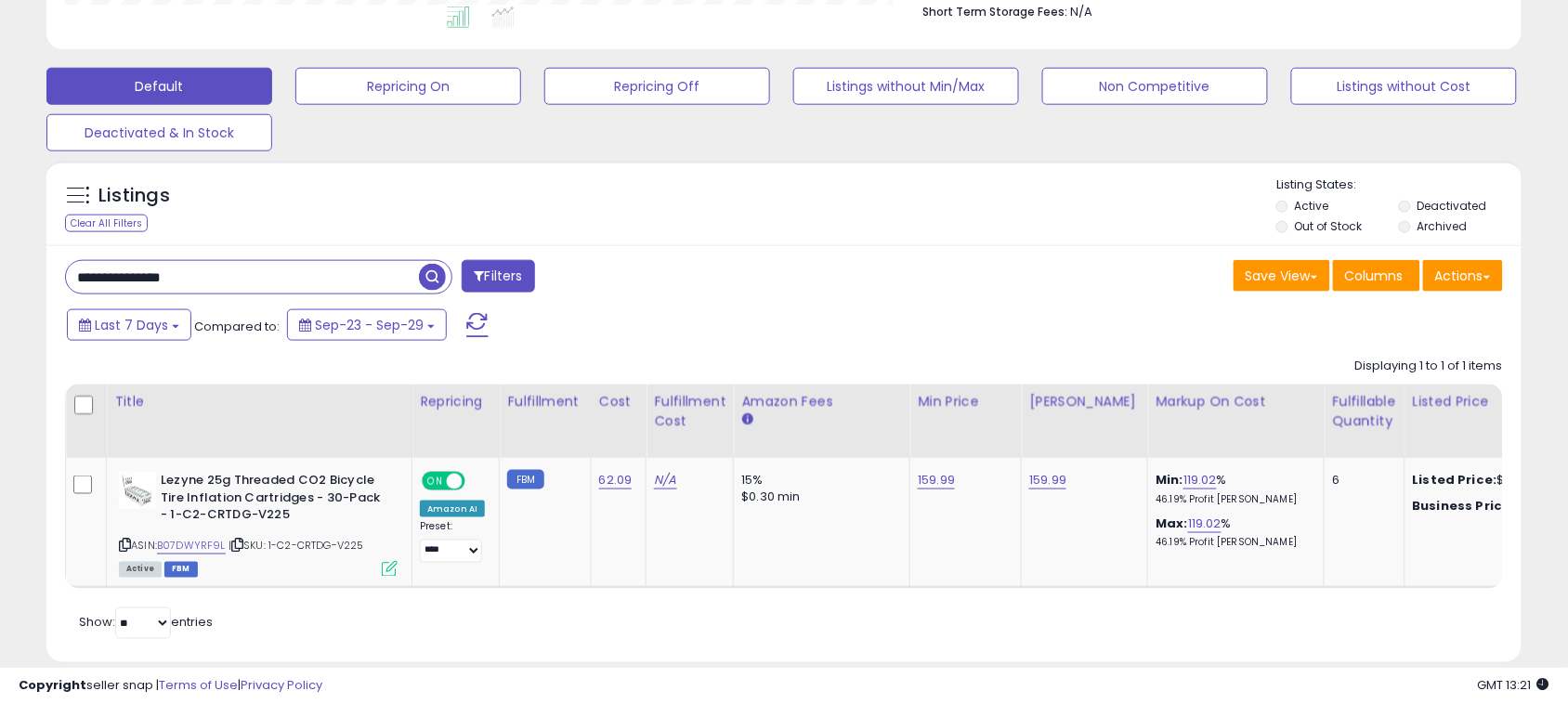
scroll to position [563, 0]
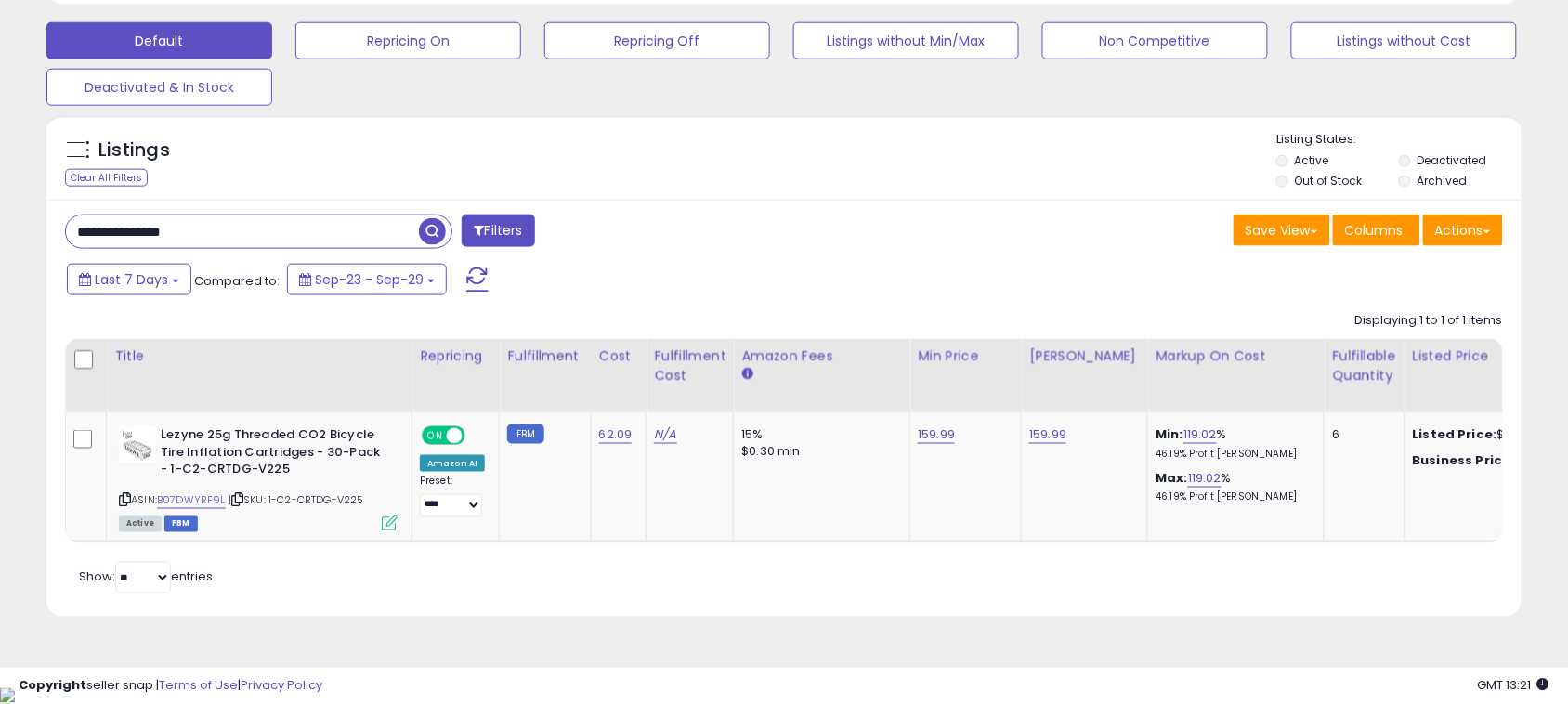
paste input "text"
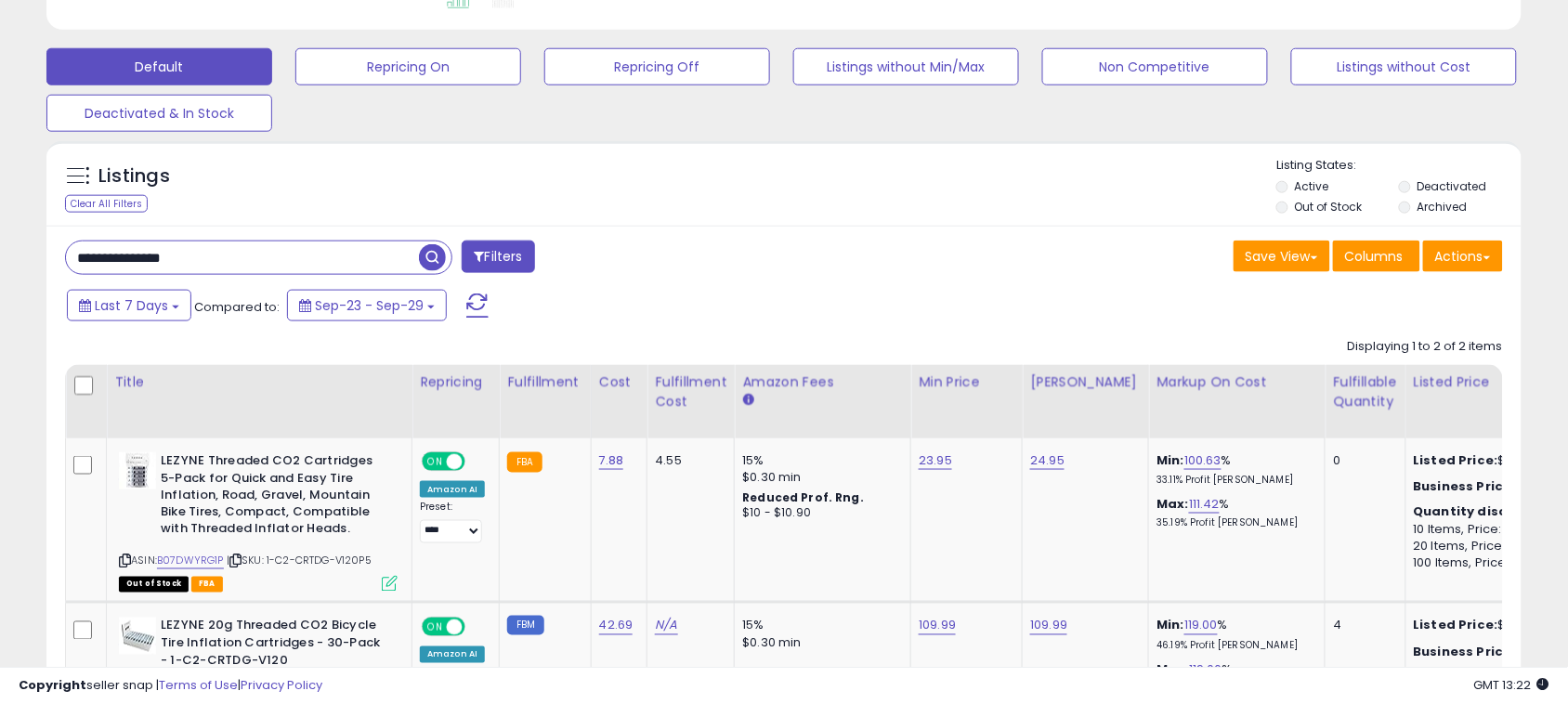
scroll to position [727, 0]
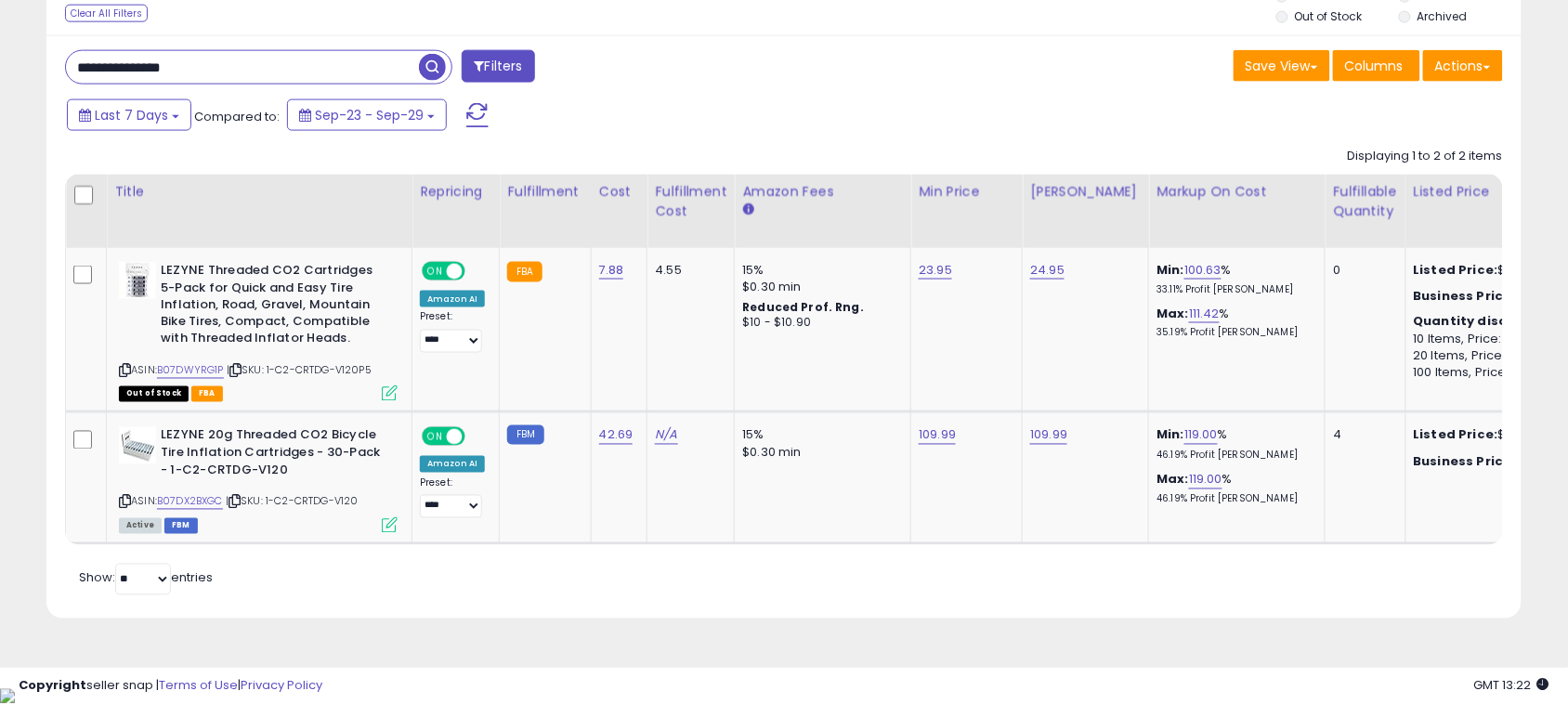
paste input "text"
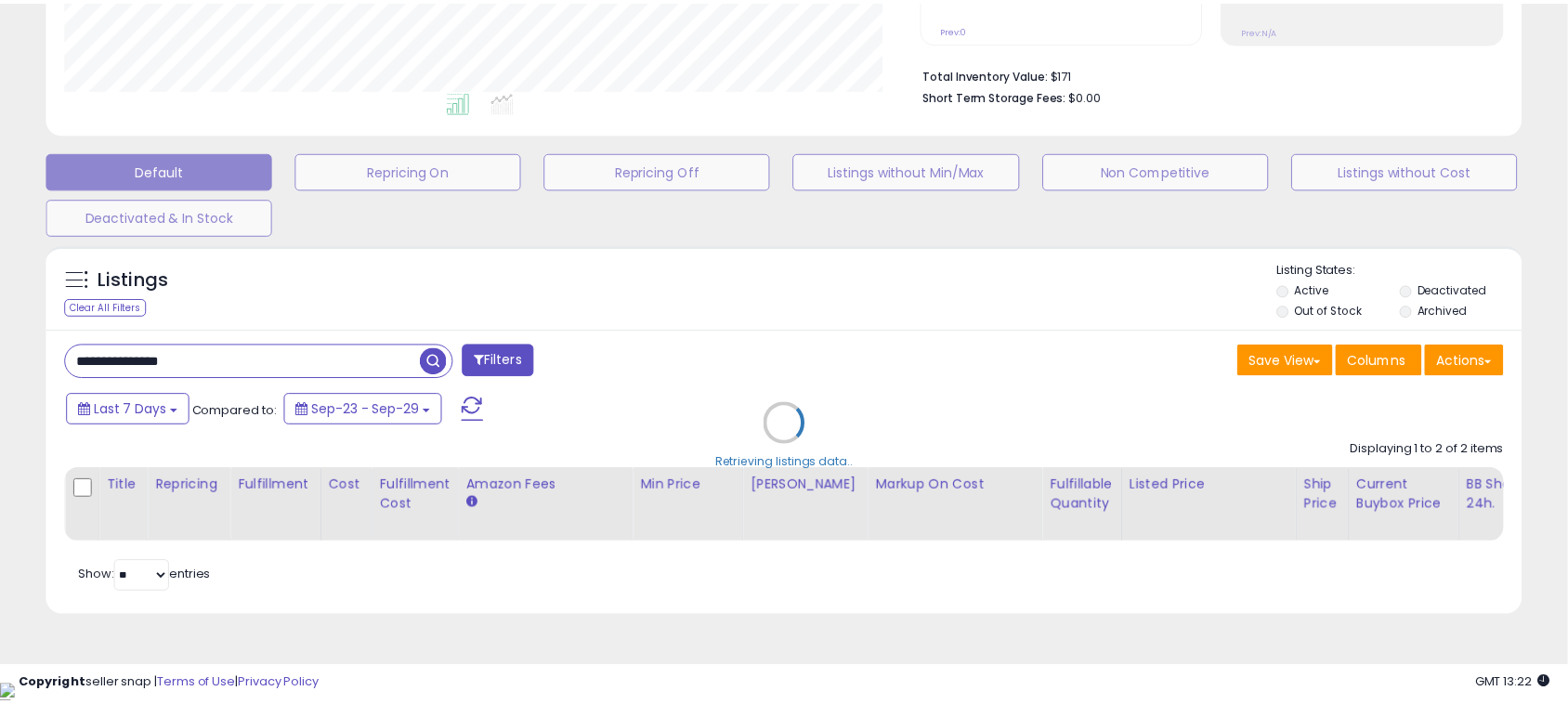
scroll to position [381, 864]
type input "**********"
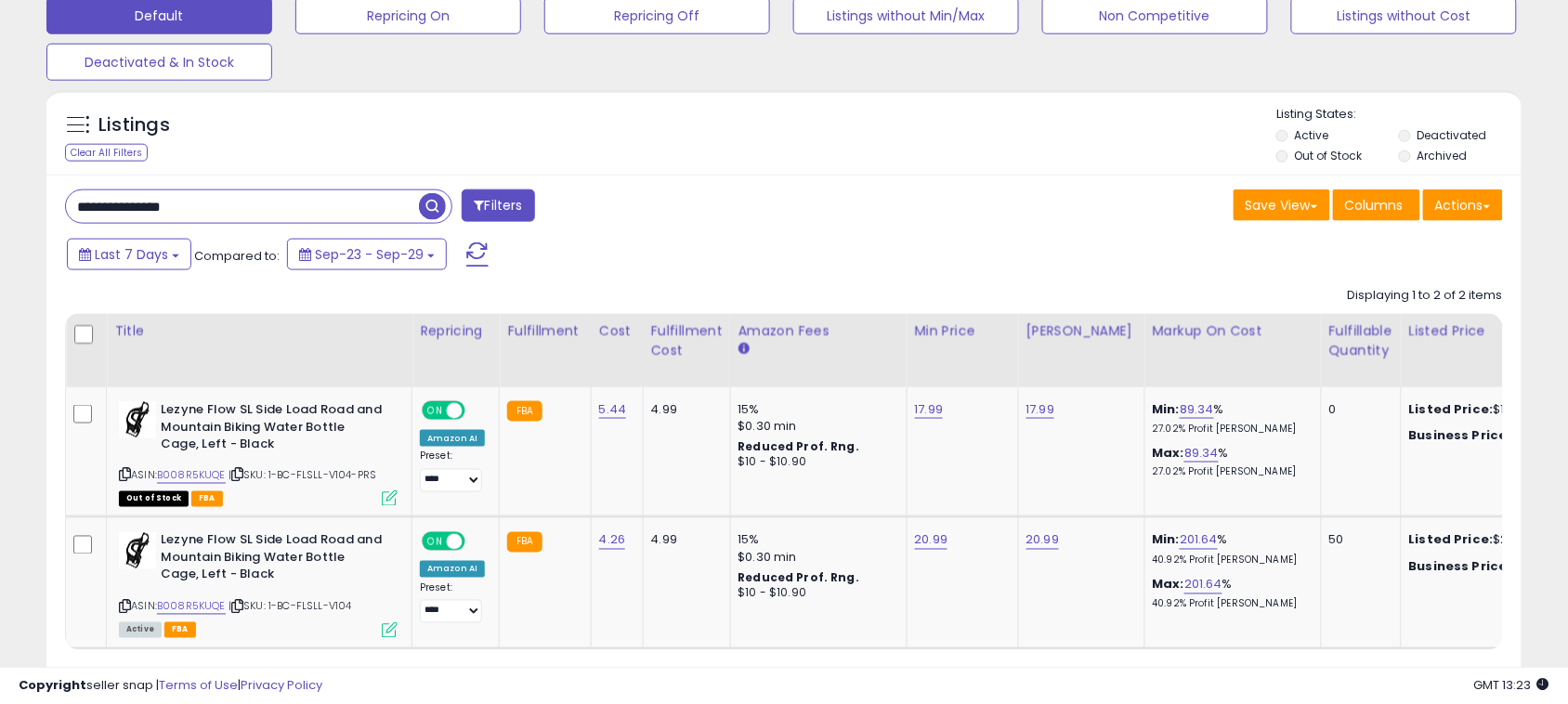
scroll to position [694, 0]
